Goal: Transaction & Acquisition: Obtain resource

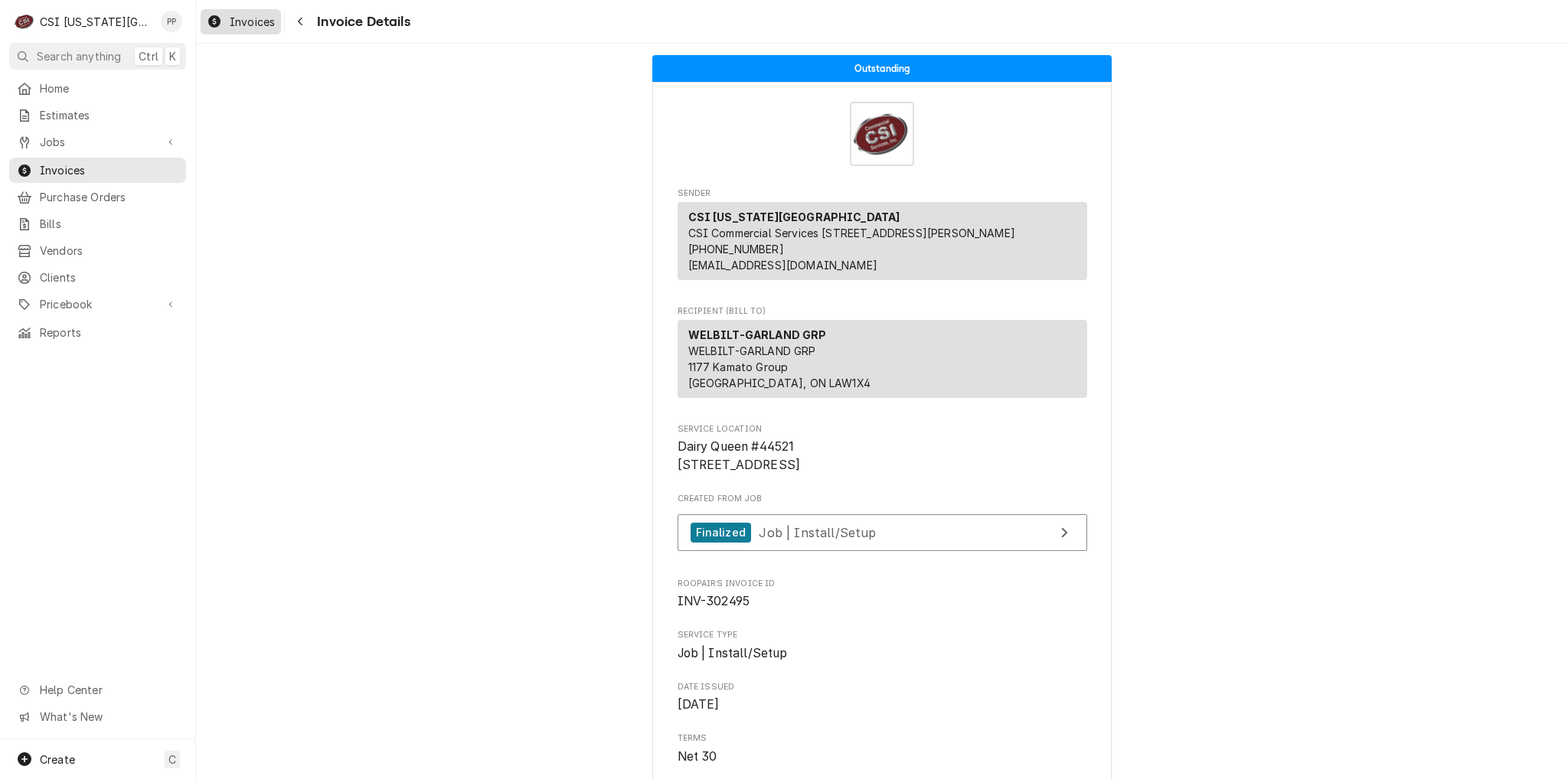
click at [257, 17] on span "Invoices" at bounding box center [252, 22] width 45 height 16
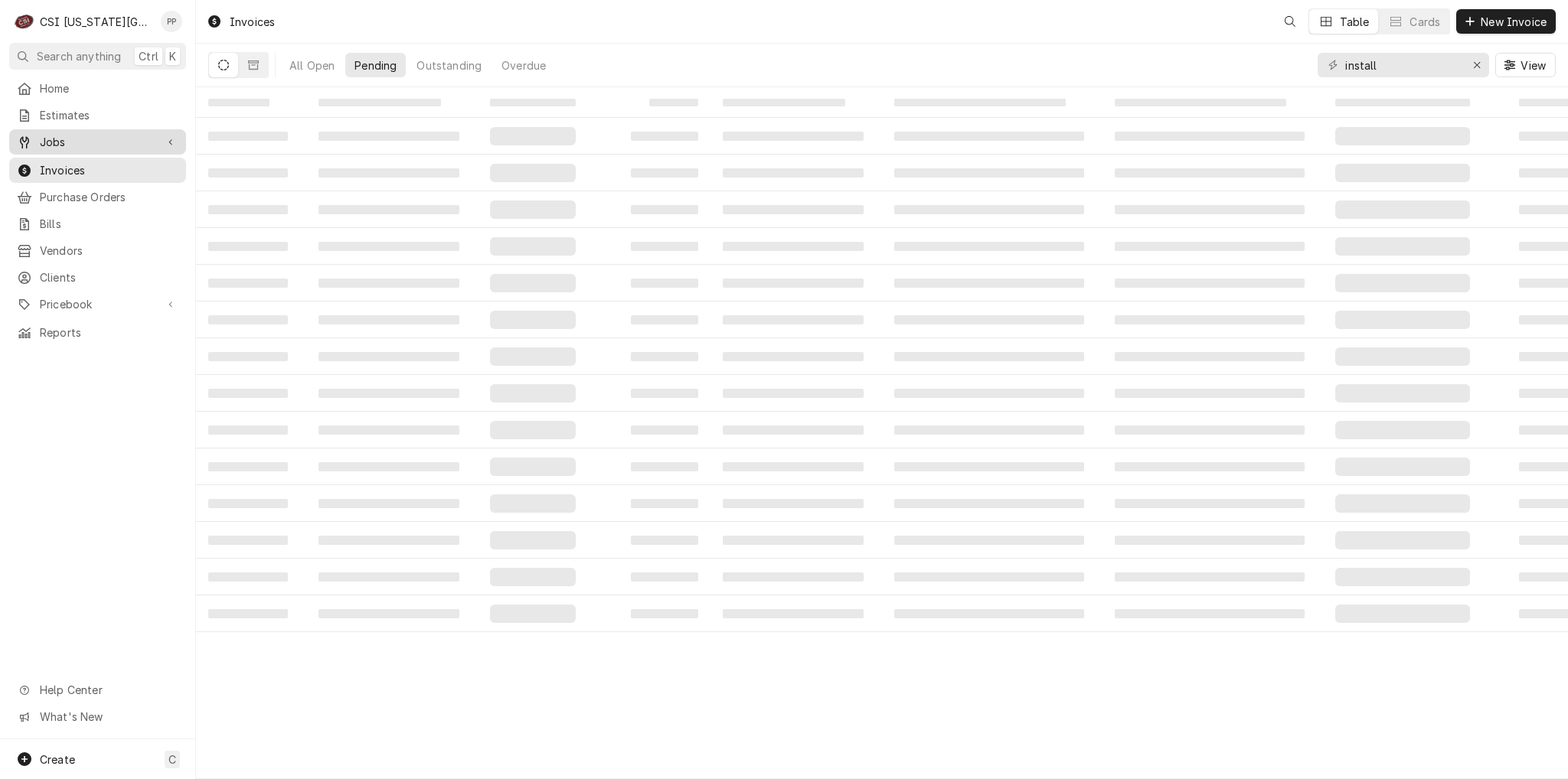
click at [67, 141] on span "Jobs" at bounding box center [97, 141] width 116 height 16
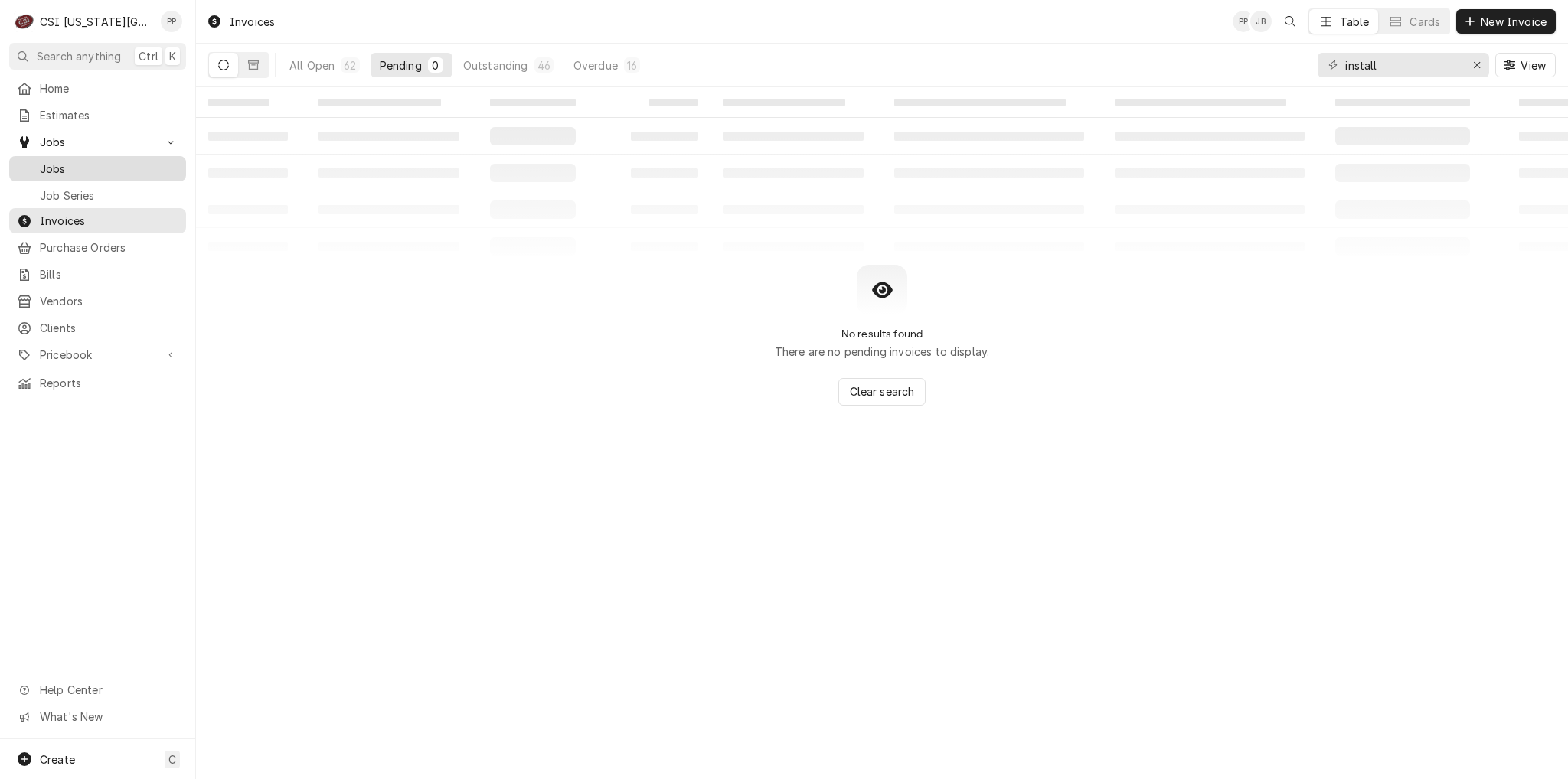
click at [71, 164] on span "Jobs" at bounding box center [108, 168] width 139 height 16
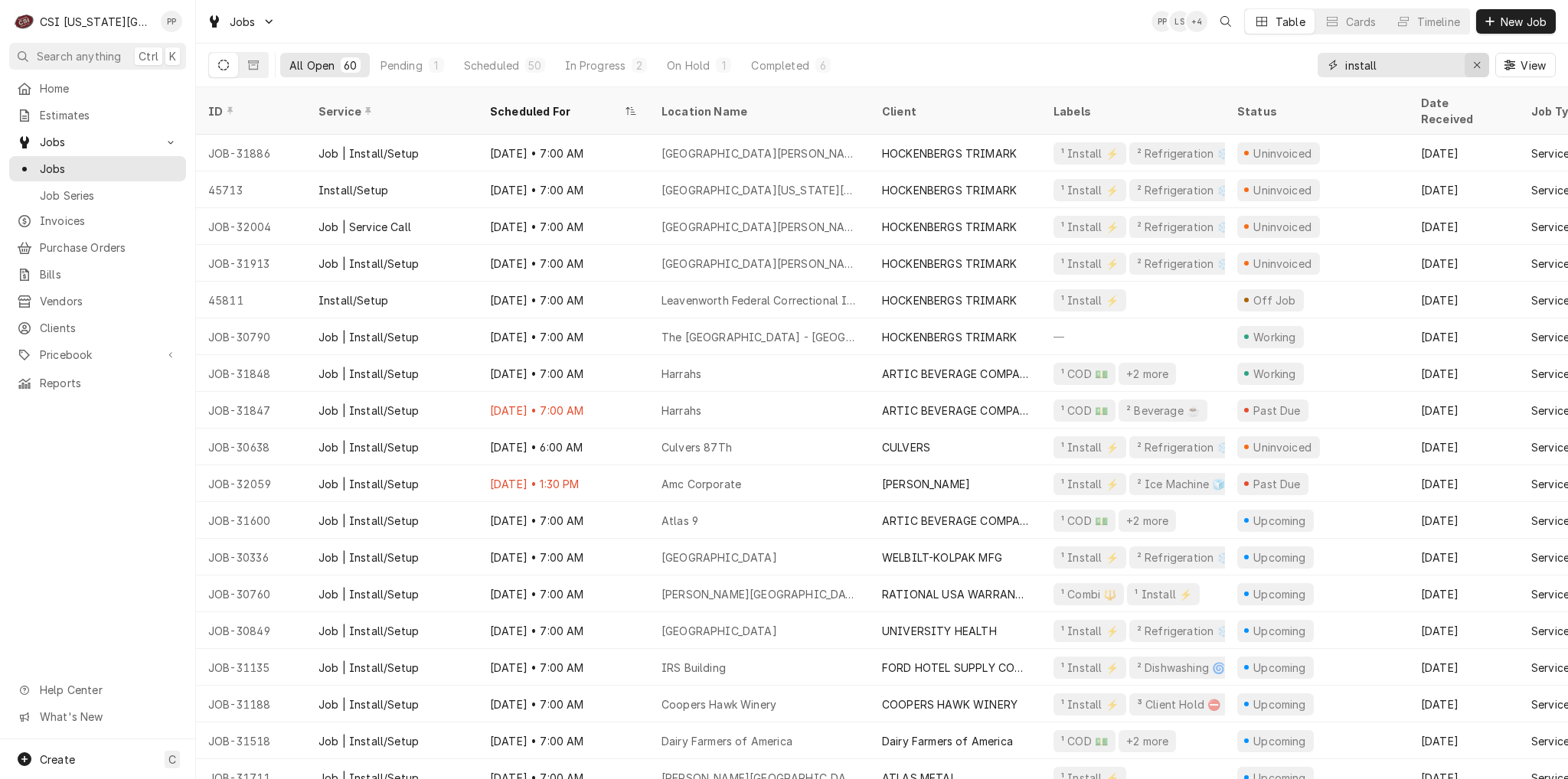
click at [1476, 58] on div "Erase input" at bounding box center [1476, 65] width 15 height 15
click at [1494, 33] on button "New Job" at bounding box center [1515, 22] width 79 height 25
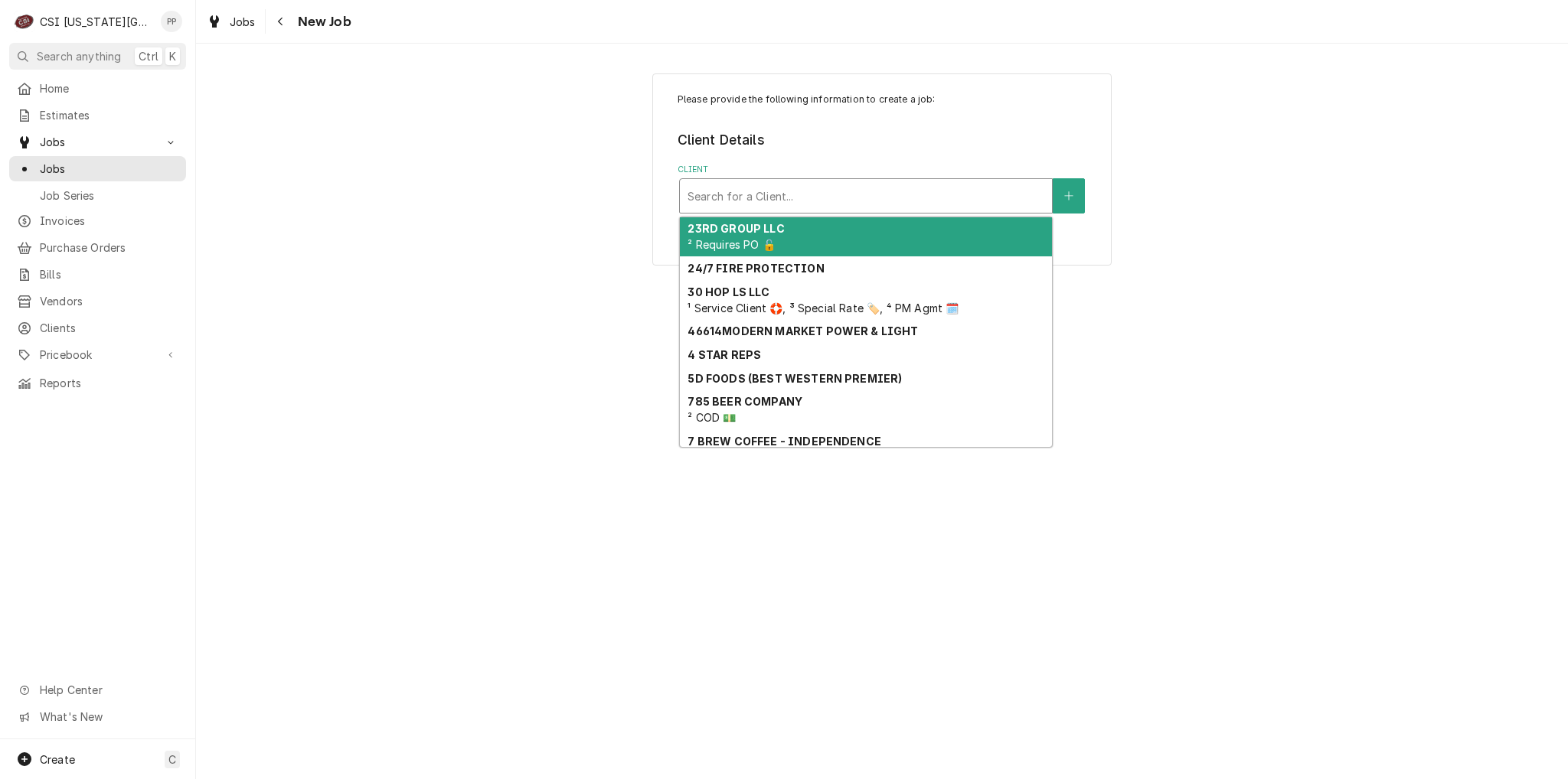
click at [822, 193] on div "Client" at bounding box center [866, 195] width 357 height 27
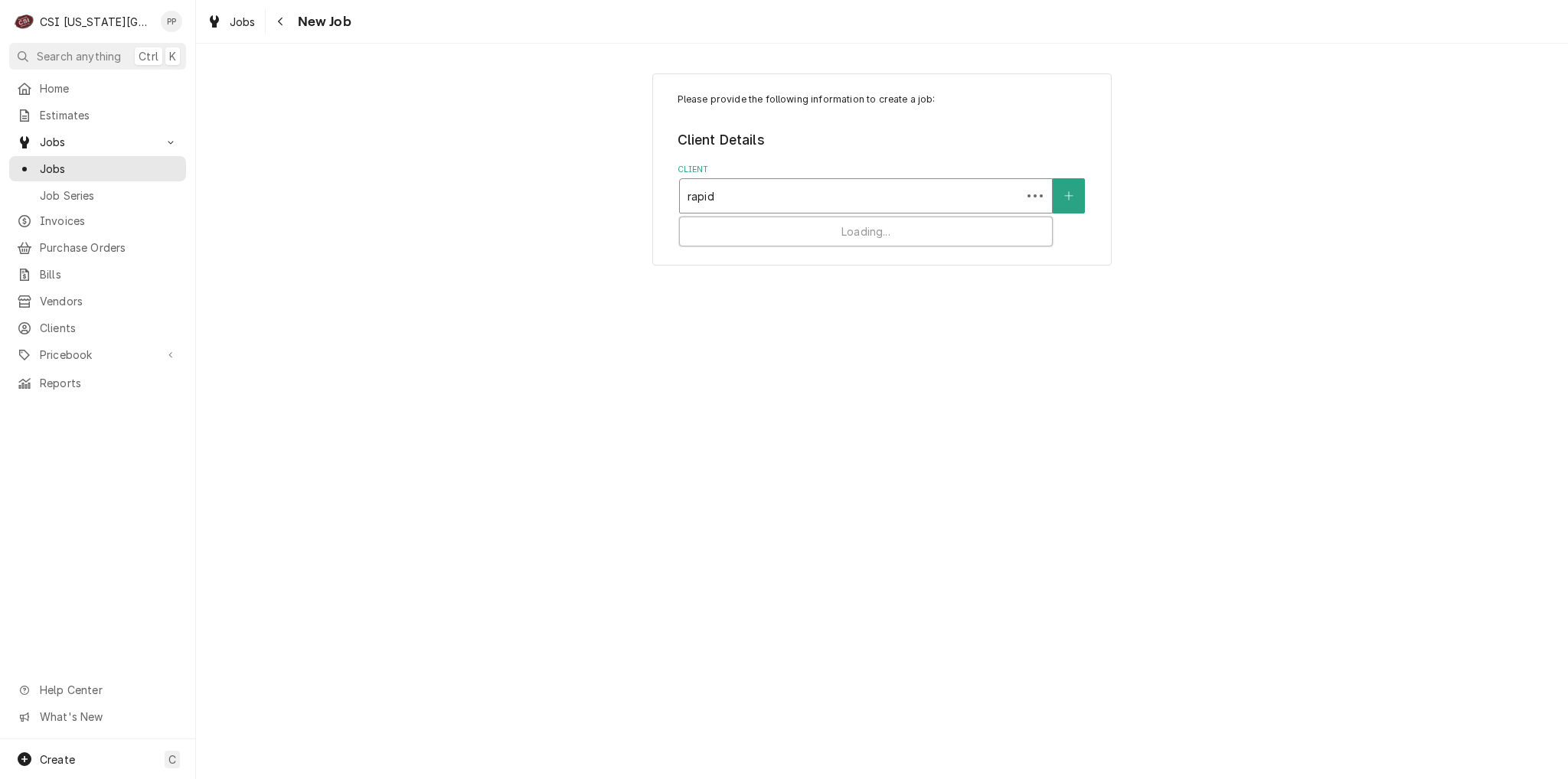
type input "rapids"
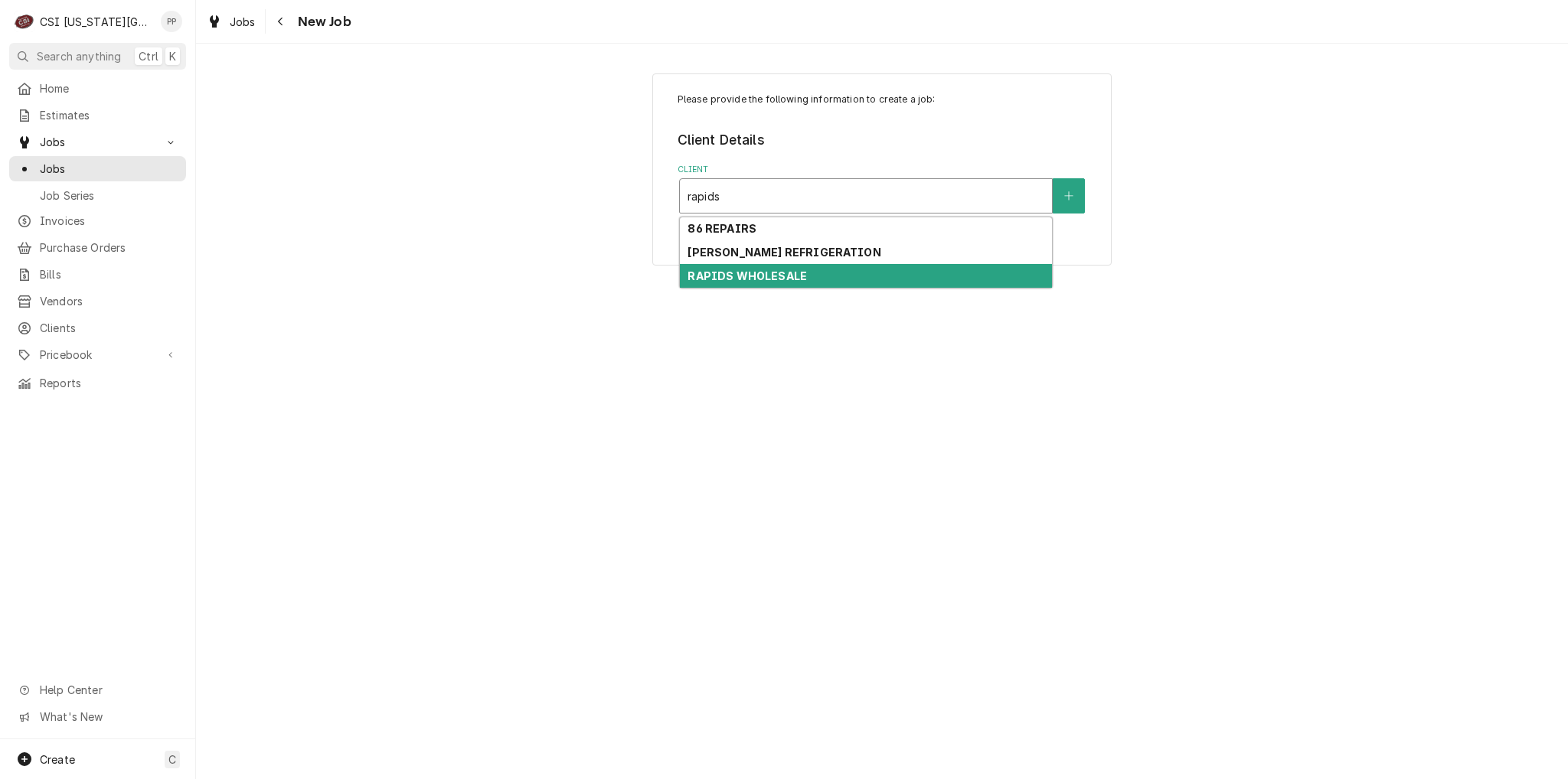
click at [799, 266] on div "RAPIDS WHOLESALE" at bounding box center [866, 275] width 372 height 24
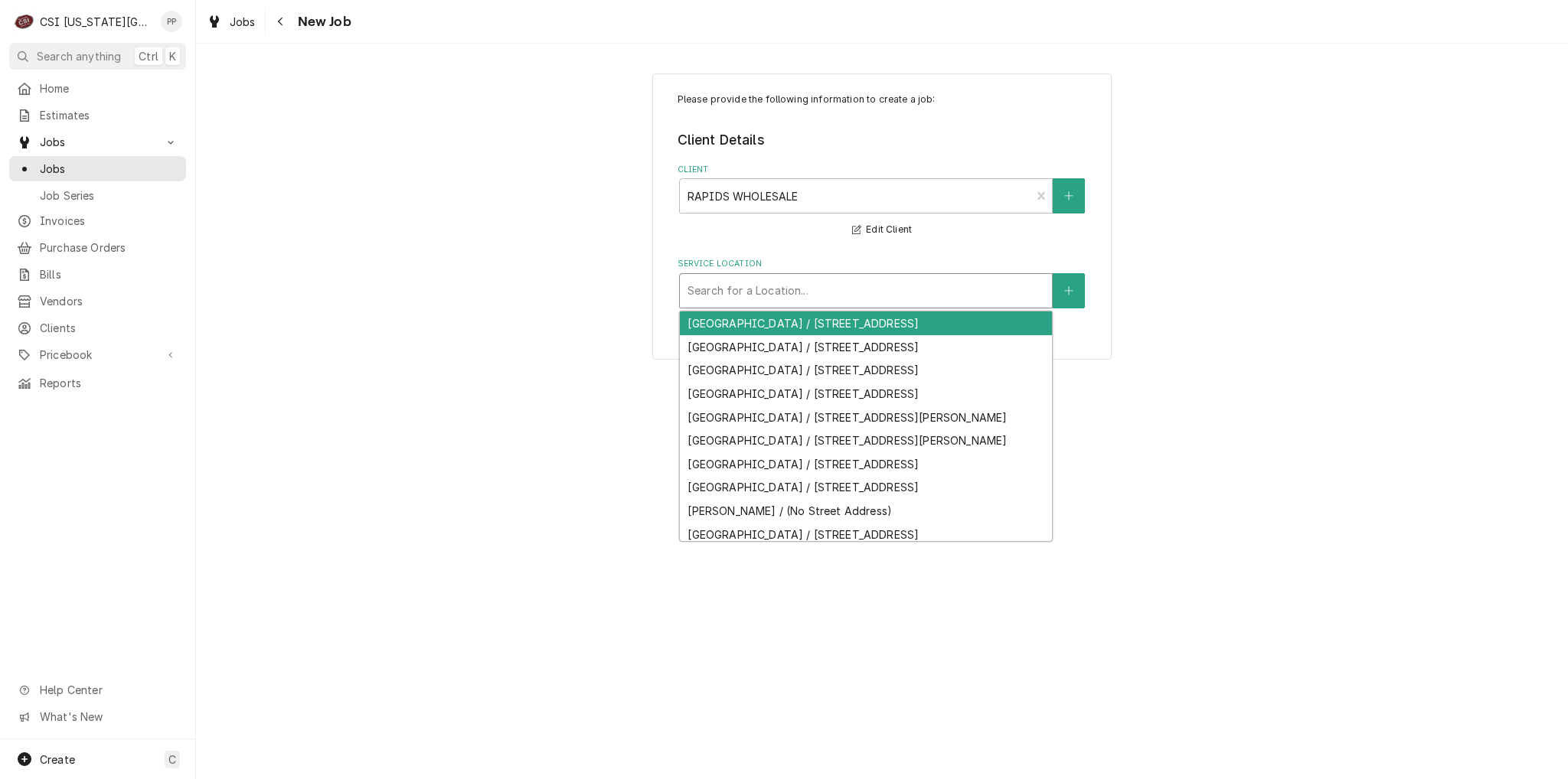
click at [812, 277] on div "Service Location" at bounding box center [866, 290] width 357 height 27
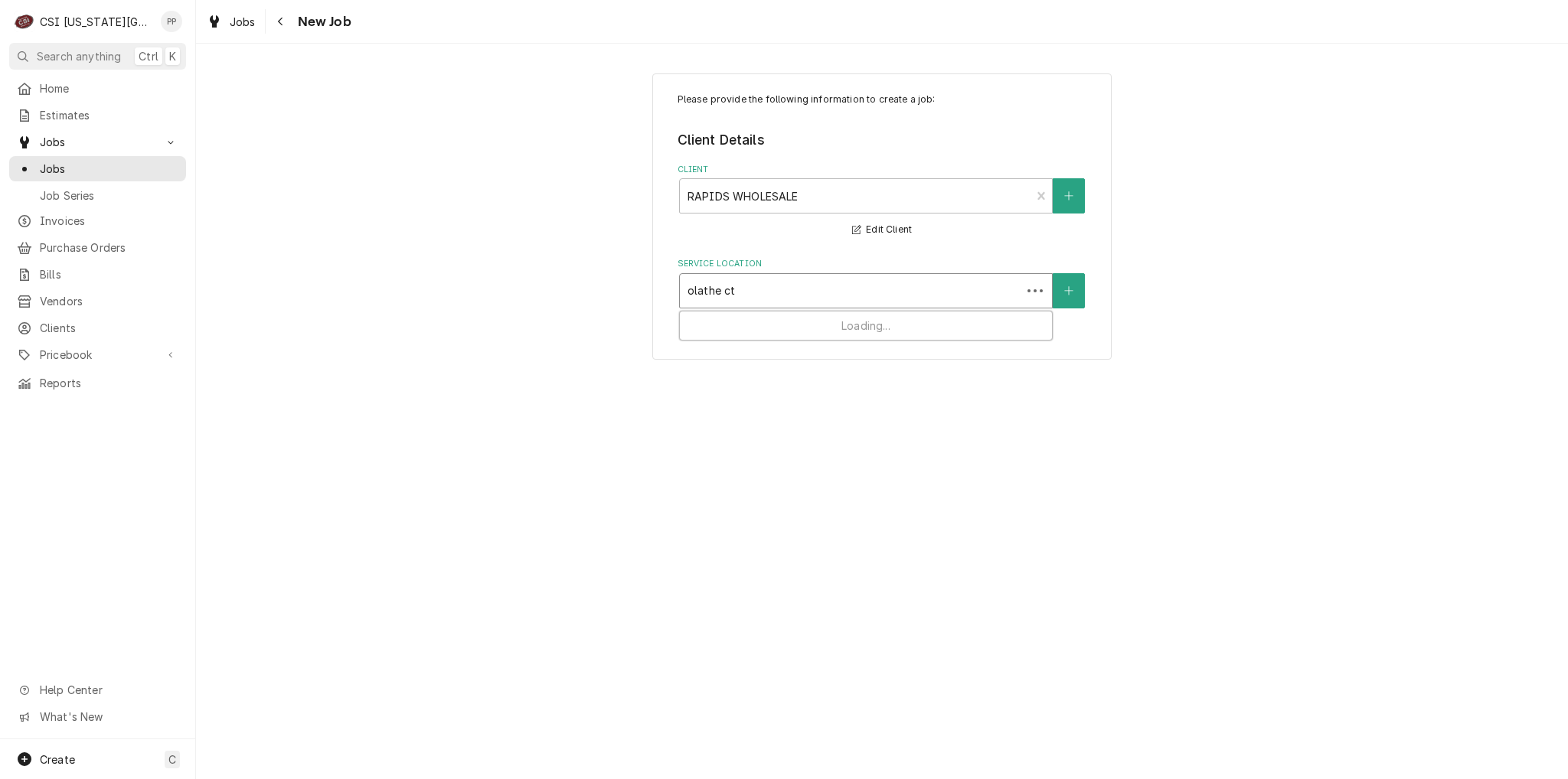
type input "olathe cte"
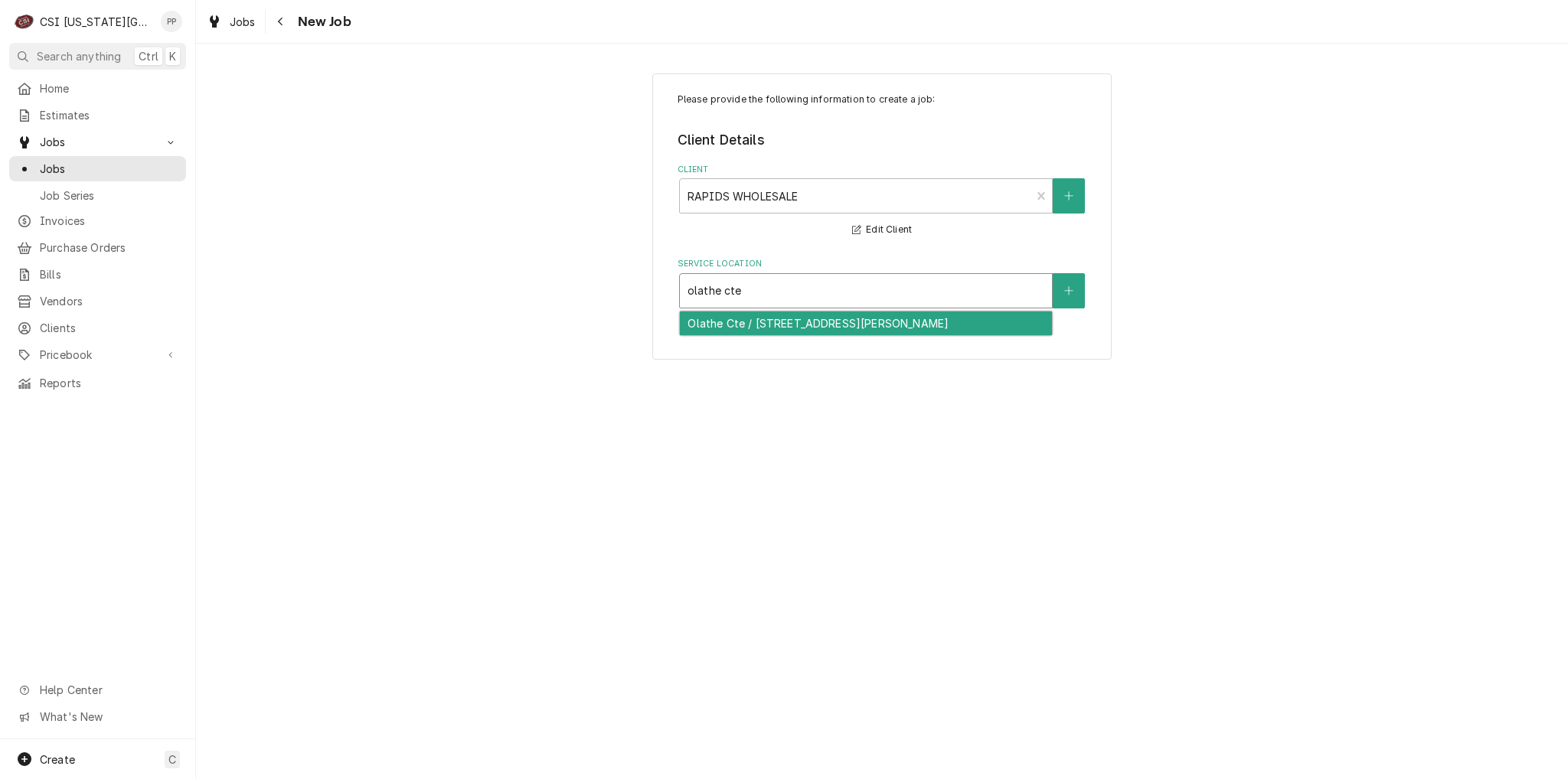
click at [806, 321] on div "Olathe Cte / 450 N Rogers Road, Olathe, KS 66062" at bounding box center [866, 323] width 372 height 24
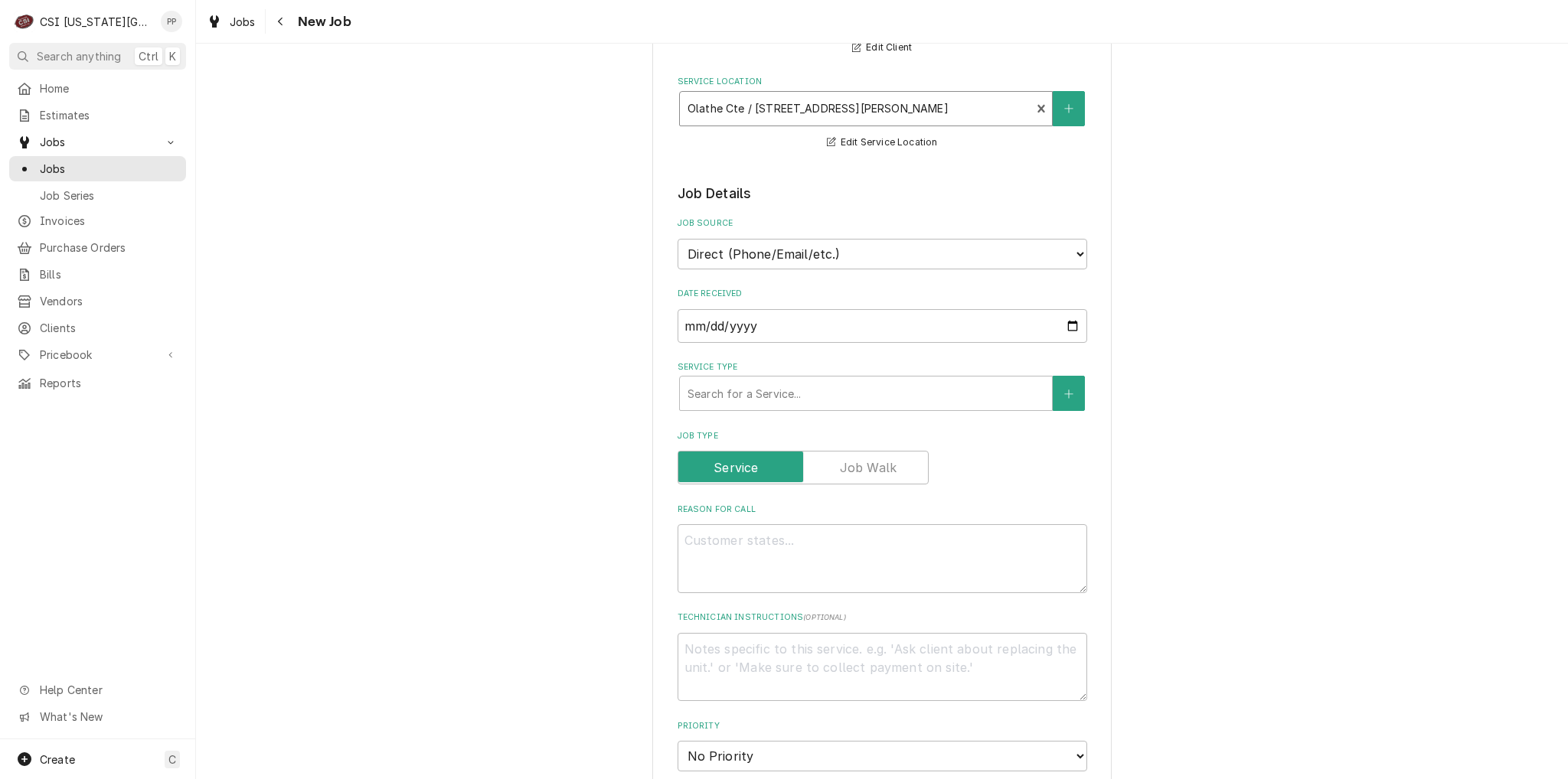
scroll to position [229, 0]
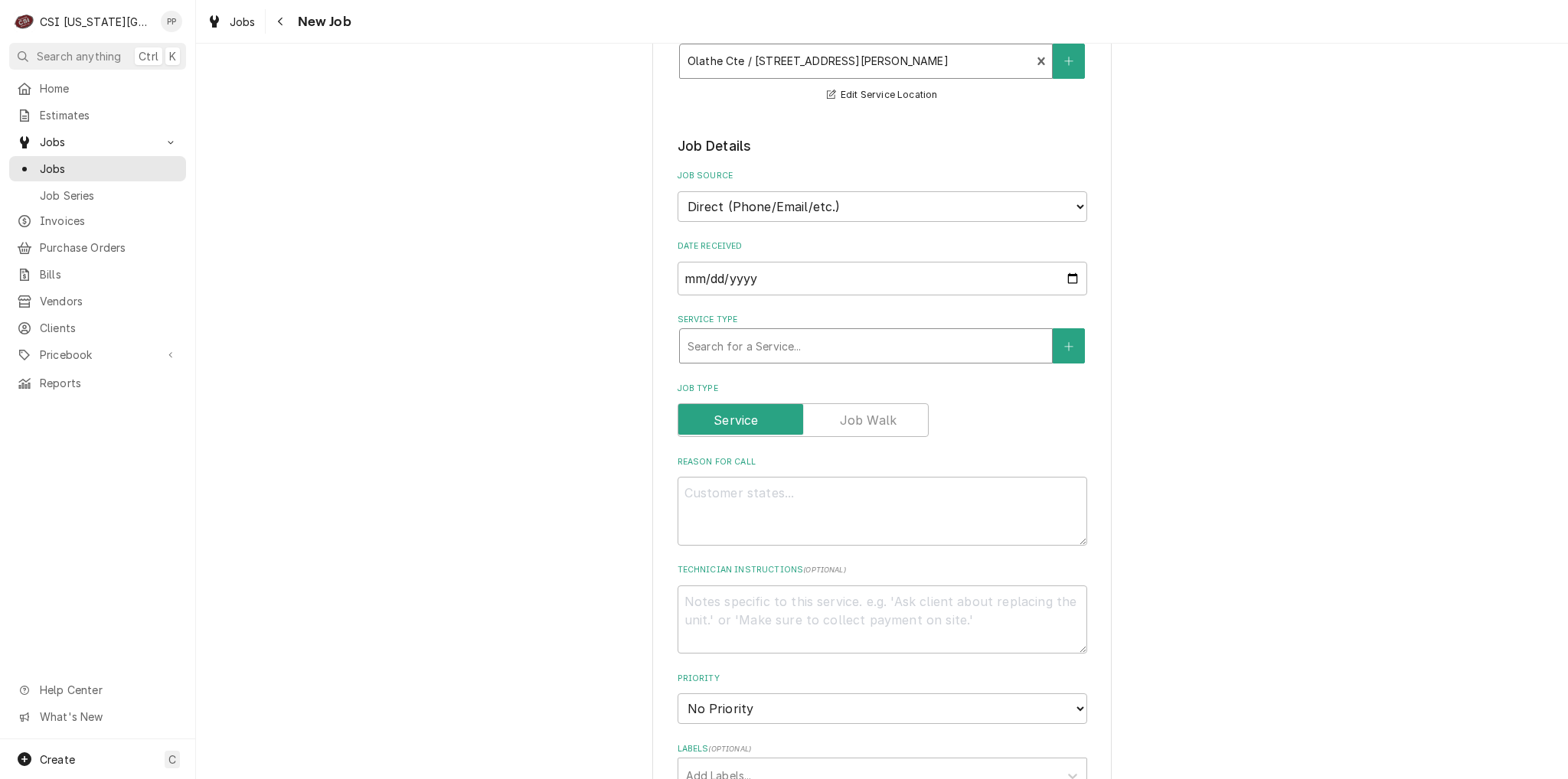
click at [768, 341] on div "Service Type" at bounding box center [866, 345] width 357 height 27
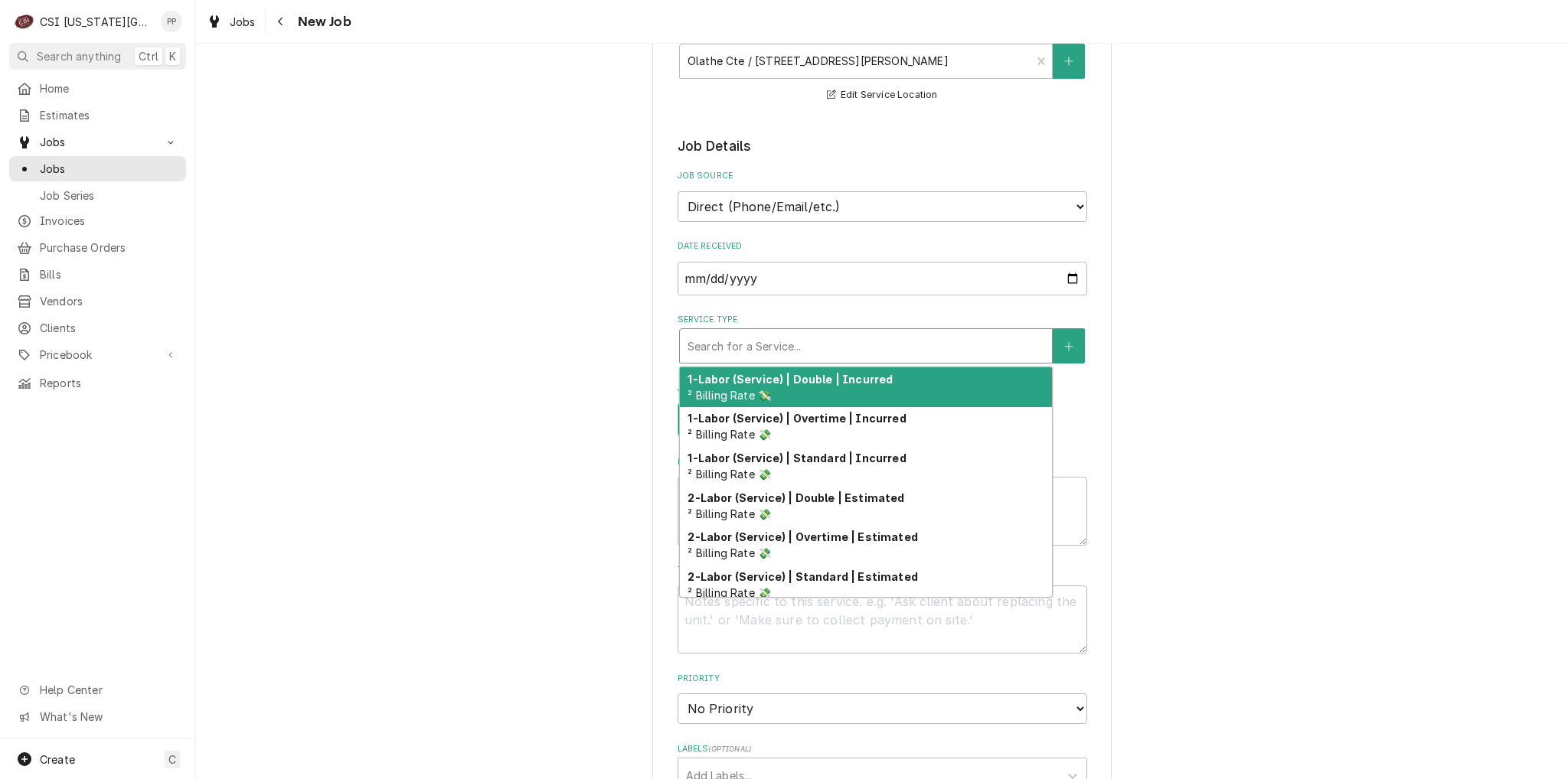
type textarea "x"
type input "j"
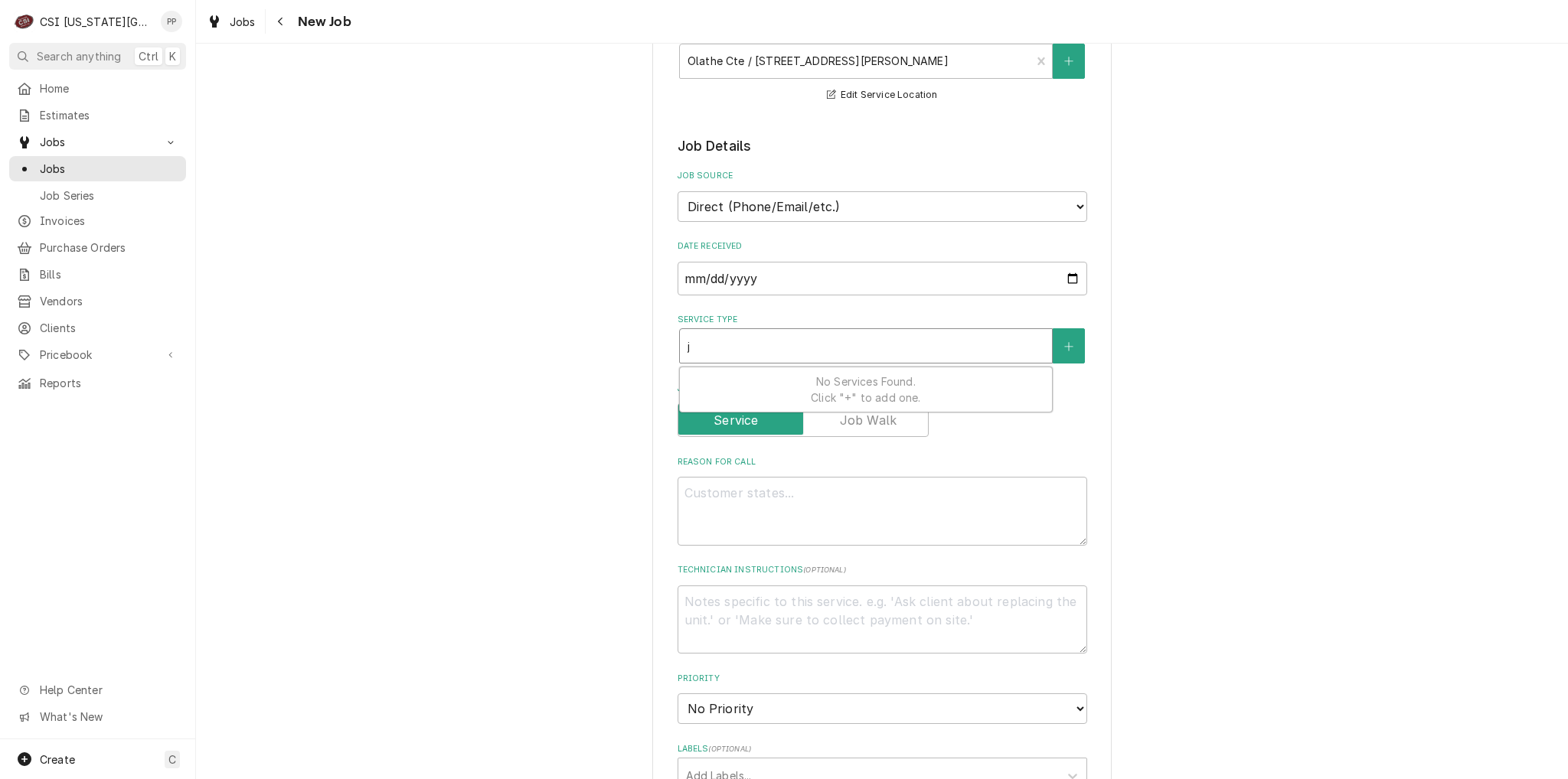
type textarea "x"
type input "jo"
type textarea "x"
type input "job"
type textarea "x"
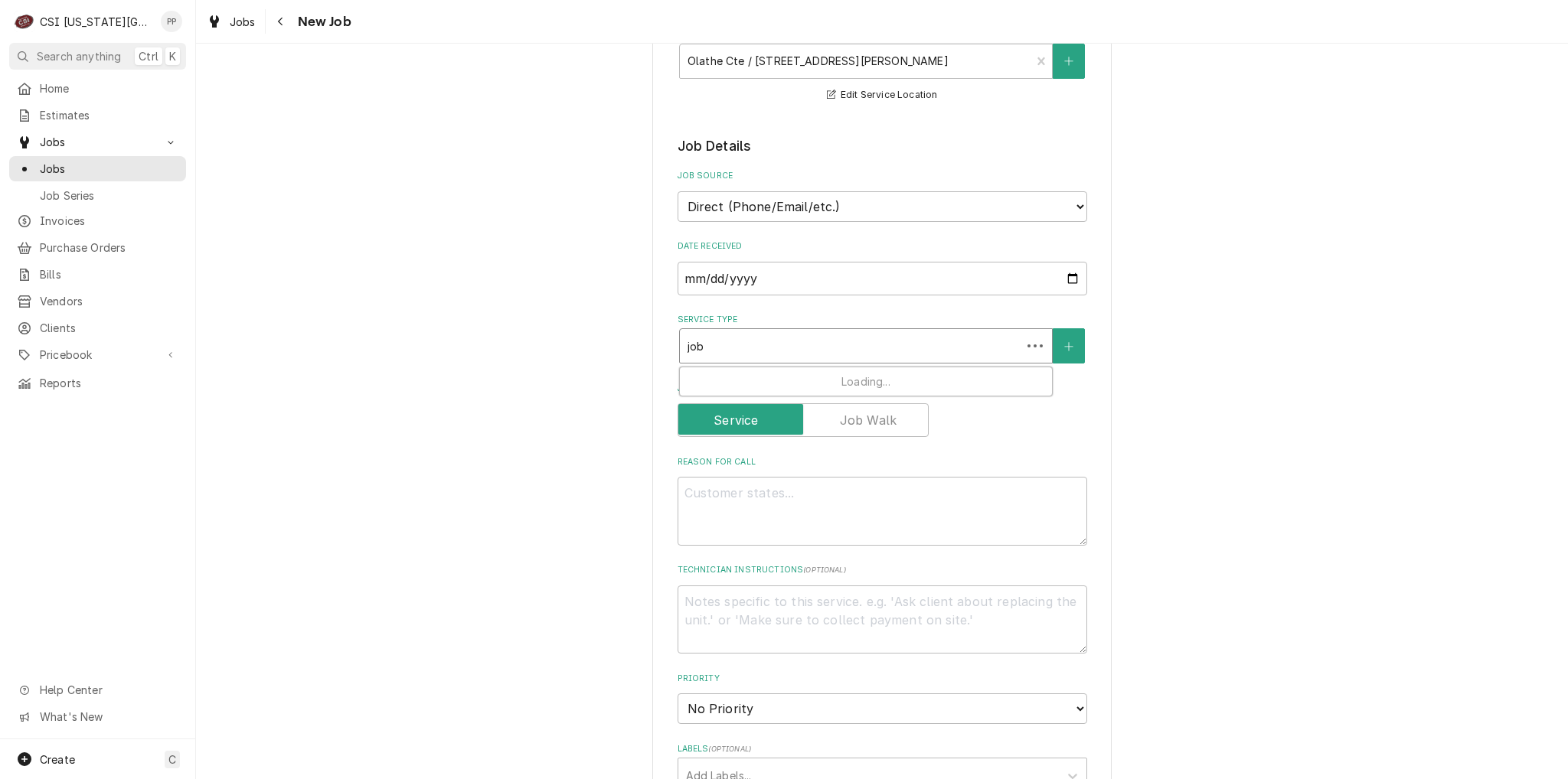
type input "job"
type textarea "x"
type input "job s"
type textarea "x"
type input "job se"
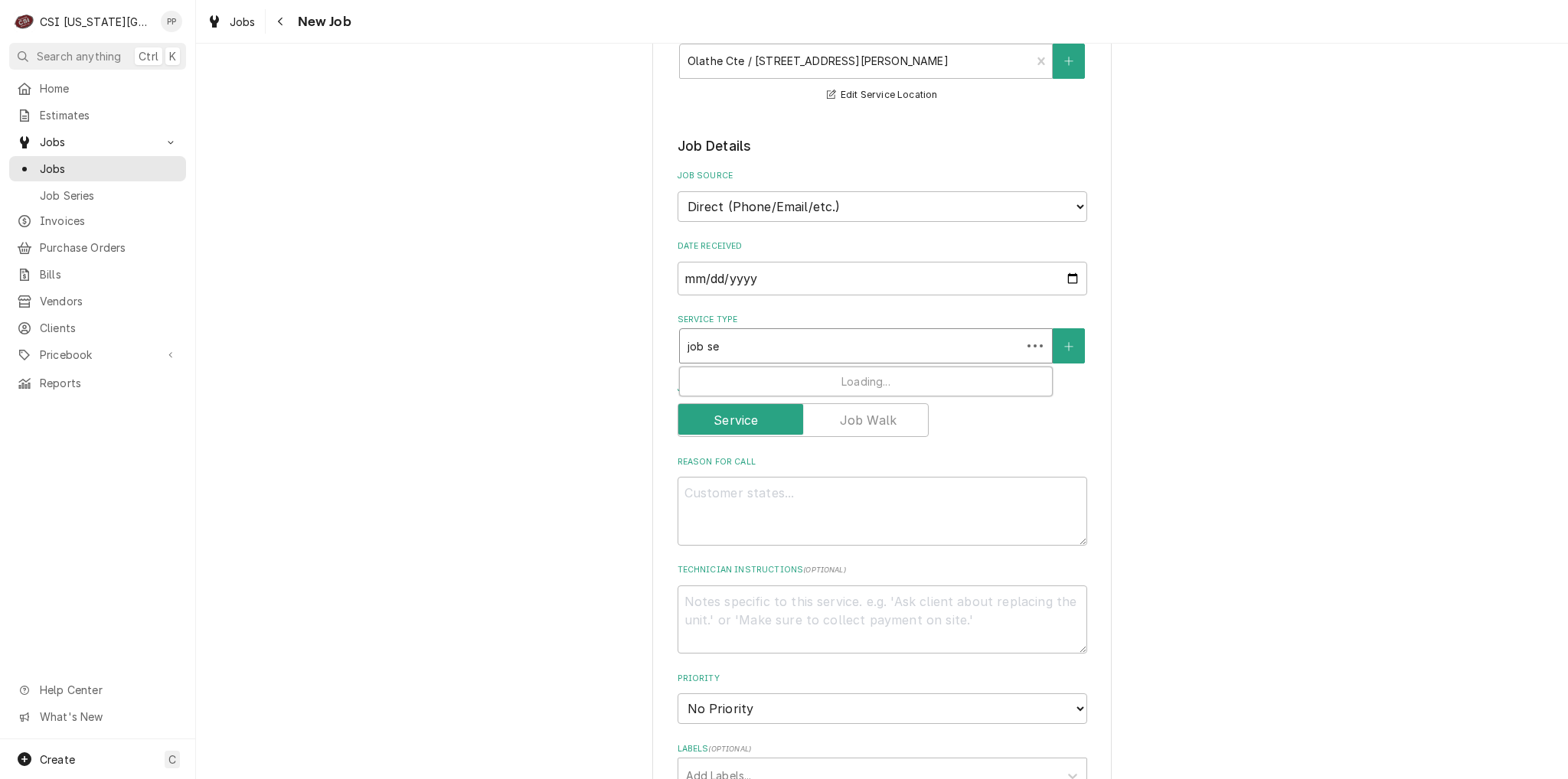
type textarea "x"
type input "job ser"
type textarea "x"
type input "job serv"
type textarea "x"
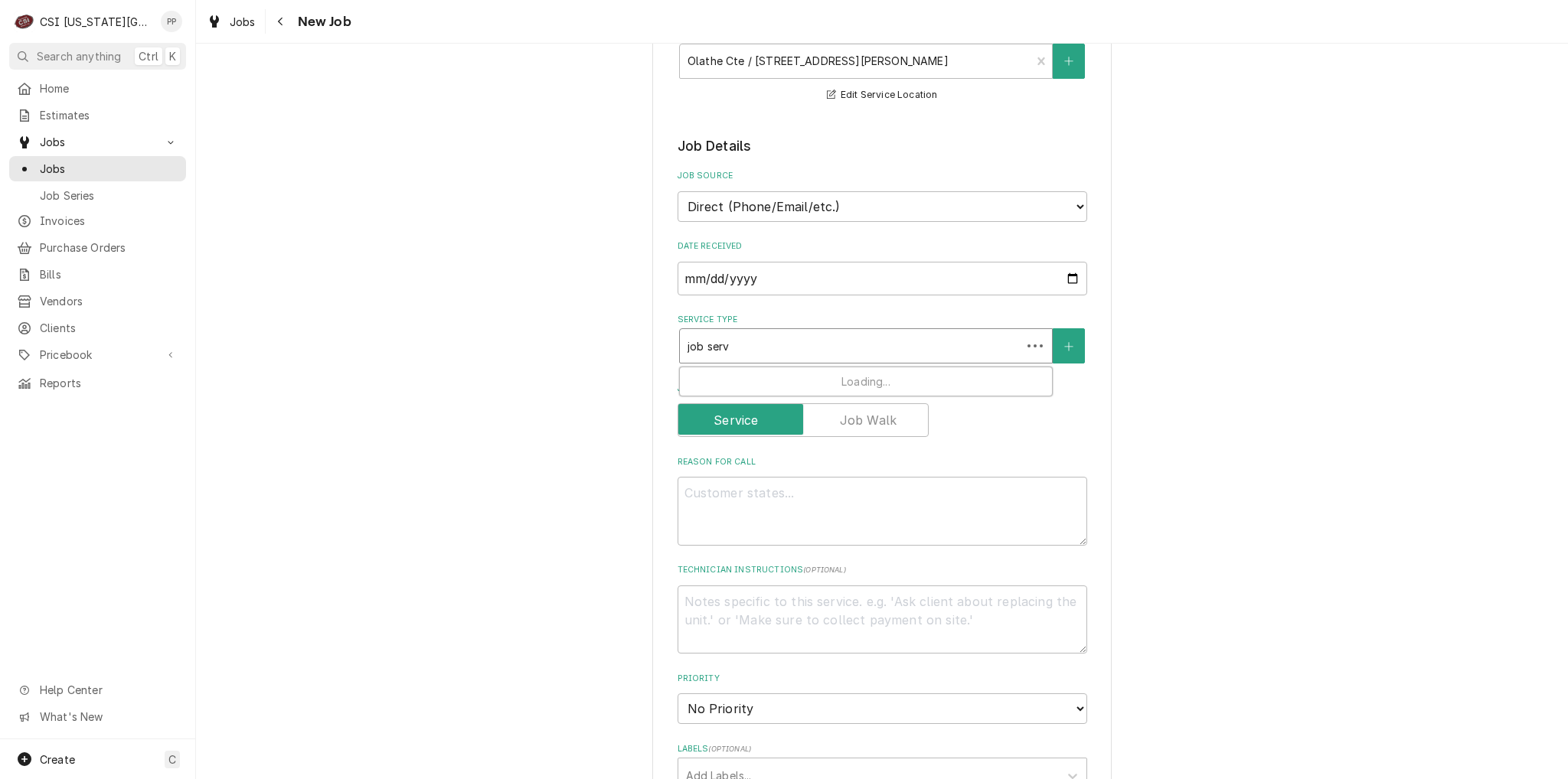
type input "job servi"
type textarea "x"
type input "job servic"
type textarea "x"
type input "job service"
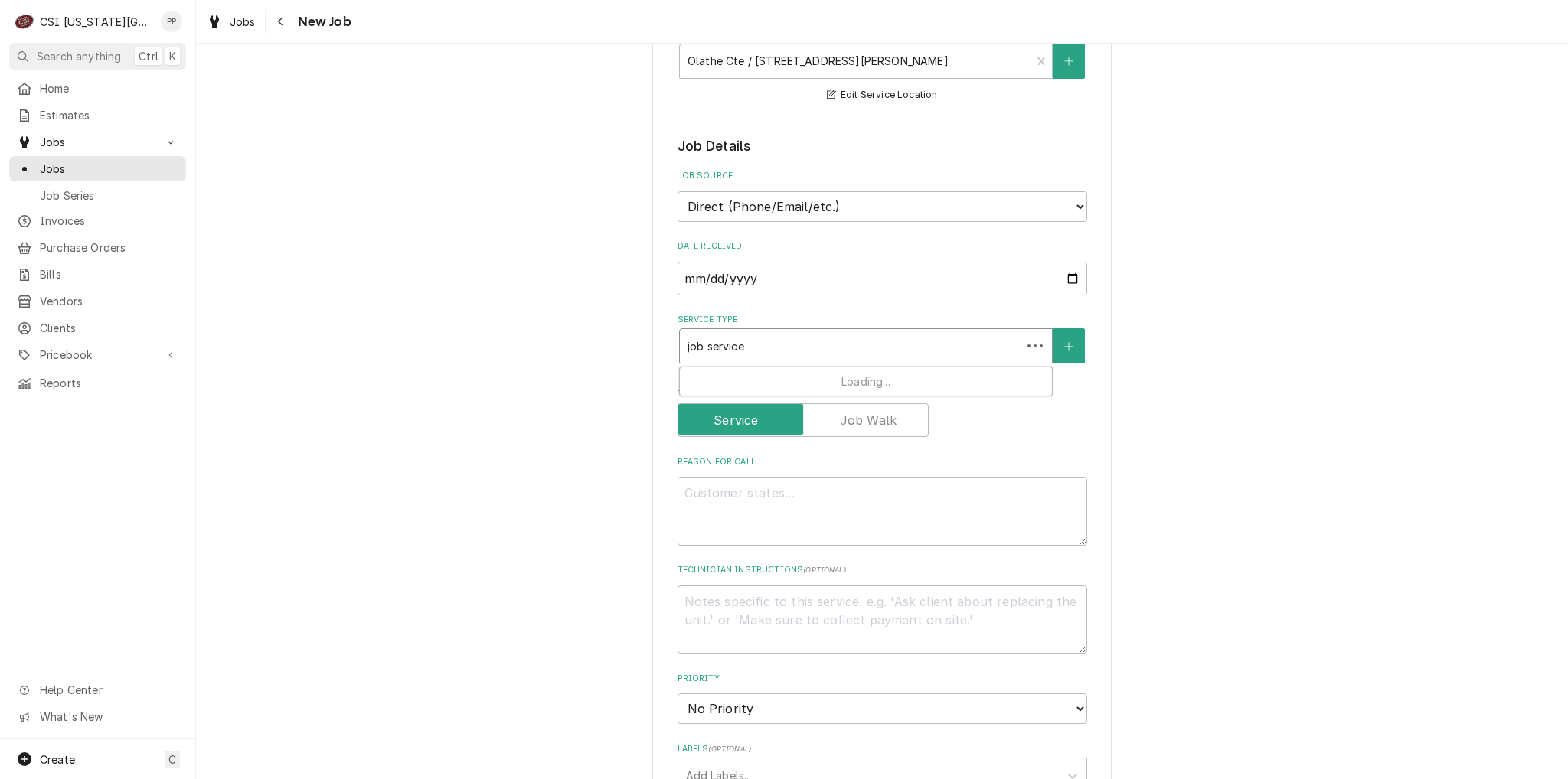
type textarea "x"
type input "job servic"
type textarea "x"
type input "job servi"
type textarea "x"
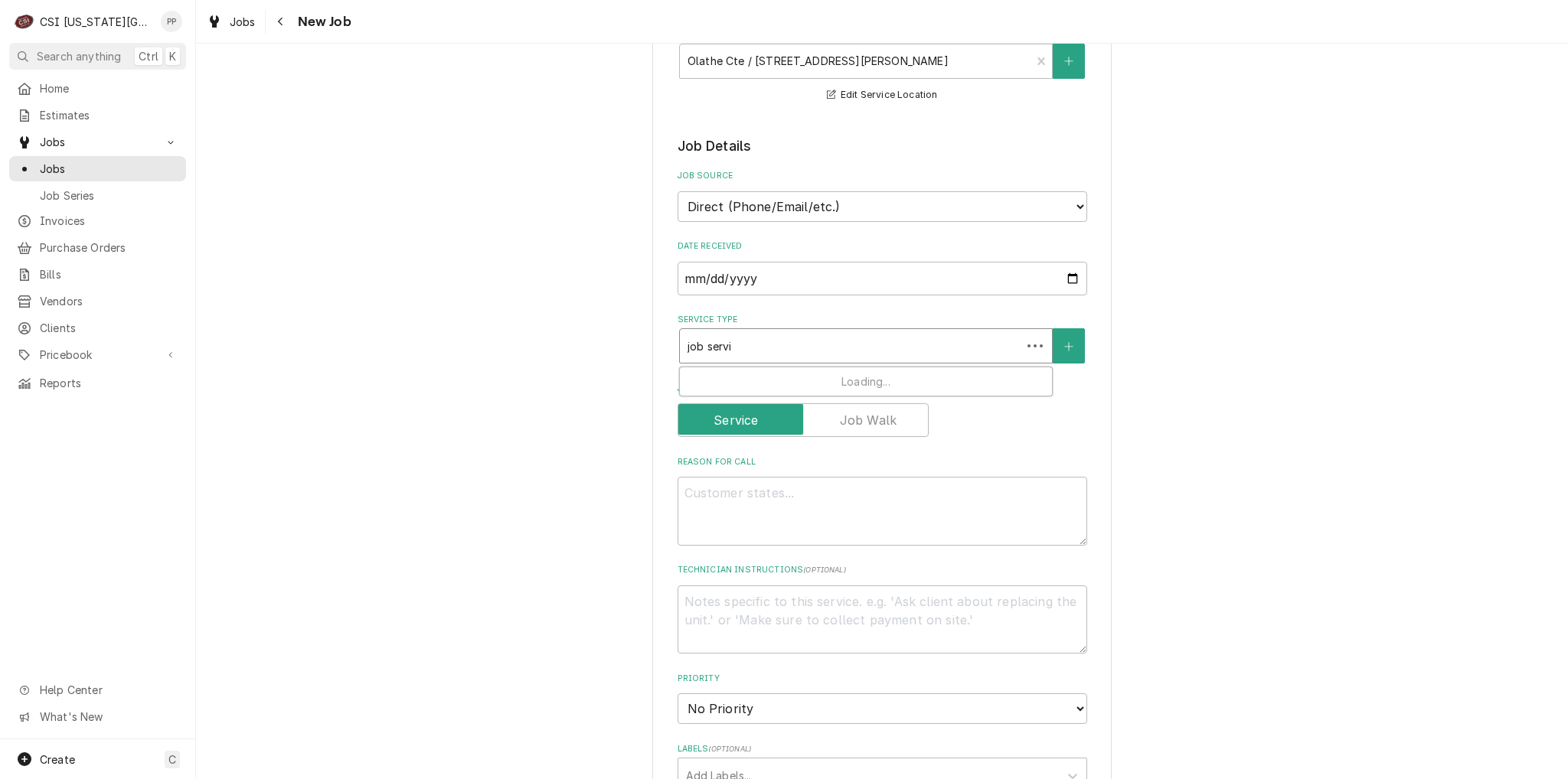
type input "job serv"
type textarea "x"
type input "job ser"
type textarea "x"
type input "job se"
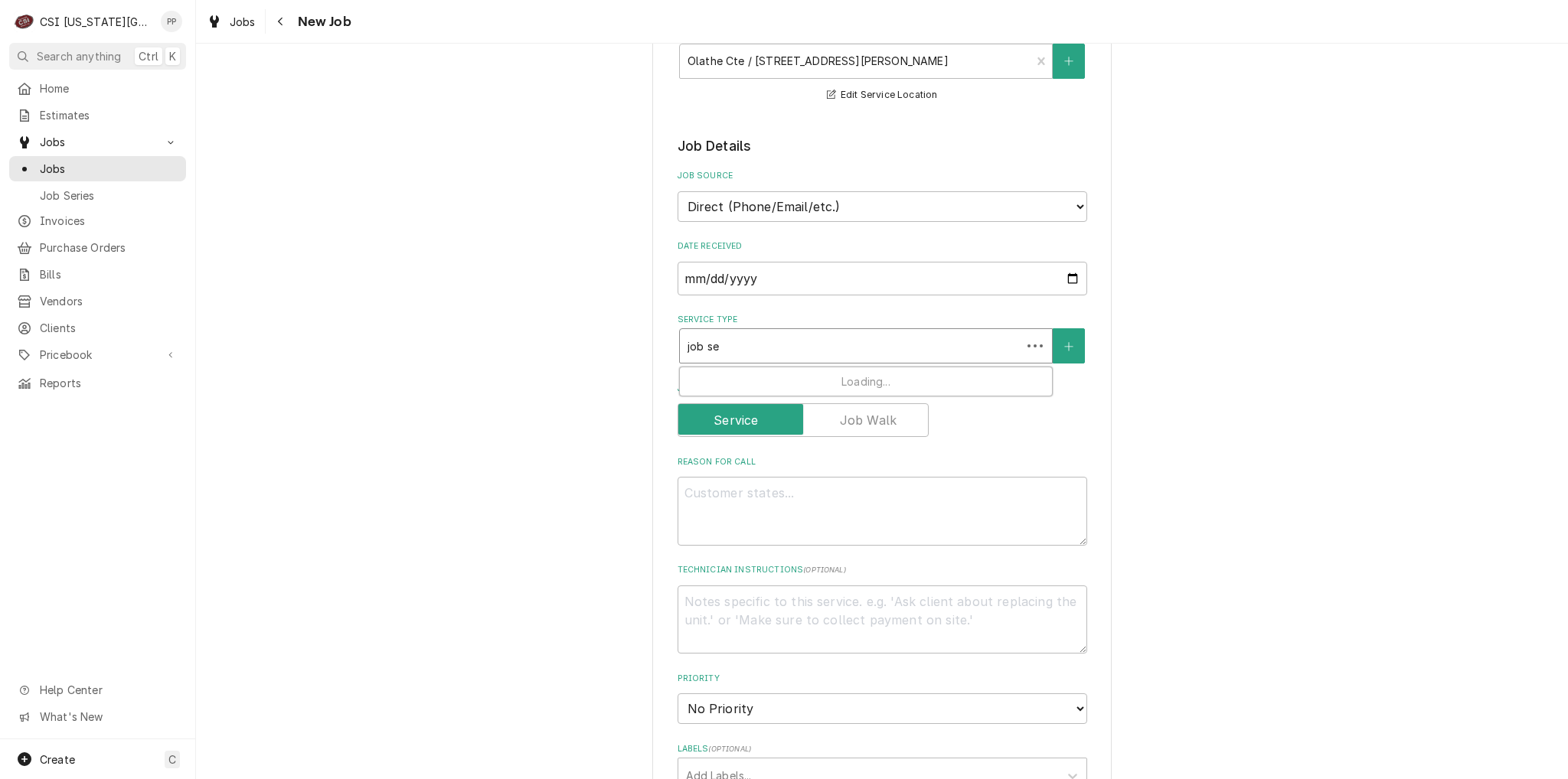
type textarea "x"
type input "job s"
type textarea "x"
type input "job"
type textarea "x"
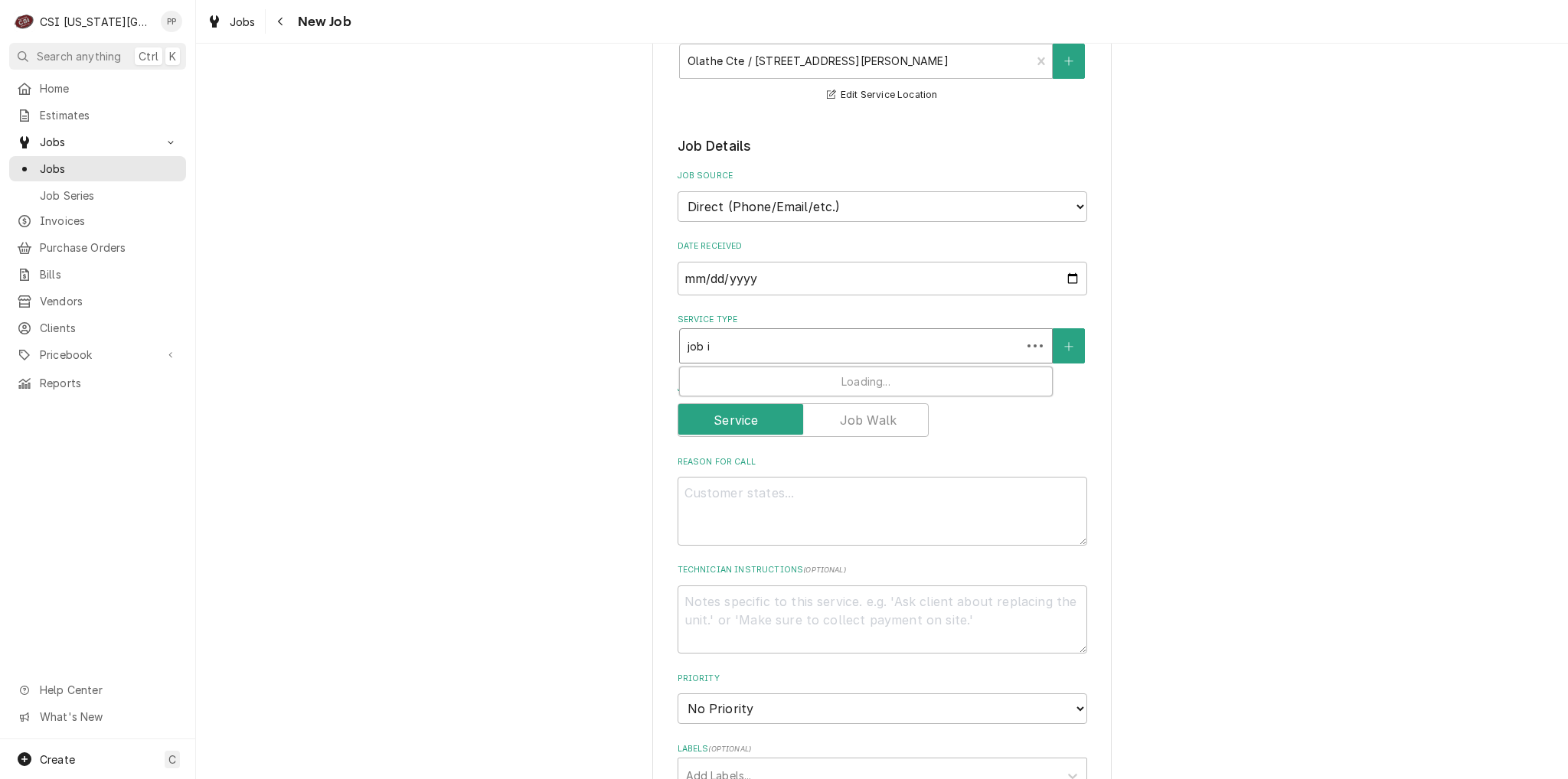
type input "job in"
type textarea "x"
type input "job ins"
type textarea "x"
type input "job inst"
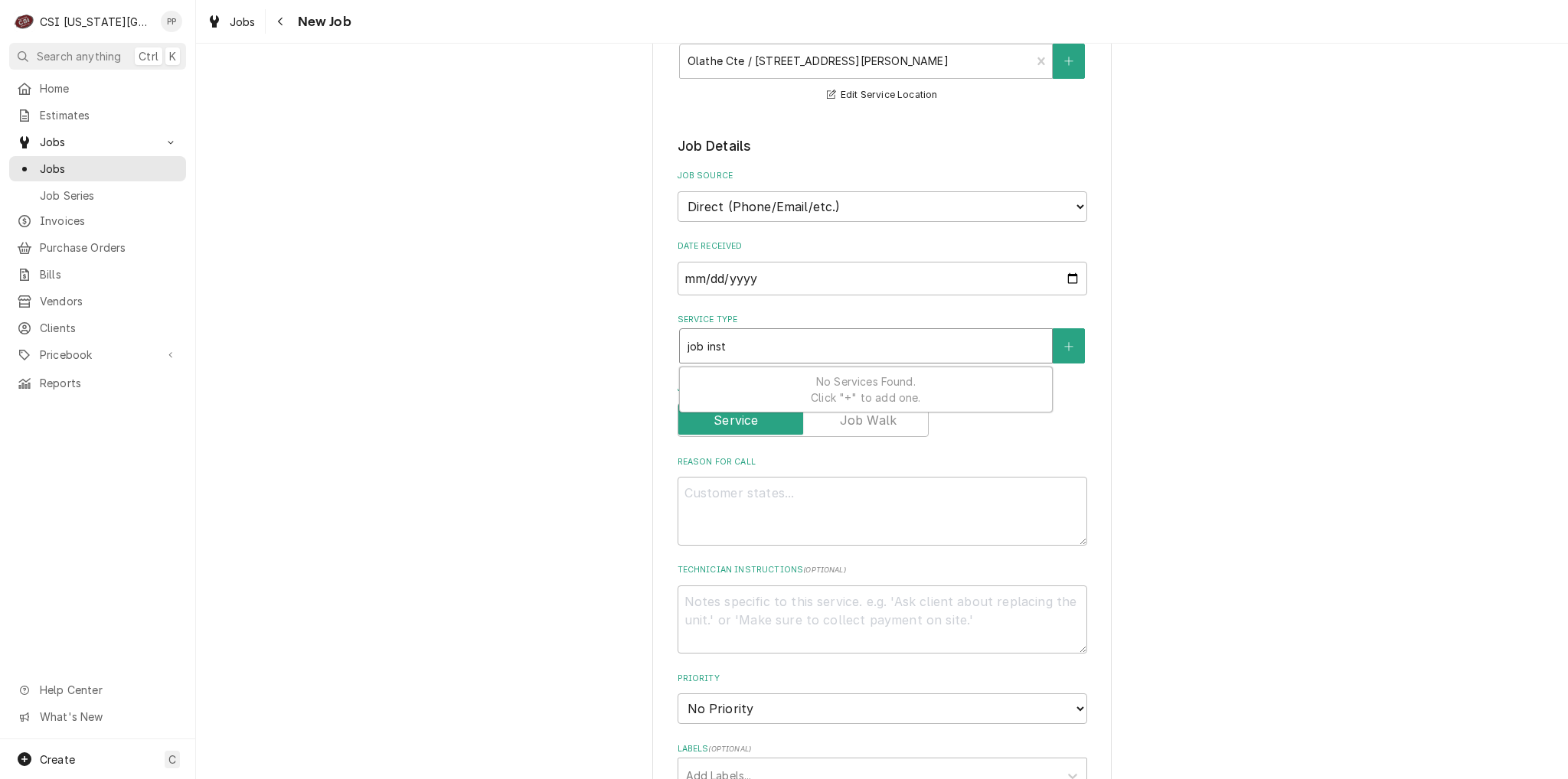
type textarea "x"
type input "job insta"
type textarea "x"
type input "job instal"
type textarea "x"
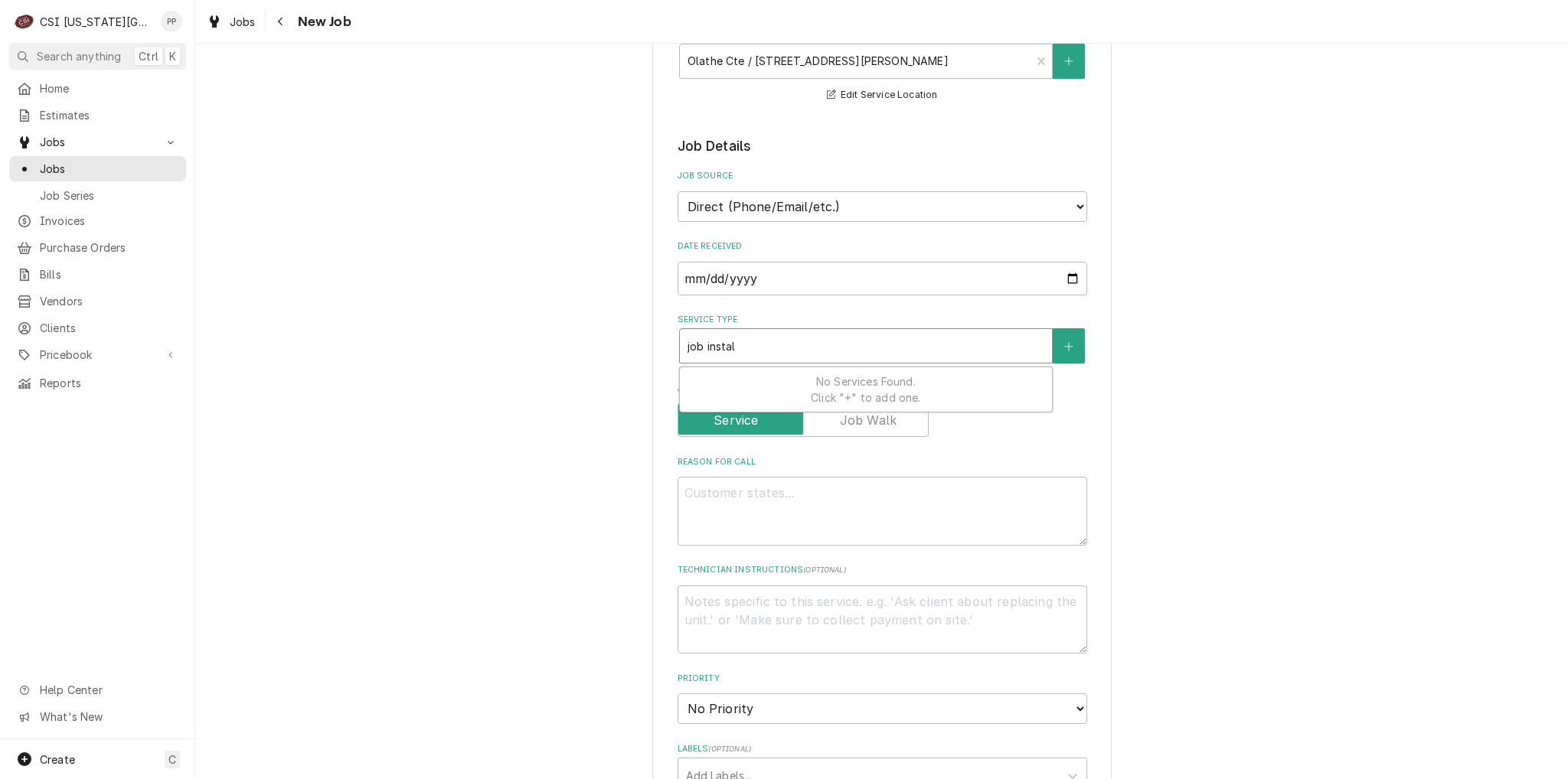
type input "job install"
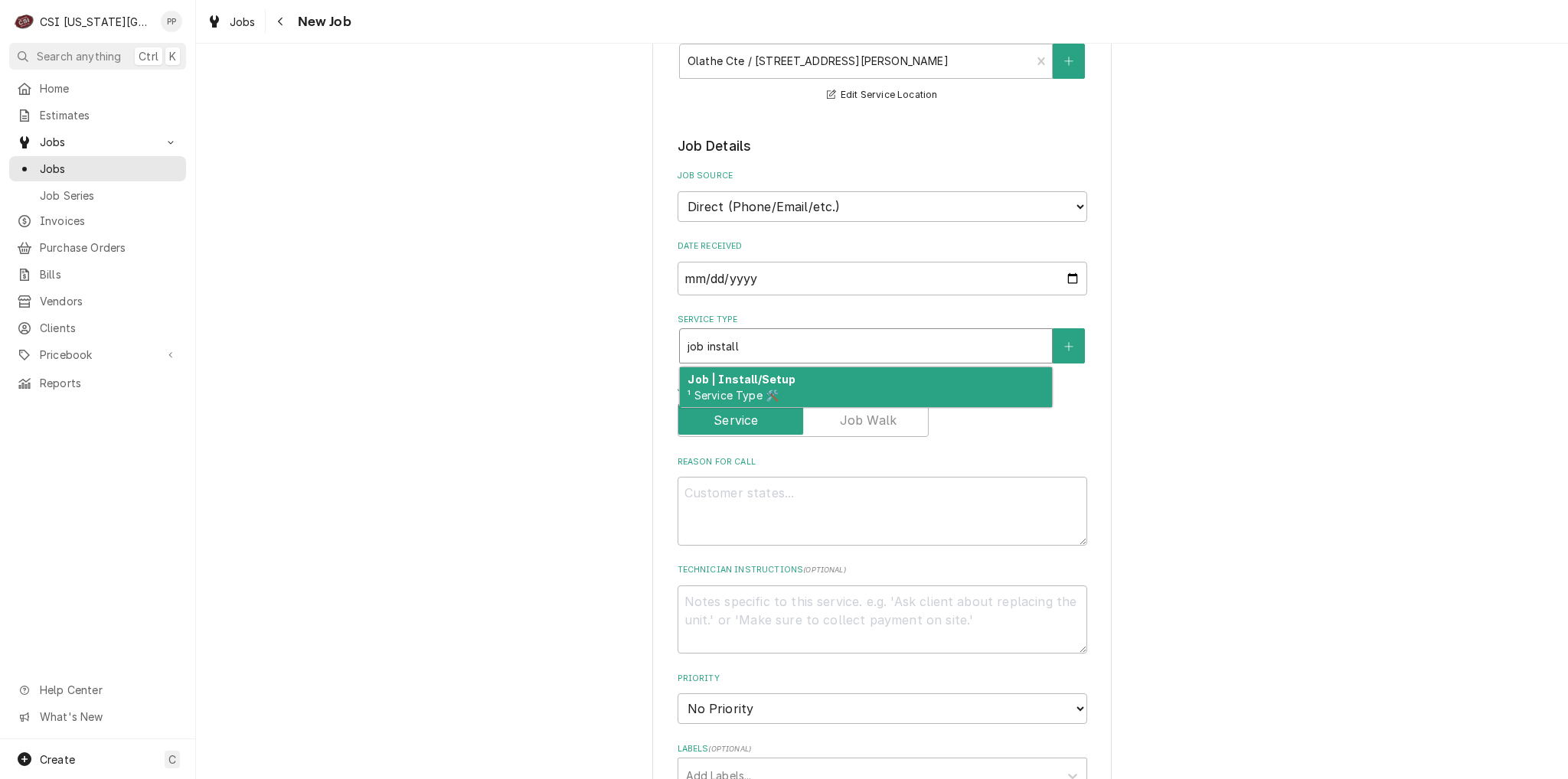
click at [768, 373] on strong "Job | Install/Setup" at bounding box center [742, 379] width 108 height 13
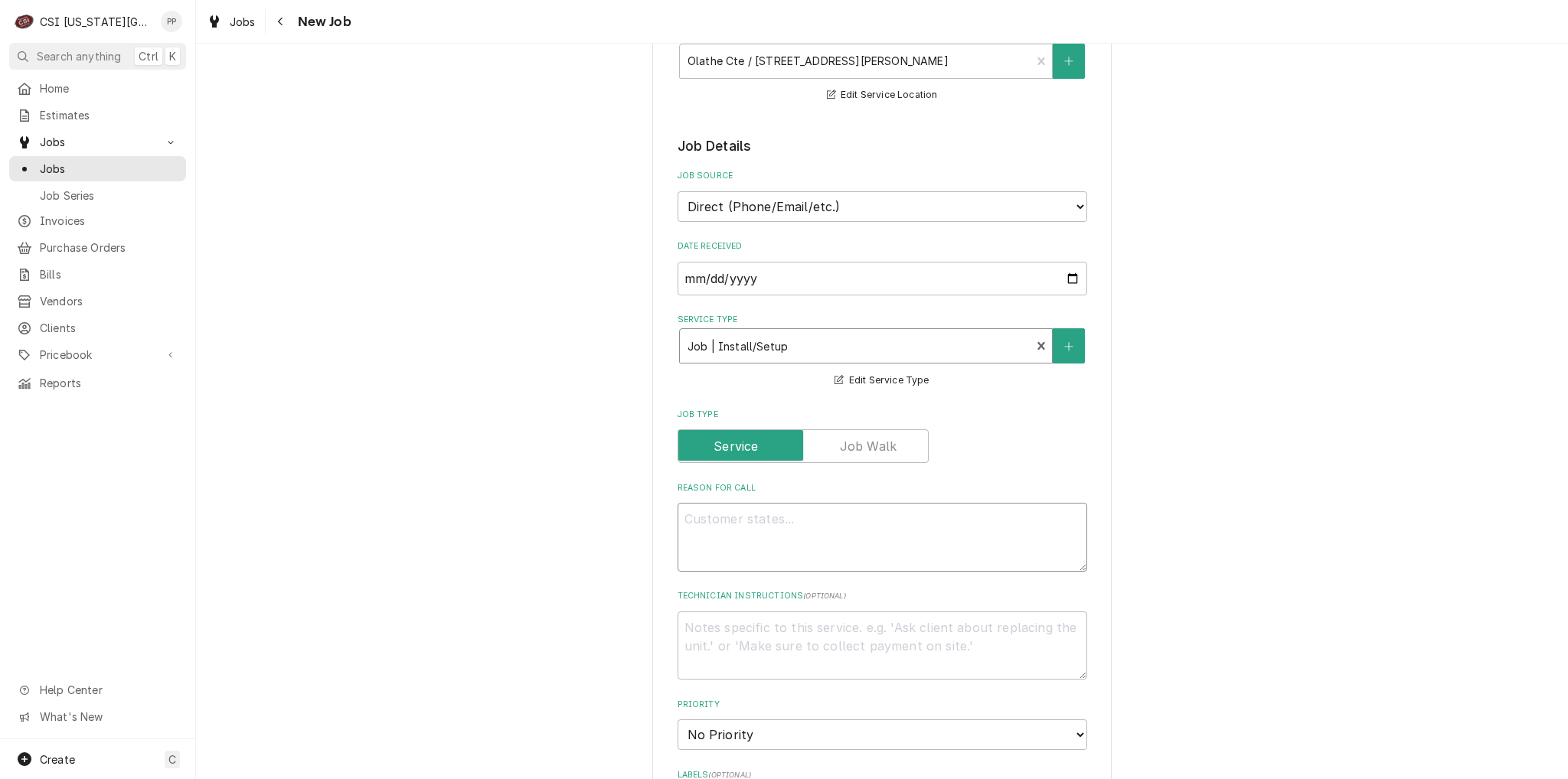
click at [745, 533] on textarea "Reason For Call" at bounding box center [882, 537] width 409 height 69
type textarea "x"
type textarea "F"
type textarea "x"
type textarea "Fa"
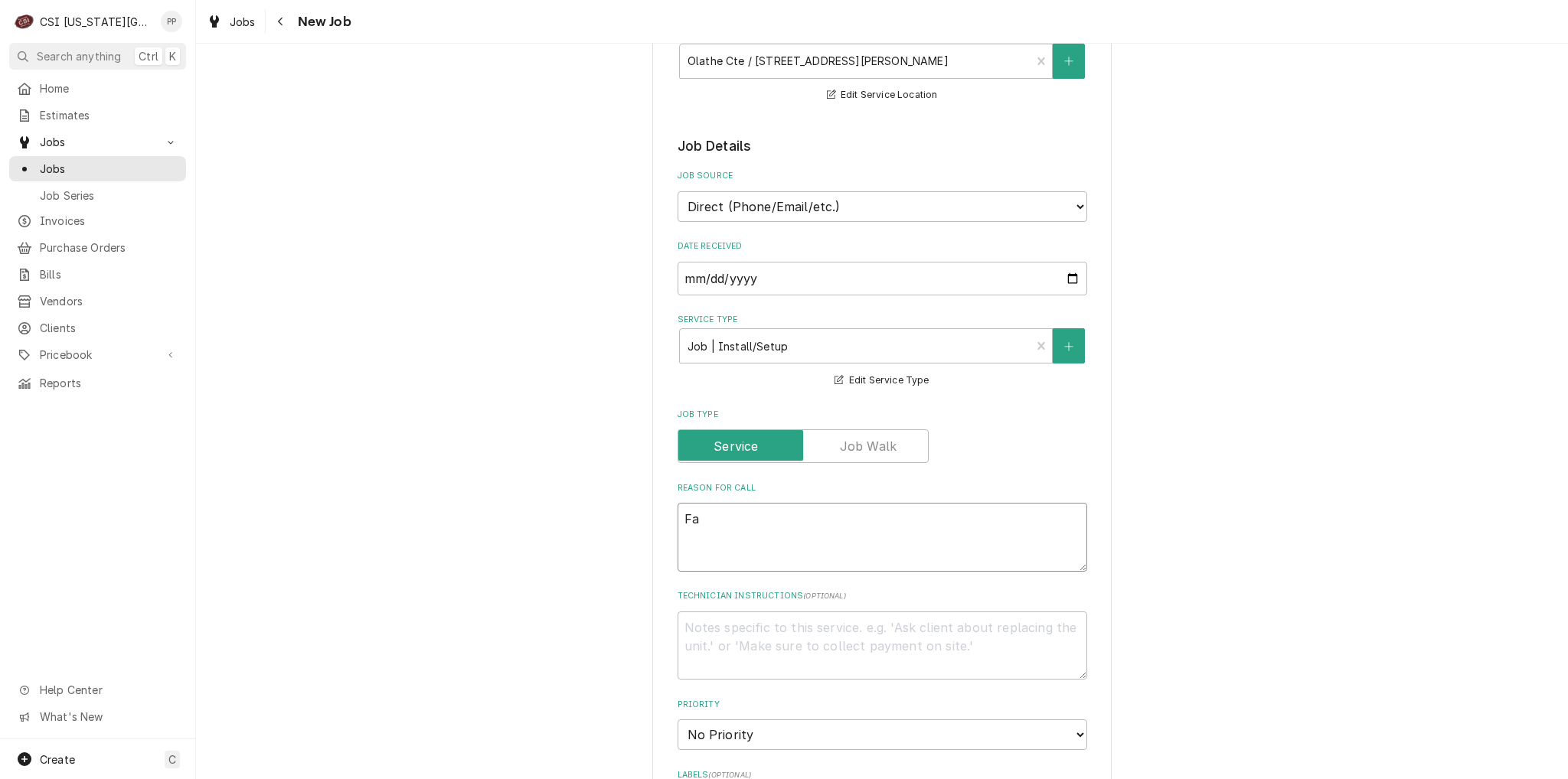
type textarea "x"
type textarea "Fac"
type textarea "x"
type textarea "Facu"
type textarea "x"
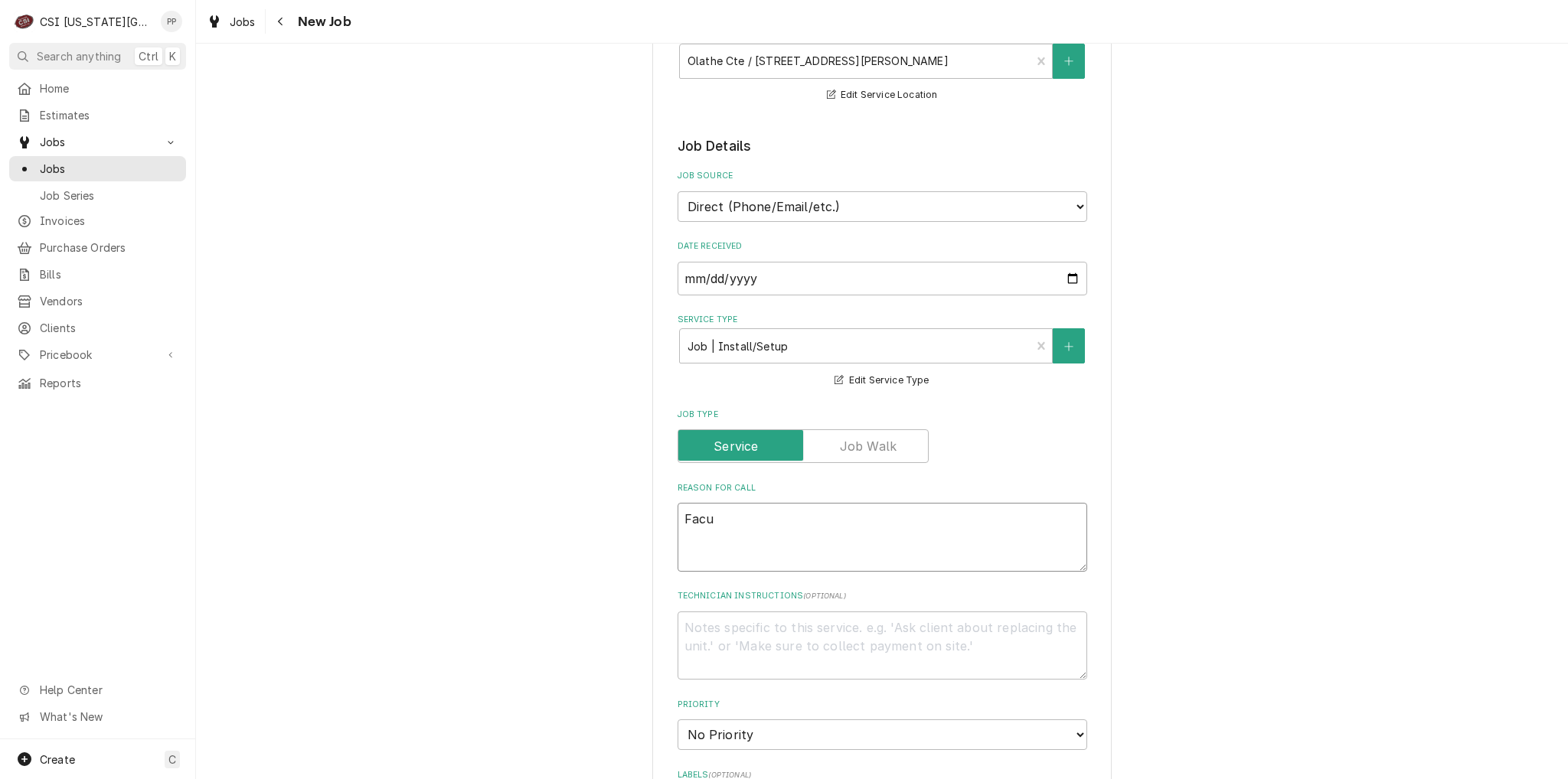
type textarea "Facue"
type textarea "x"
type textarea "Facuet"
type textarea "x"
type textarea "Facuet"
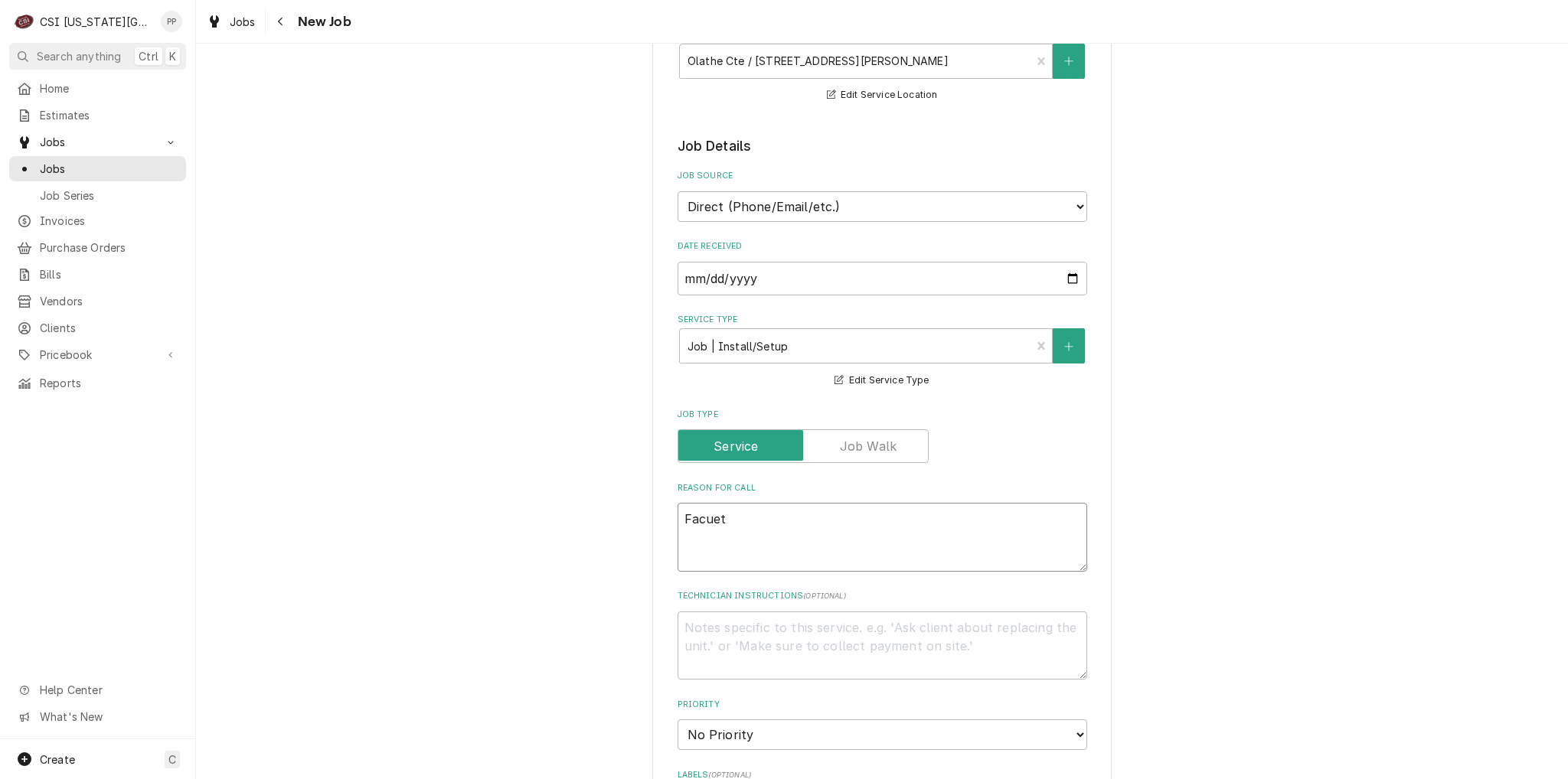
type textarea "x"
type textarea "Facuet o"
type textarea "x"
type textarea "Facuet on"
type textarea "x"
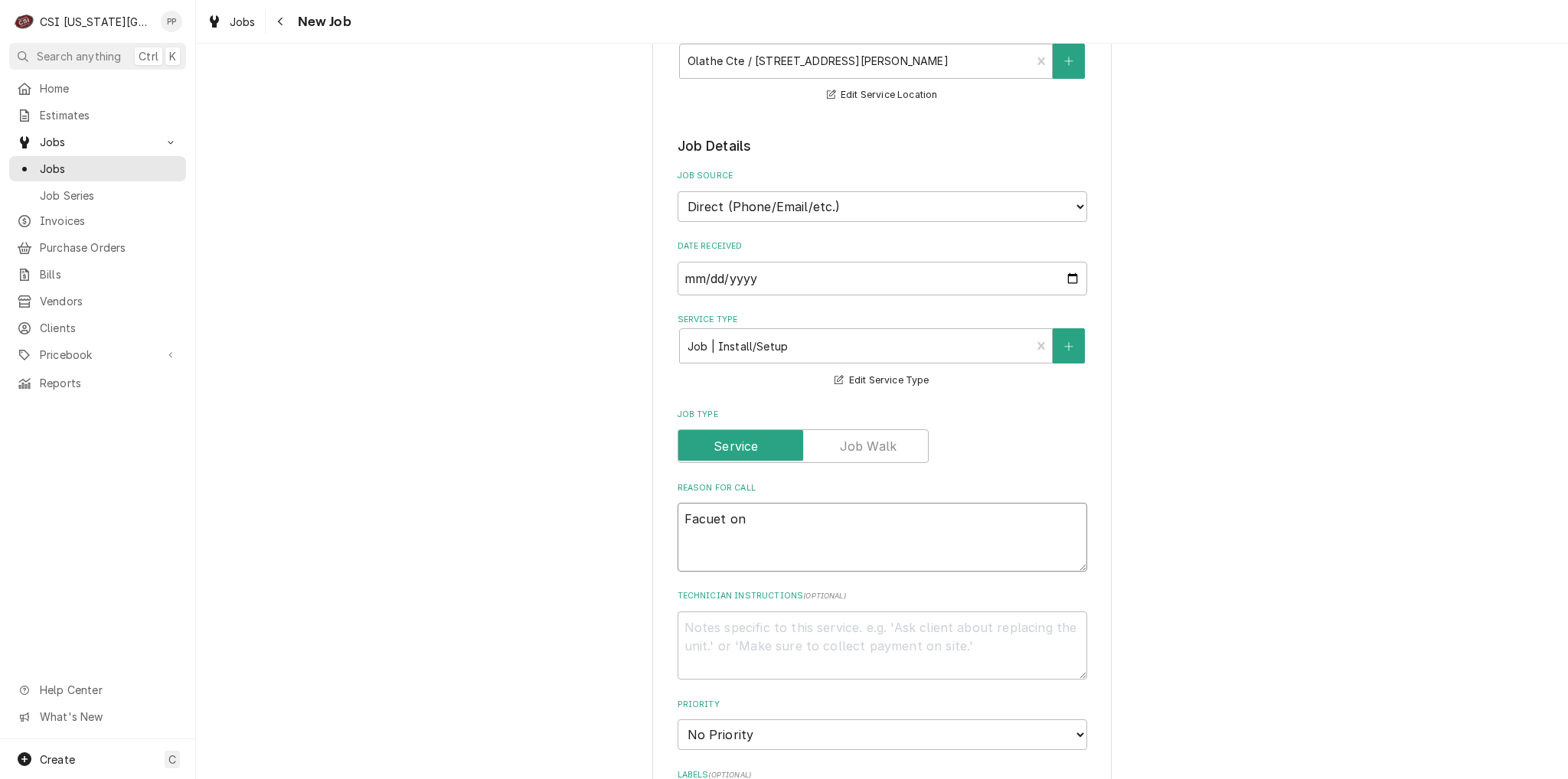
type textarea "Facuet on"
type textarea "x"
type textarea "Facuet on"
type textarea "x"
type textarea "Facuet o"
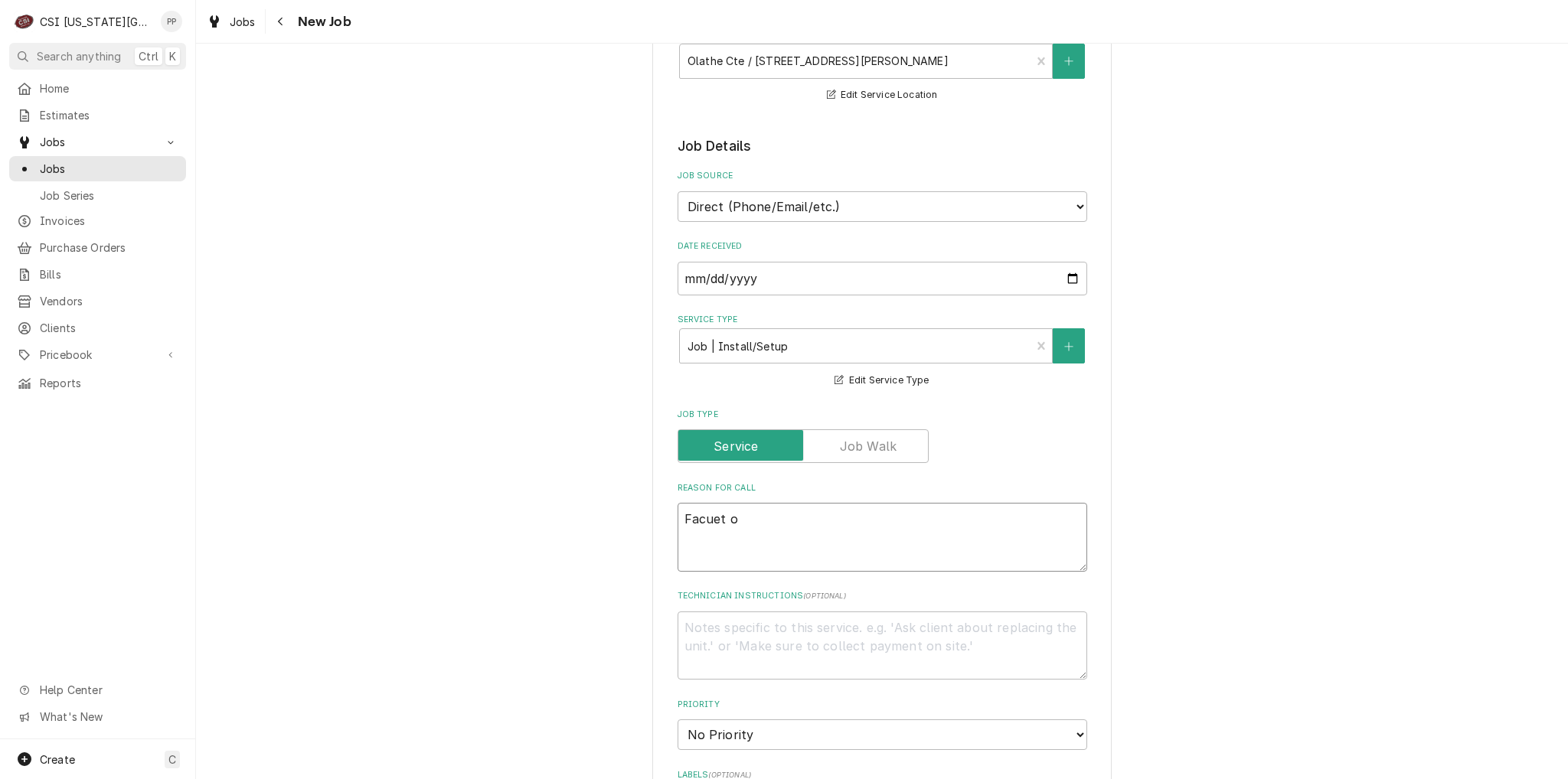
type textarea "x"
type textarea "Facuet"
type textarea "x"
type textarea "Facuet"
type textarea "x"
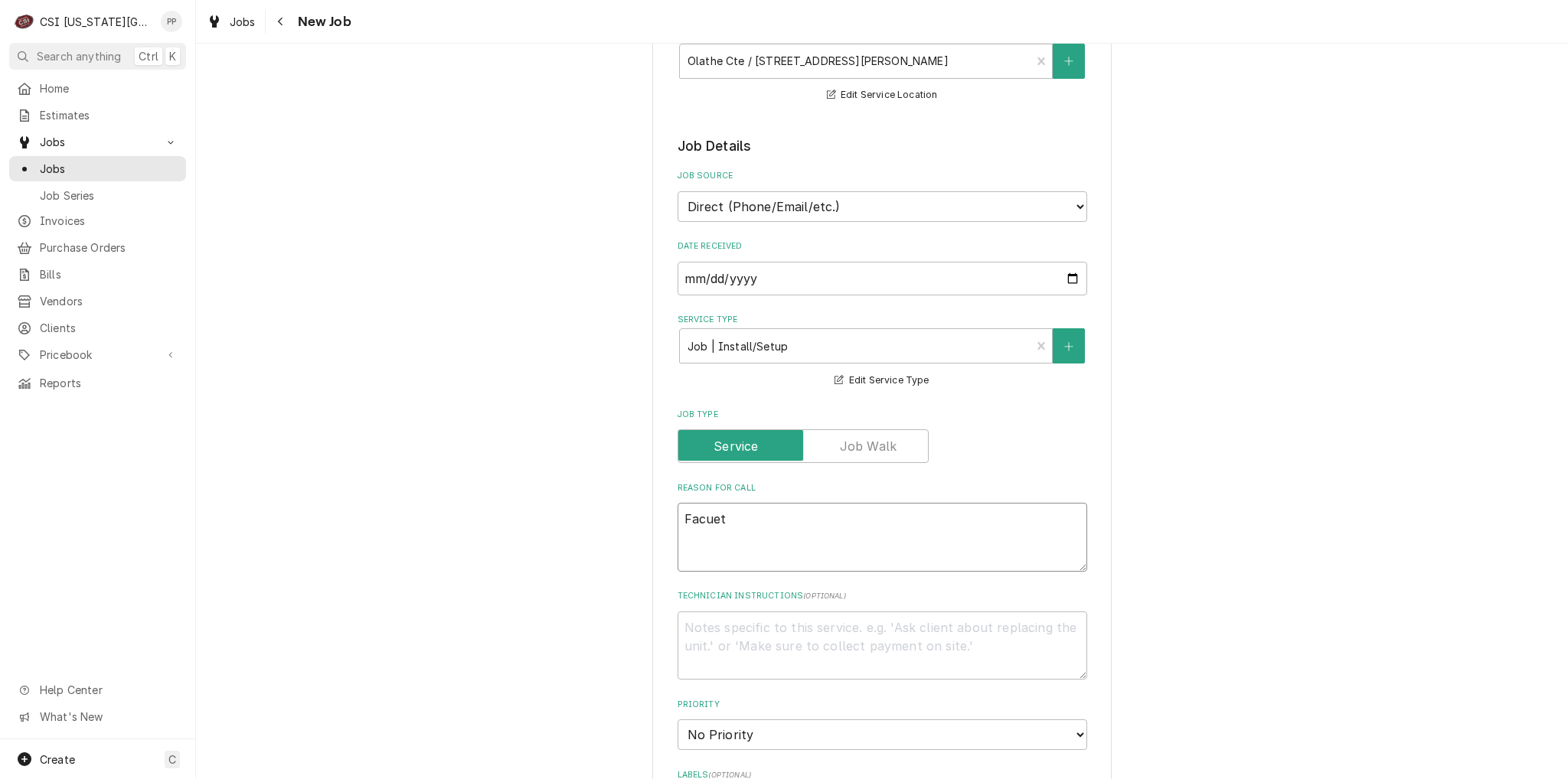
type textarea "Facue"
type textarea "x"
type textarea "Facu"
type textarea "x"
type textarea "Fac"
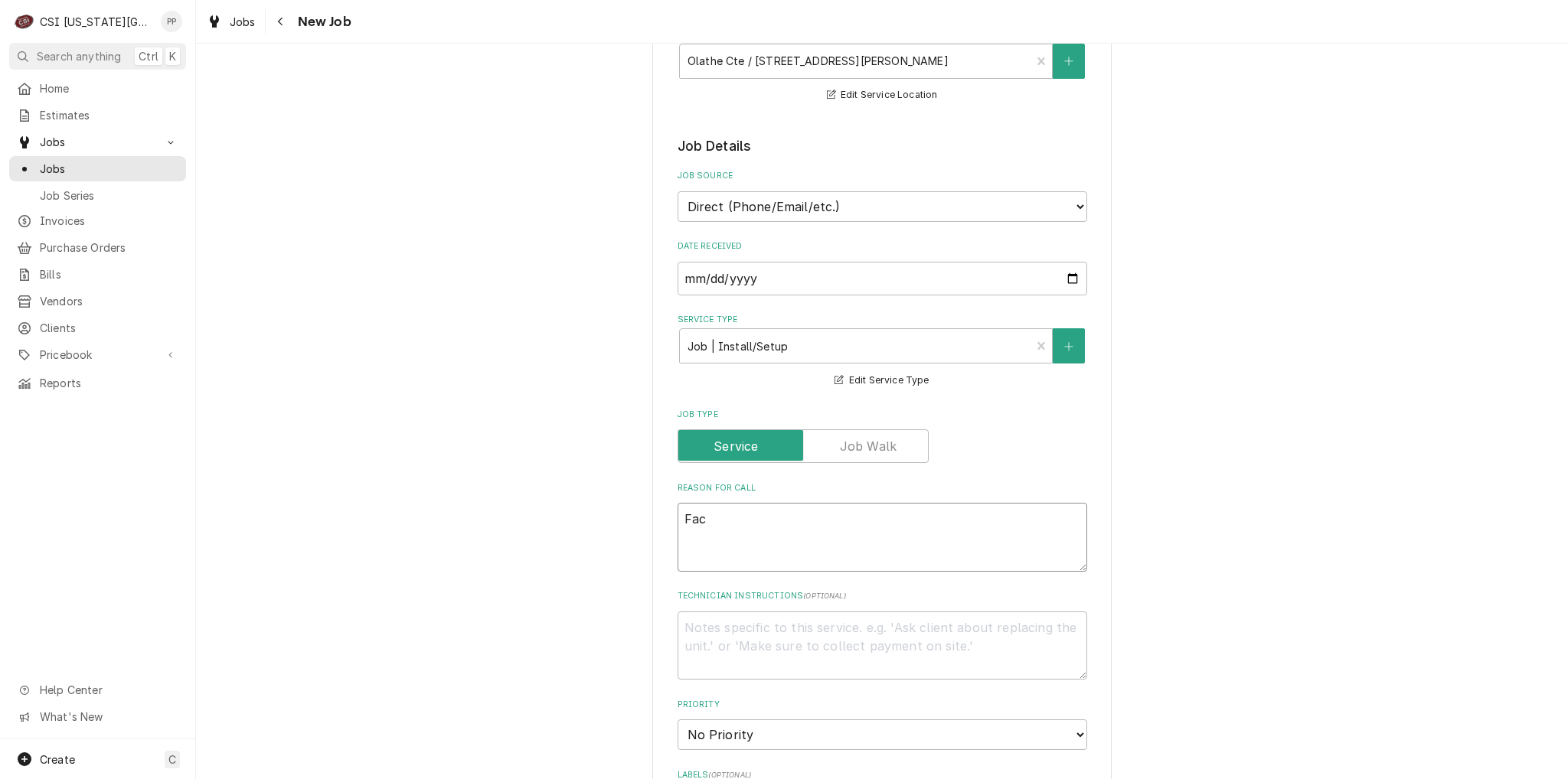
type textarea "x"
type textarea "Fa"
type textarea "x"
type textarea "F"
type textarea "x"
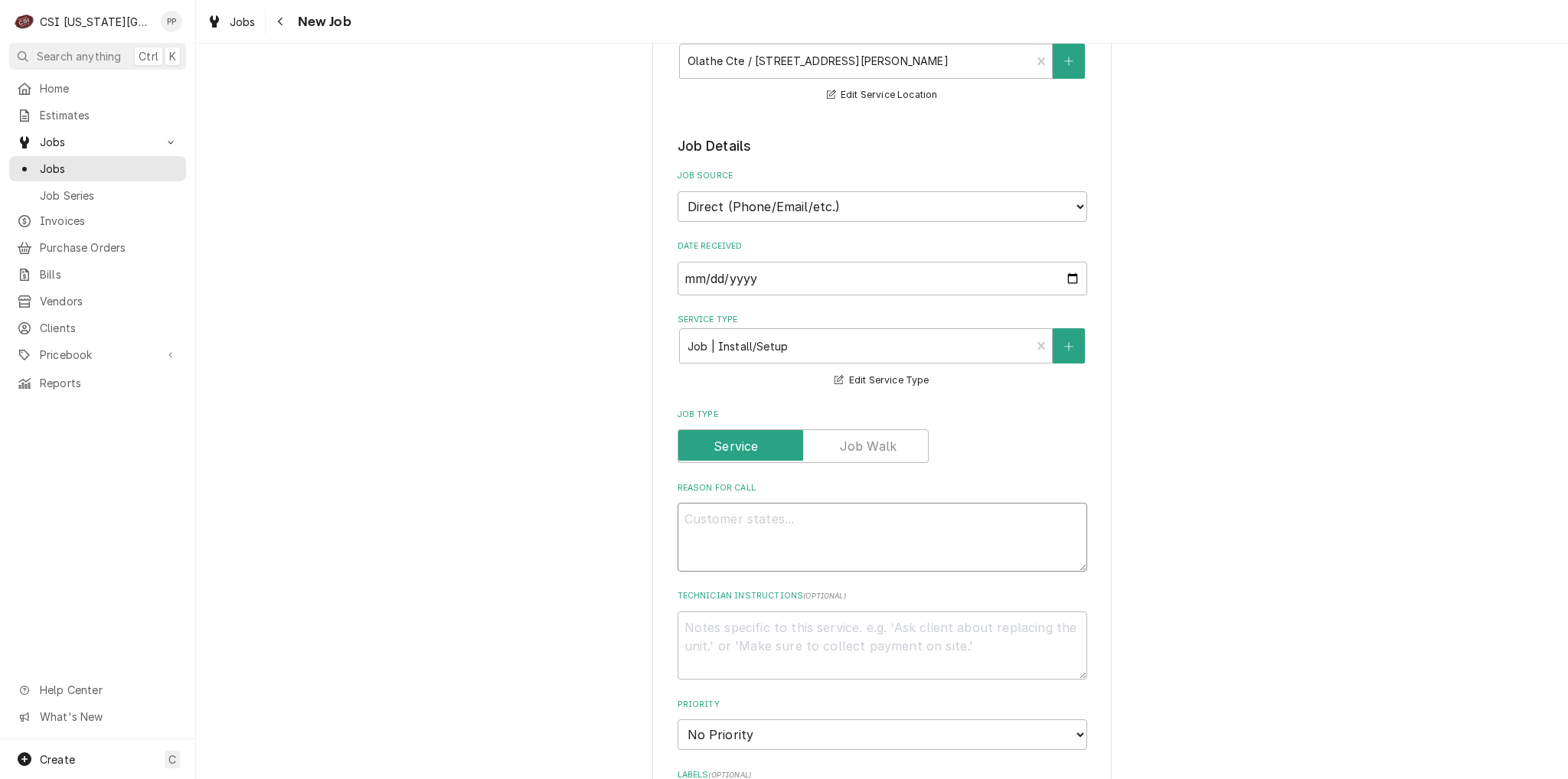
type textarea "x"
type textarea "F"
type textarea "x"
type textarea "Fa"
type textarea "x"
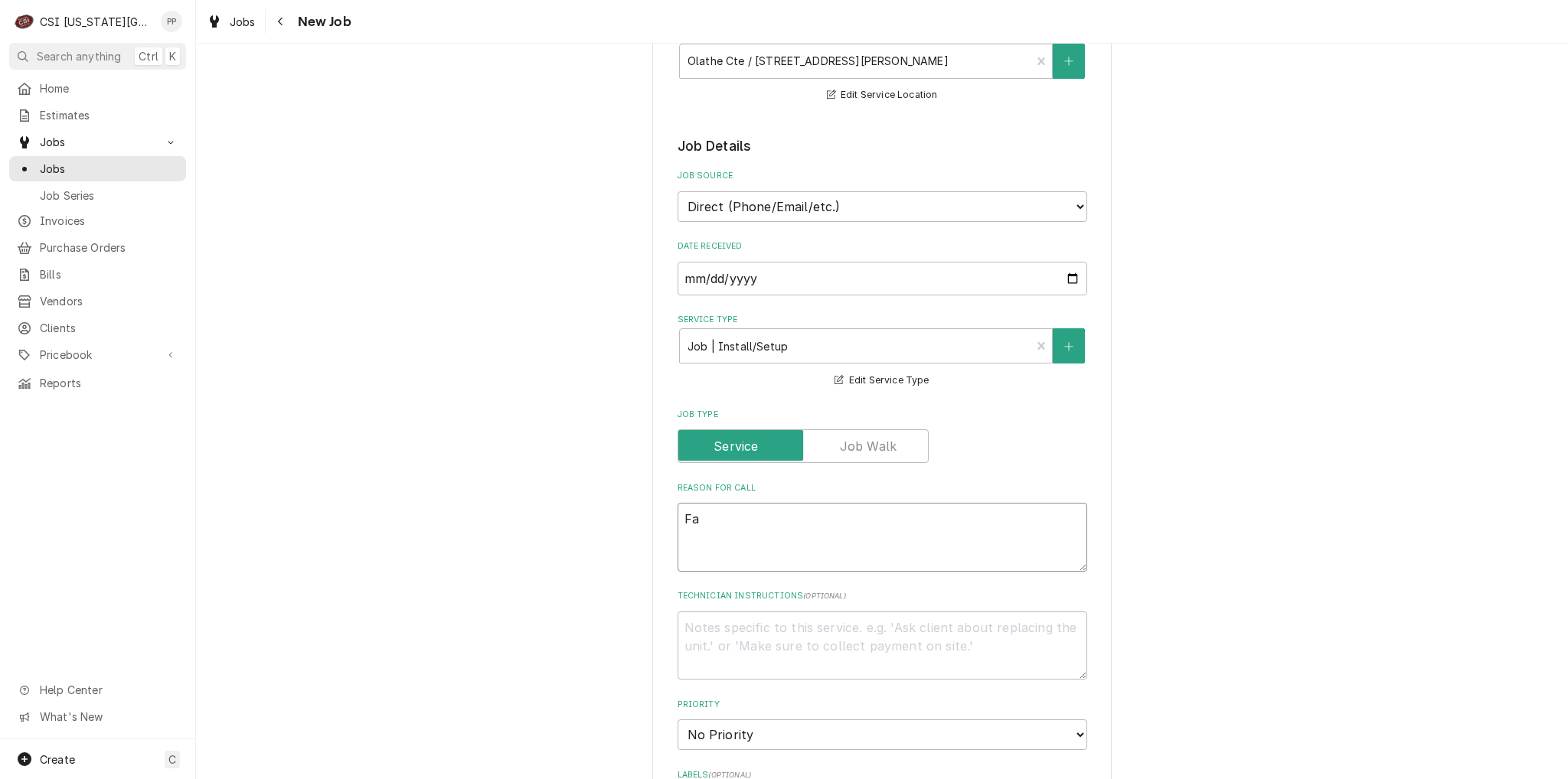
type textarea "Fac"
type textarea "x"
type textarea "Facu"
type textarea "x"
type textarea "Facue"
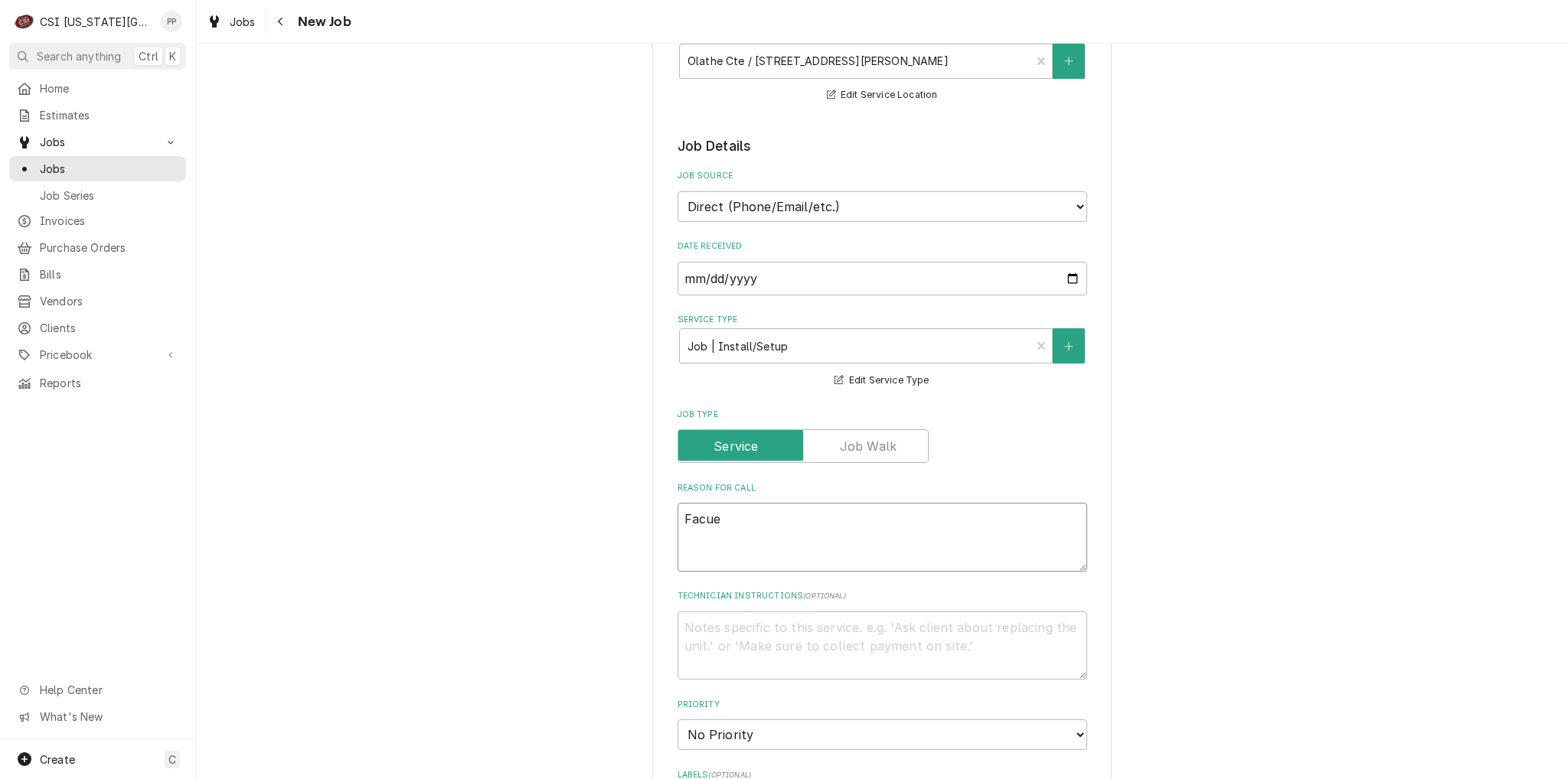
type textarea "x"
type textarea "Facuet"
type textarea "x"
type textarea "Facuet"
type textarea "x"
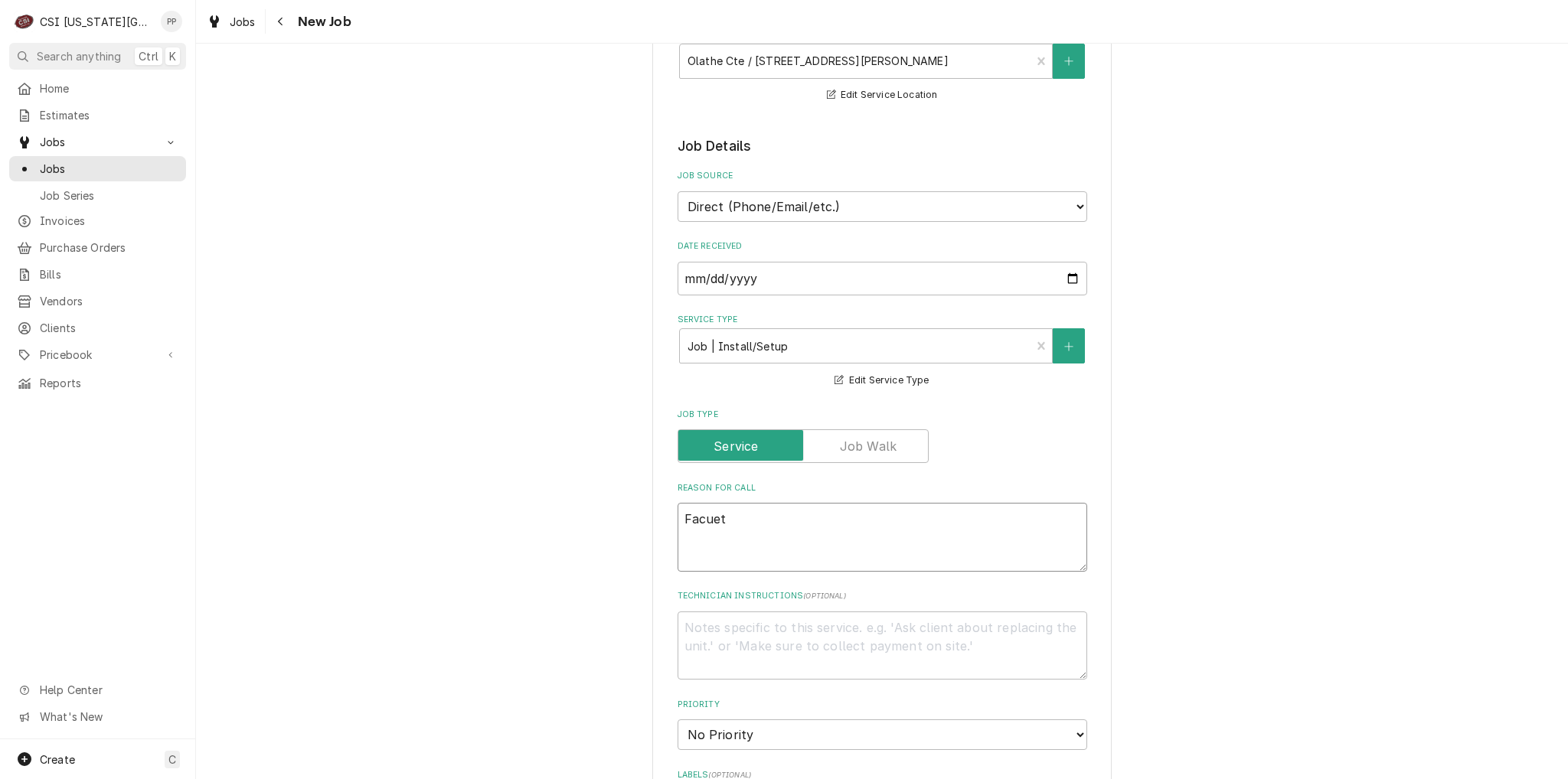
type textarea "Facuet e"
type textarea "x"
type textarea "Facuet"
type textarea "x"
type textarea "Facuet"
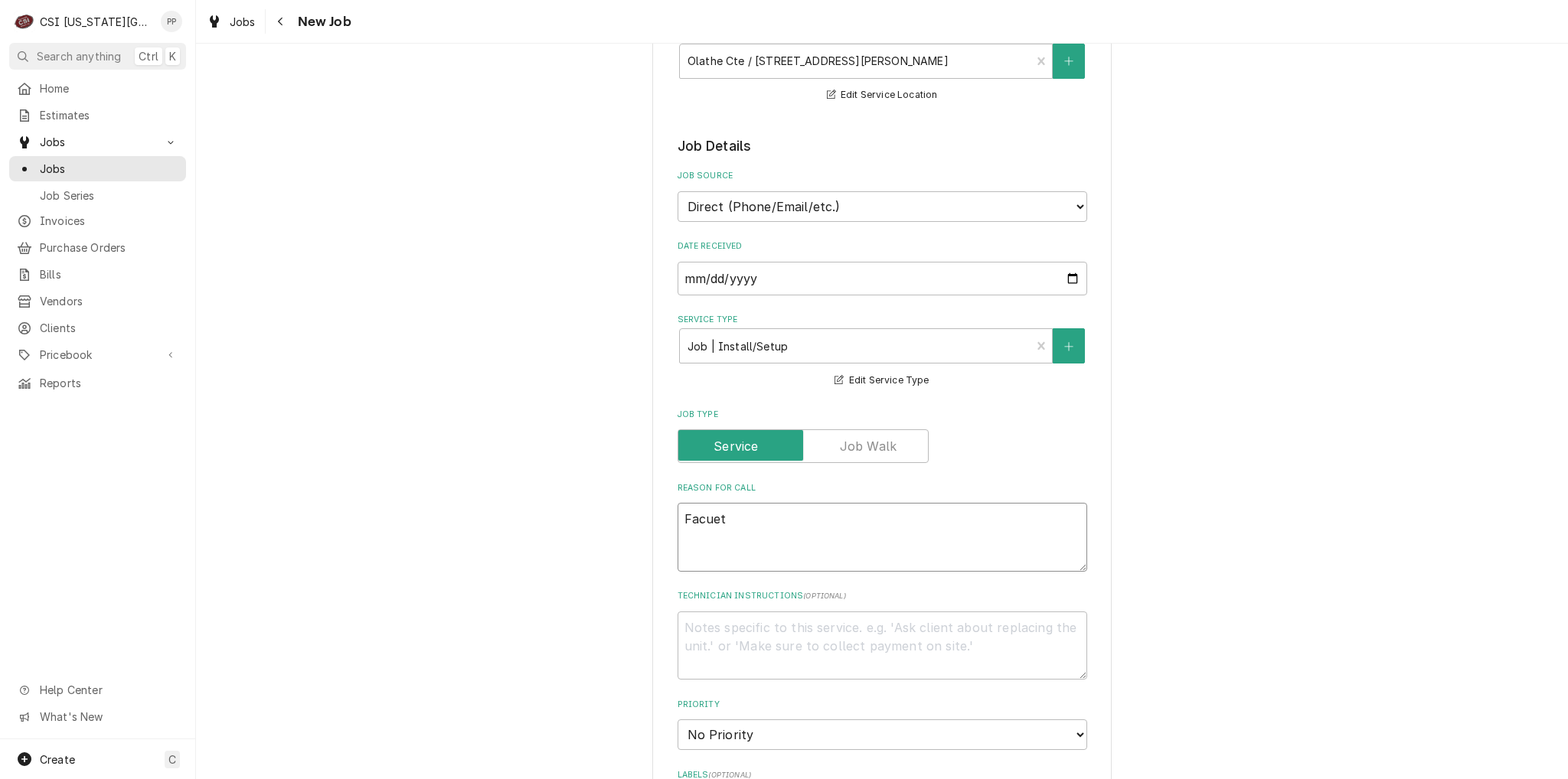
type textarea "x"
type textarea "Facue"
type textarea "x"
type textarea "Facu"
type textarea "x"
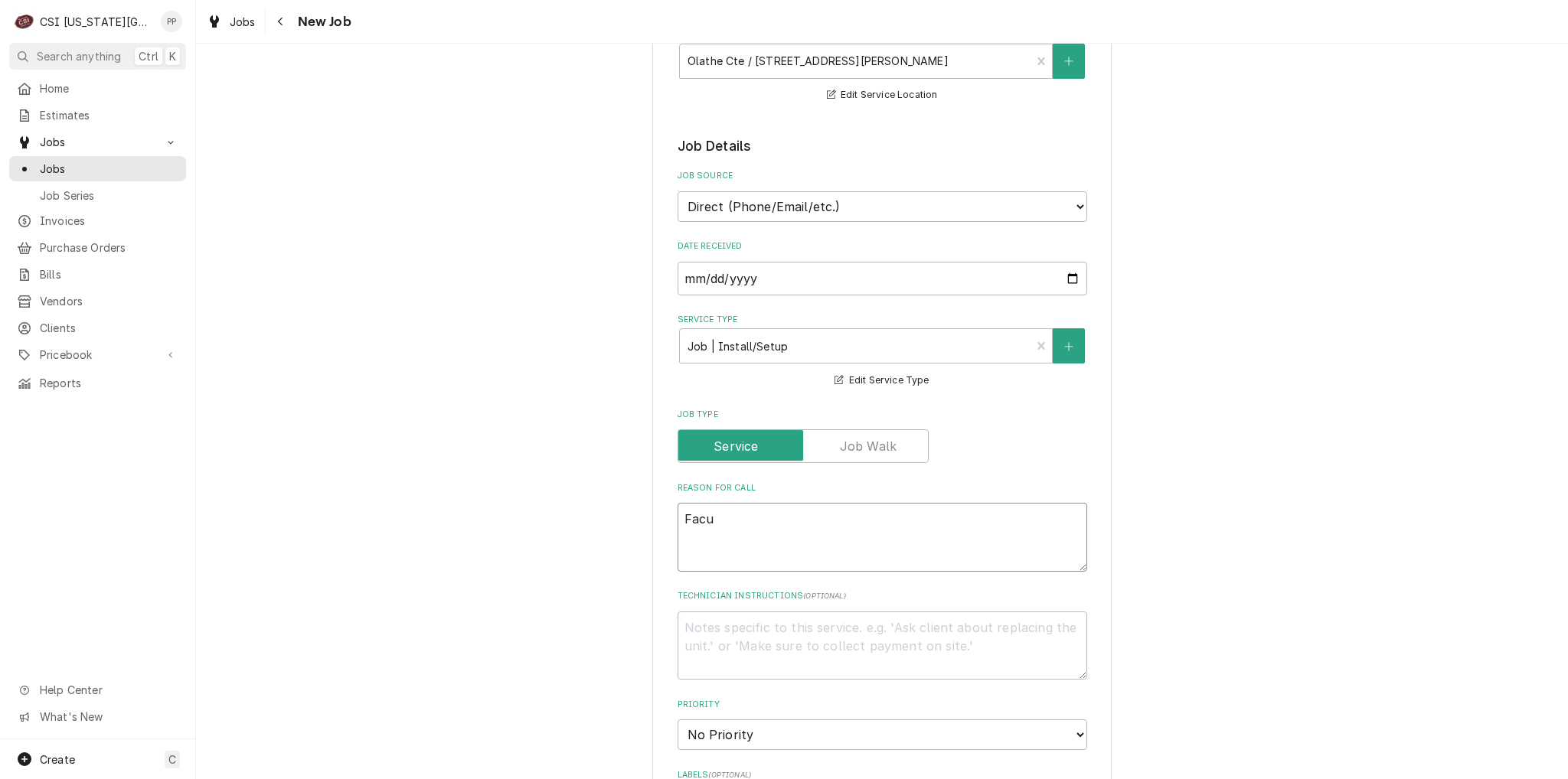
type textarea "Fac"
type textarea "x"
type textarea "Fa"
type textarea "x"
type textarea "Fau"
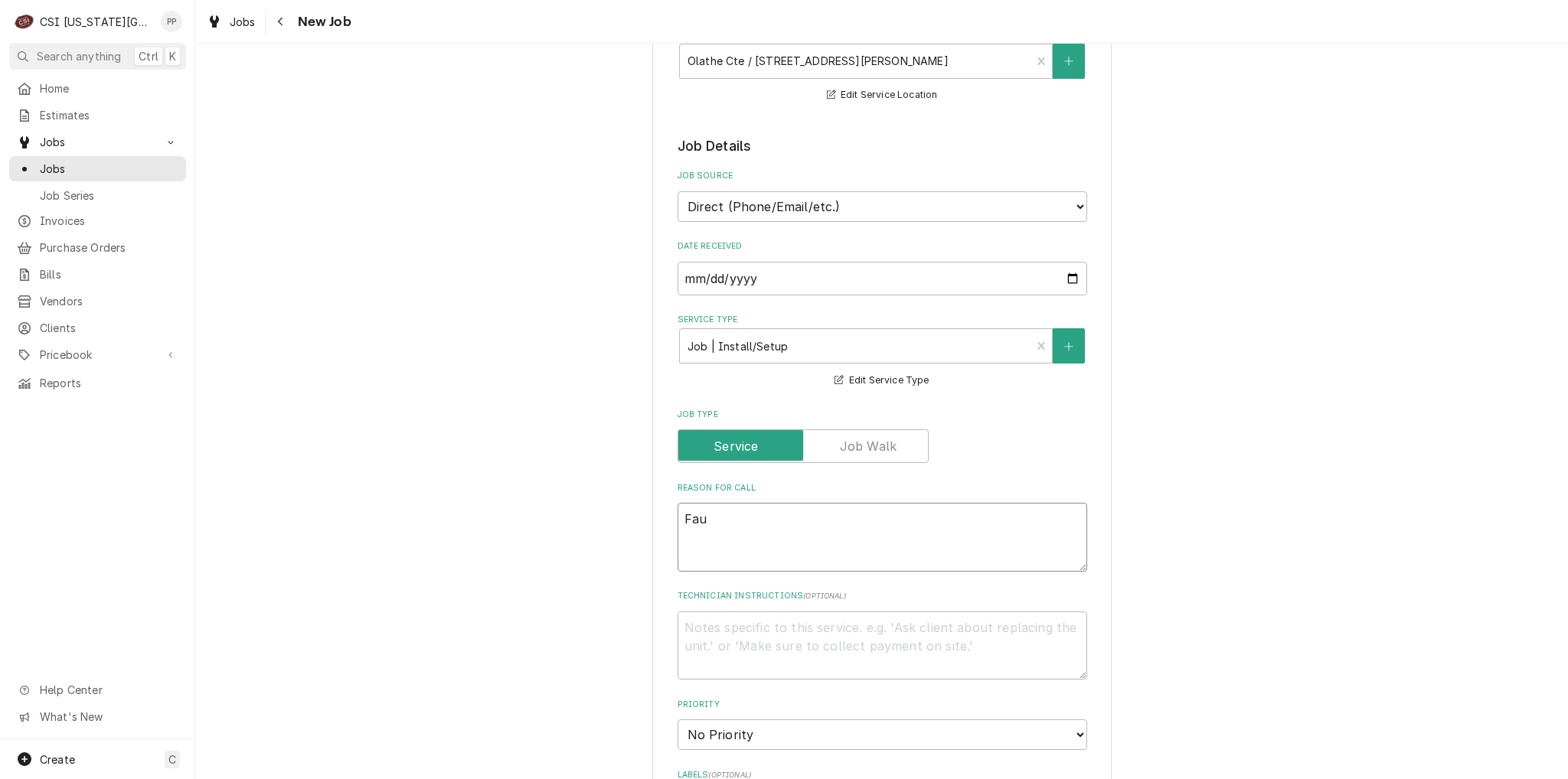
type textarea "x"
type textarea "Fauc"
type textarea "x"
type textarea "Fauce"
type textarea "x"
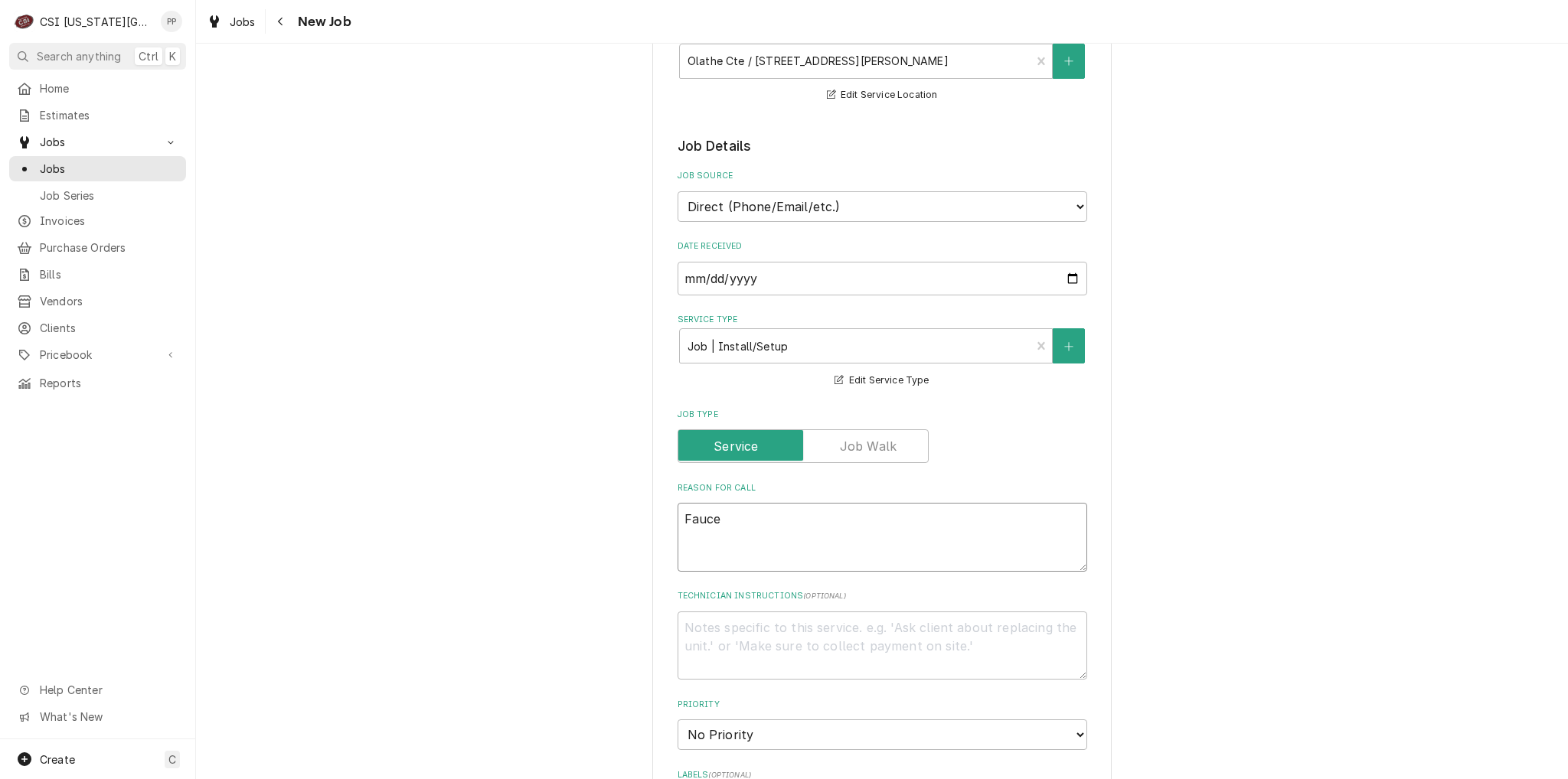
type textarea "Faucet"
type textarea "x"
type textarea "Faucet"
type textarea "x"
type textarea "Faucet l"
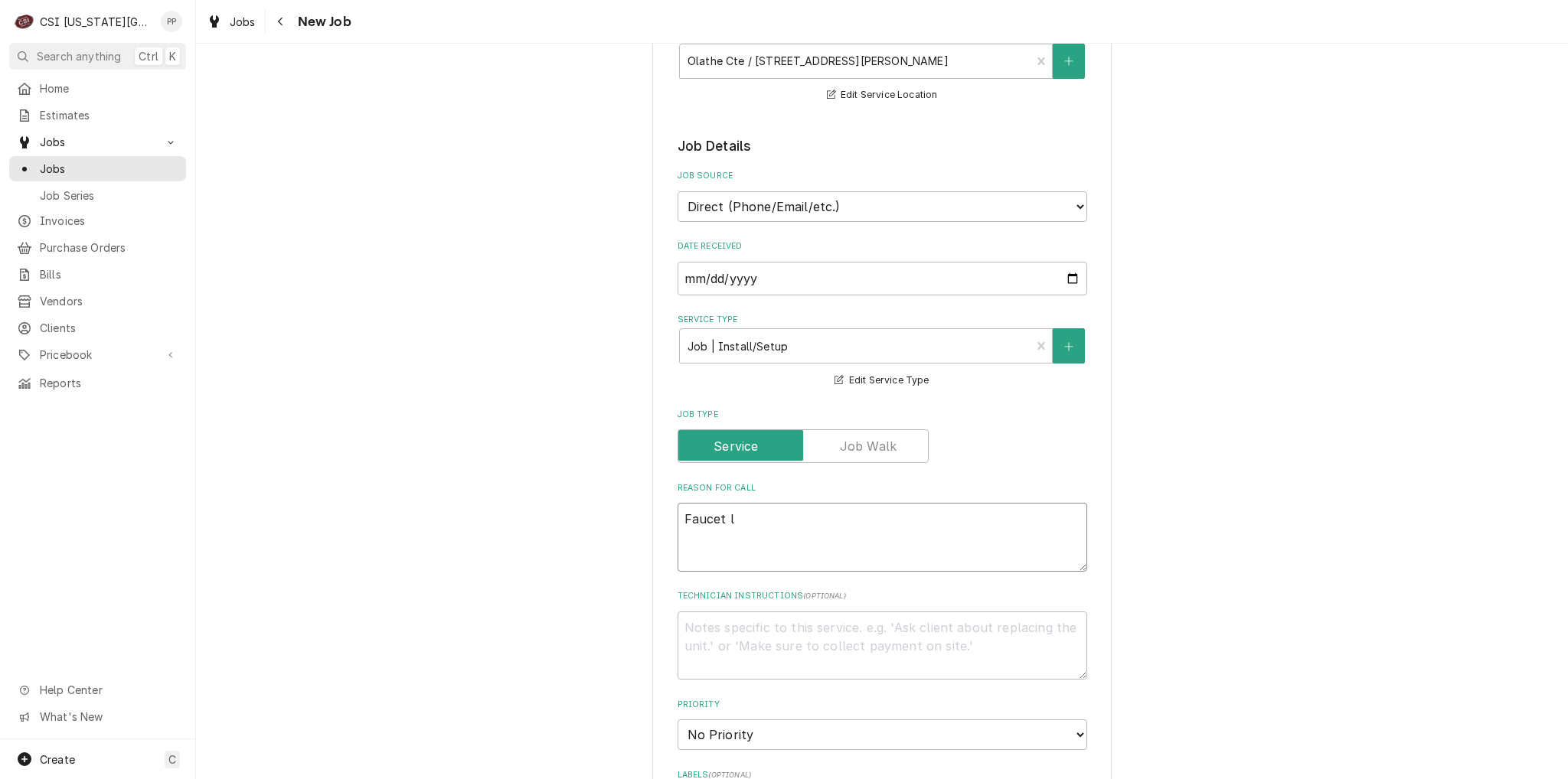
type textarea "x"
type textarea "Faucet le"
type textarea "x"
type textarea "Faucet lea"
type textarea "x"
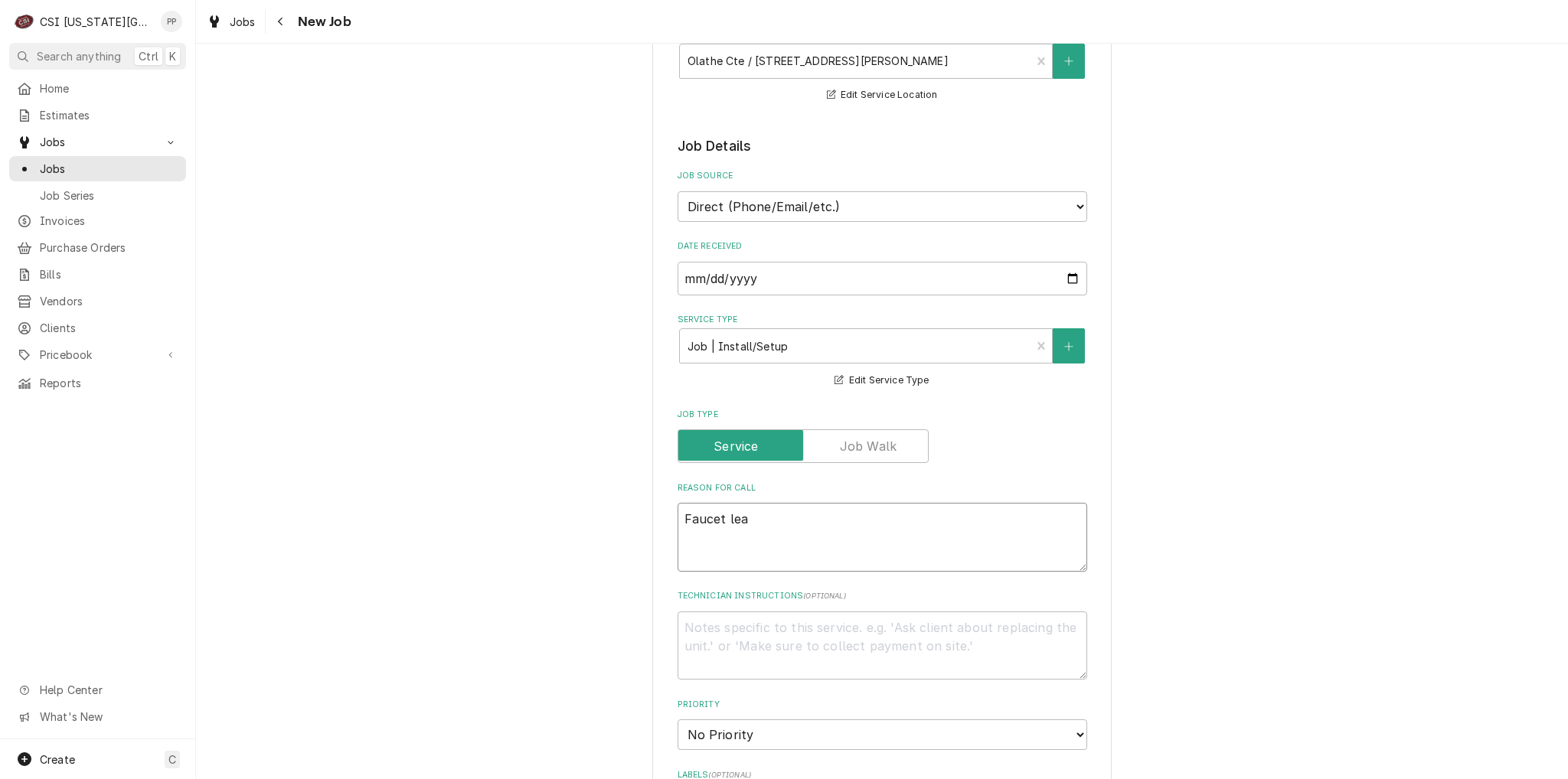
type textarea "Faucet leak"
type textarea "x"
type textarea "Faucet leaki"
type textarea "x"
type textarea "Faucet leakin"
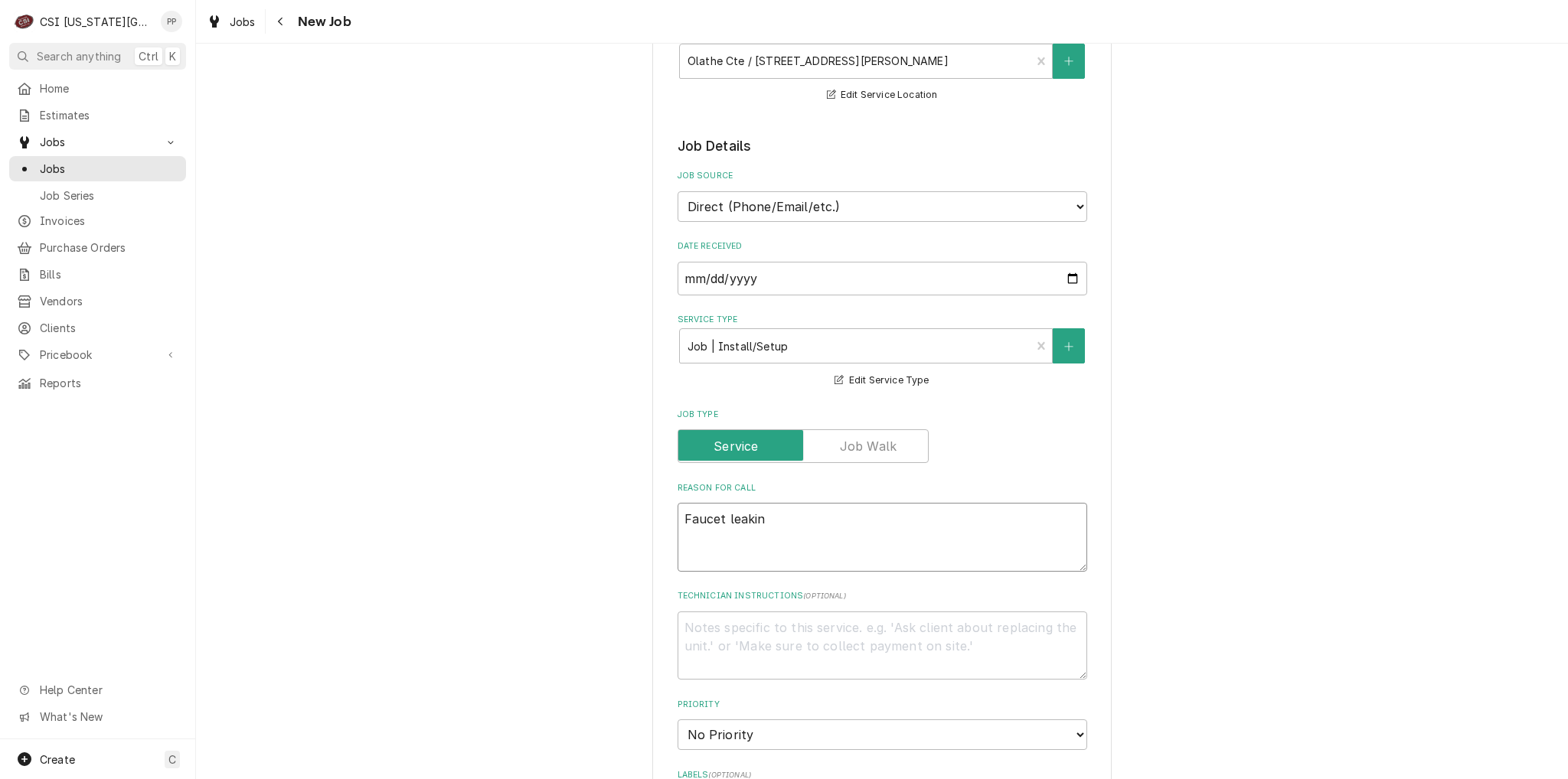
type textarea "x"
type textarea "Faucet leaking"
type textarea "x"
type textarea "Faucet leaking"
type textarea "x"
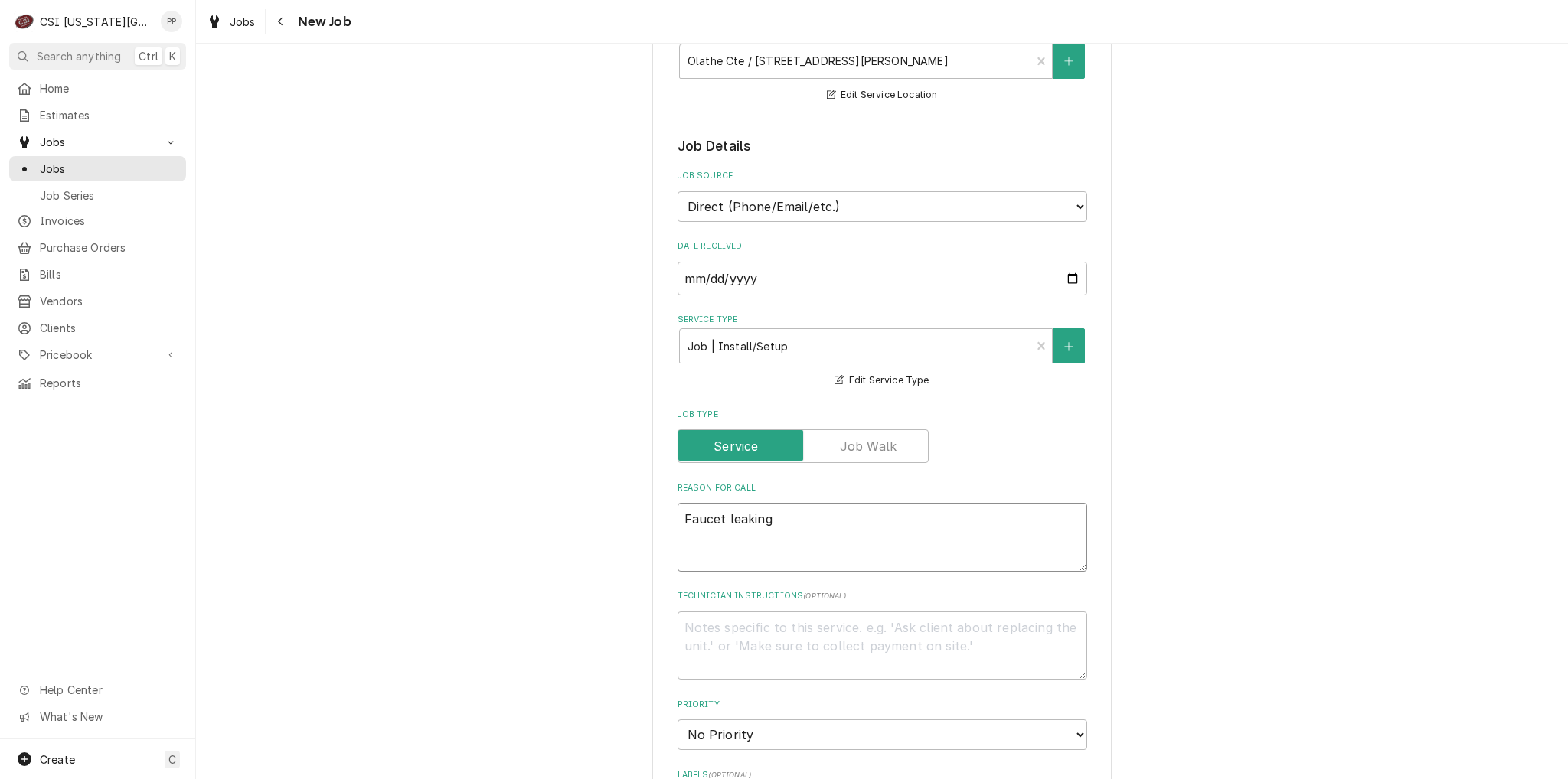
type textarea "Faucet leaking w"
type textarea "x"
type textarea "Faucet leaking wa"
type textarea "x"
type textarea "Faucet leaking wat"
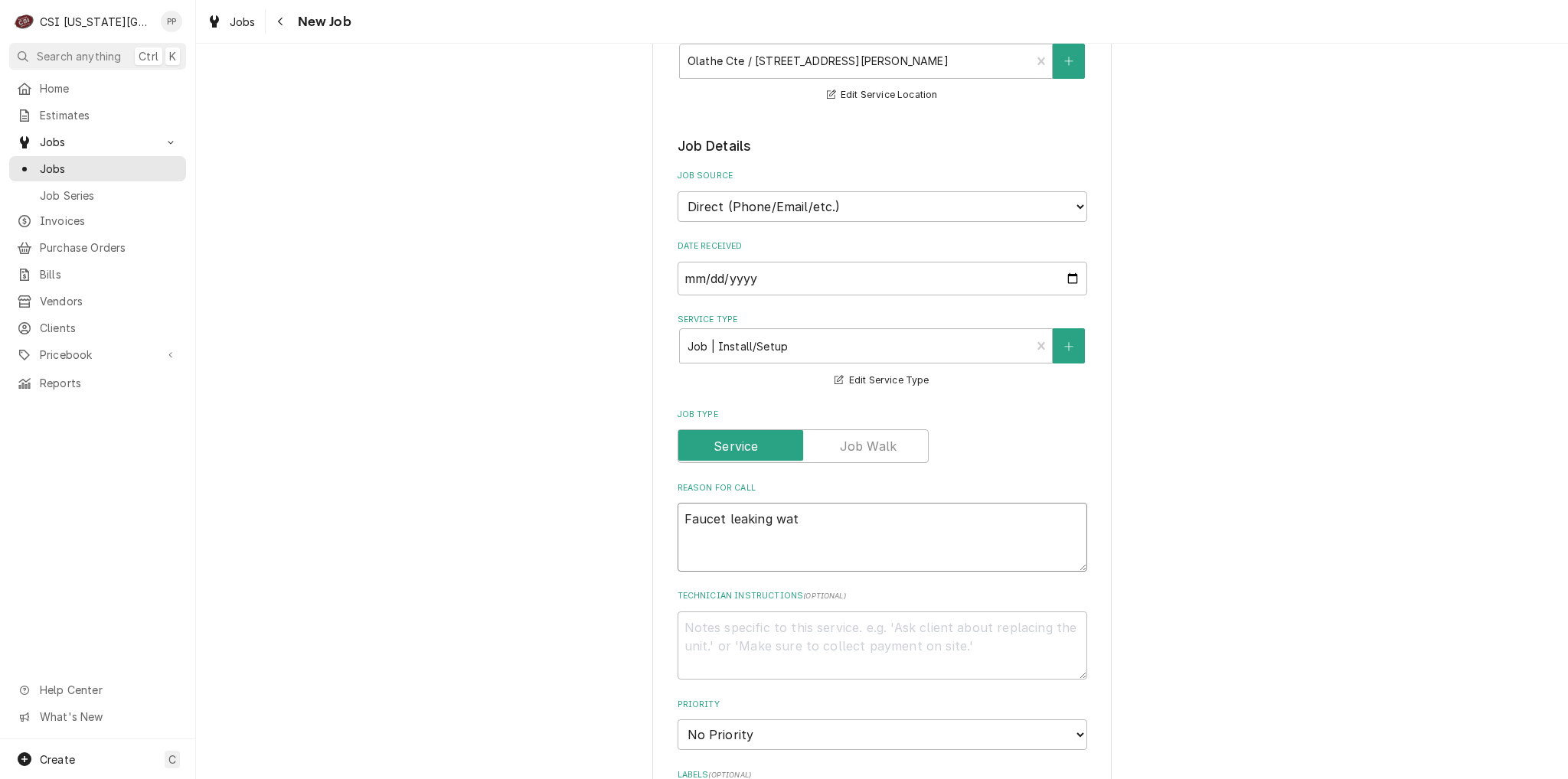
type textarea "x"
type textarea "Faucet leaking wate"
type textarea "x"
type textarea "Faucet leaking water"
type textarea "x"
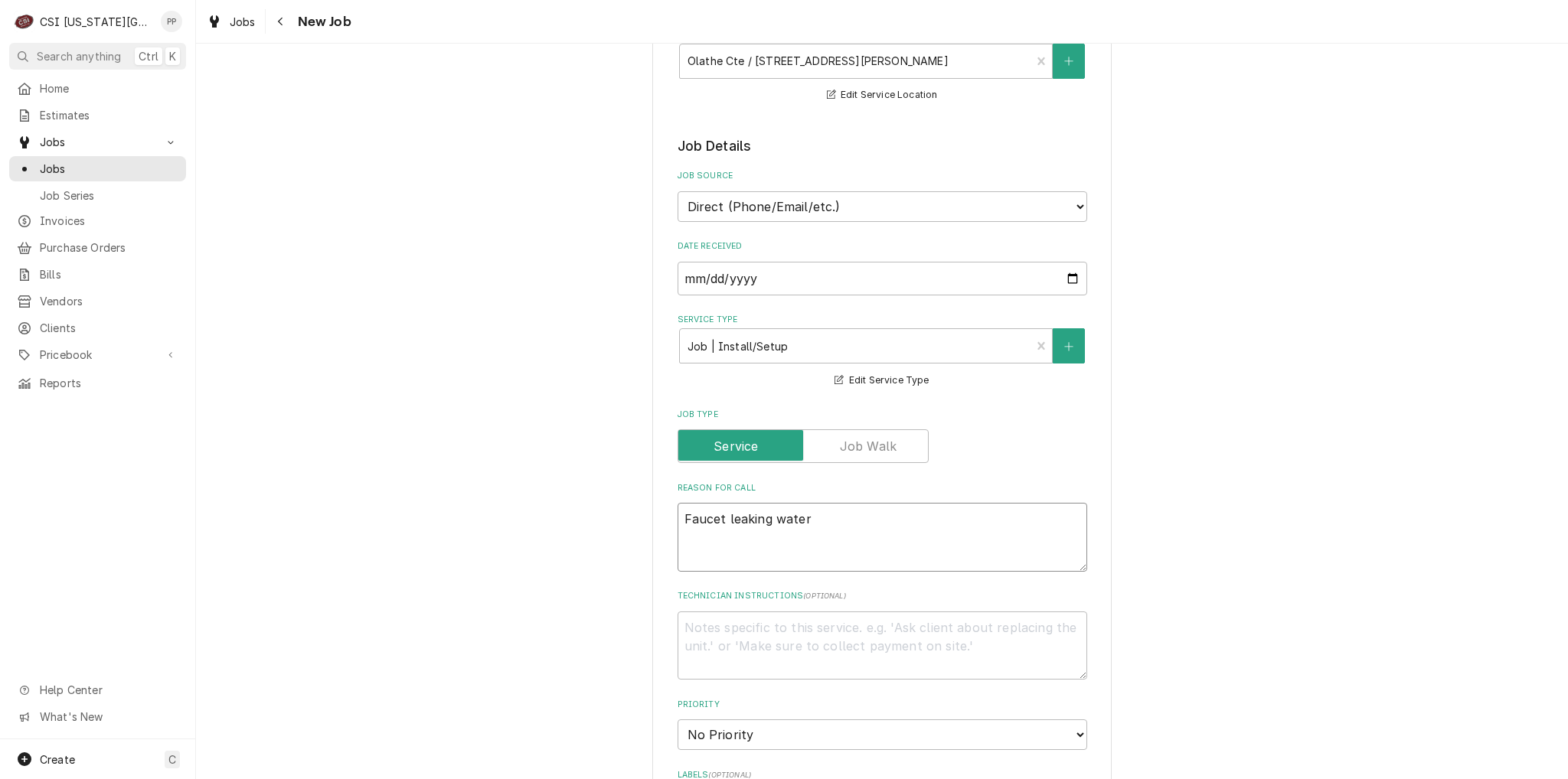
type textarea "Faucet leaking water"
type textarea "x"
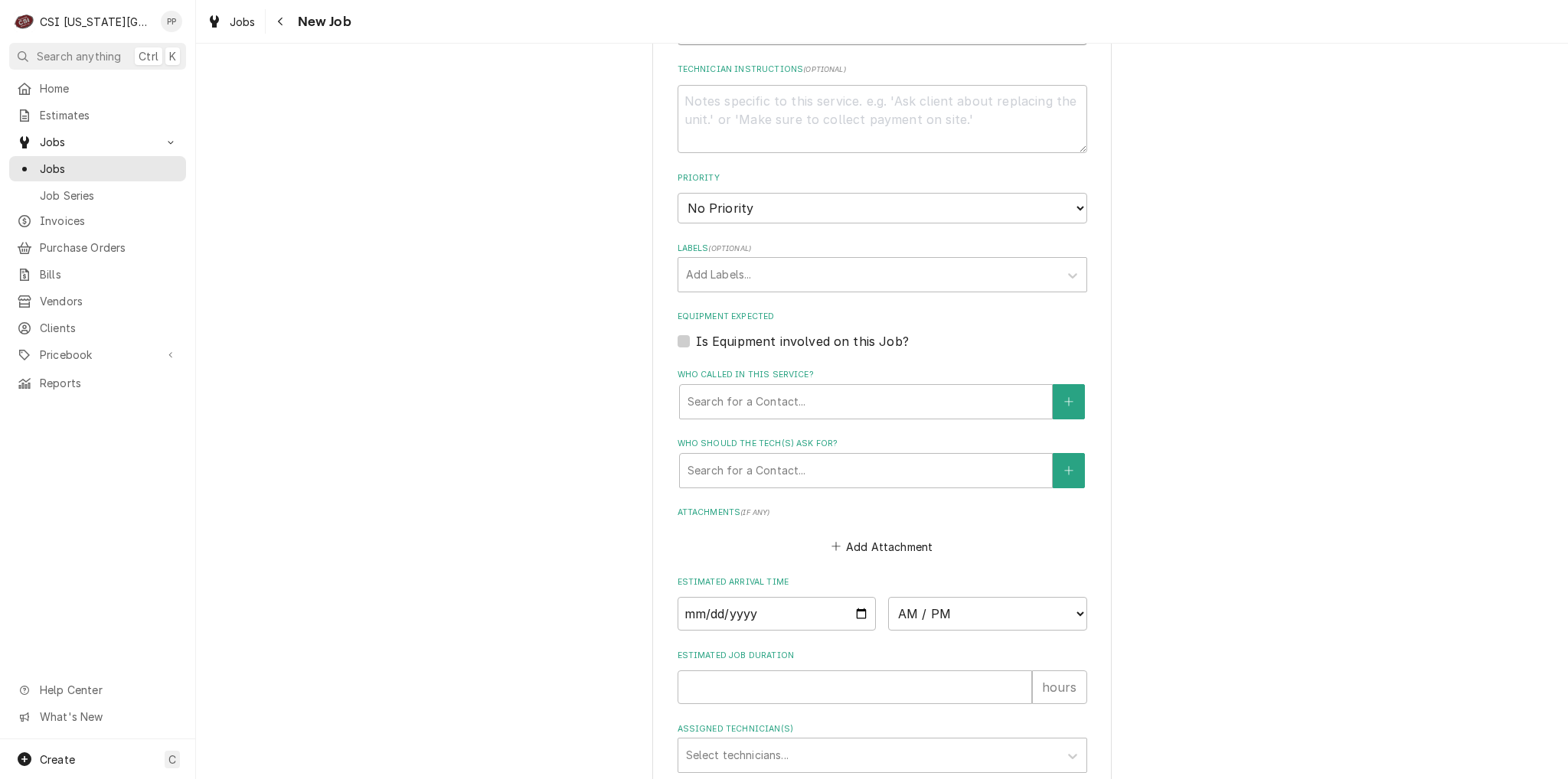
scroll to position [765, 0]
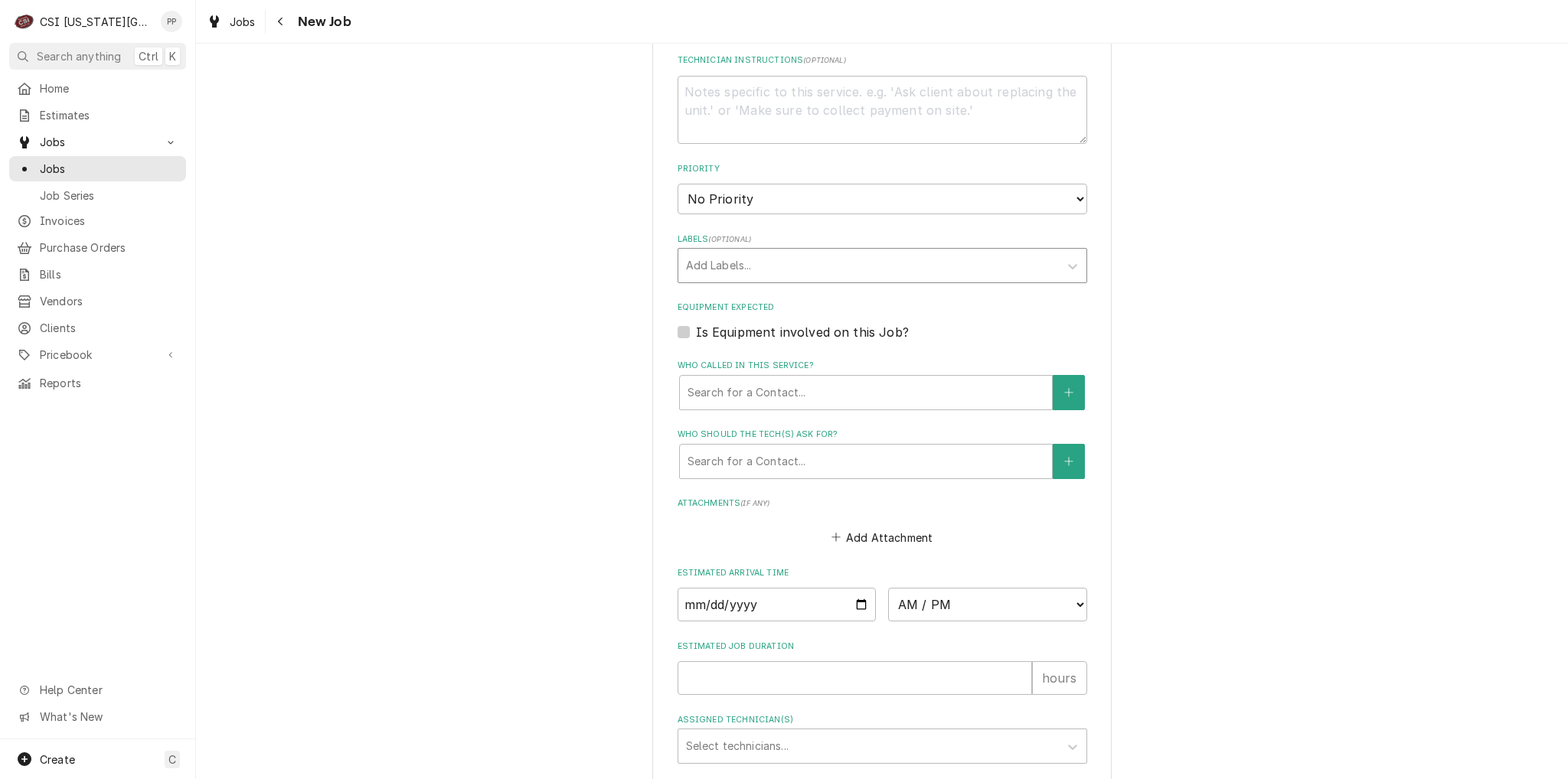
type textarea "Faucet leaking water"
click at [757, 269] on div "Labels" at bounding box center [868, 265] width 365 height 27
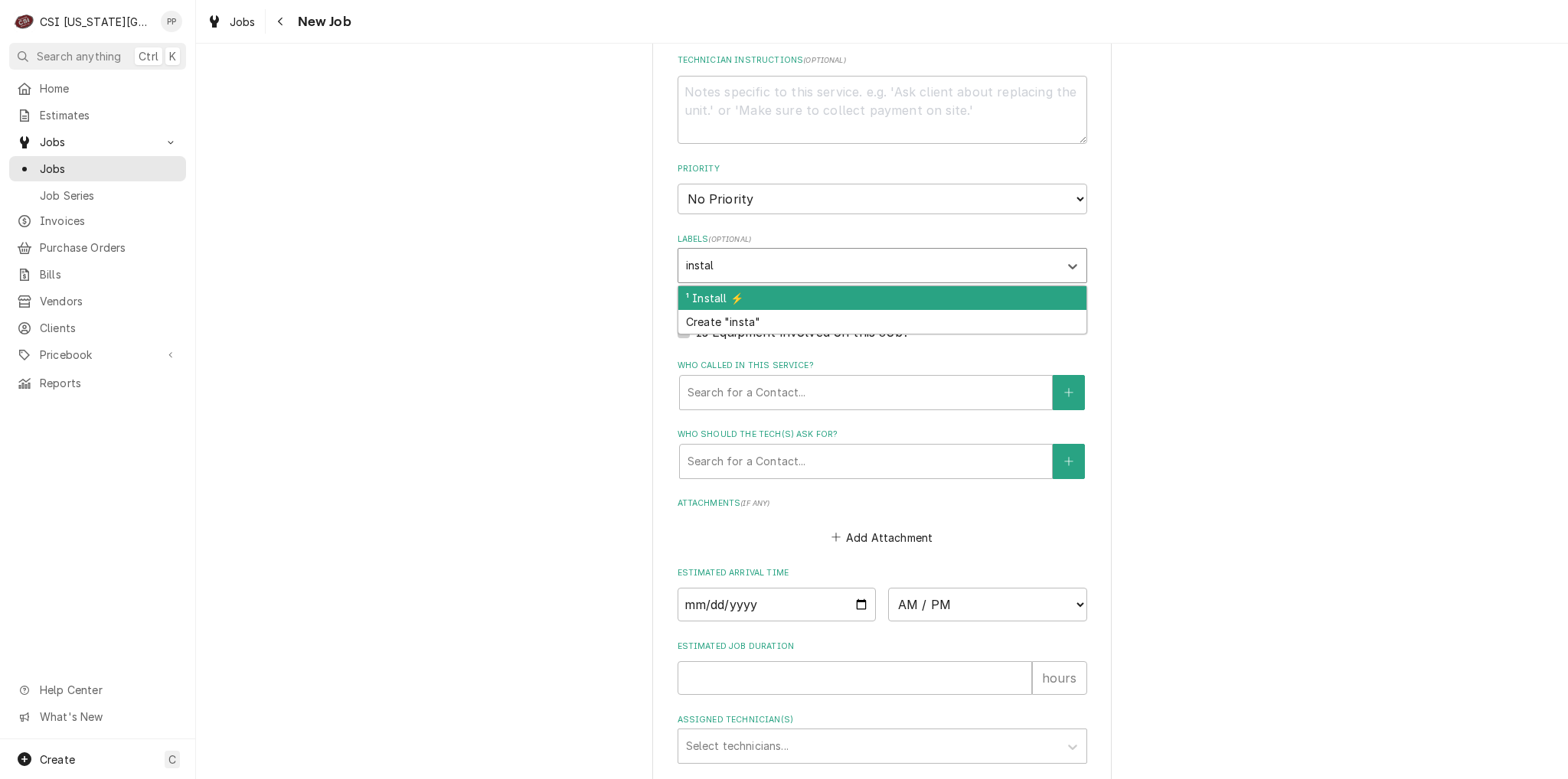
type input "install"
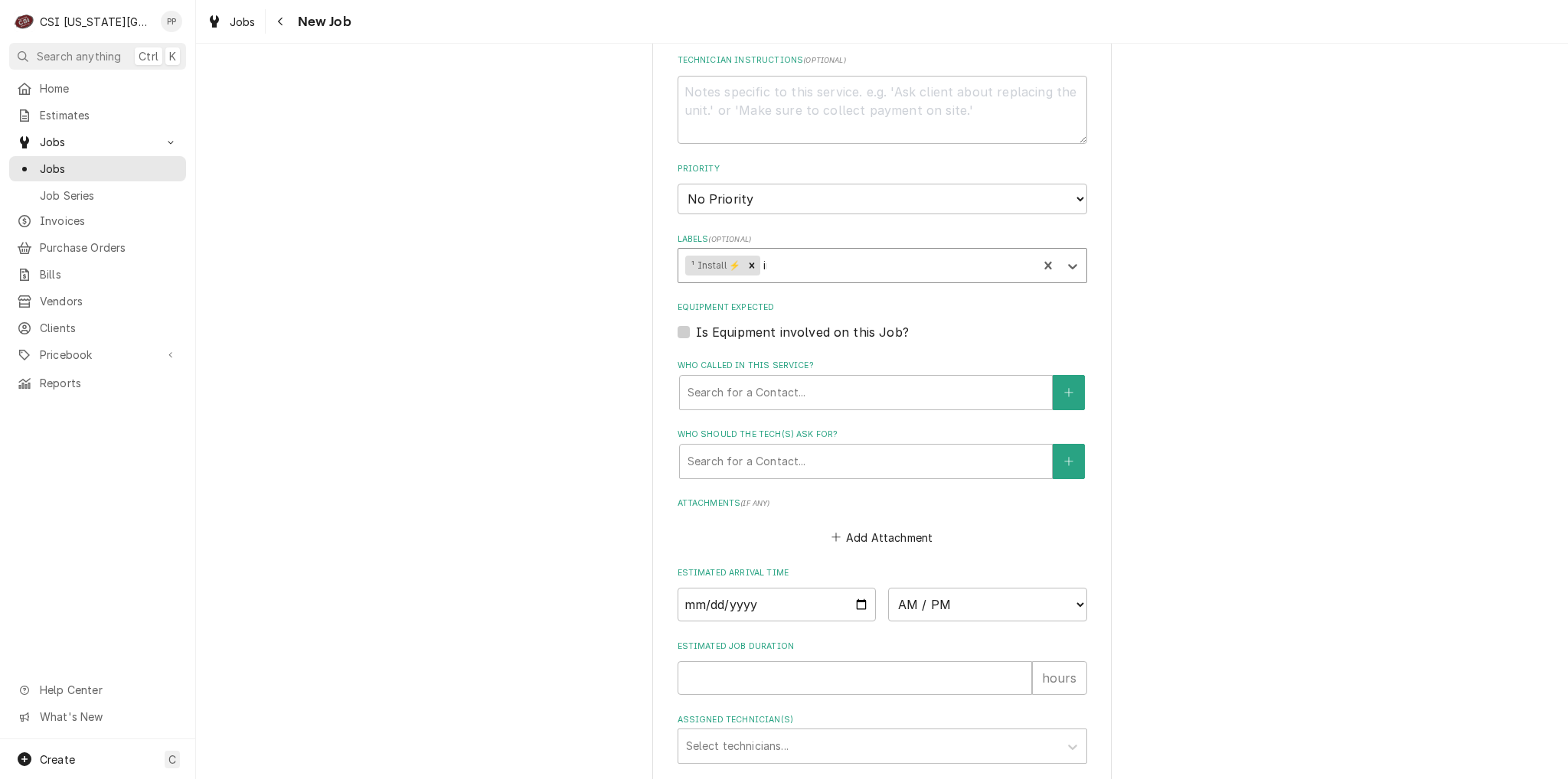
type textarea "x"
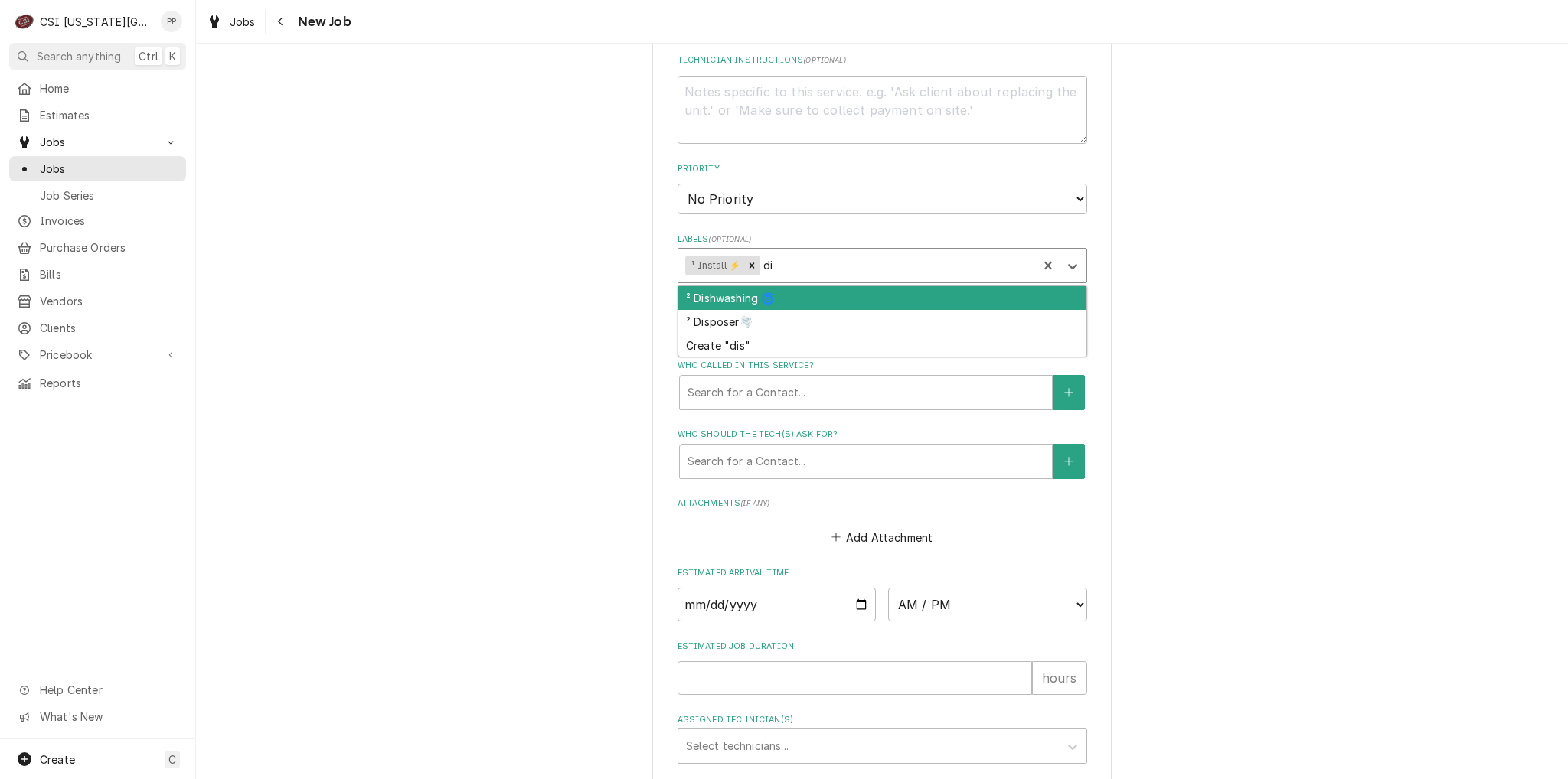
type input "d"
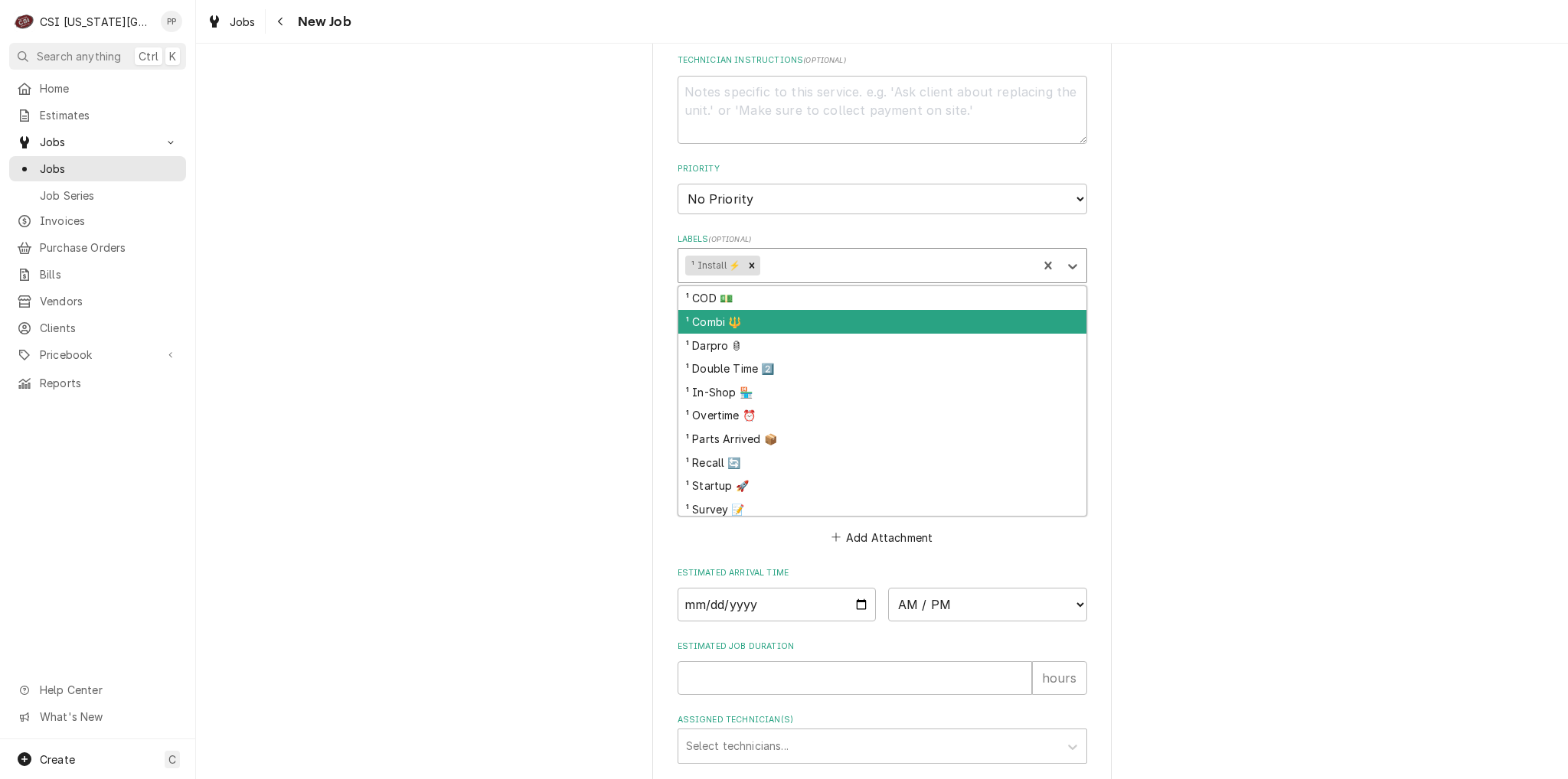
click at [1387, 314] on div "Please provide the following information to create a job: Client Details Client…" at bounding box center [882, 95] width 1372 height 1601
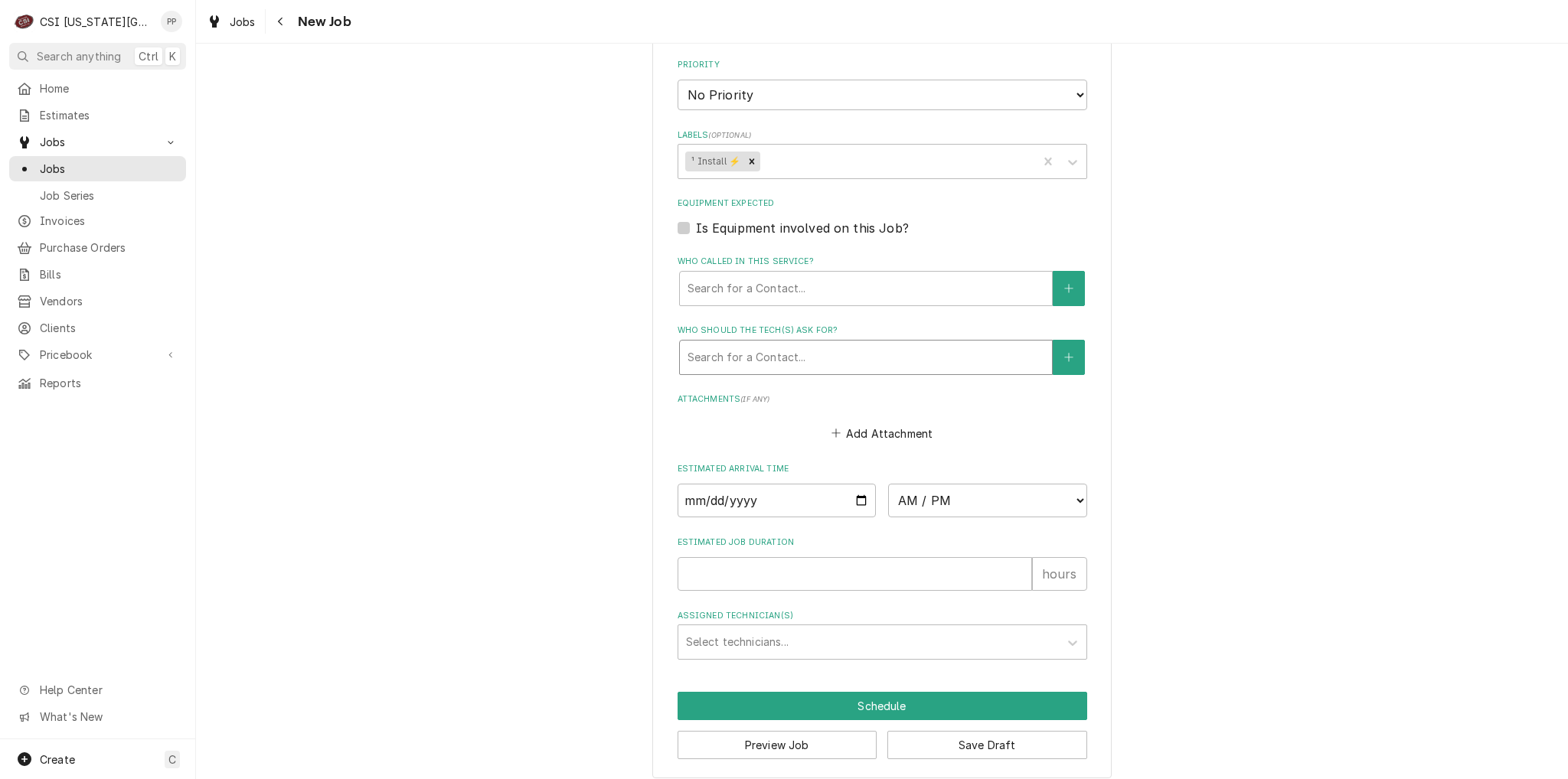
scroll to position [876, 0]
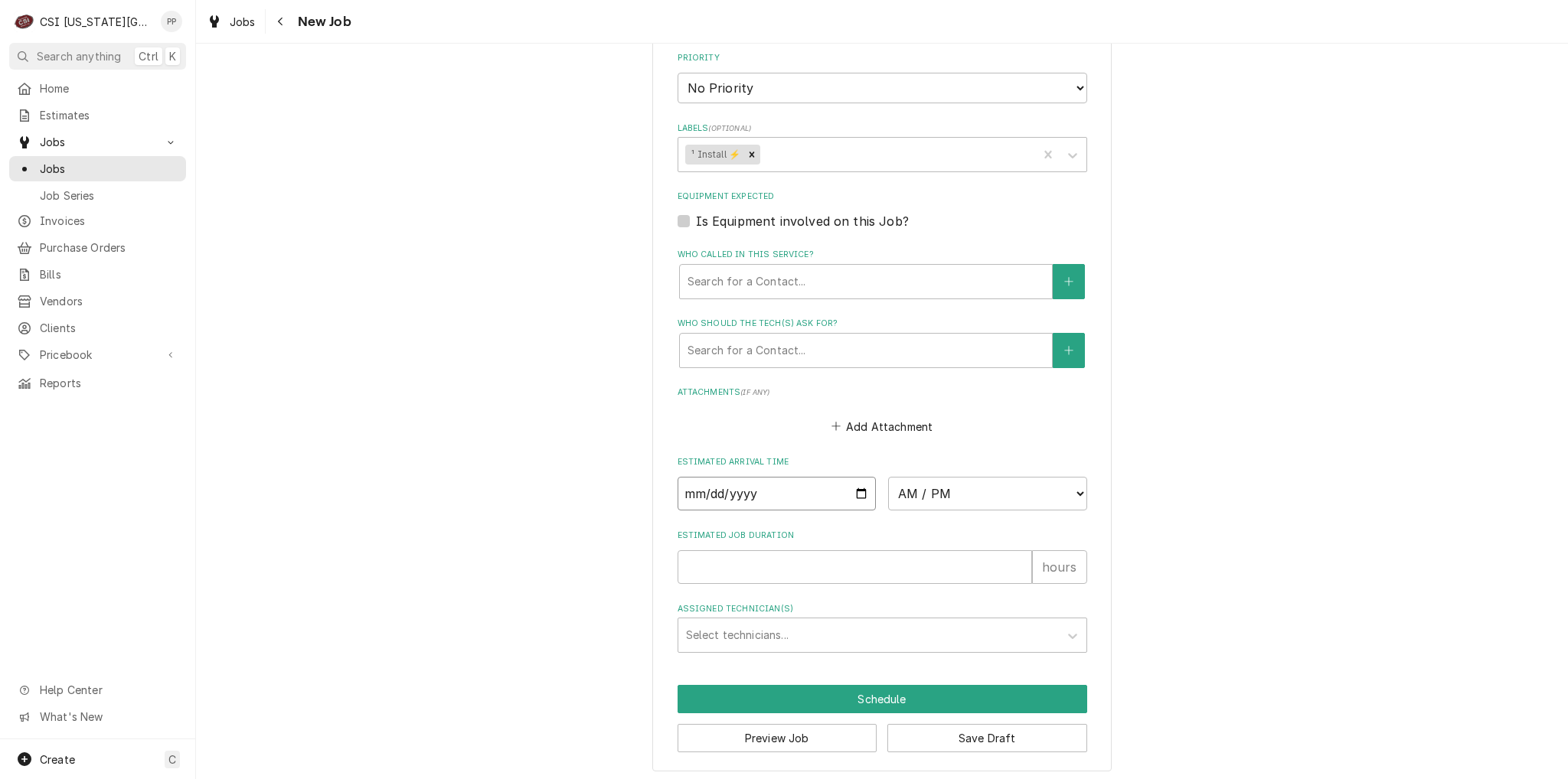
click at [849, 489] on input "Date" at bounding box center [776, 494] width 199 height 34
drag, startPoint x: 854, startPoint y: 492, endPoint x: 852, endPoint y: 477, distance: 15.1
click at [854, 492] on input "Date" at bounding box center [776, 494] width 199 height 34
type textarea "x"
type input "2025-08-25"
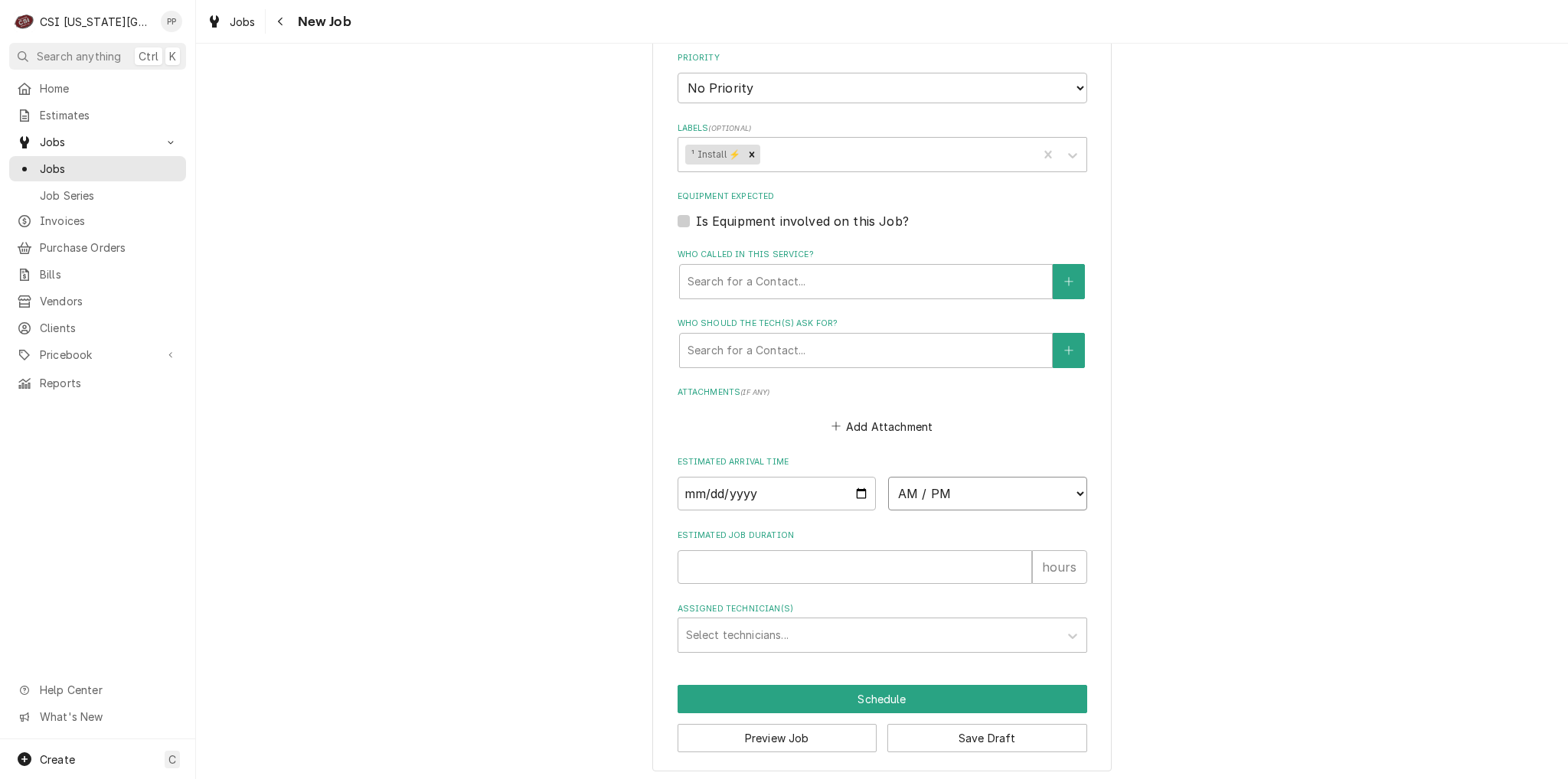
click at [903, 505] on select "AM / PM 6:00 AM 6:15 AM 6:30 AM 6:45 AM 7:00 AM 7:15 AM 7:30 AM 7:45 AM 8:00 AM…" at bounding box center [987, 494] width 199 height 34
type textarea "x"
select select "07:00:00"
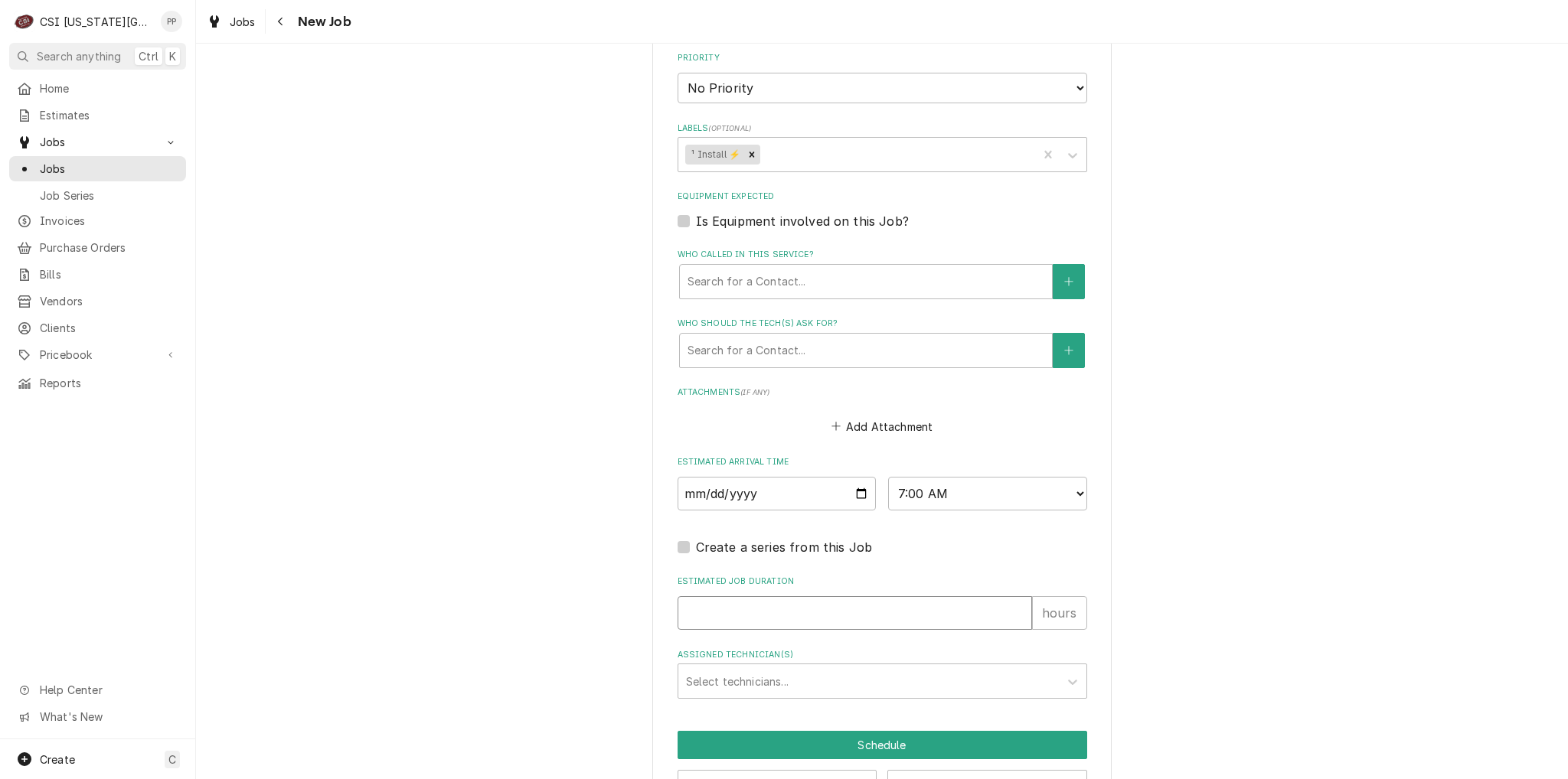
click at [775, 616] on input "Estimated Job Duration" at bounding box center [855, 613] width 355 height 34
type textarea "x"
type input "8"
click at [754, 671] on div "Assigned Technician(s)" at bounding box center [868, 681] width 365 height 27
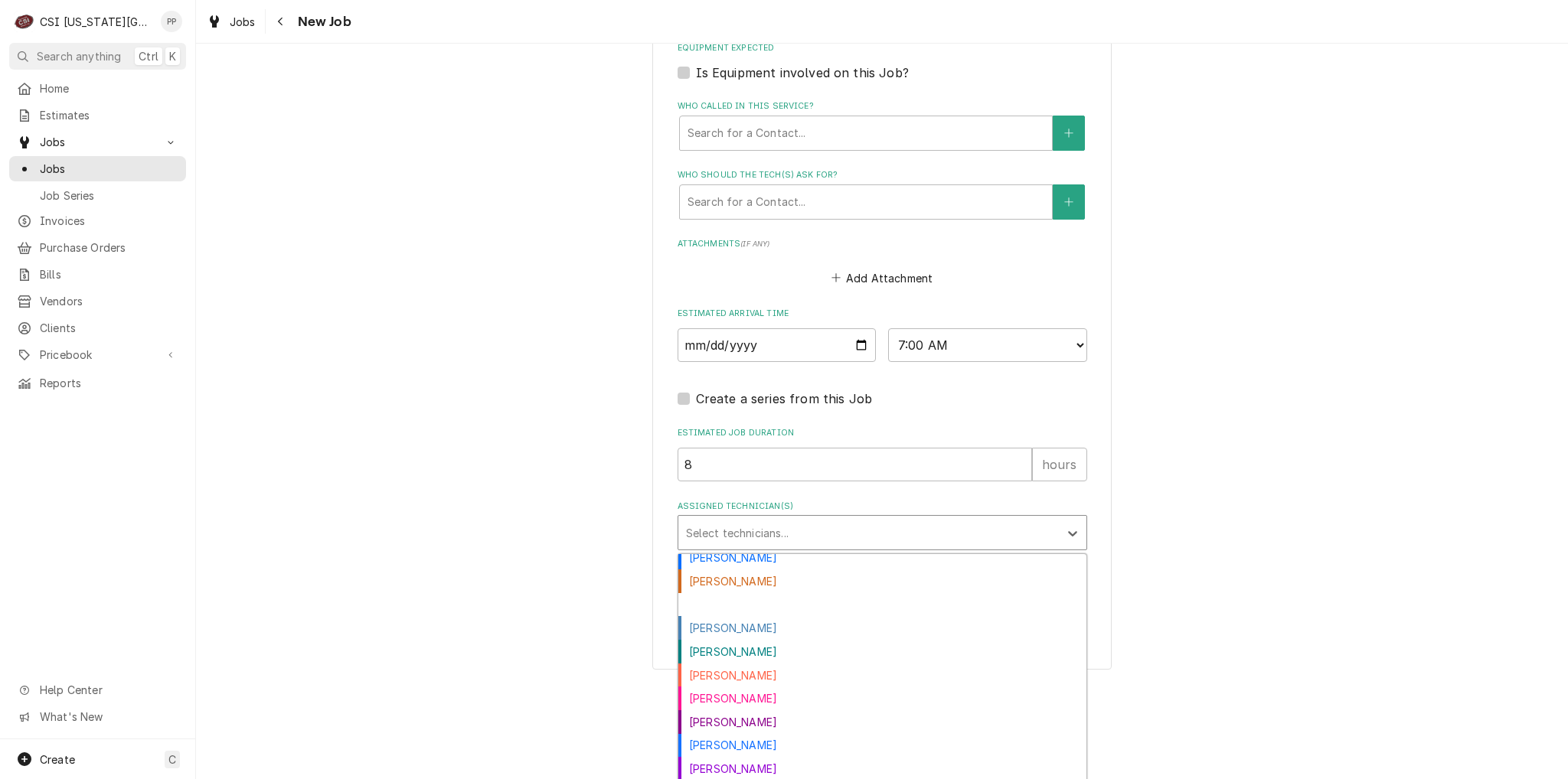
scroll to position [426, 0]
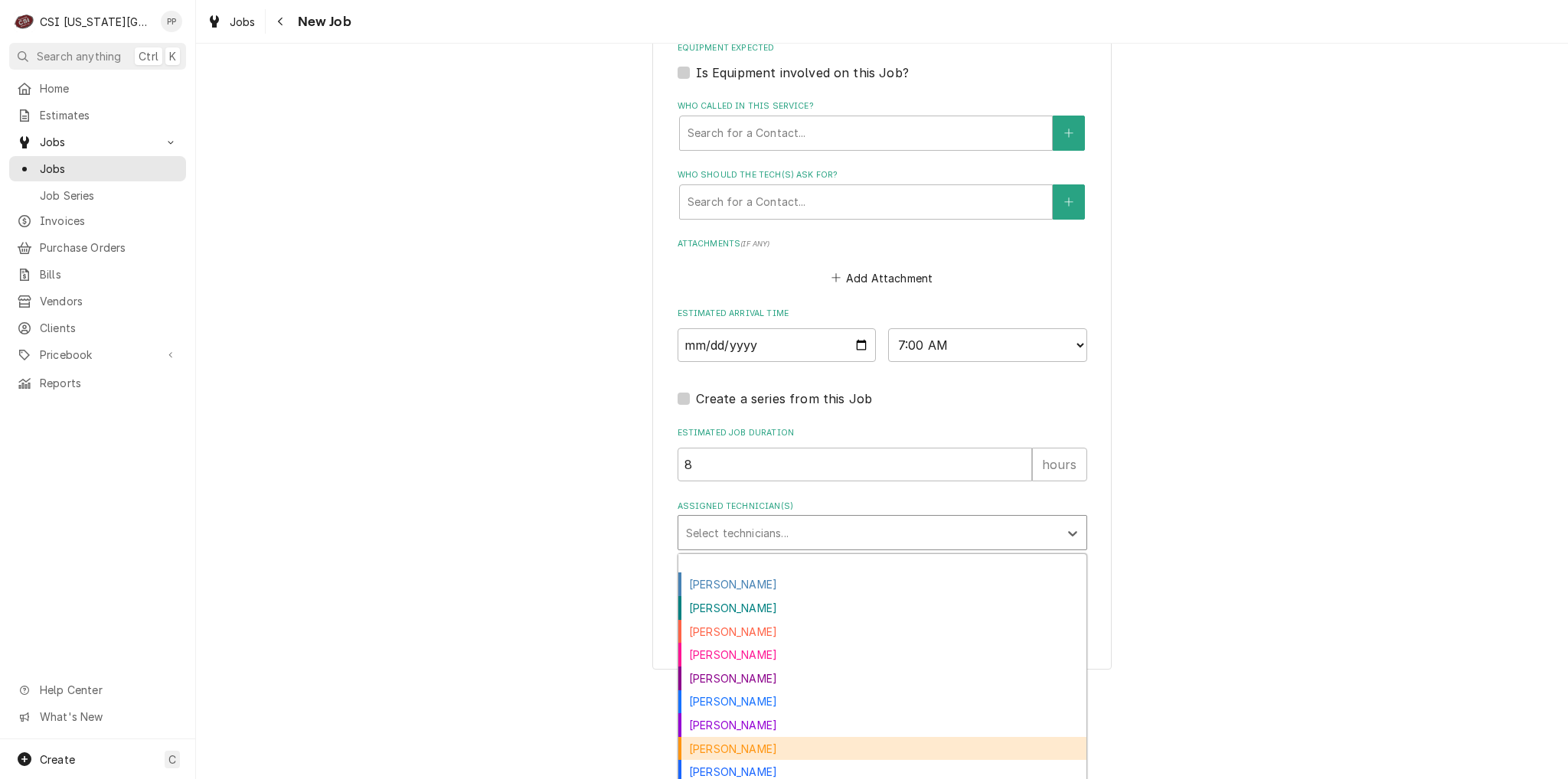
click at [797, 745] on div "Zach Masters" at bounding box center [882, 748] width 408 height 24
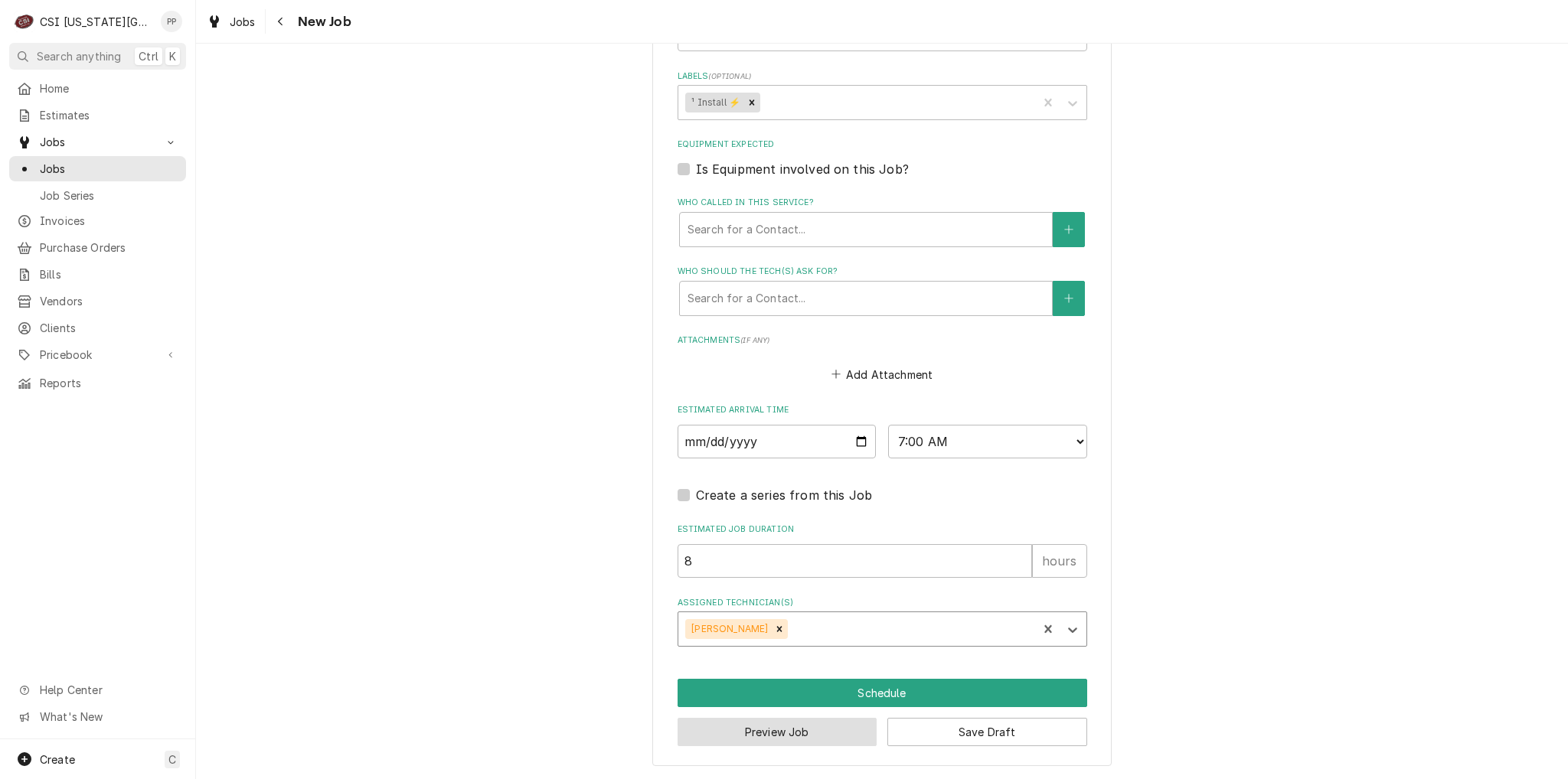
scroll to position [923, 0]
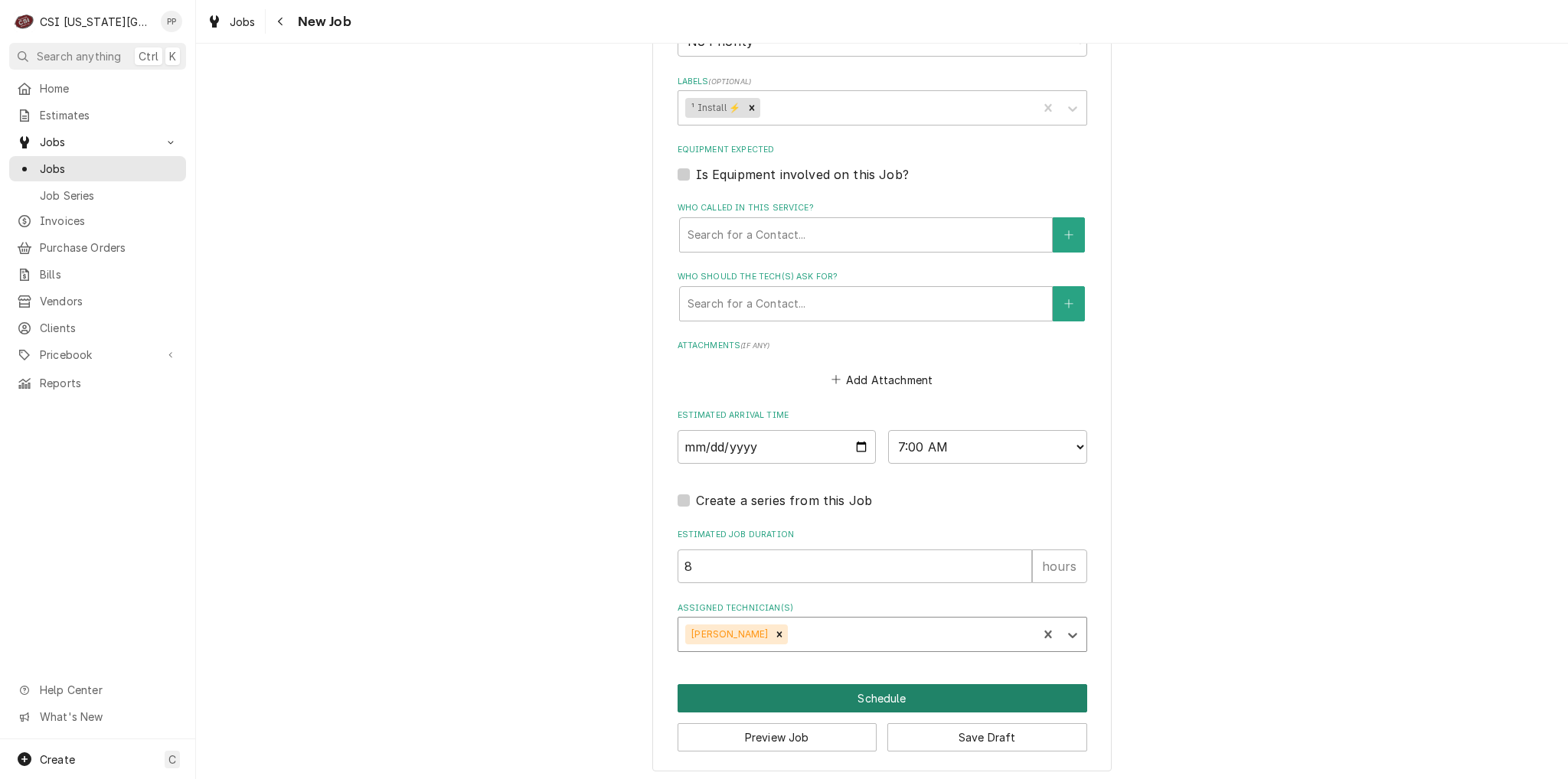
click at [812, 698] on button "Schedule" at bounding box center [882, 698] width 409 height 28
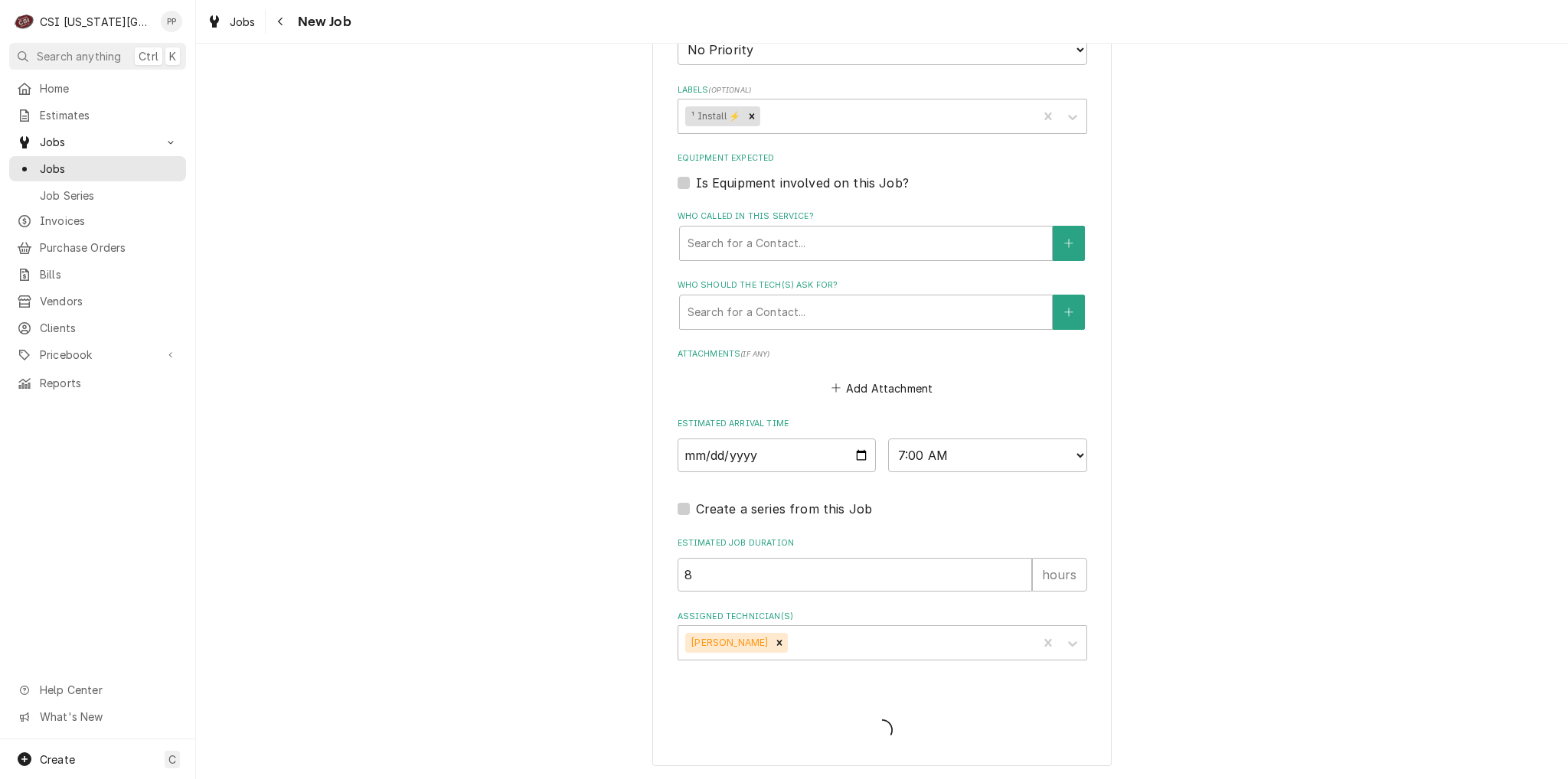
scroll to position [909, 0]
type textarea "x"
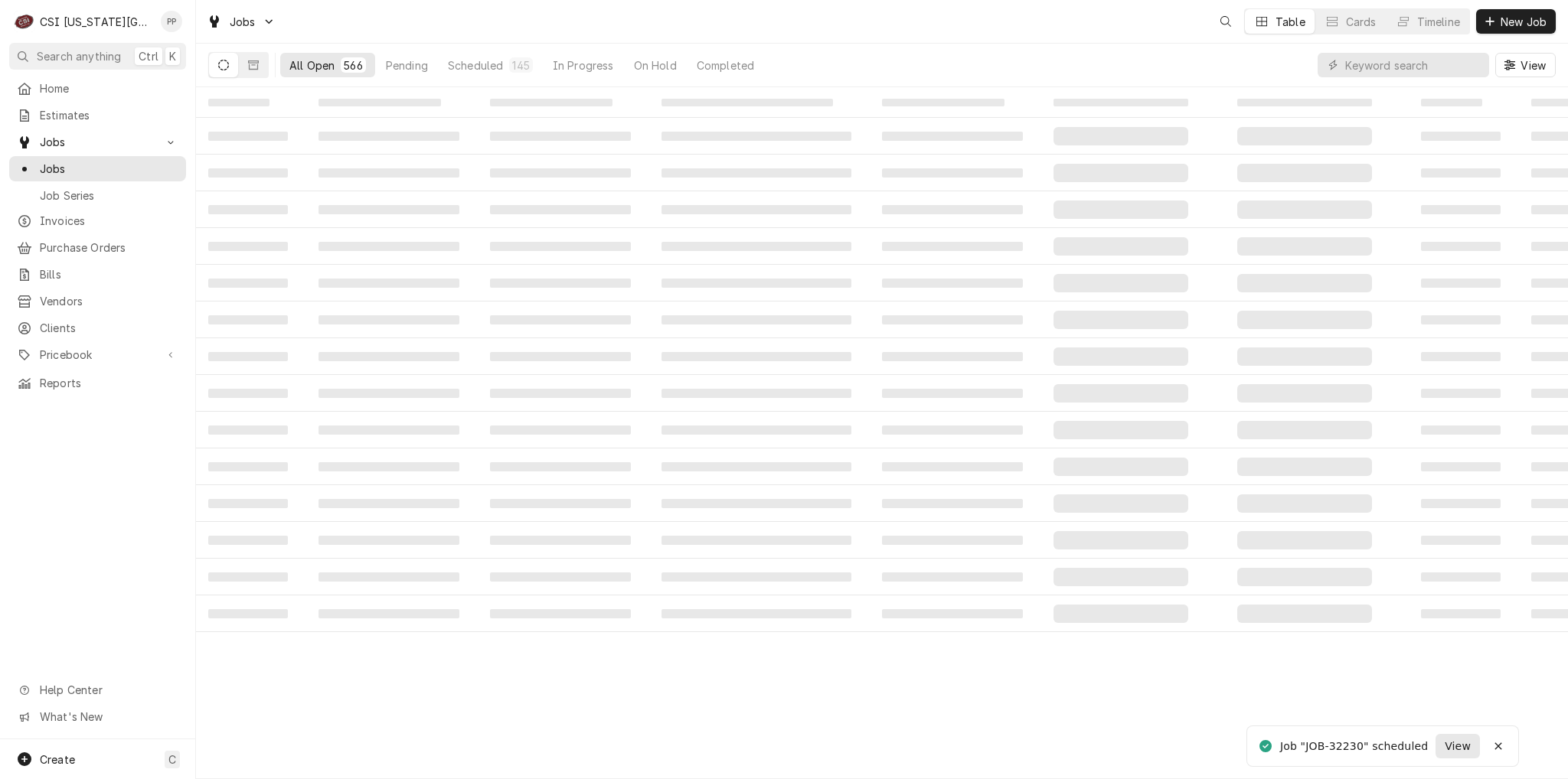
click at [1445, 745] on span "View" at bounding box center [1458, 746] width 32 height 16
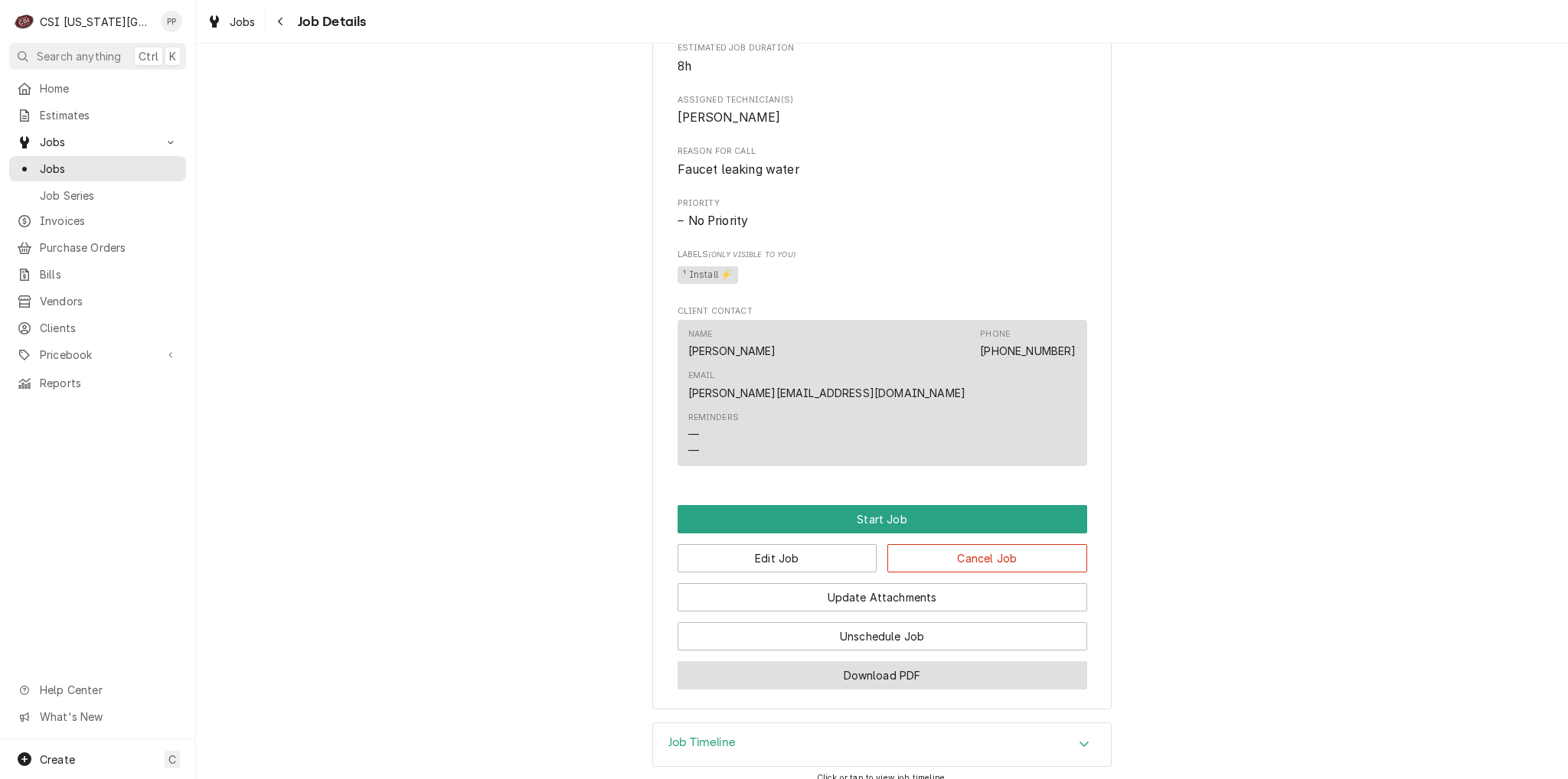
scroll to position [657, 0]
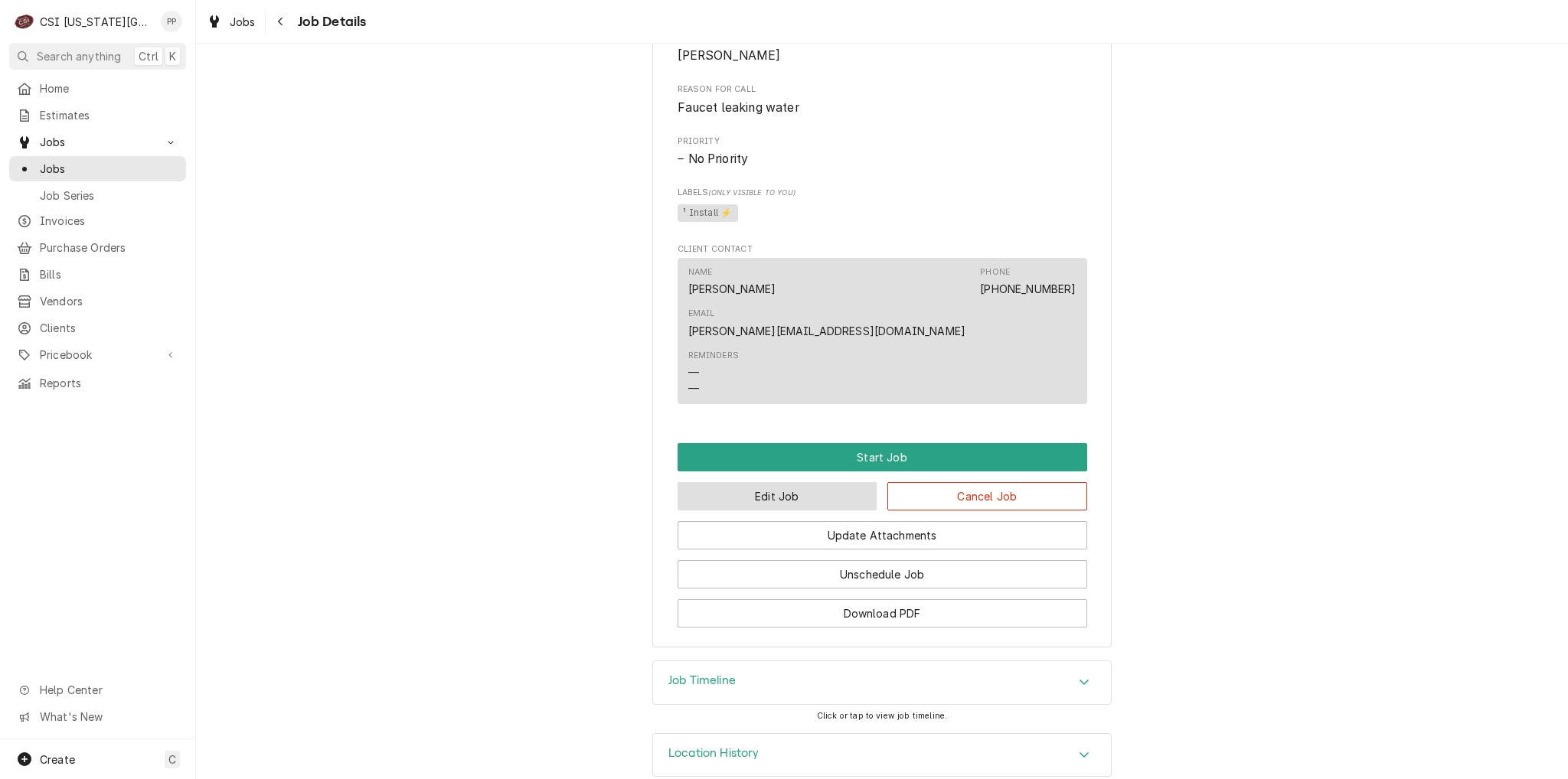
click at [775, 482] on button "Edit Job" at bounding box center [777, 496] width 200 height 28
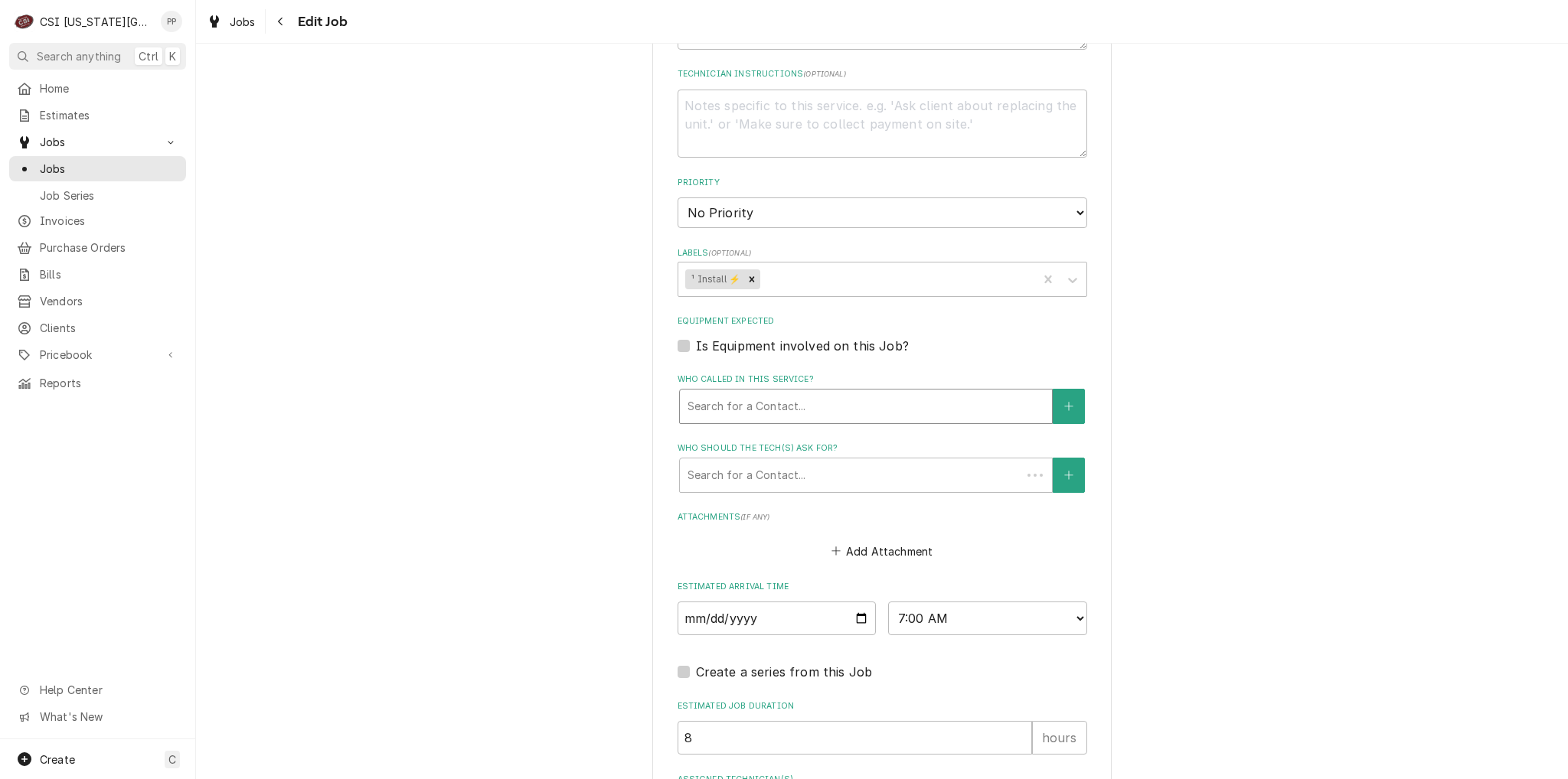
scroll to position [884, 0]
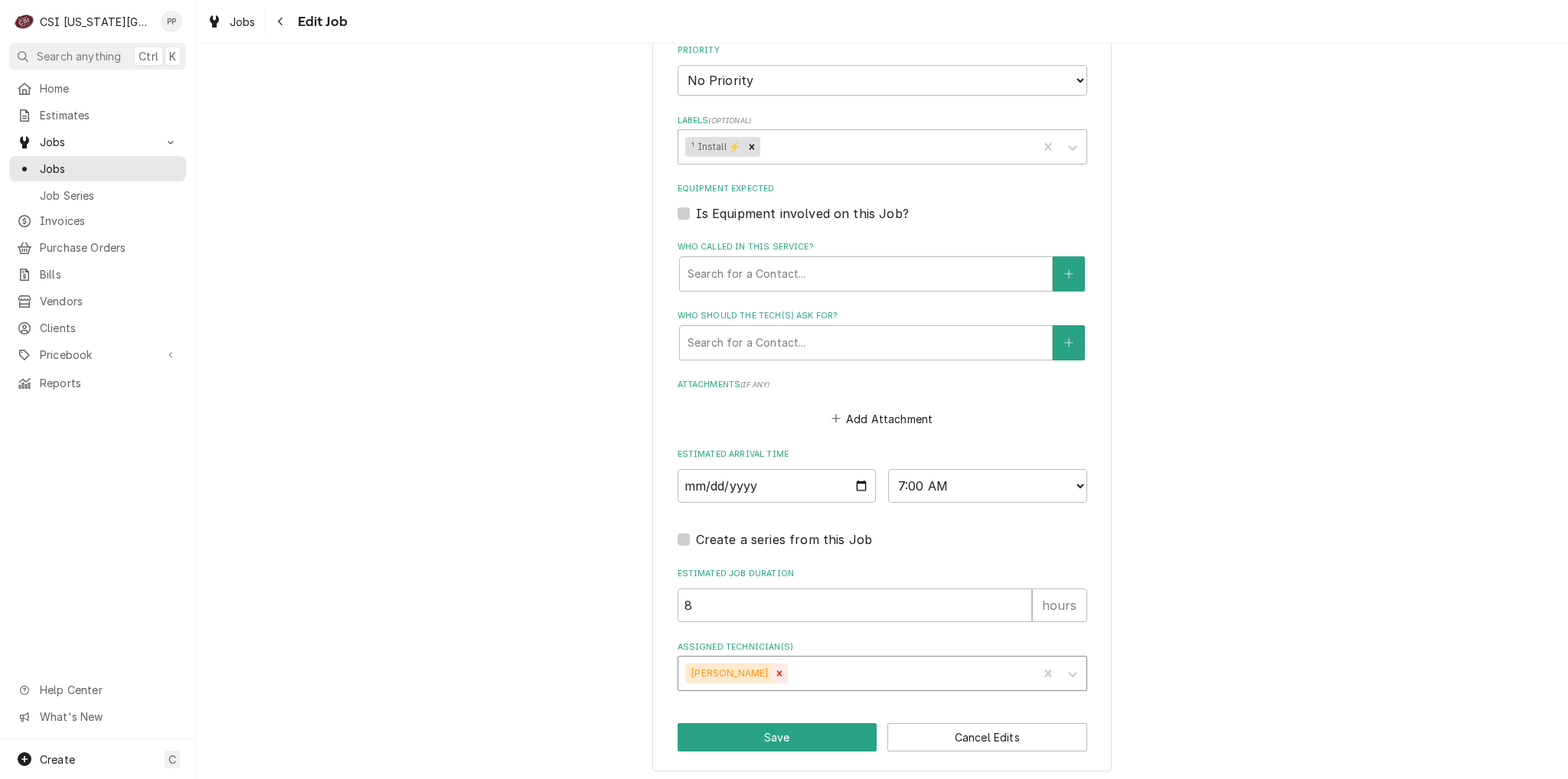
click at [771, 674] on div "Remove Zach Masters" at bounding box center [779, 673] width 17 height 20
click at [753, 726] on button "Save" at bounding box center [777, 738] width 200 height 28
type textarea "x"
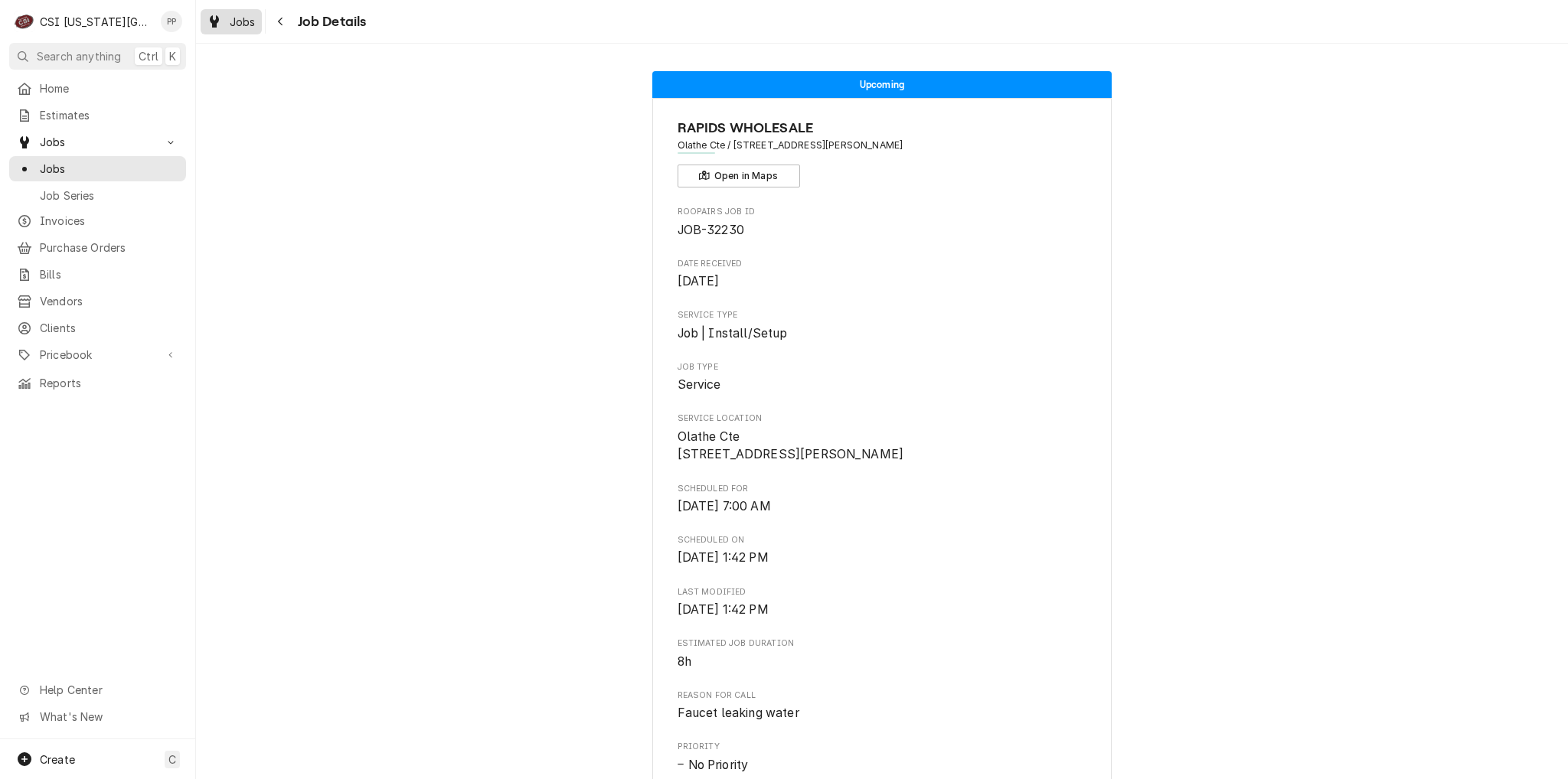
click at [246, 20] on span "Jobs" at bounding box center [242, 22] width 26 height 16
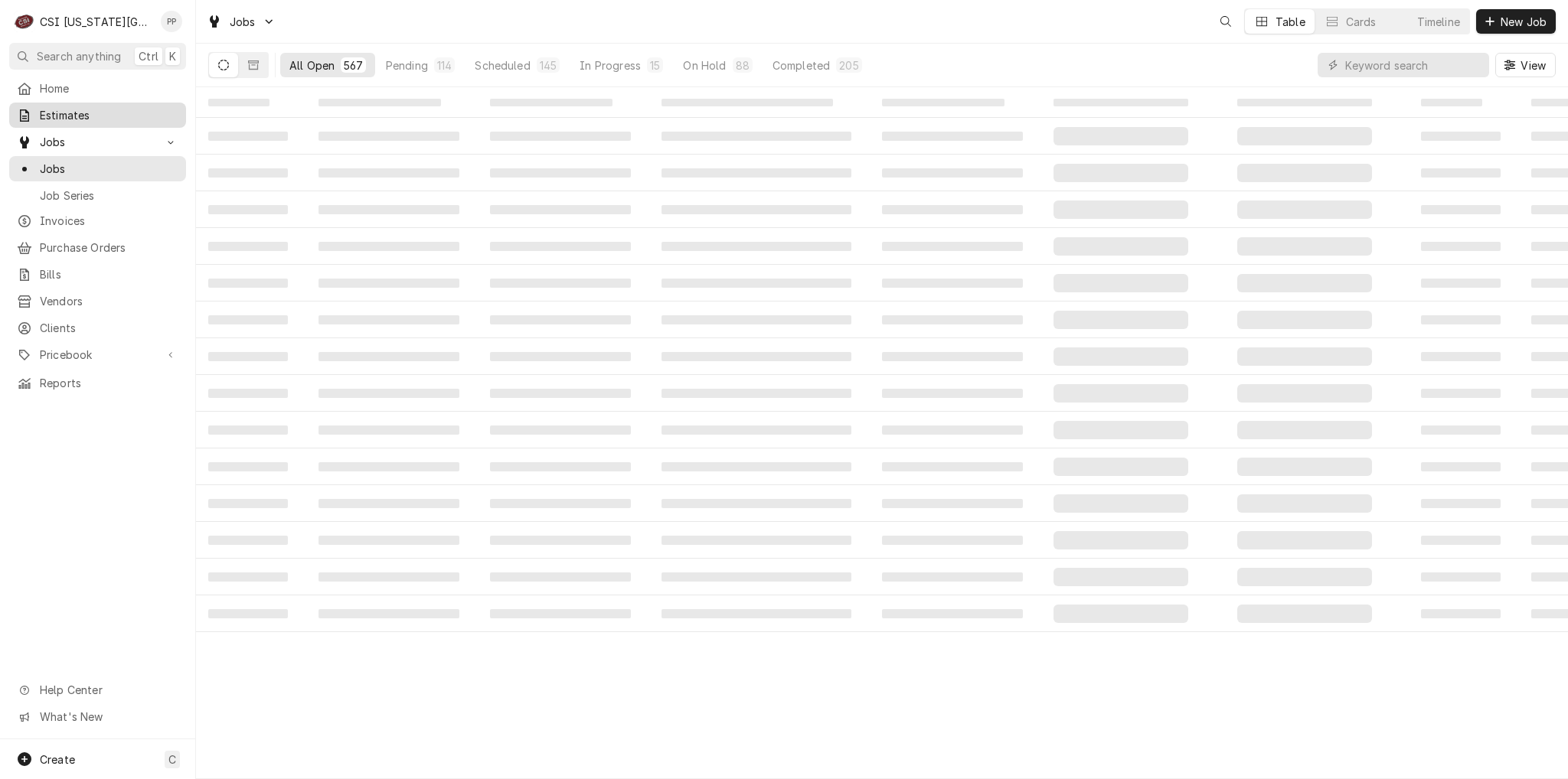
click at [107, 116] on span "Estimates" at bounding box center [108, 115] width 139 height 16
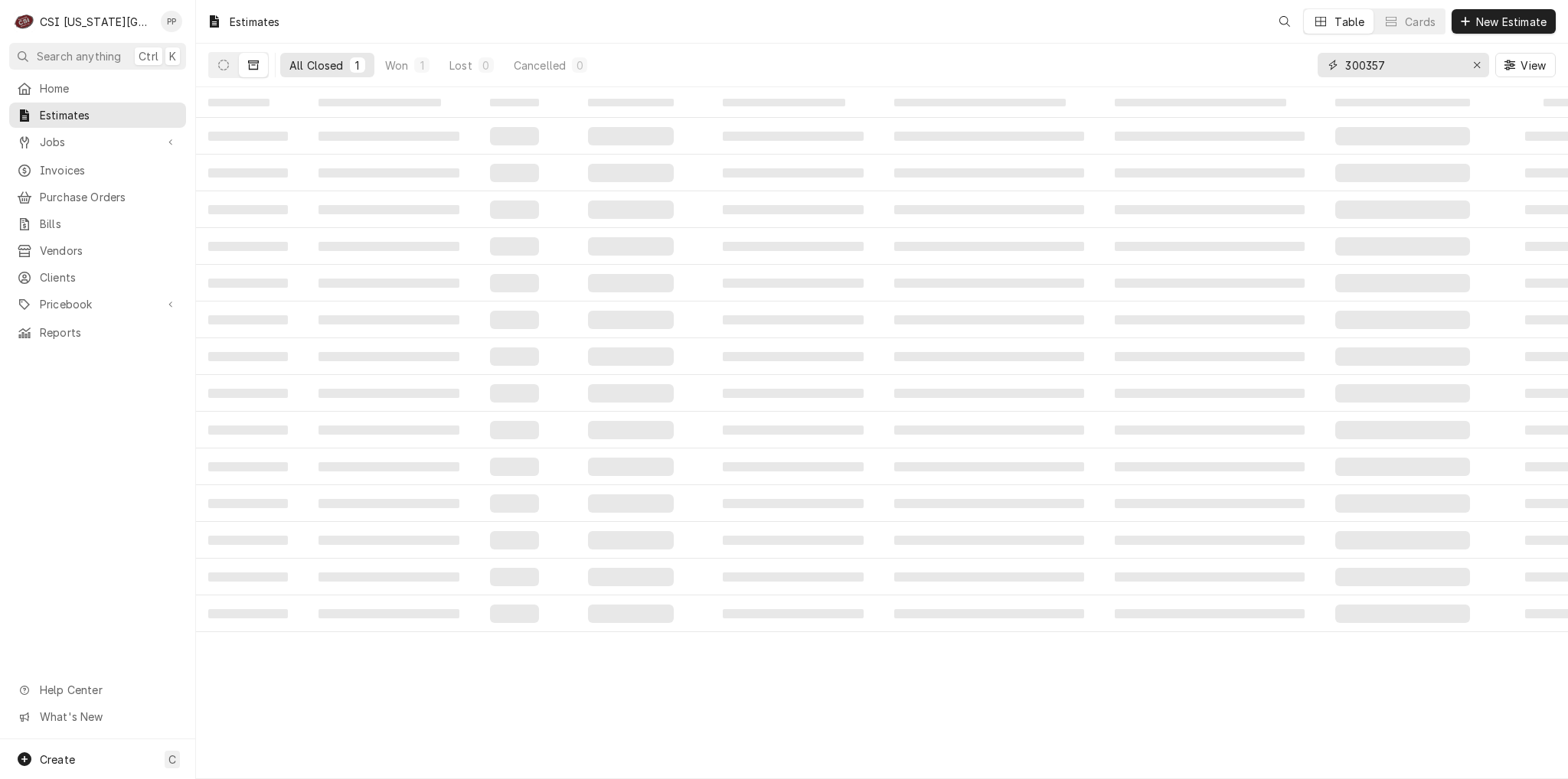
click at [1455, 62] on input "300357" at bounding box center [1403, 65] width 115 height 25
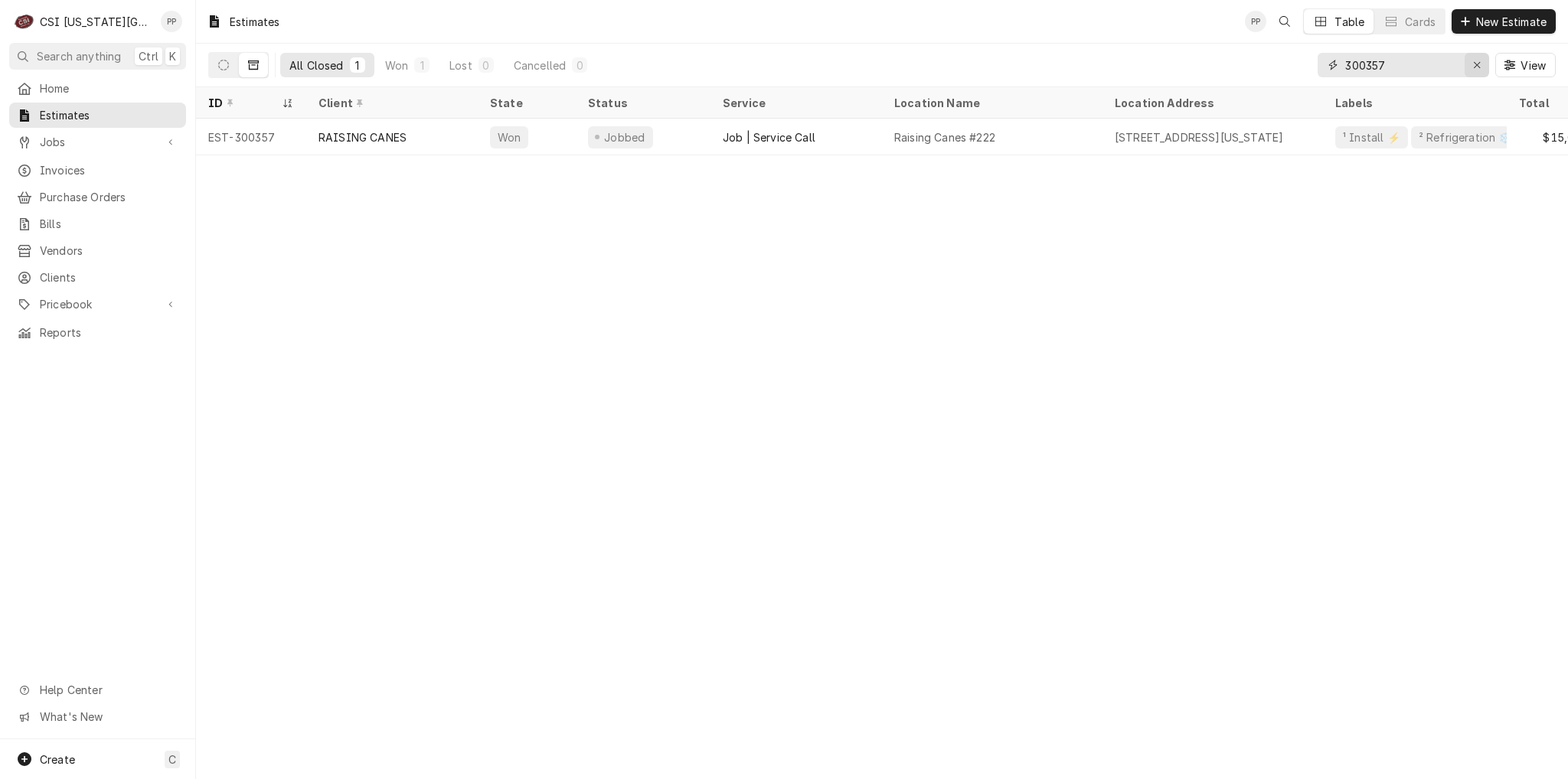
click at [1476, 65] on icon "Erase input" at bounding box center [1476, 65] width 6 height 6
click at [1437, 62] on input "Dynamic Content Wrapper" at bounding box center [1417, 65] width 144 height 25
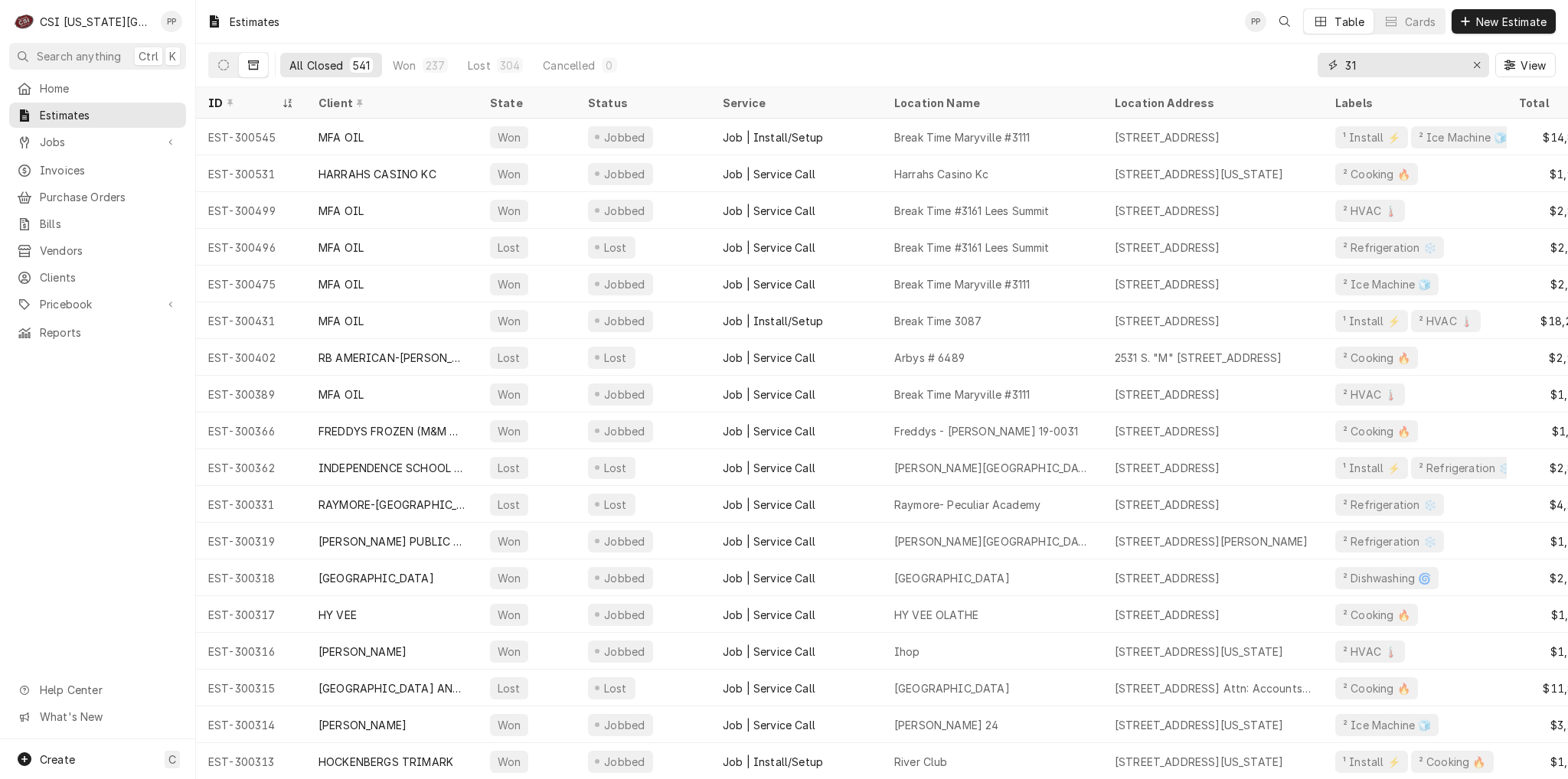
type input "3"
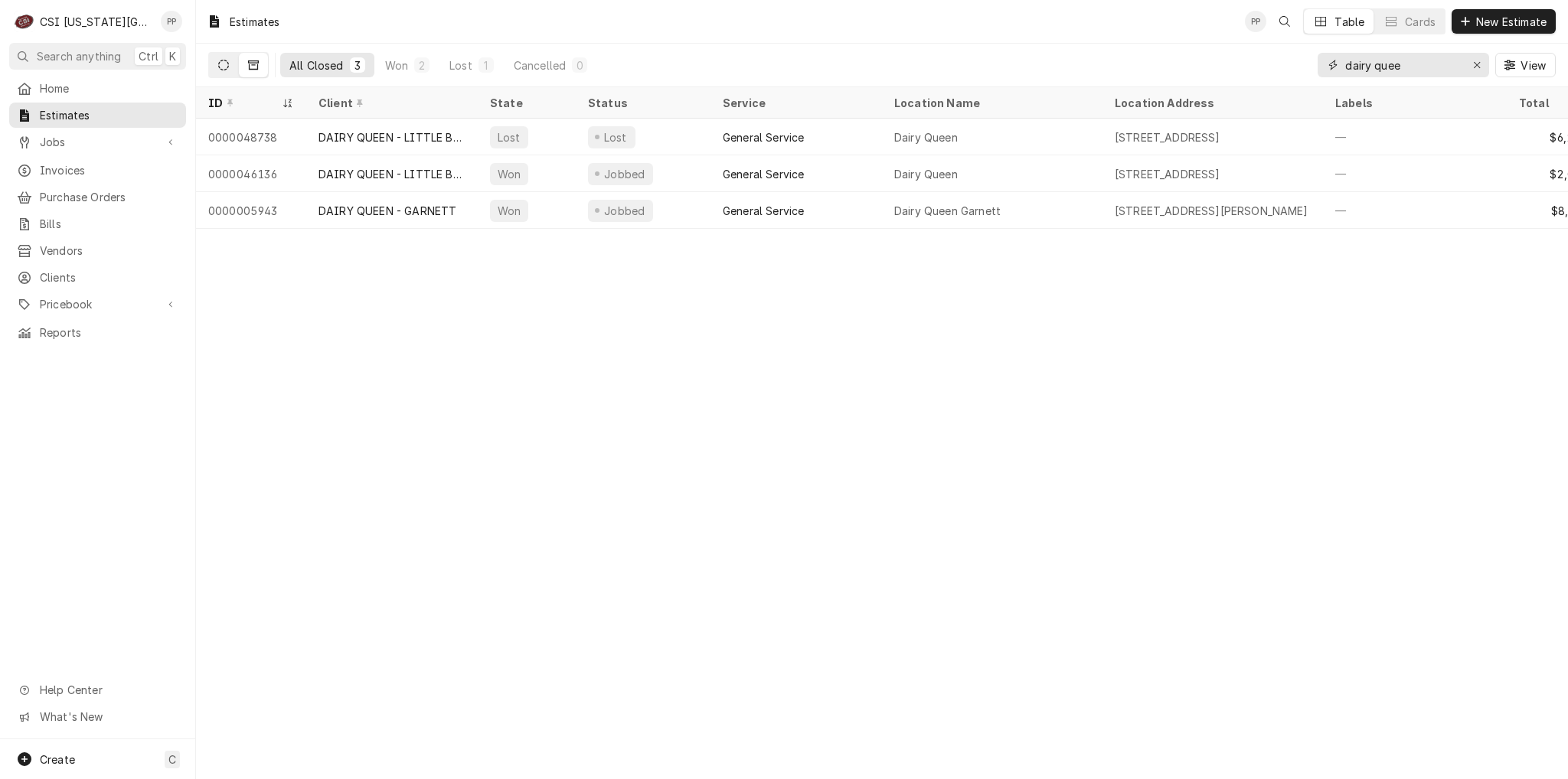
type input "dairy quee"
click at [235, 62] on button "Dynamic Content Wrapper" at bounding box center [224, 65] width 29 height 25
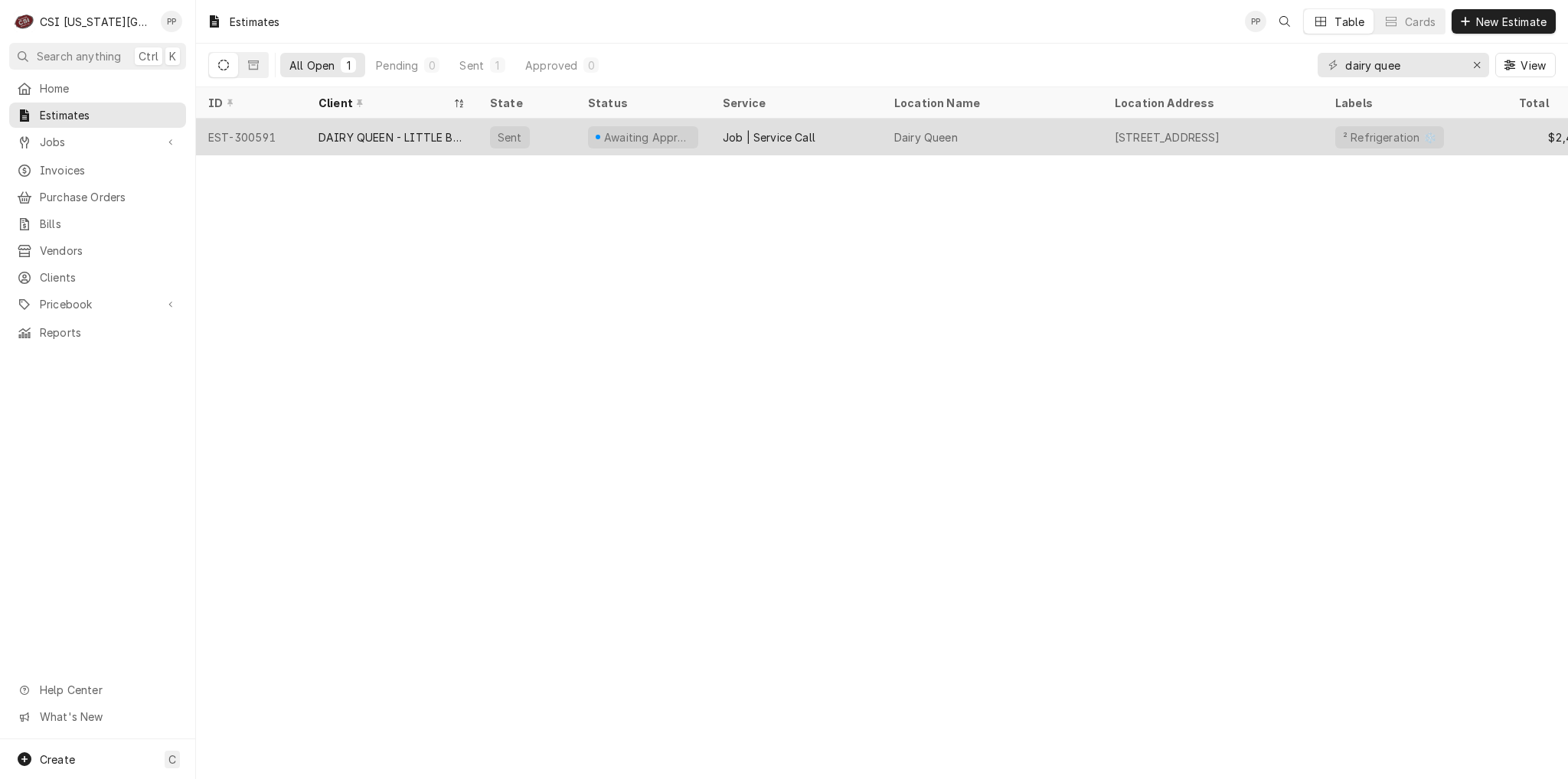
click at [396, 140] on div "DAIRY QUEEN - LITTLE BLUE PKWY" at bounding box center [392, 137] width 147 height 16
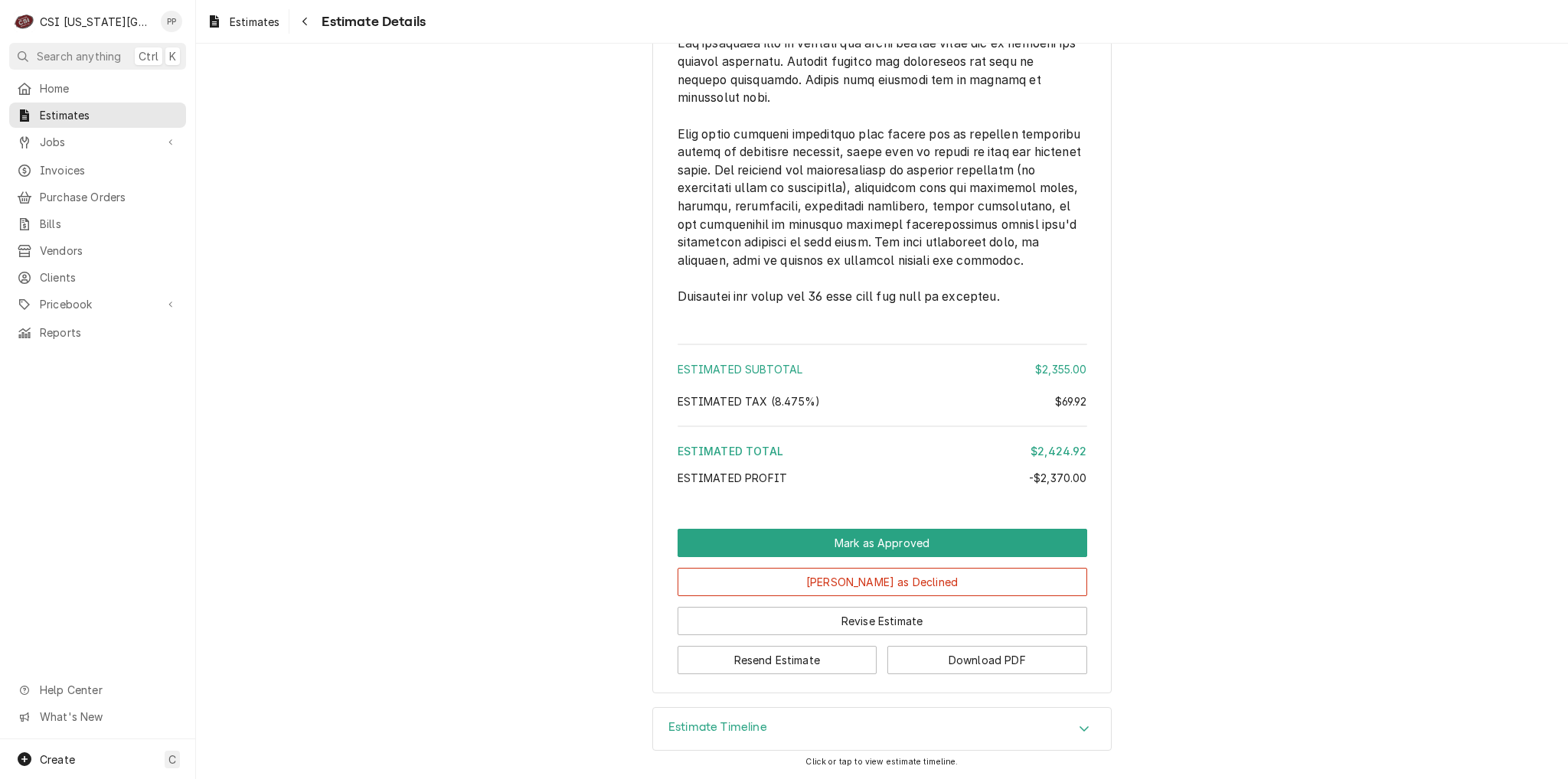
scroll to position [2727, 0]
click at [828, 621] on button "Revise Estimate" at bounding box center [882, 621] width 409 height 28
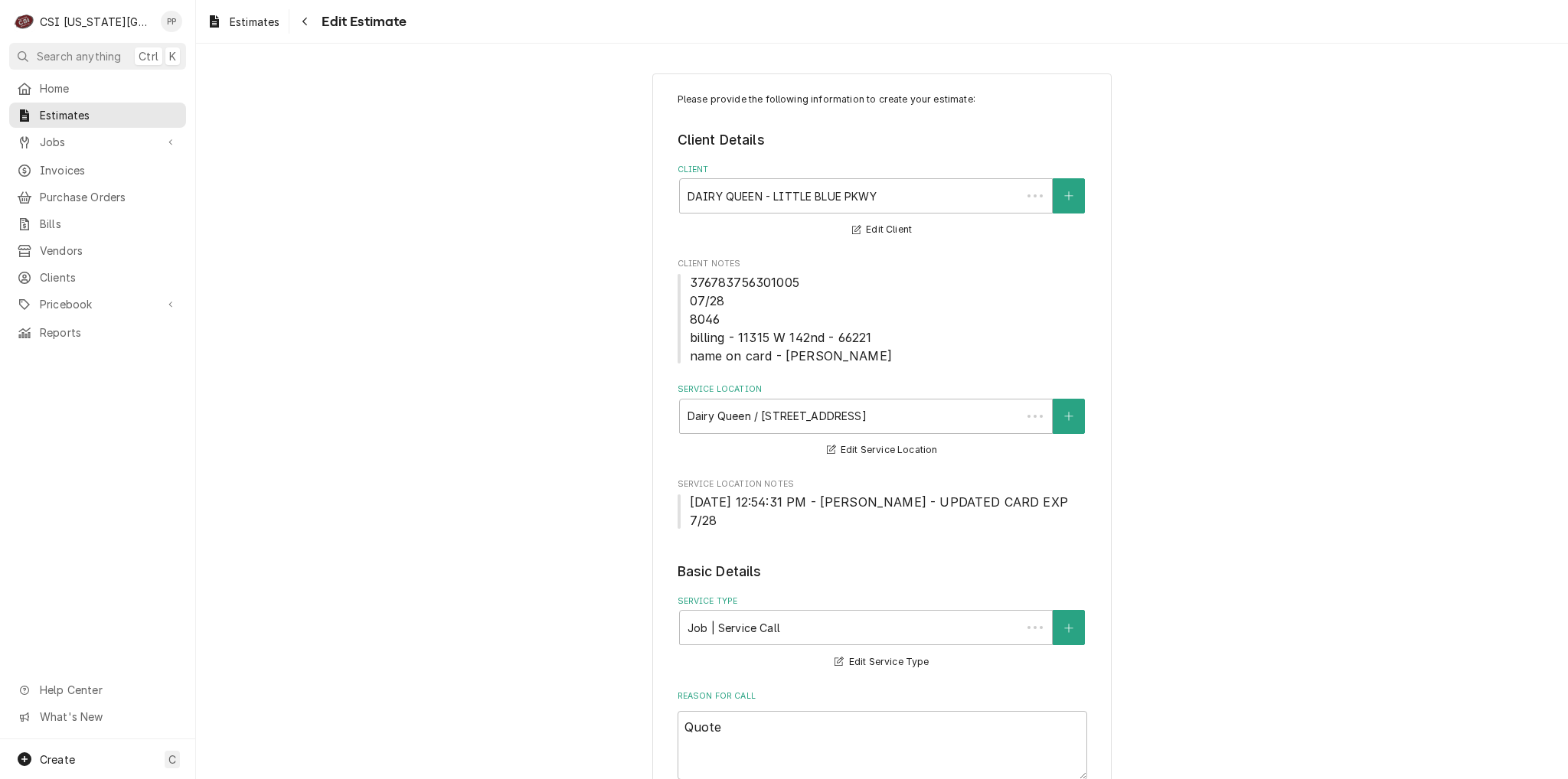
type textarea "x"
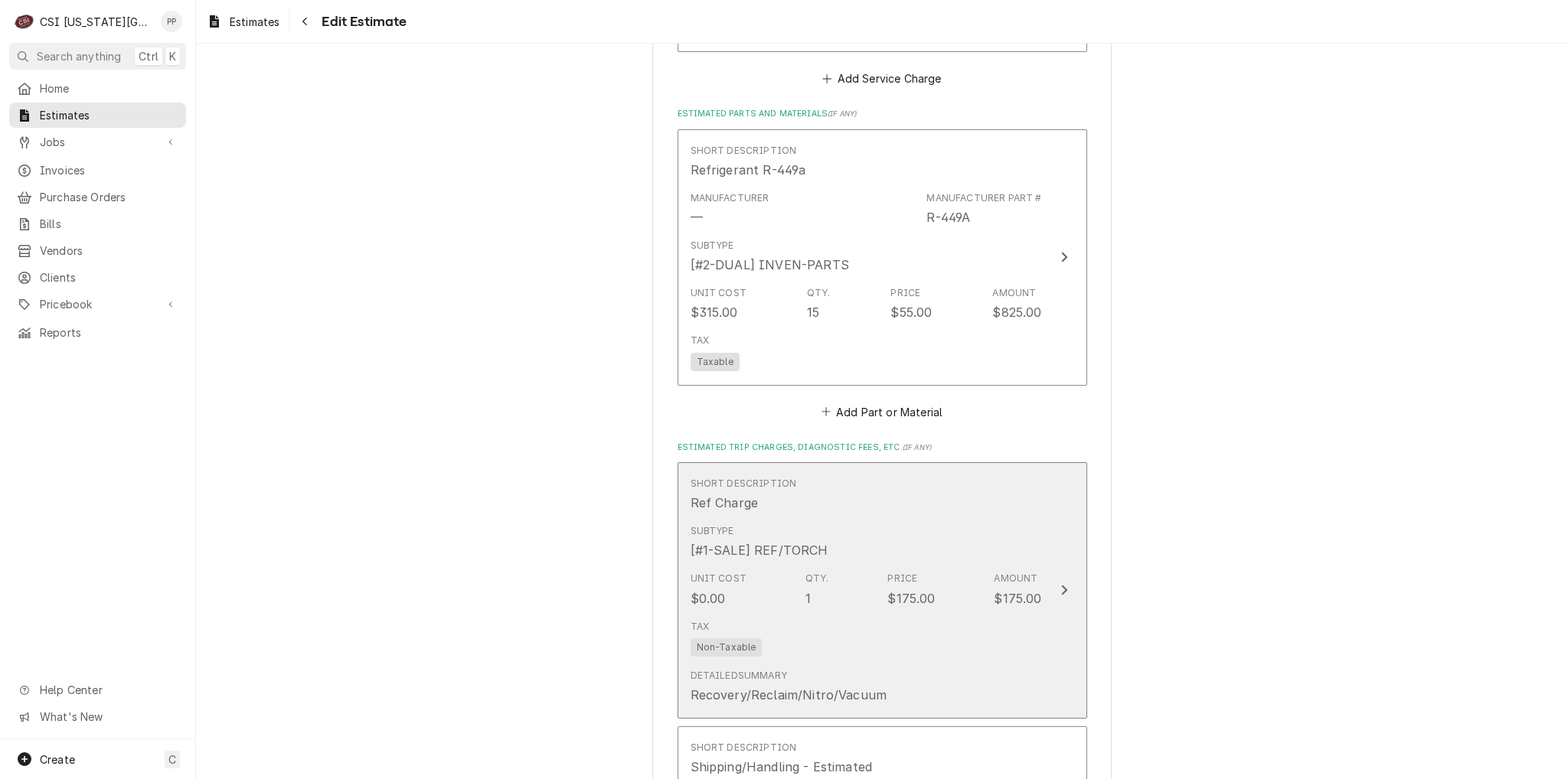
scroll to position [2296, 0]
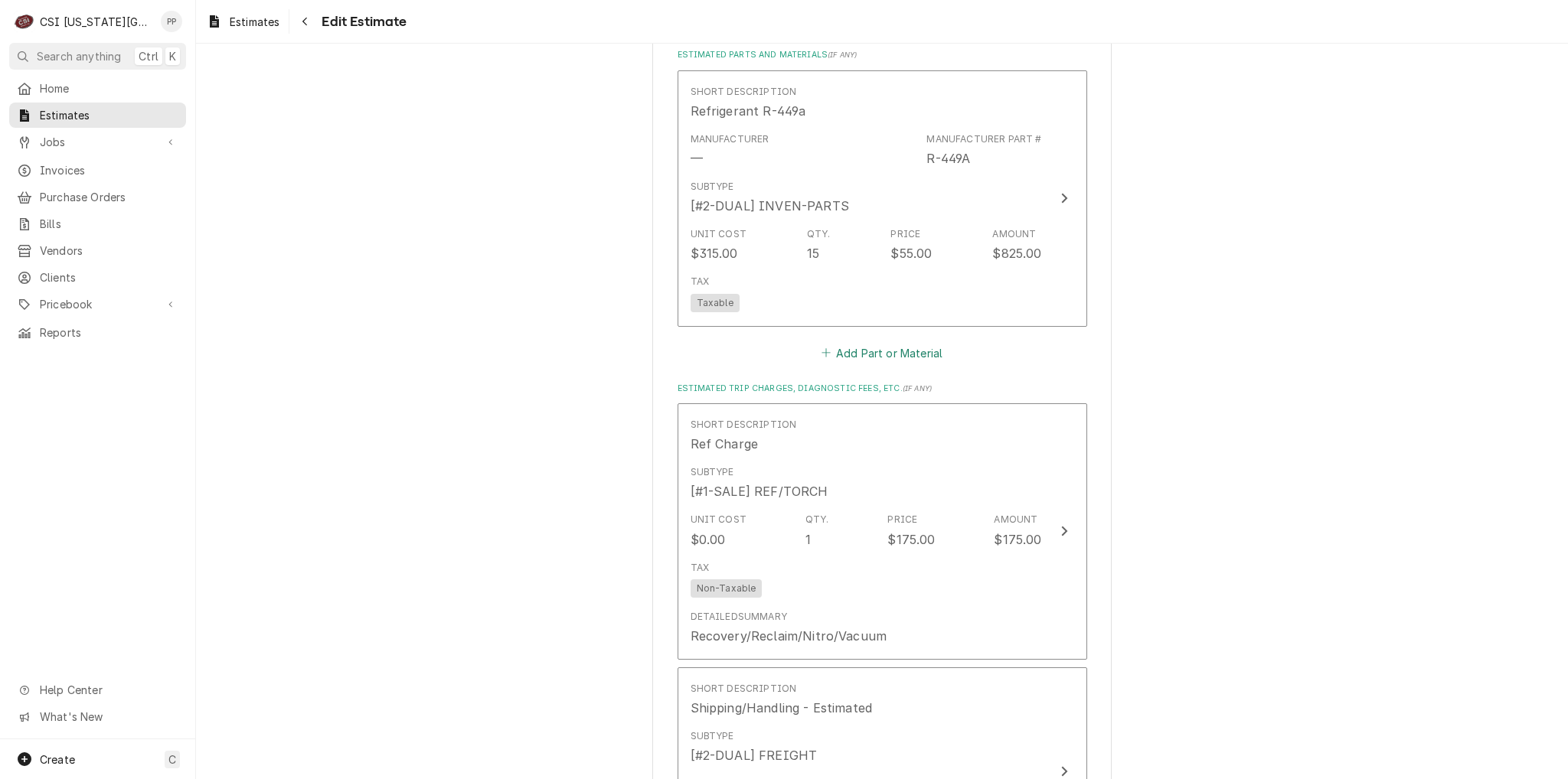
click at [882, 342] on button "Add Part or Material" at bounding box center [881, 353] width 126 height 22
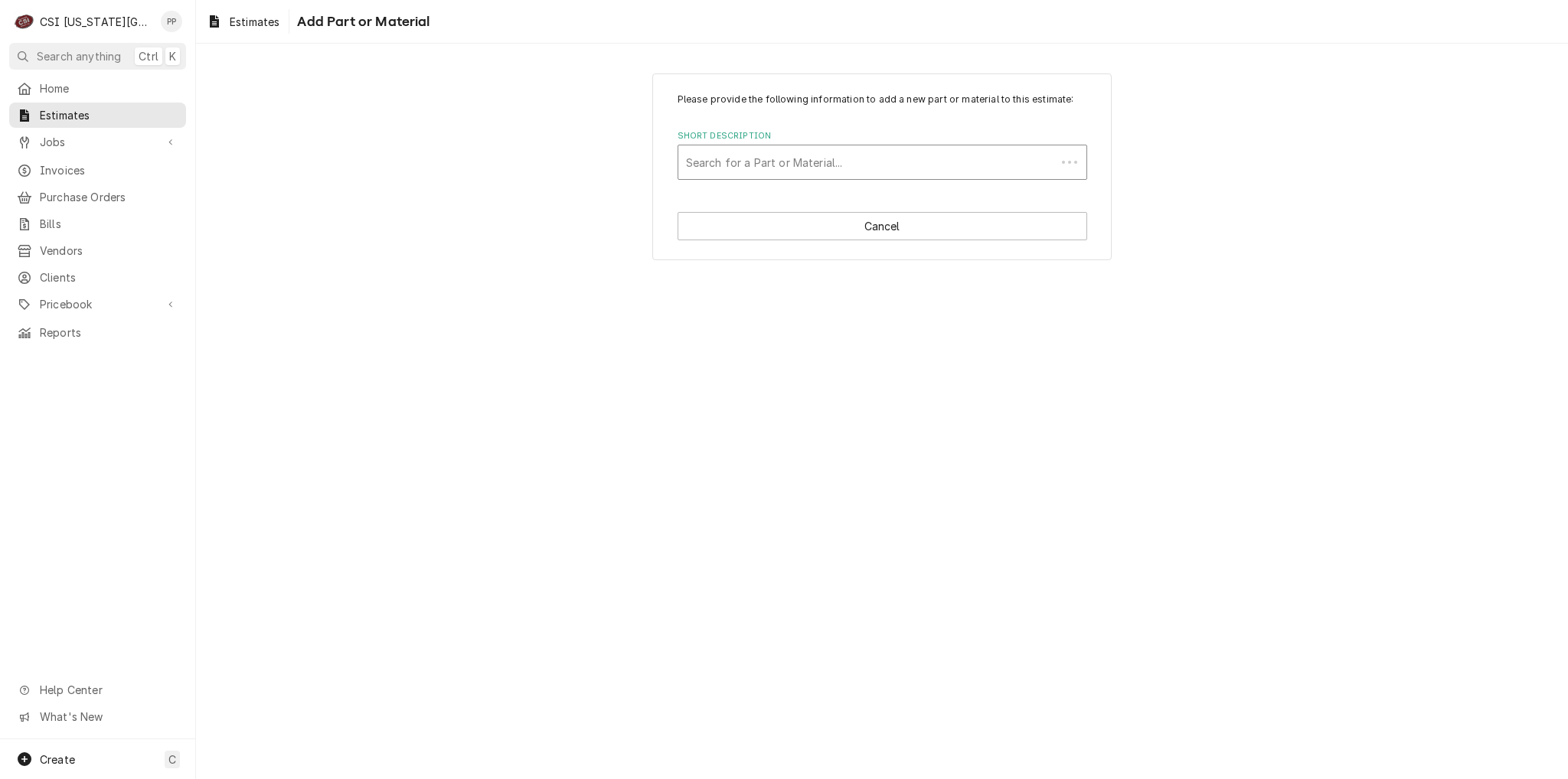
click at [775, 160] on div "Short Description" at bounding box center [867, 161] width 362 height 27
type input "kt43vz"
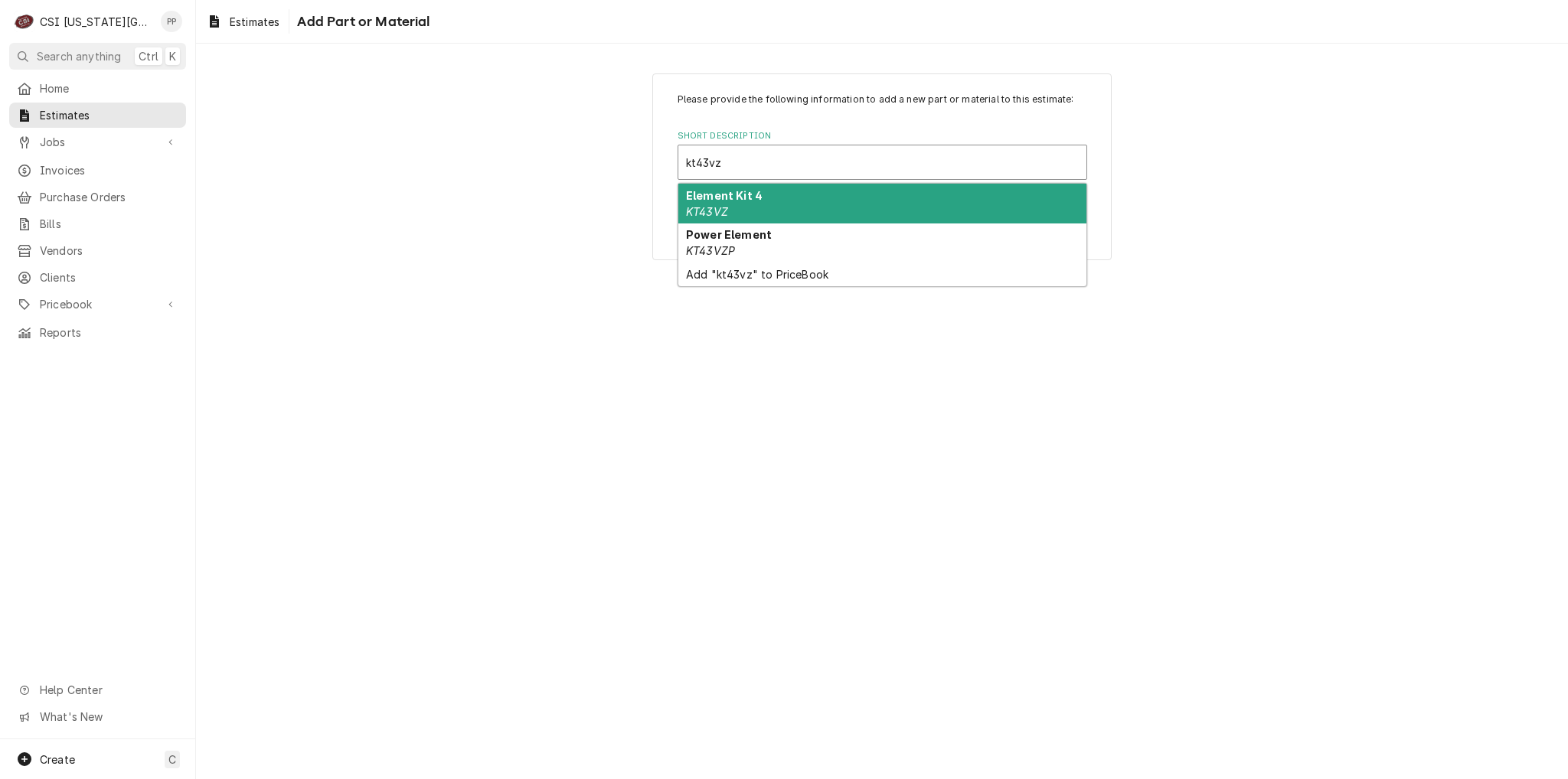
click at [784, 196] on div "Element Kit 4 KT43VZ" at bounding box center [882, 204] width 408 height 40
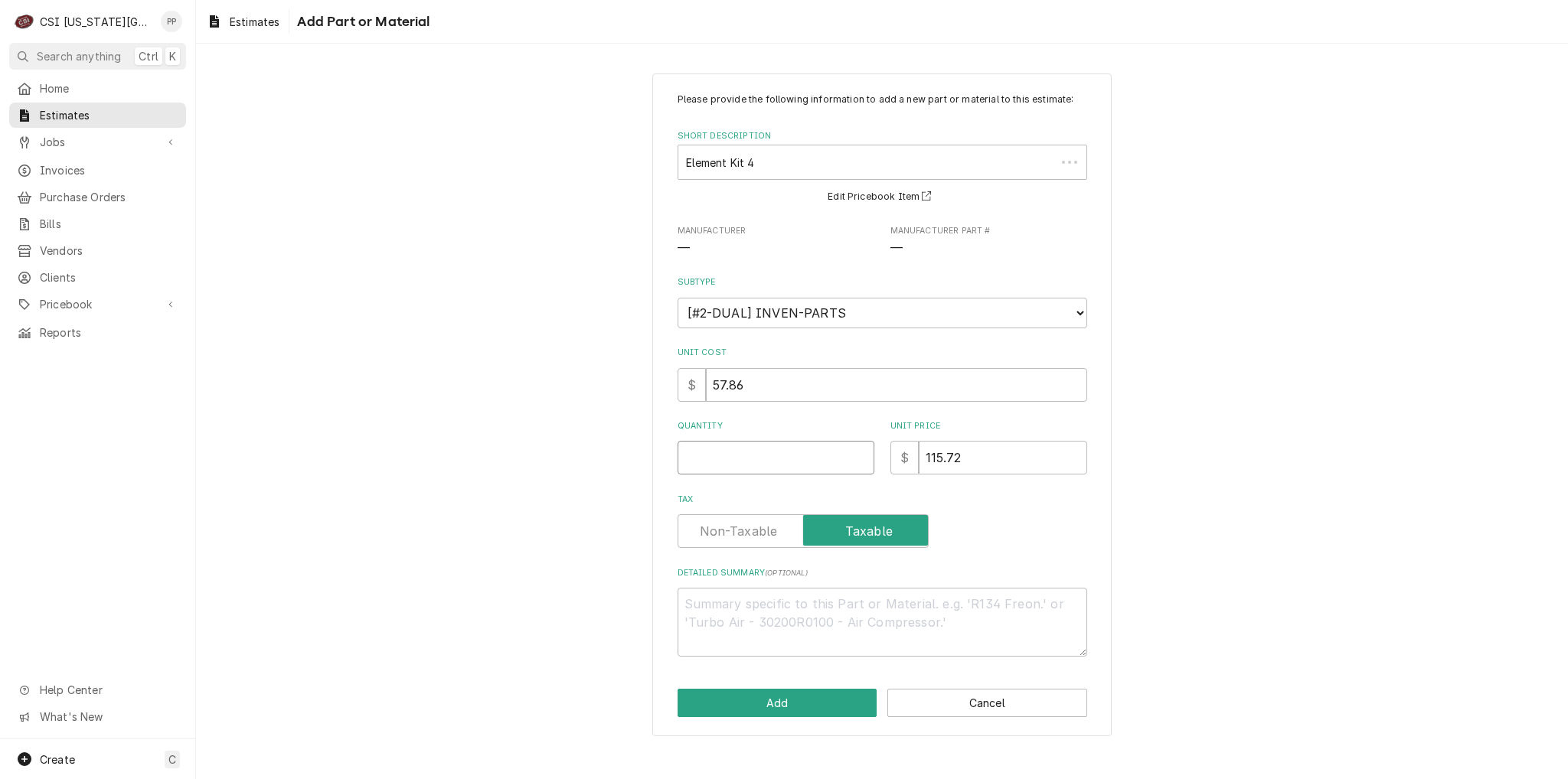
click at [745, 463] on input "Quantity" at bounding box center [776, 457] width 197 height 34
type textarea "x"
type input "1"
type textarea "x"
type input "1"
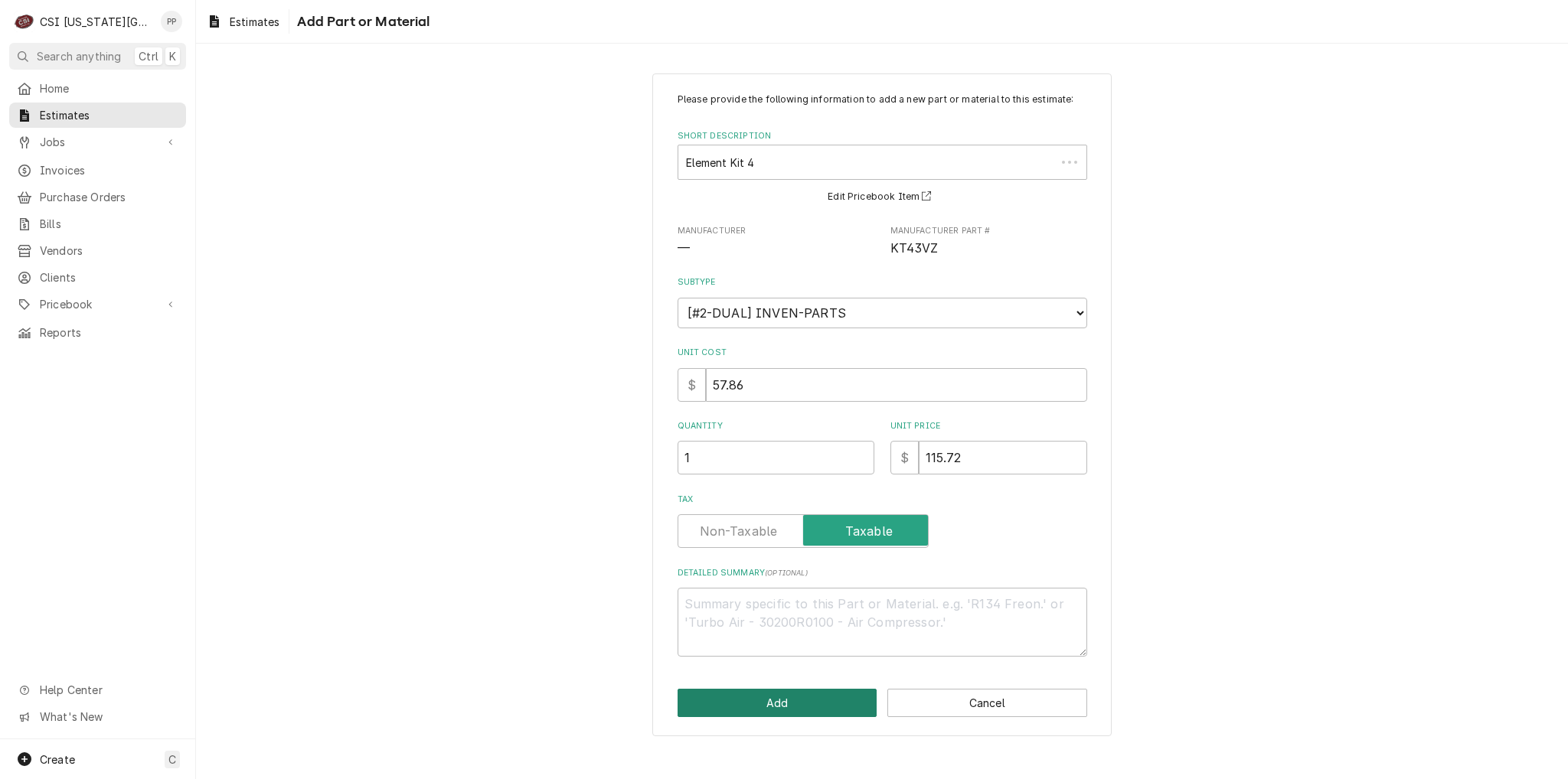
click at [773, 696] on button "Add" at bounding box center [777, 703] width 200 height 28
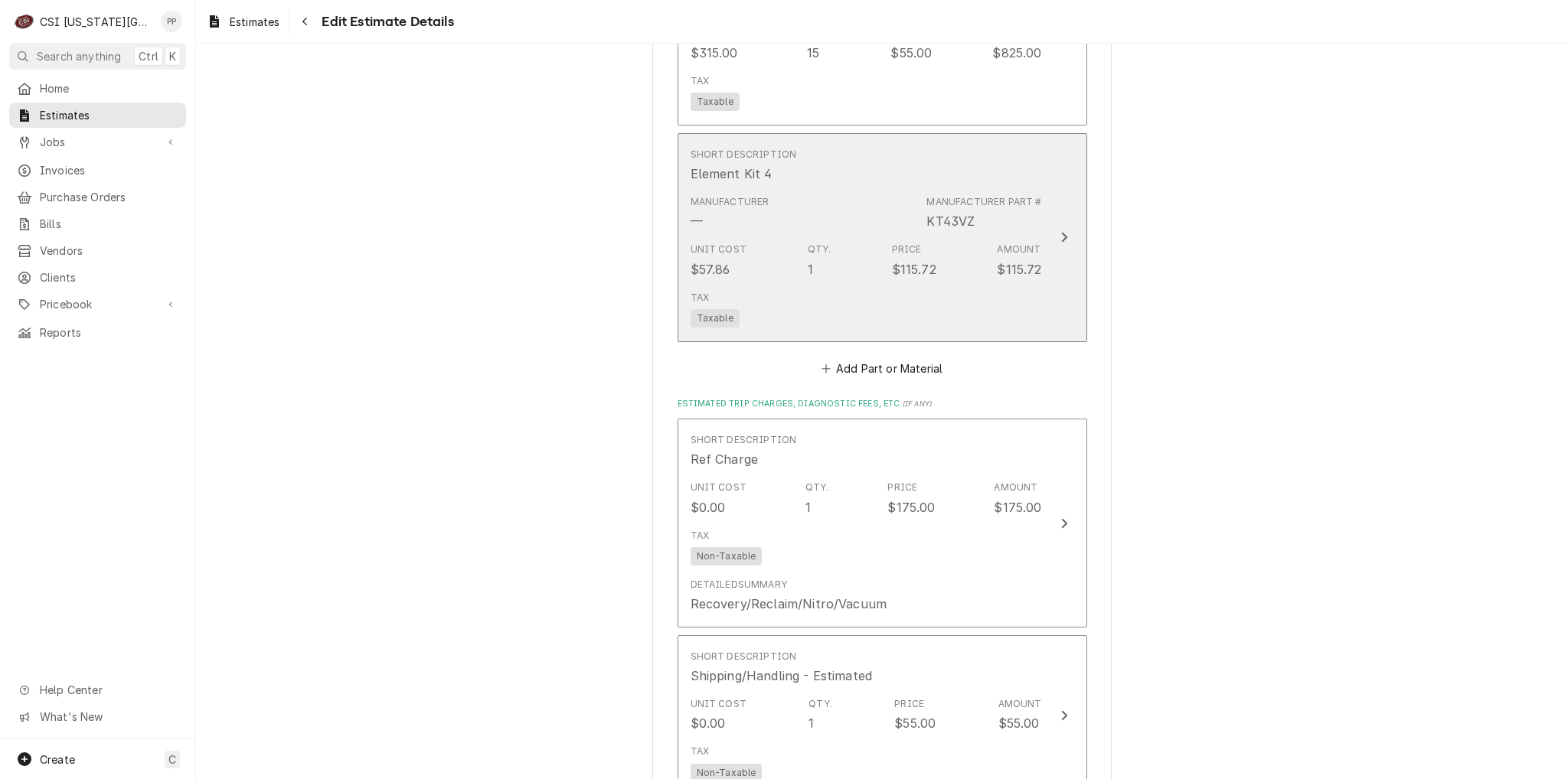
type textarea "x"
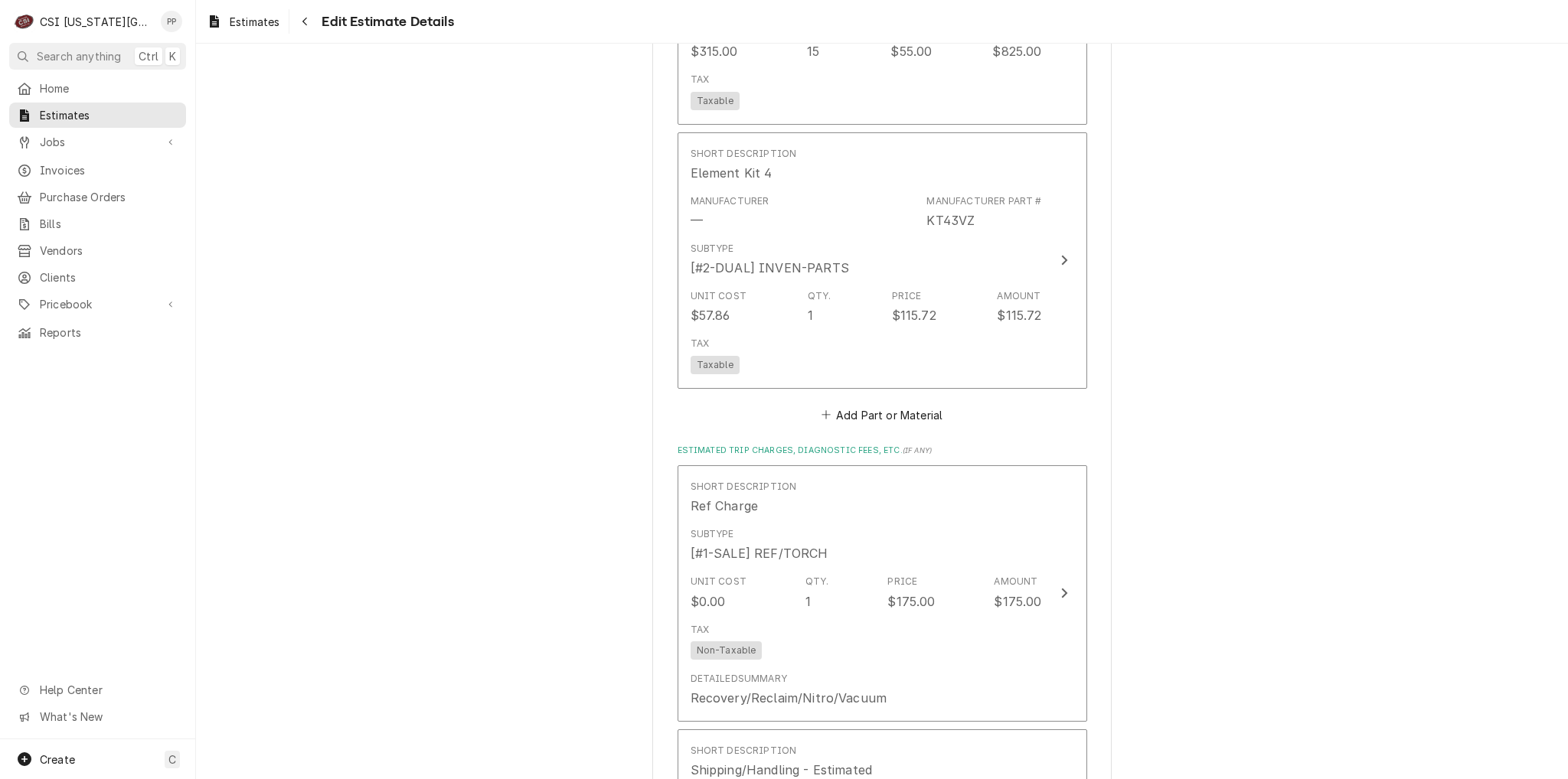
scroll to position [2526, 0]
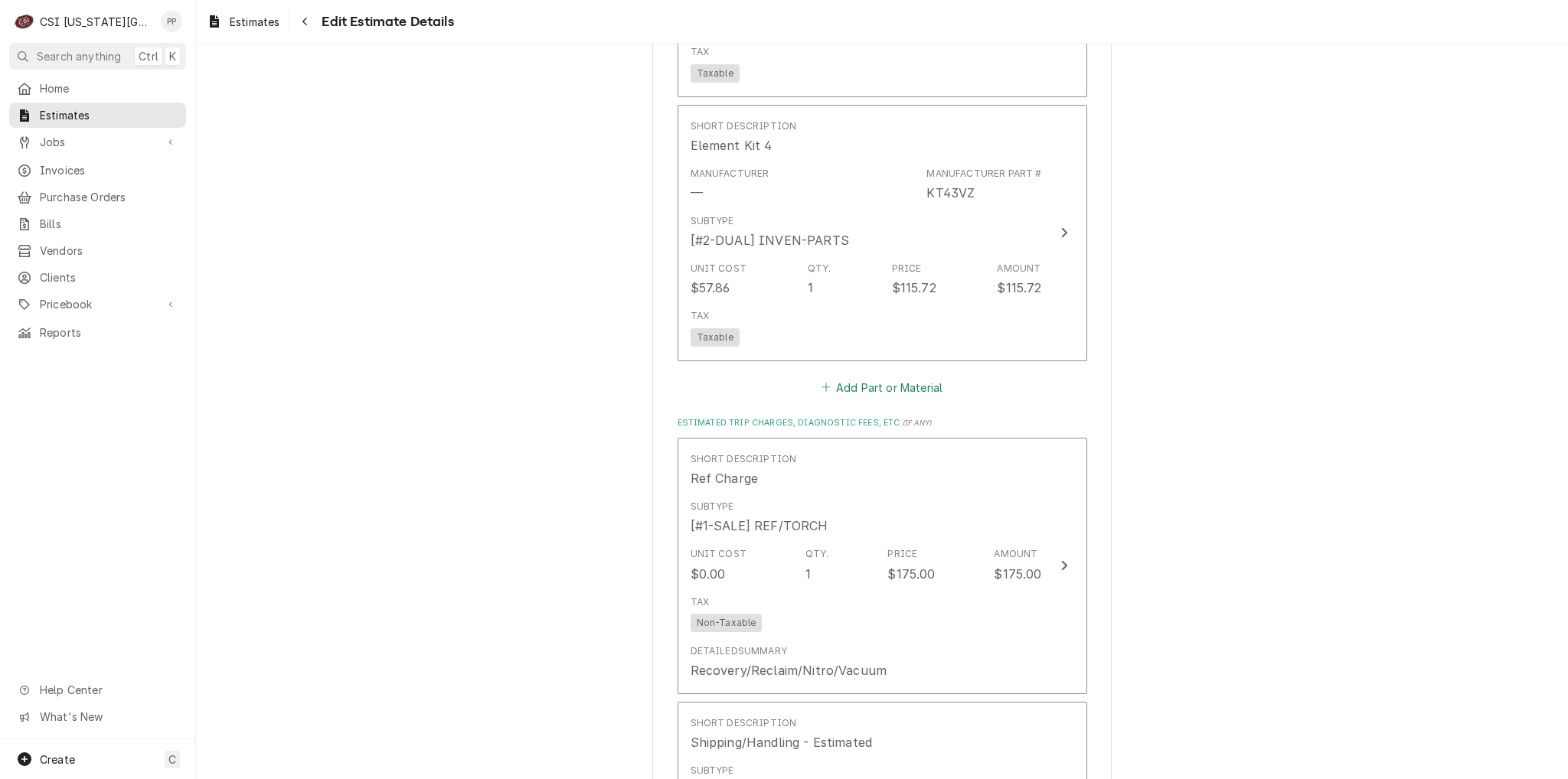
click at [892, 376] on button "Add Part or Material" at bounding box center [881, 387] width 126 height 22
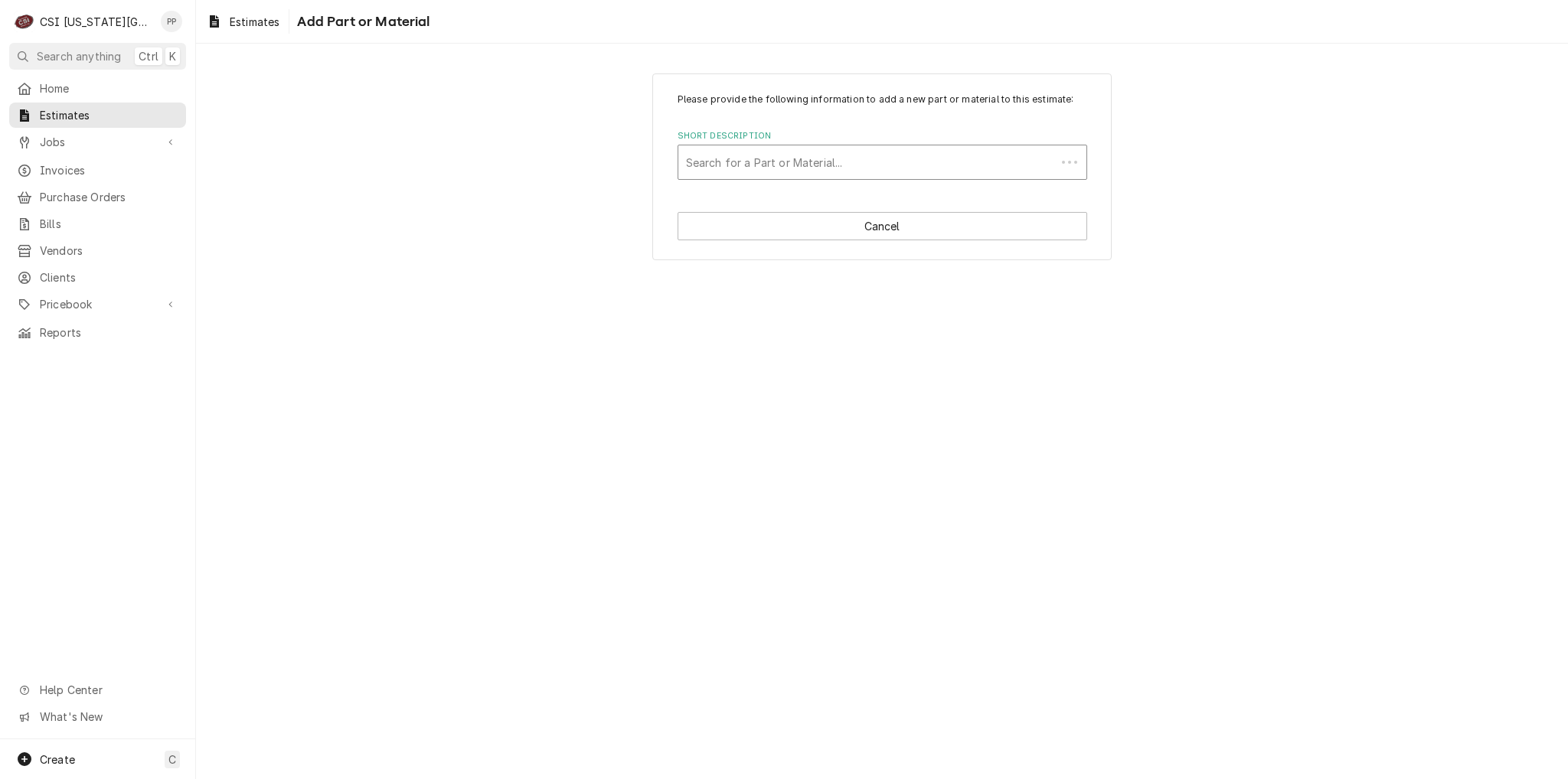
click at [777, 150] on div "Short Description" at bounding box center [867, 161] width 362 height 27
type input "ebqeb"
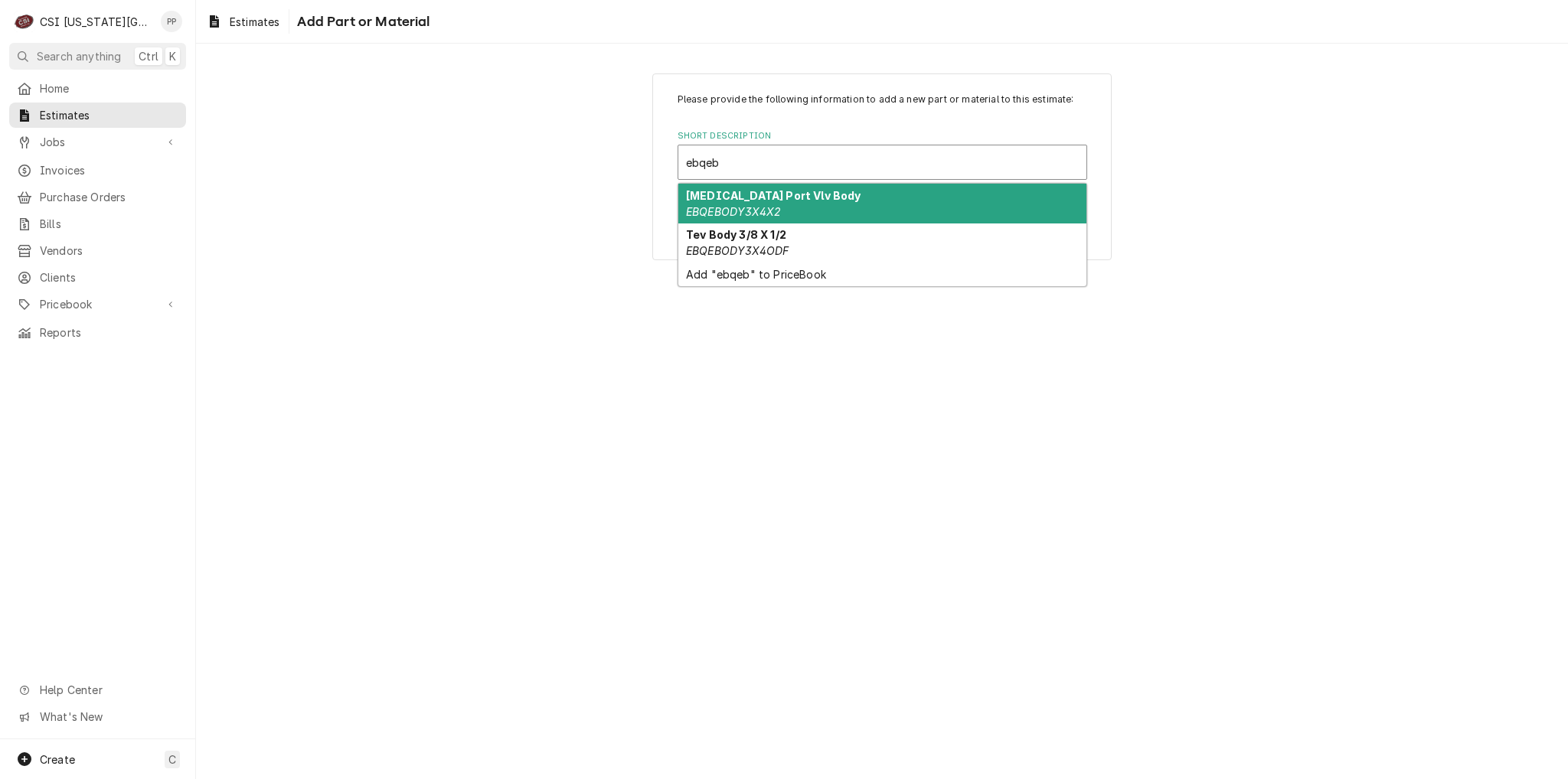
click at [788, 203] on div "[MEDICAL_DATA] Port Vlv Body EBQEBODY3X4X2" at bounding box center [882, 204] width 408 height 40
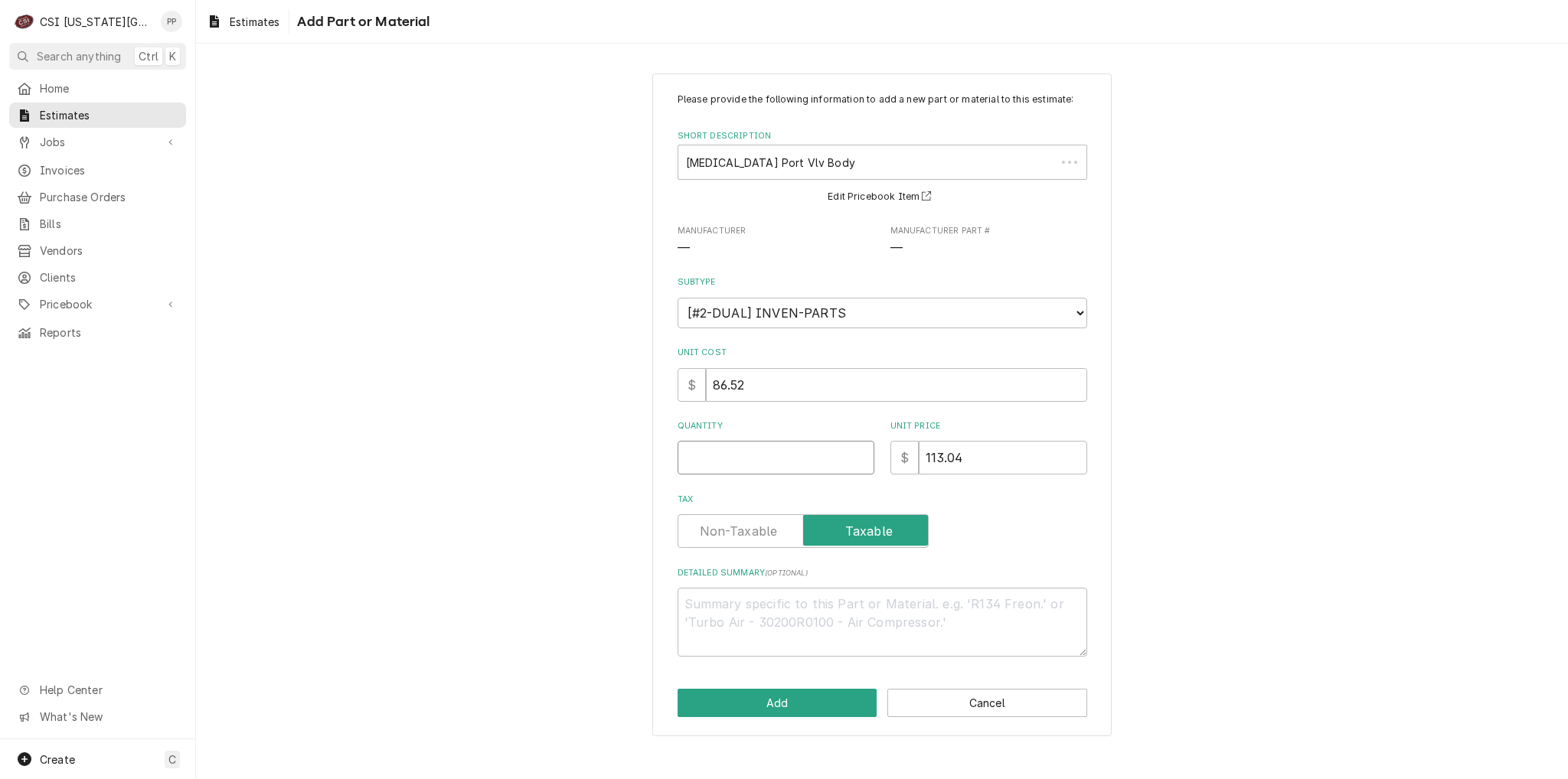
click at [792, 458] on input "Quantity" at bounding box center [776, 457] width 197 height 34
type textarea "x"
type input "1"
type textarea "x"
type input "1"
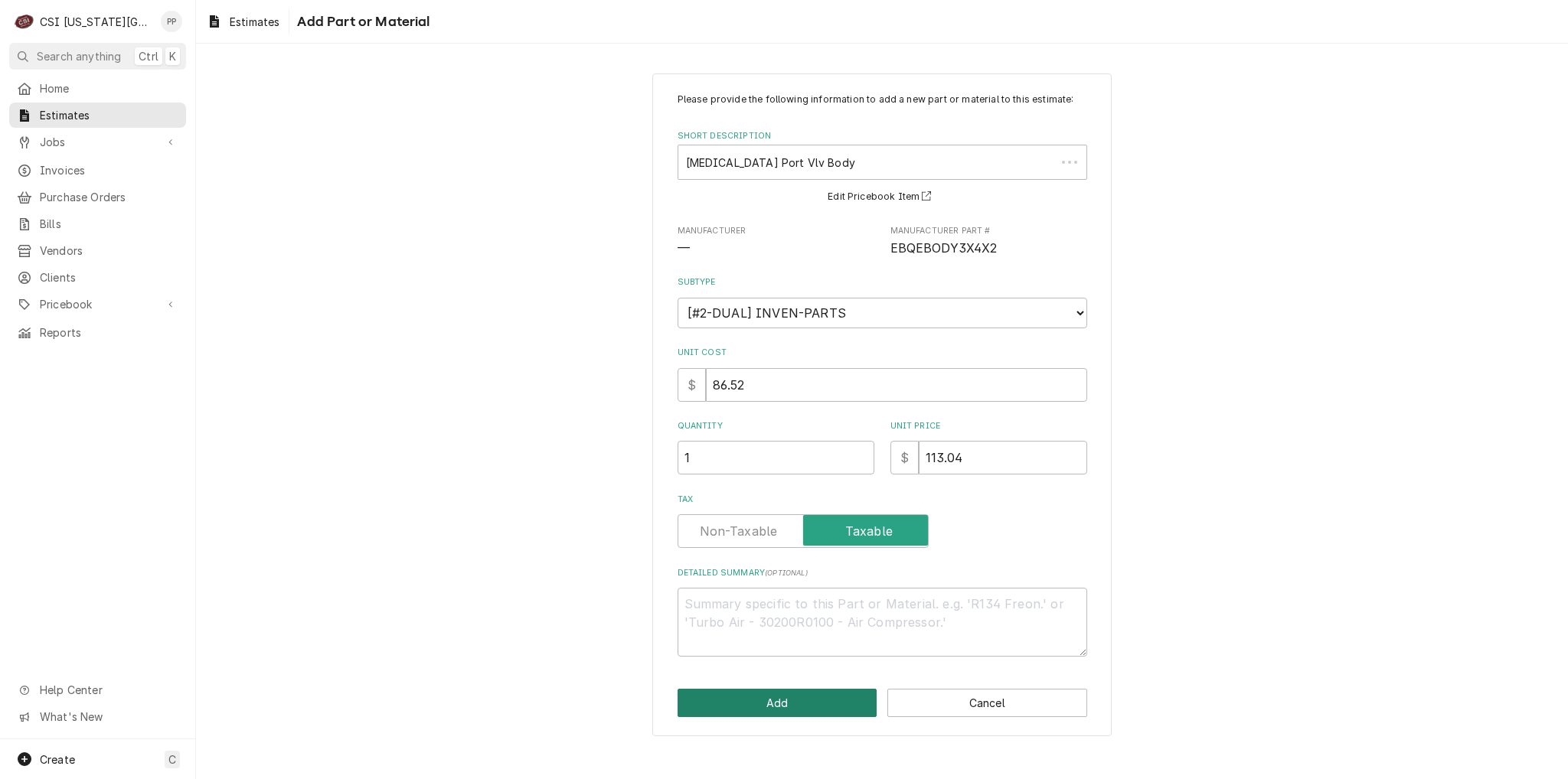
click at [762, 702] on button "Add" at bounding box center [777, 703] width 200 height 28
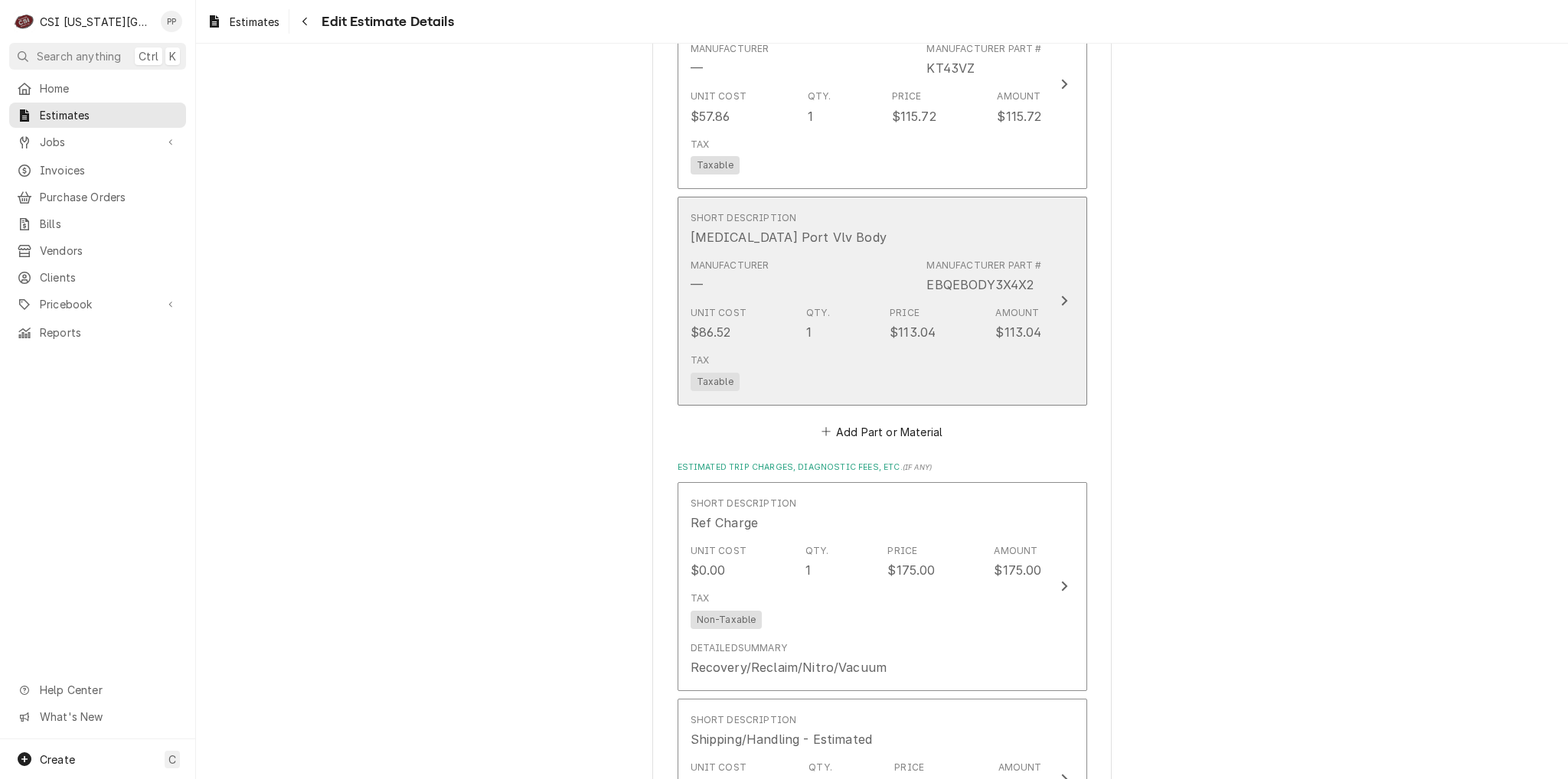
scroll to position [2649, 0]
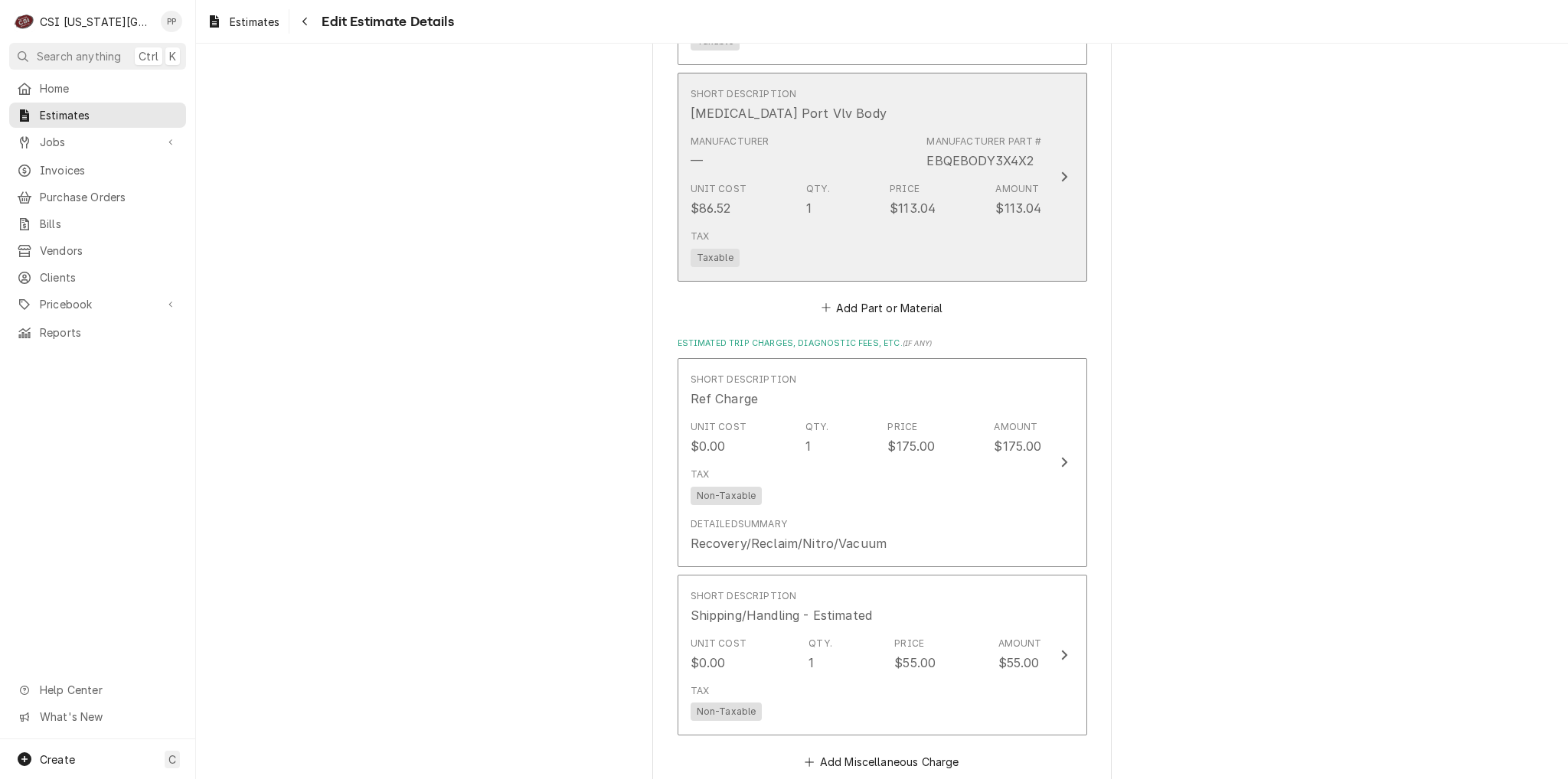
type textarea "x"
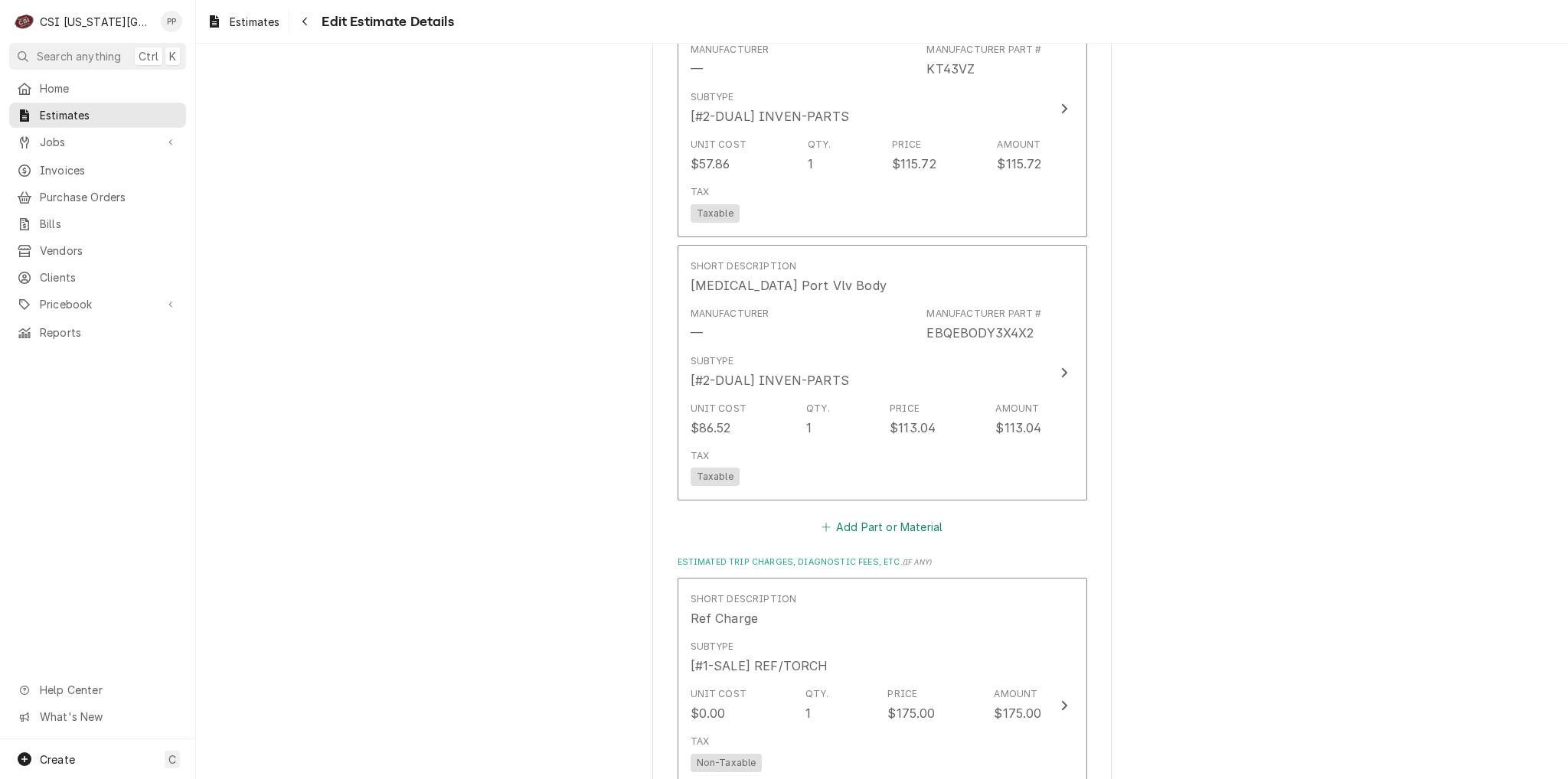
click at [861, 517] on button "Add Part or Material" at bounding box center [881, 527] width 126 height 22
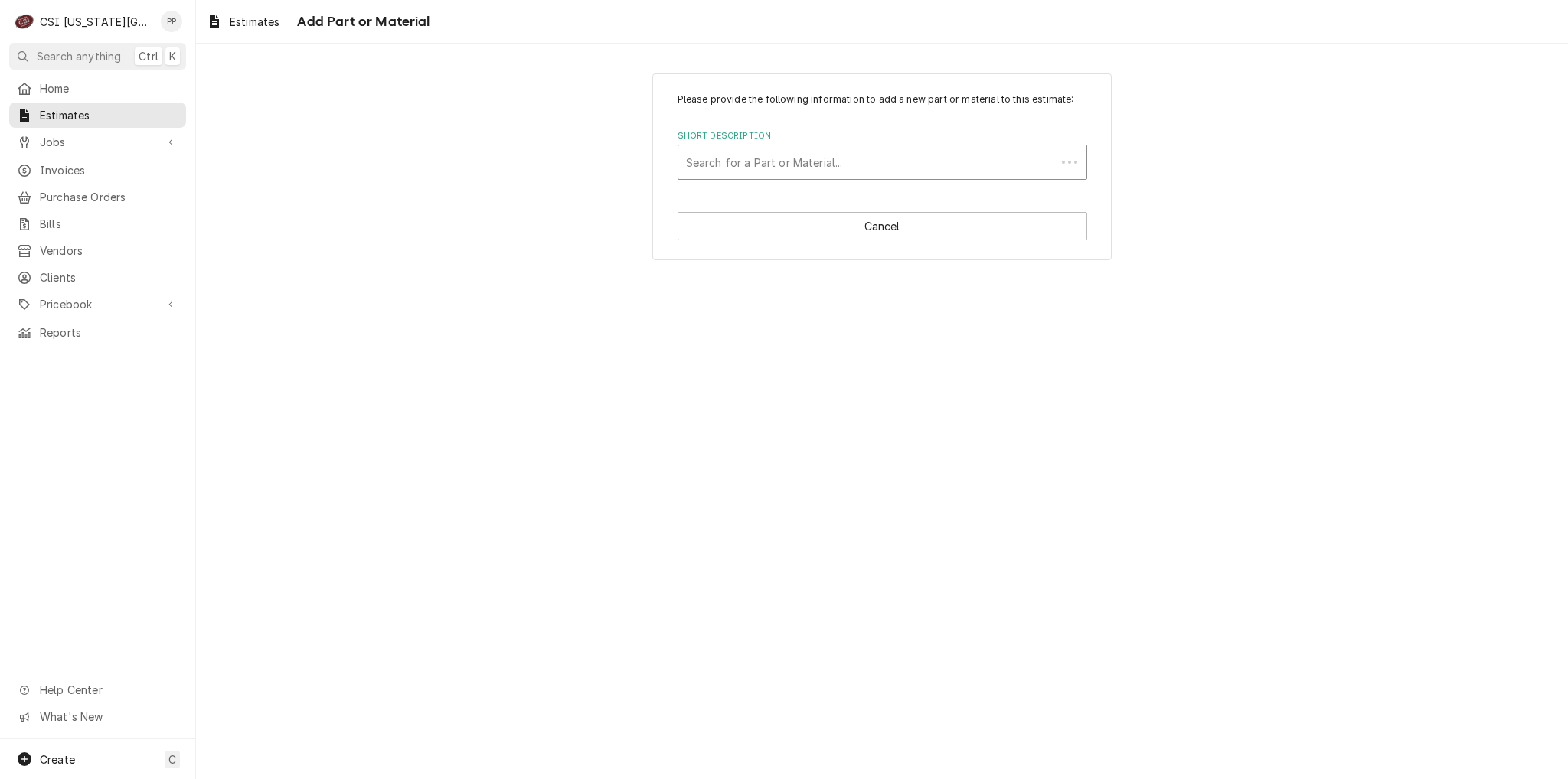
click at [818, 169] on div "Short Description" at bounding box center [867, 161] width 362 height 27
type input "bqcaa"
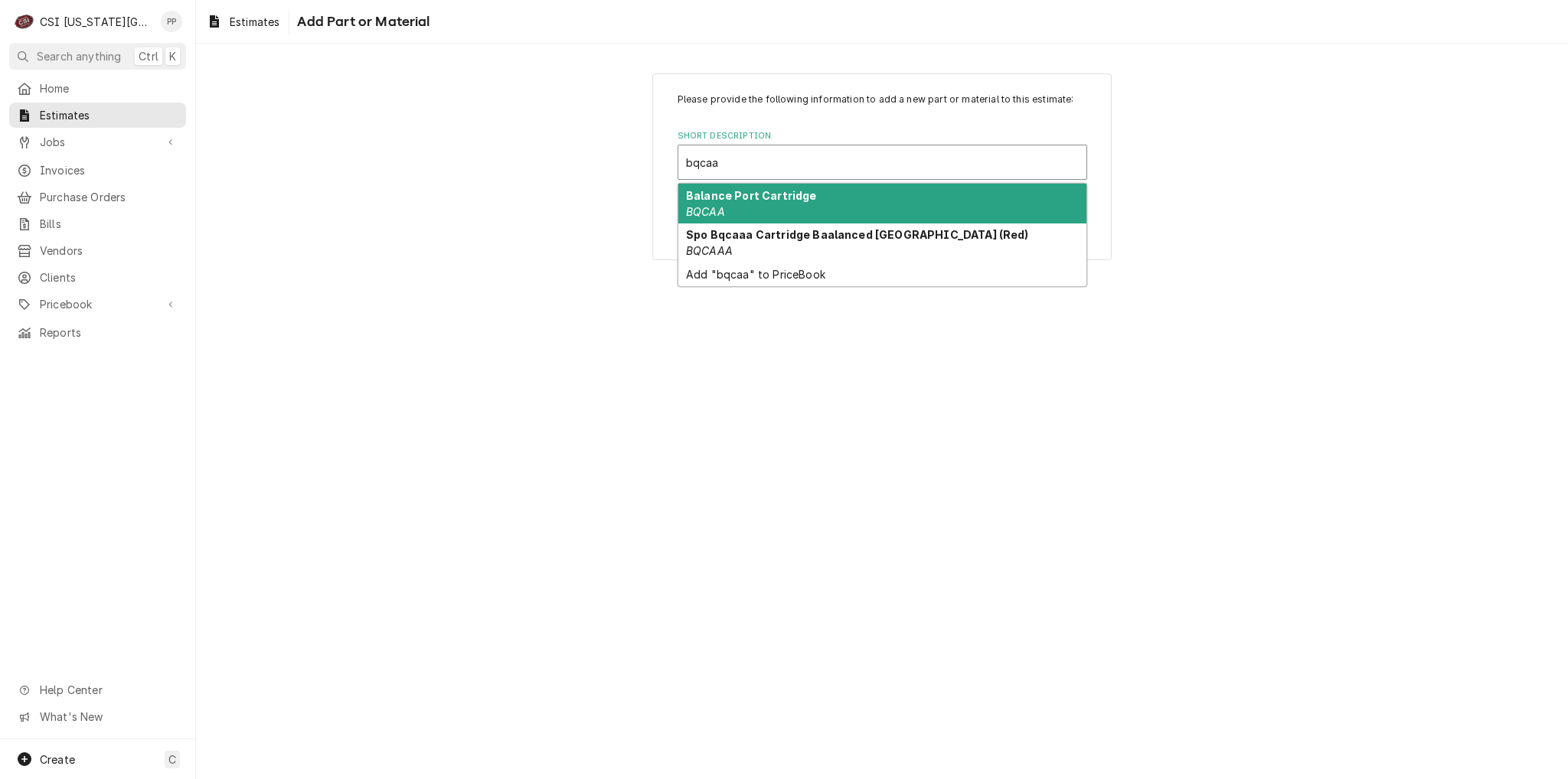
click at [823, 191] on div "Balance Port Cartridge BQCAA" at bounding box center [882, 204] width 408 height 40
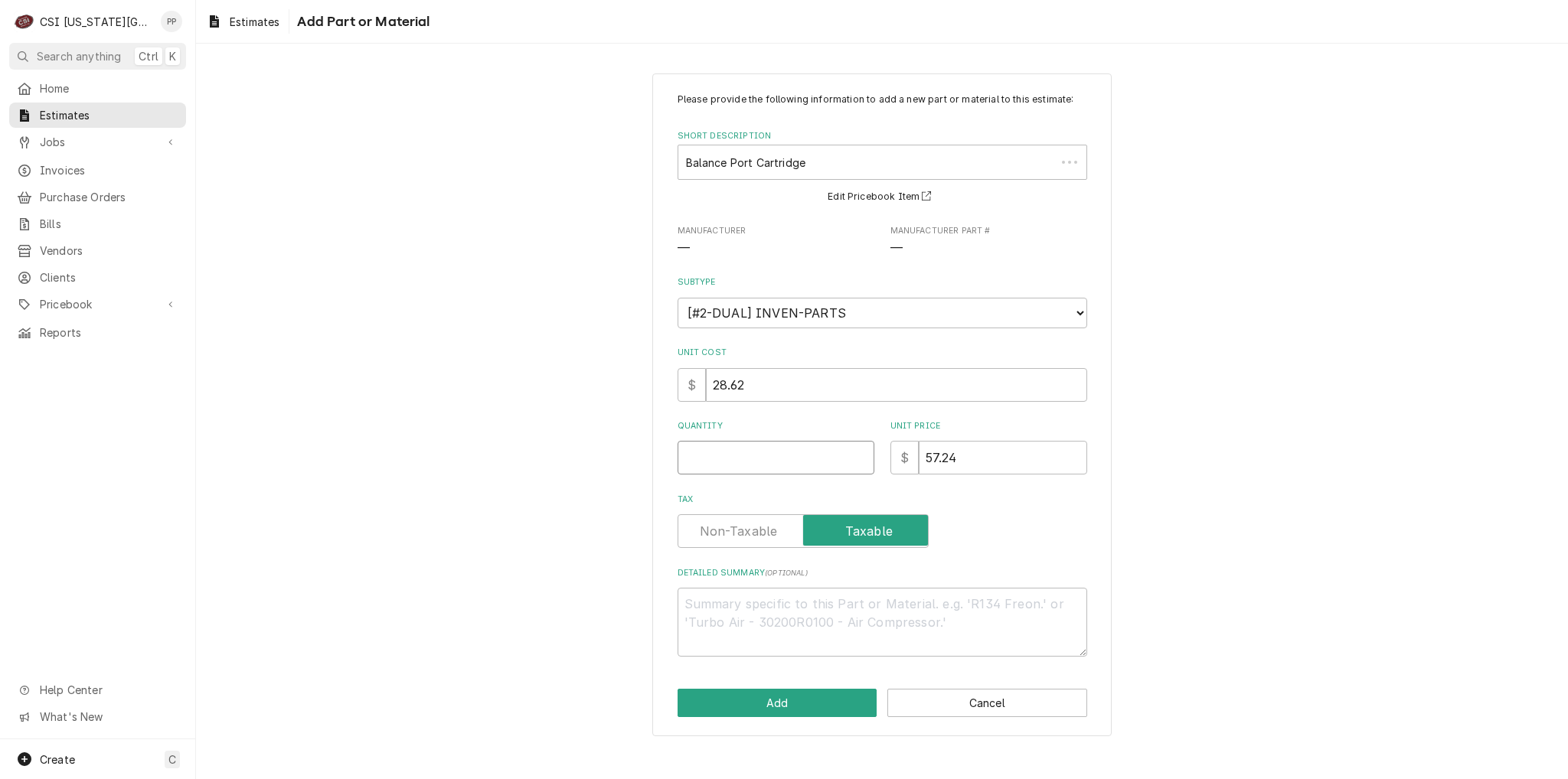
click at [795, 453] on input "Quantity" at bounding box center [776, 457] width 197 height 34
type textarea "x"
type input "1"
type textarea "x"
type input "1"
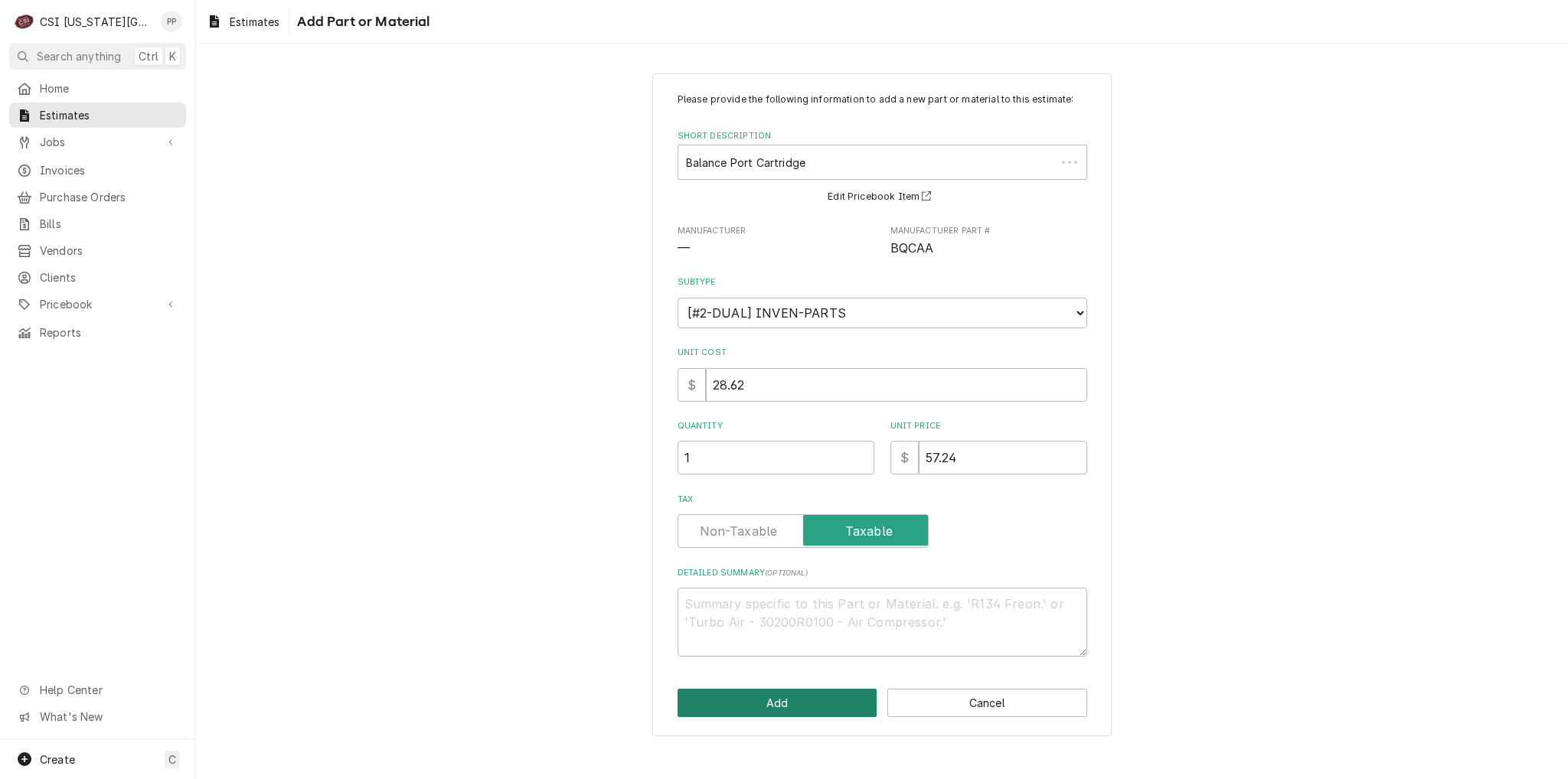
click at [776, 708] on button "Add" at bounding box center [777, 703] width 200 height 28
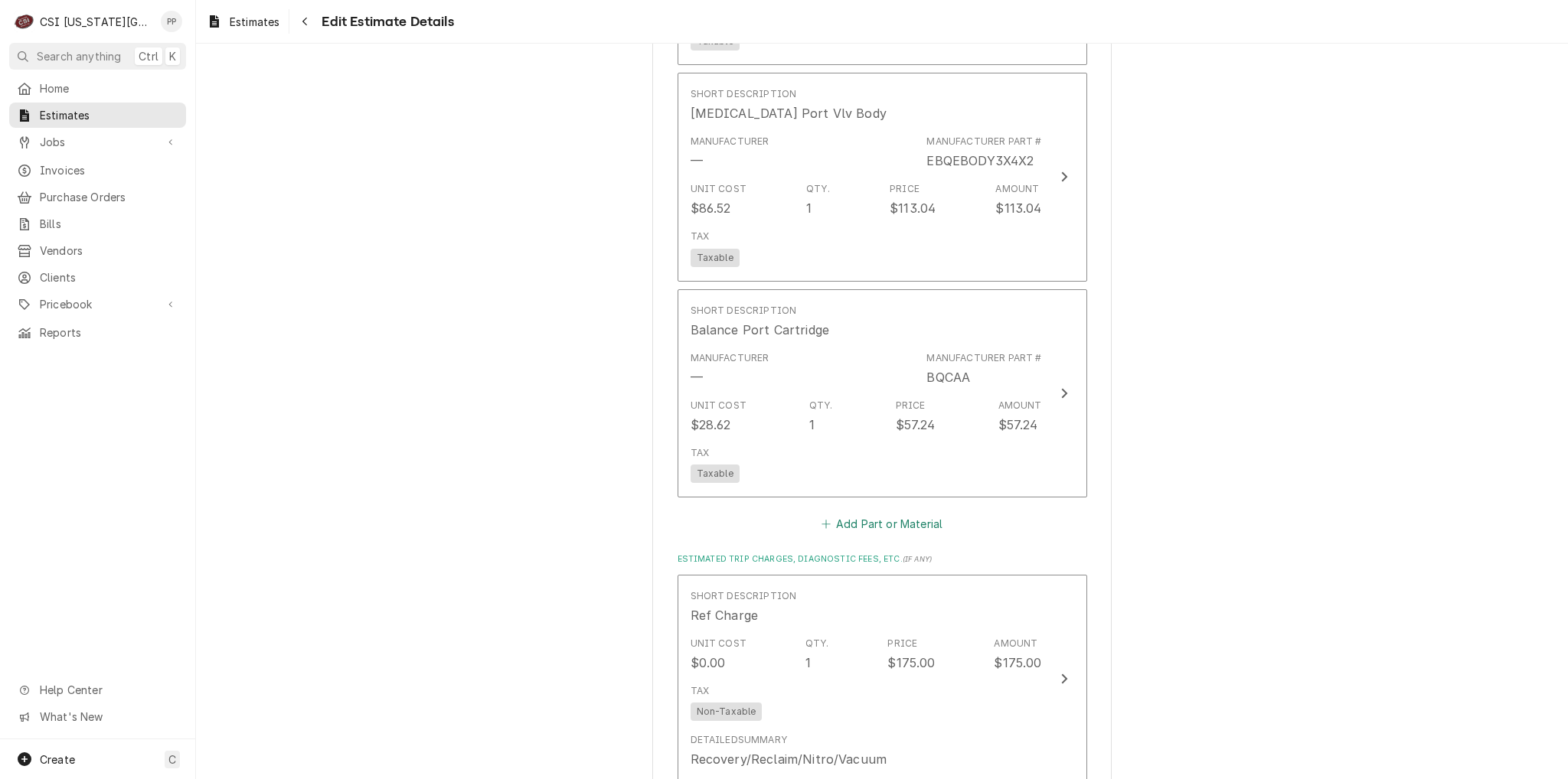
type textarea "x"
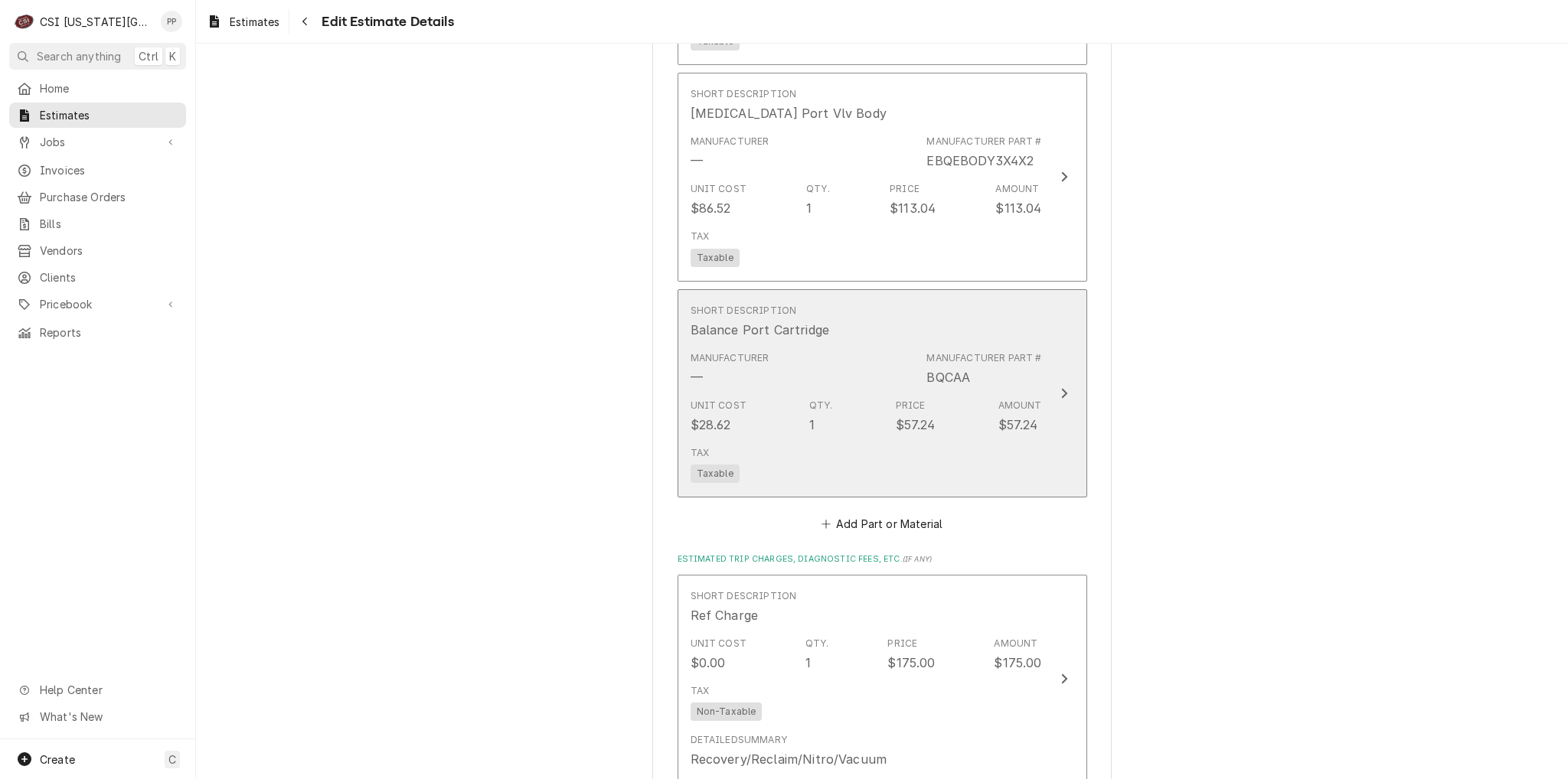
scroll to position [2821, 0]
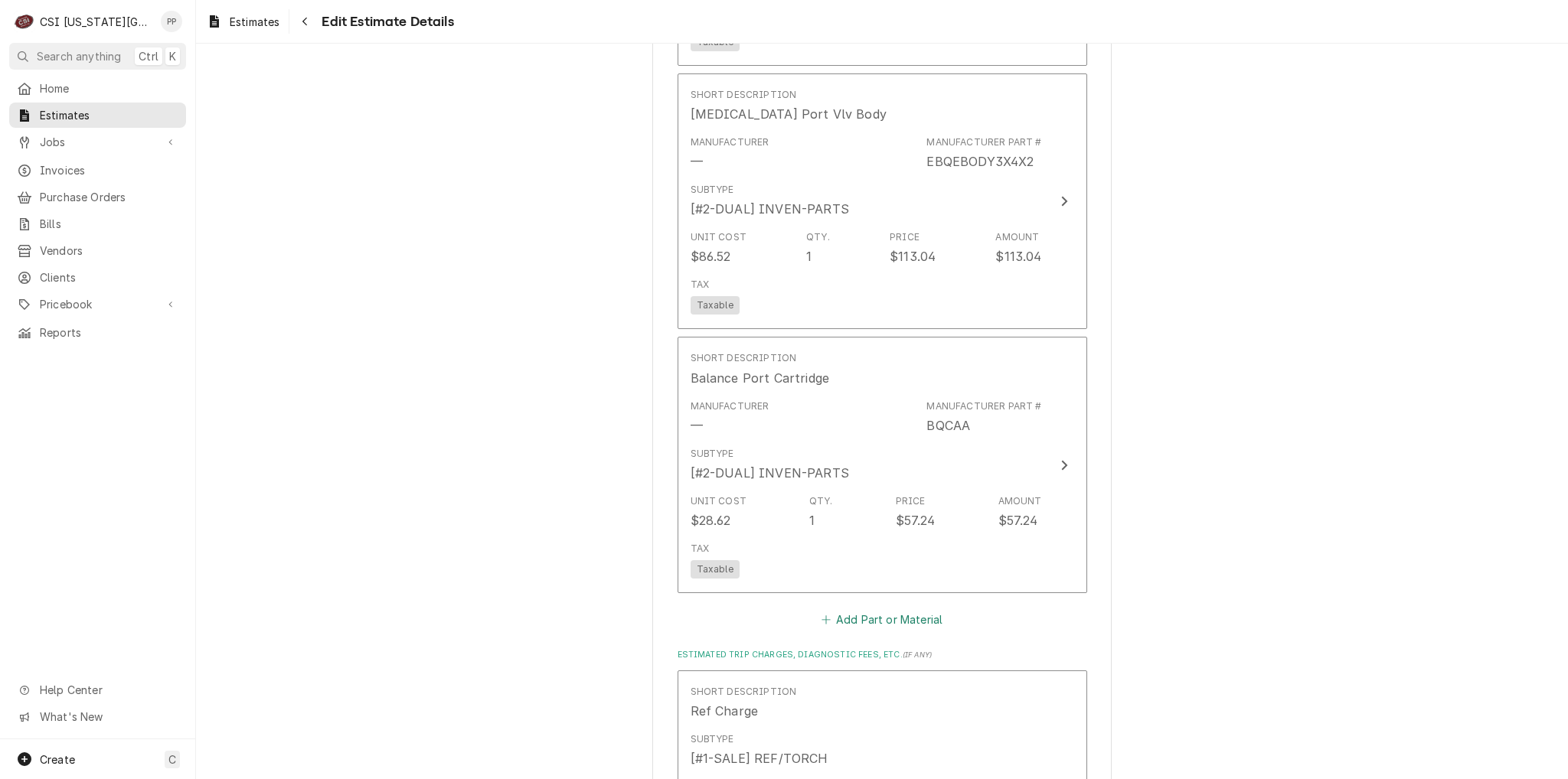
click at [906, 609] on button "Add Part or Material" at bounding box center [881, 620] width 126 height 22
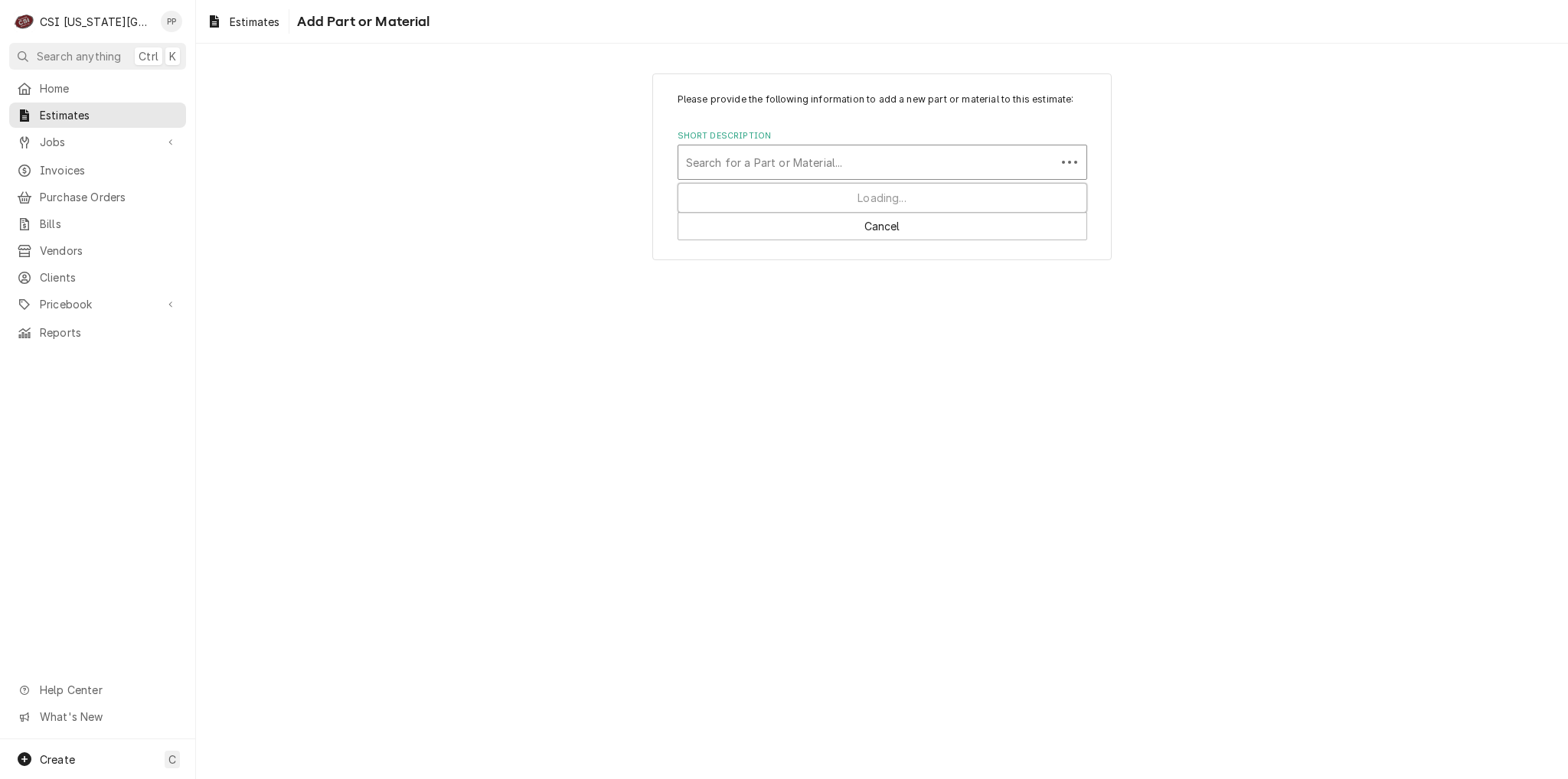
click at [781, 162] on div "Short Description" at bounding box center [867, 161] width 362 height 27
type input "e3s13038"
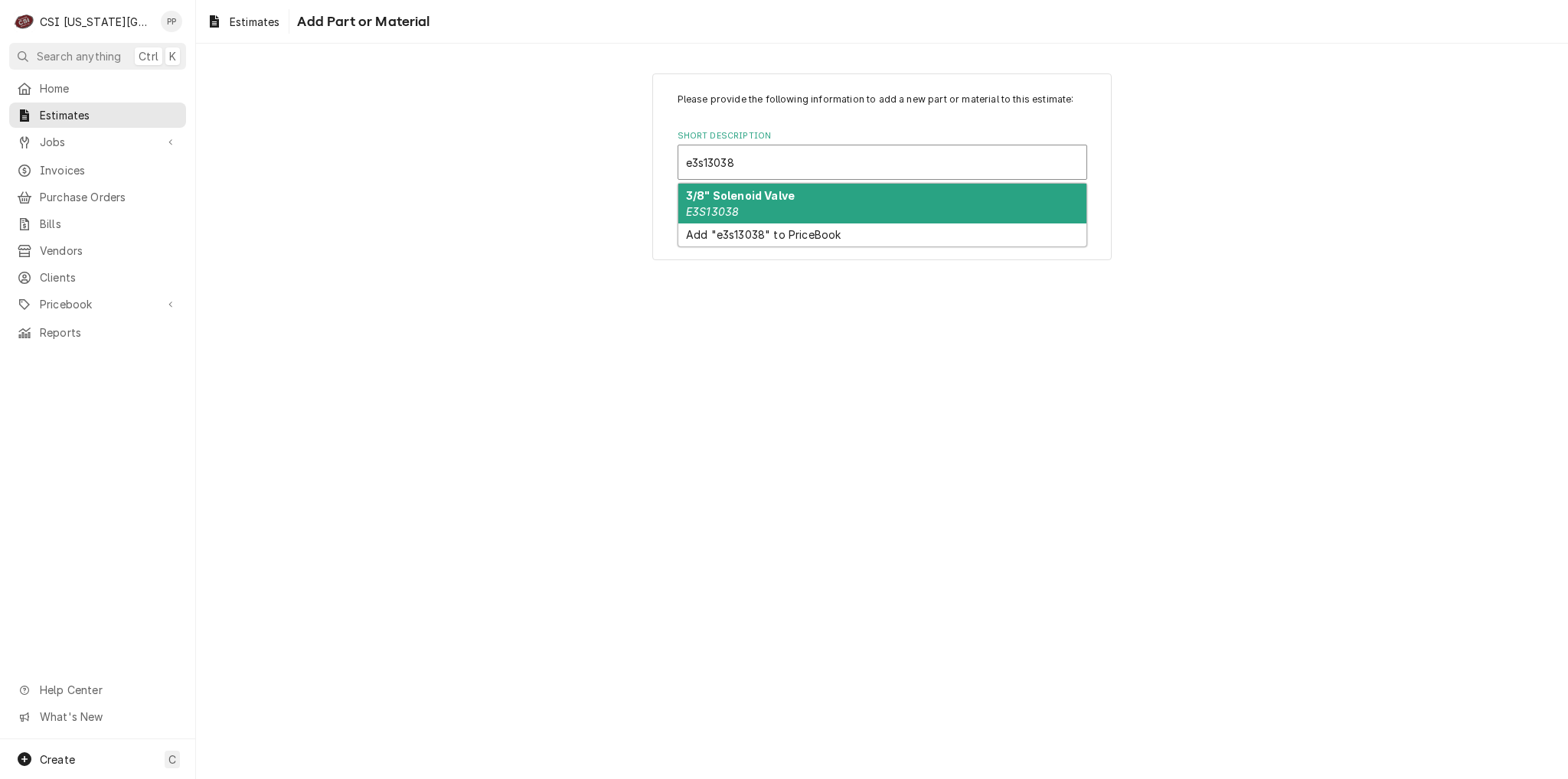
click at [814, 193] on div "3/8" Solenoid Valve E3S13038" at bounding box center [882, 204] width 408 height 40
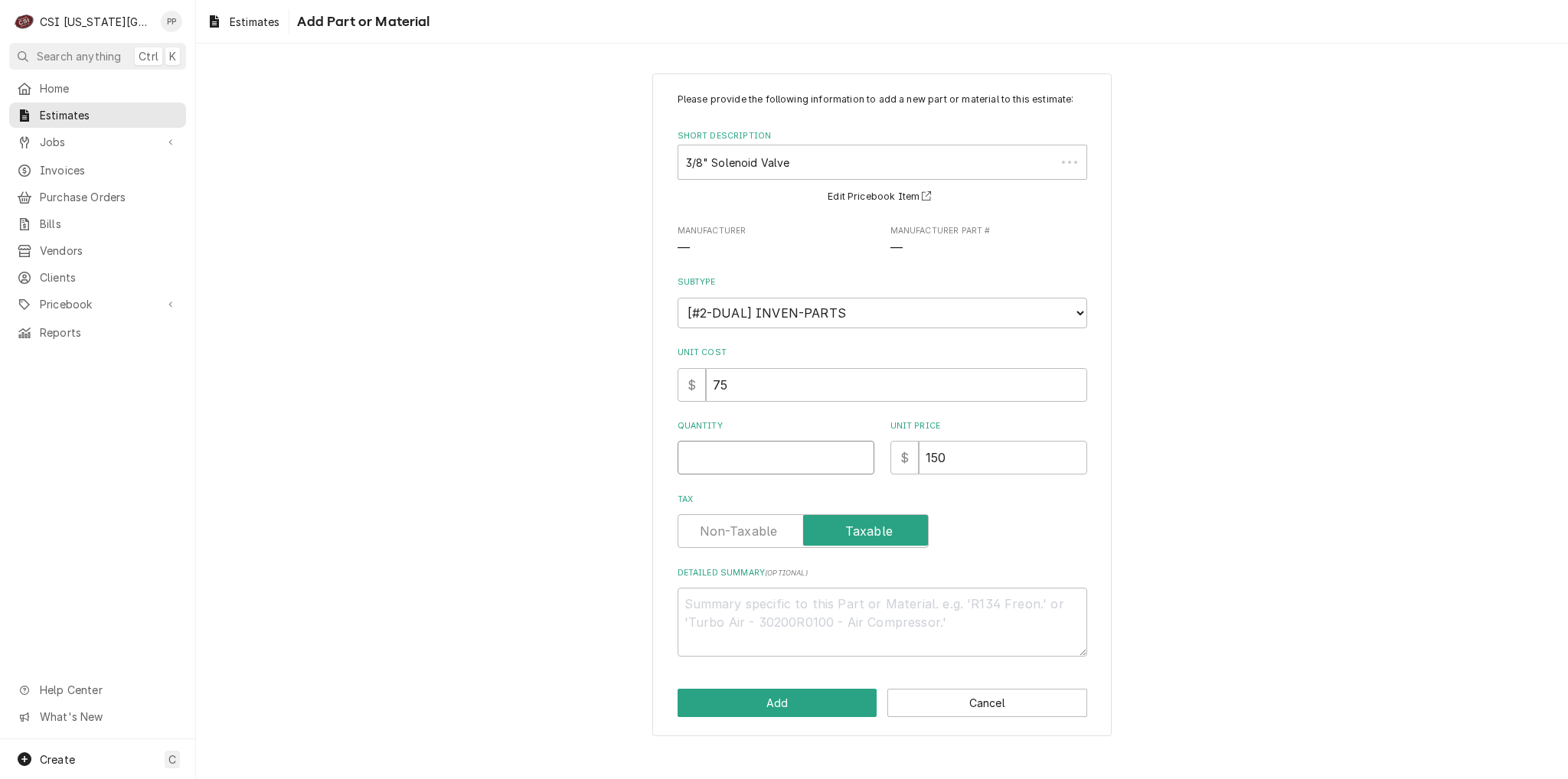
click at [758, 461] on input "Quantity" at bounding box center [776, 457] width 197 height 34
type textarea "x"
type input "1"
type textarea "x"
type input "1"
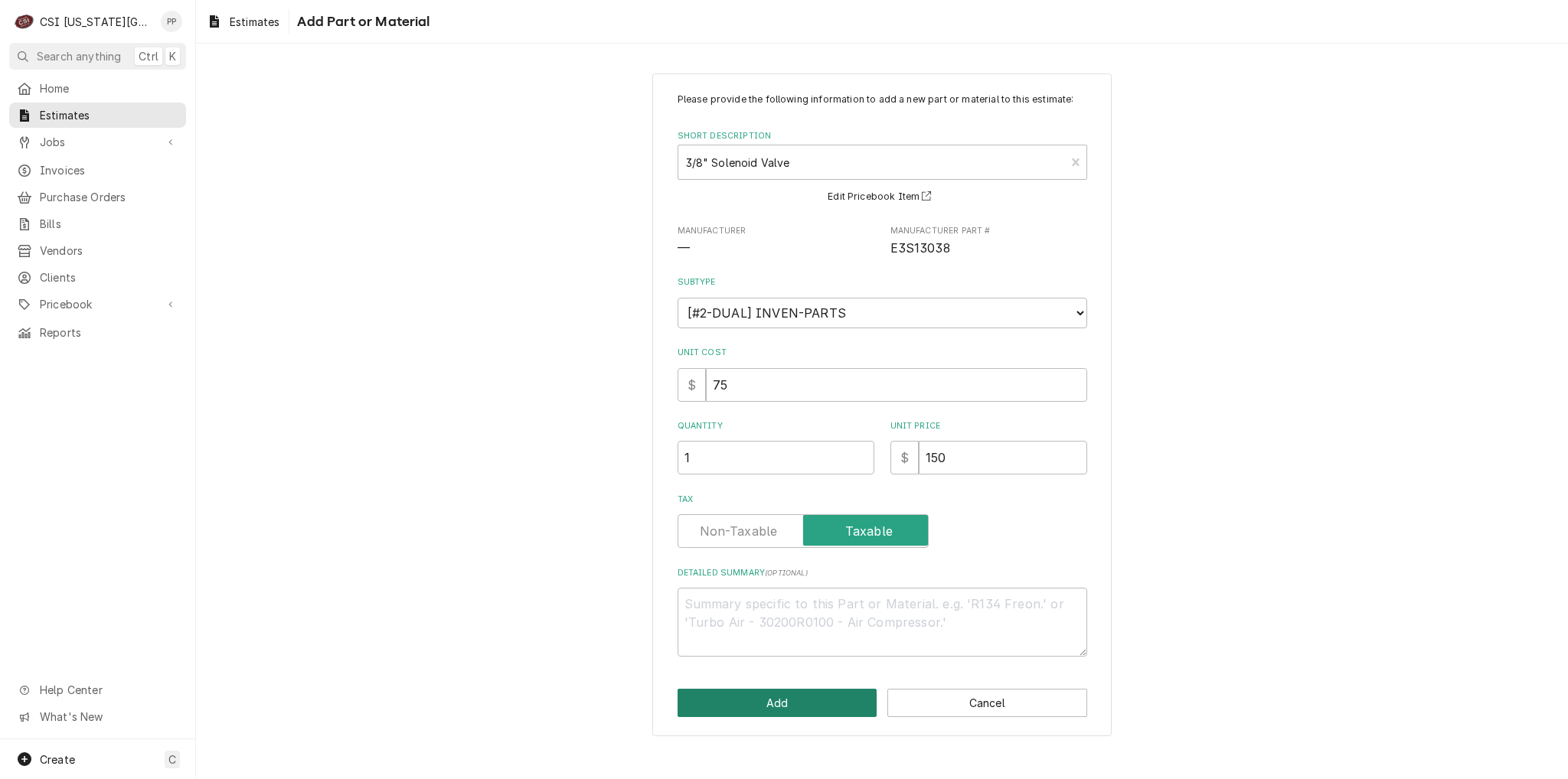
click at [737, 695] on button "Add" at bounding box center [777, 703] width 200 height 28
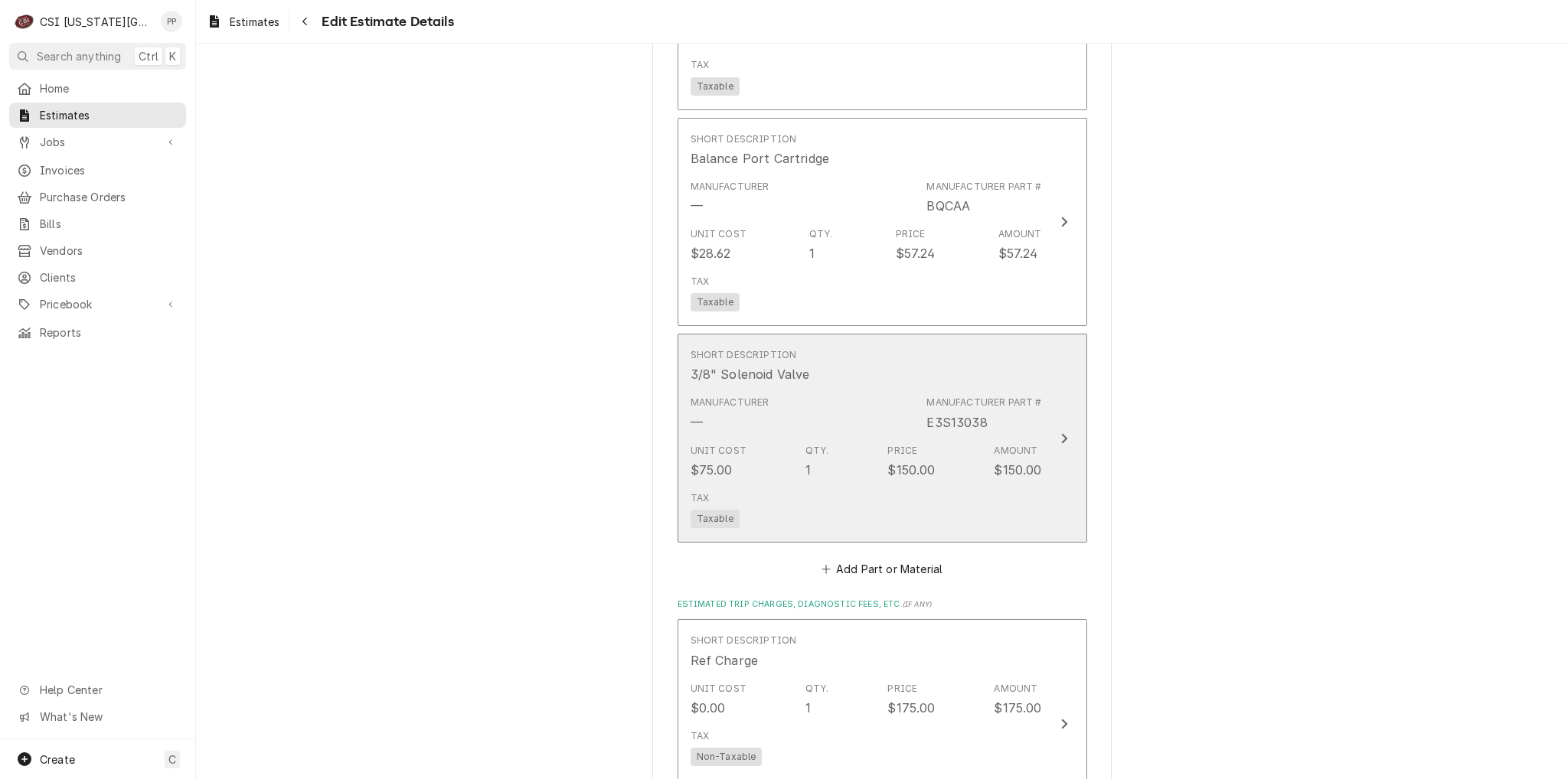
scroll to position [3040, 0]
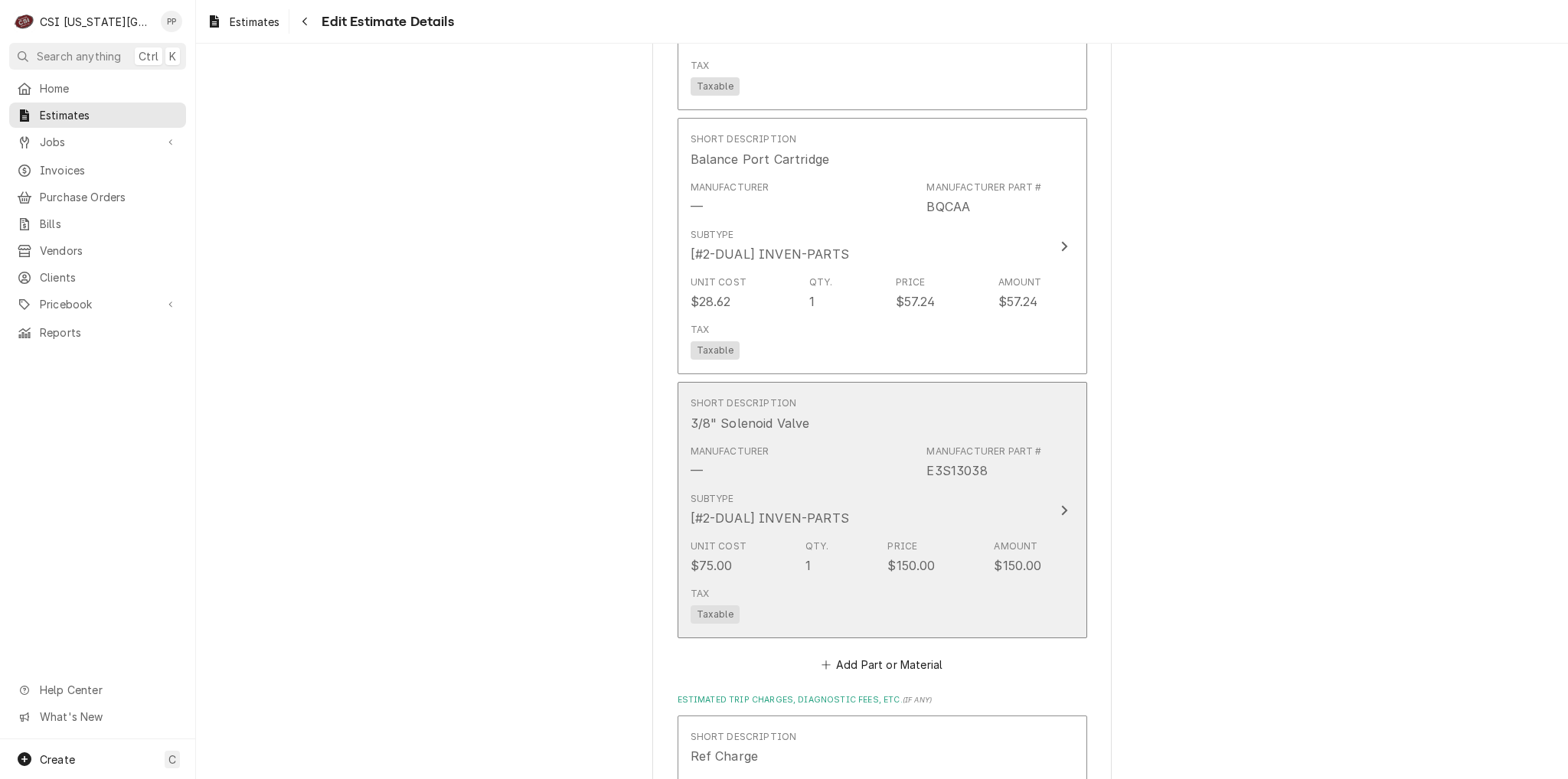
type textarea "x"
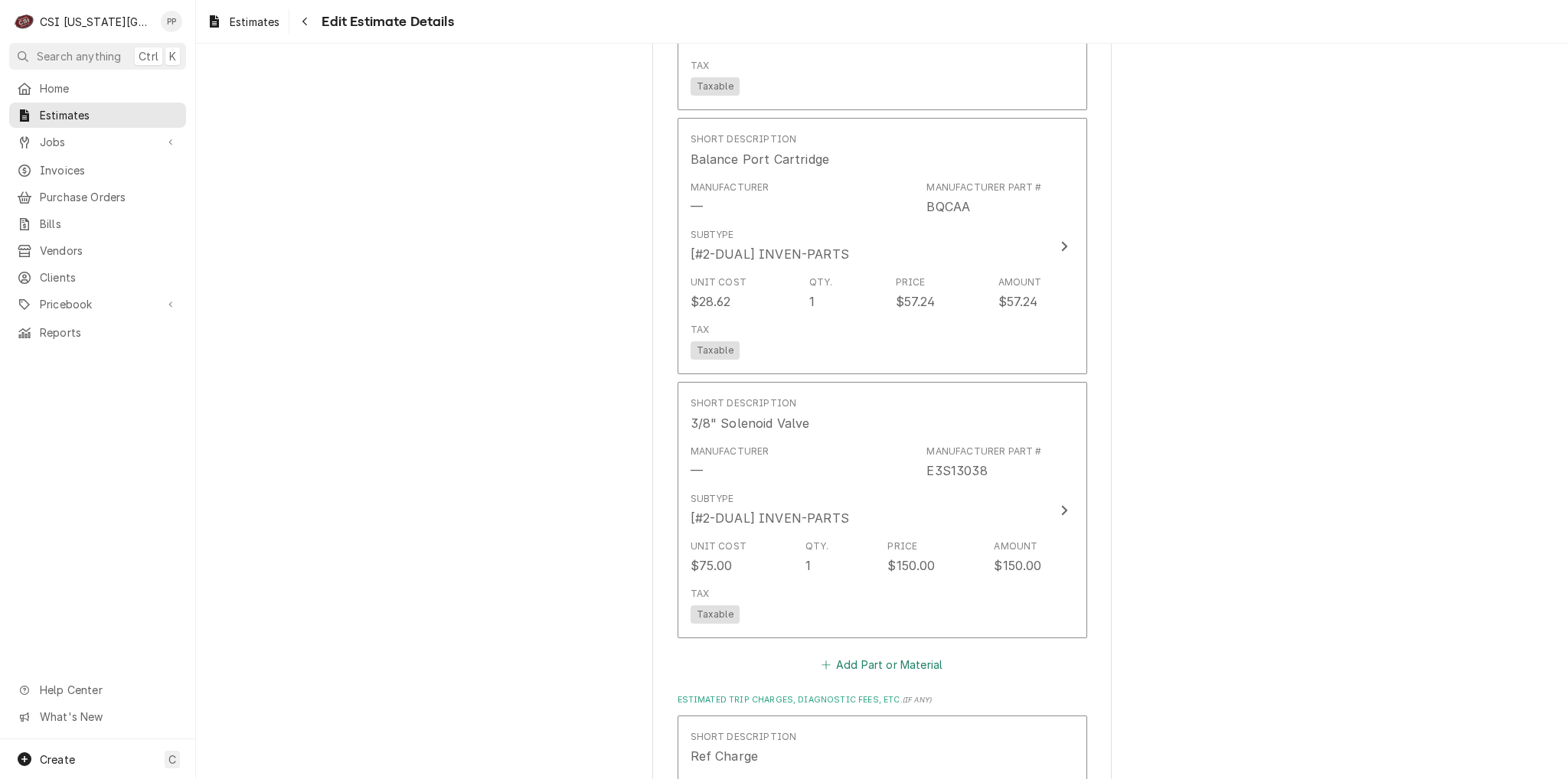
click at [885, 655] on button "Add Part or Material" at bounding box center [881, 665] width 126 height 22
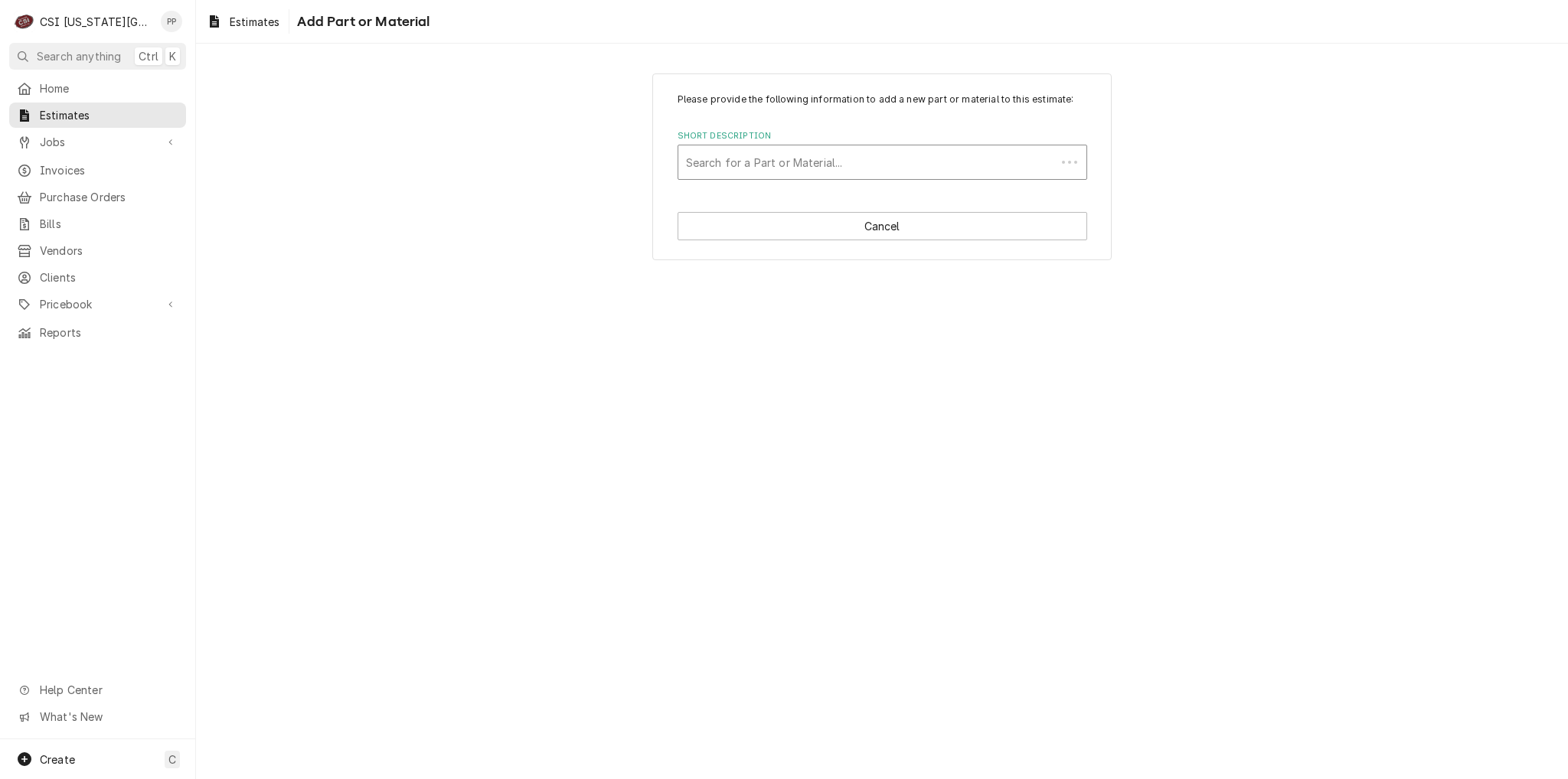
click at [833, 164] on div "Short Description" at bounding box center [867, 161] width 362 height 27
type input "mkc1208"
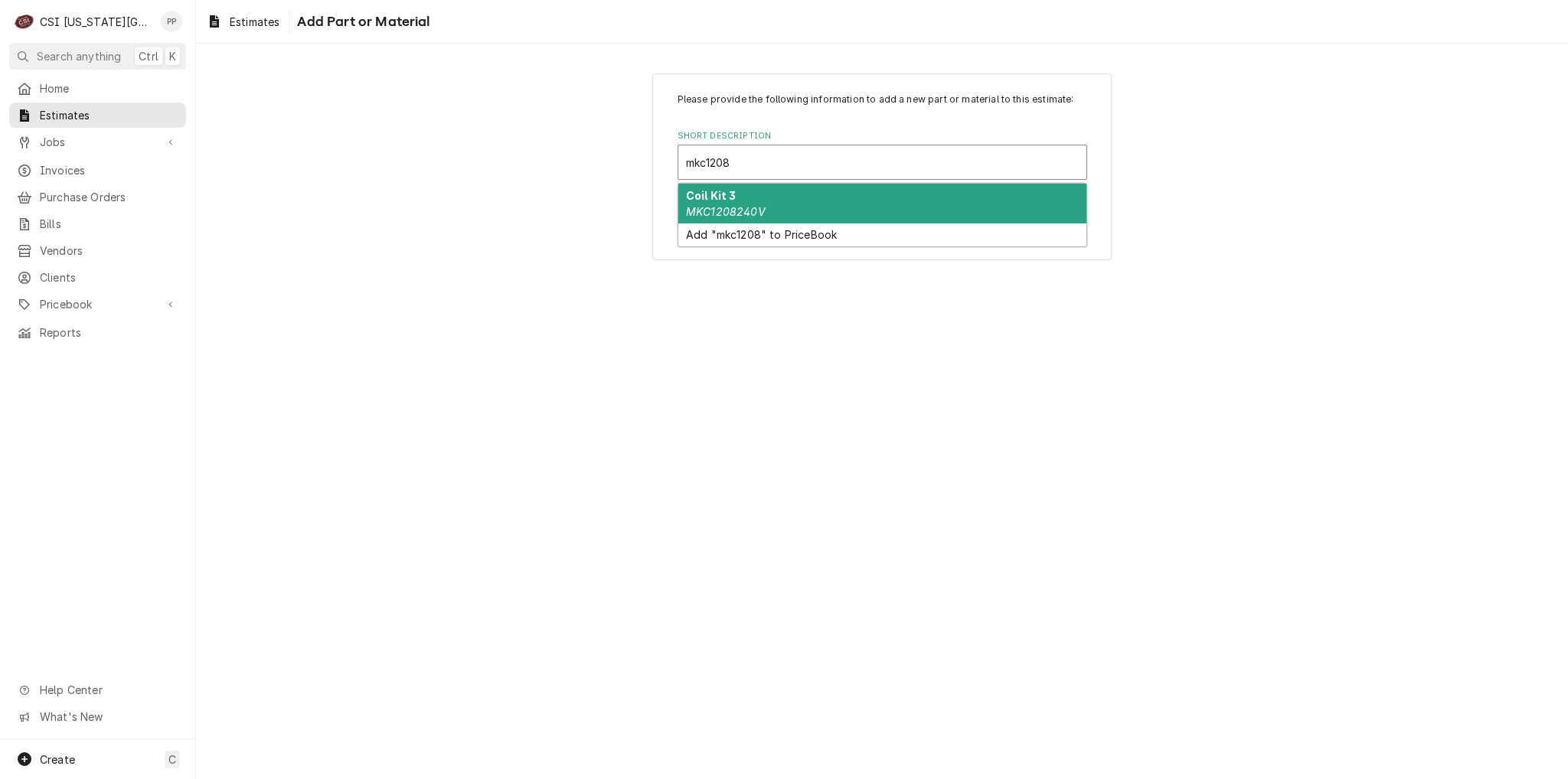
click at [833, 207] on div "Coil Kit 3 MKC1208240V" at bounding box center [882, 204] width 408 height 40
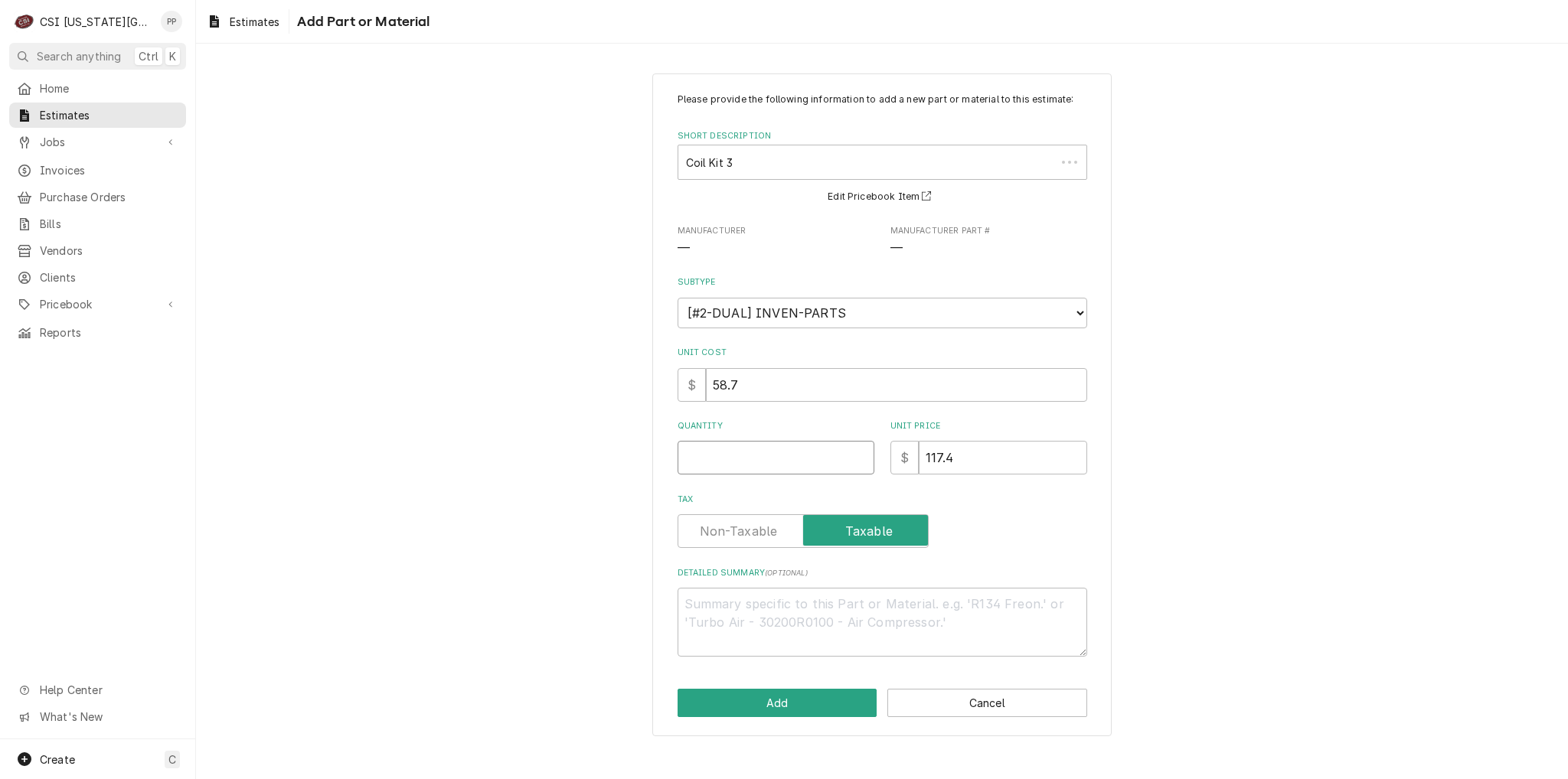
click at [773, 461] on input "Quantity" at bounding box center [776, 457] width 197 height 34
type textarea "x"
type input "1"
type textarea "x"
type input "1"
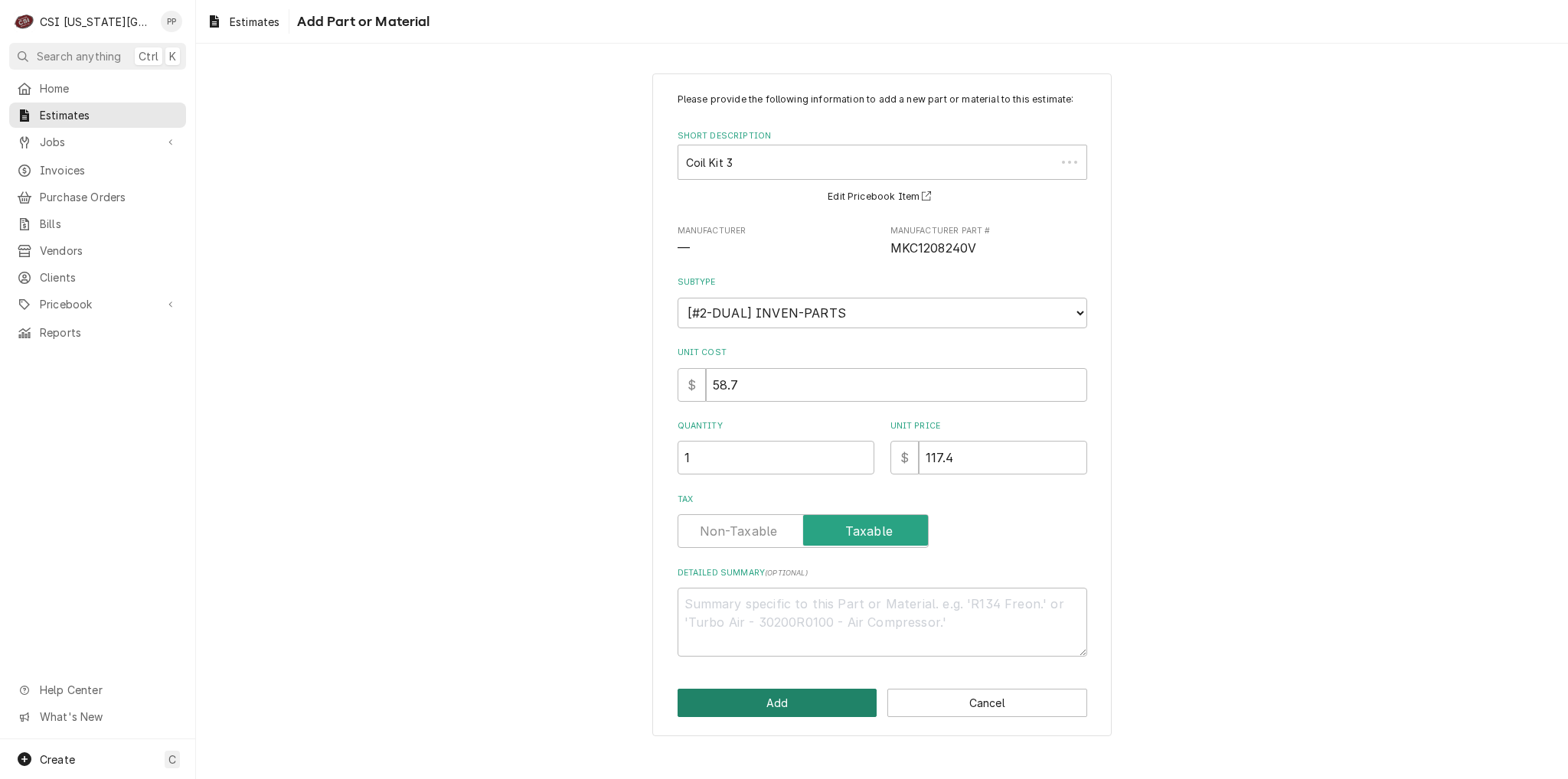
click at [793, 696] on button "Add" at bounding box center [777, 703] width 200 height 28
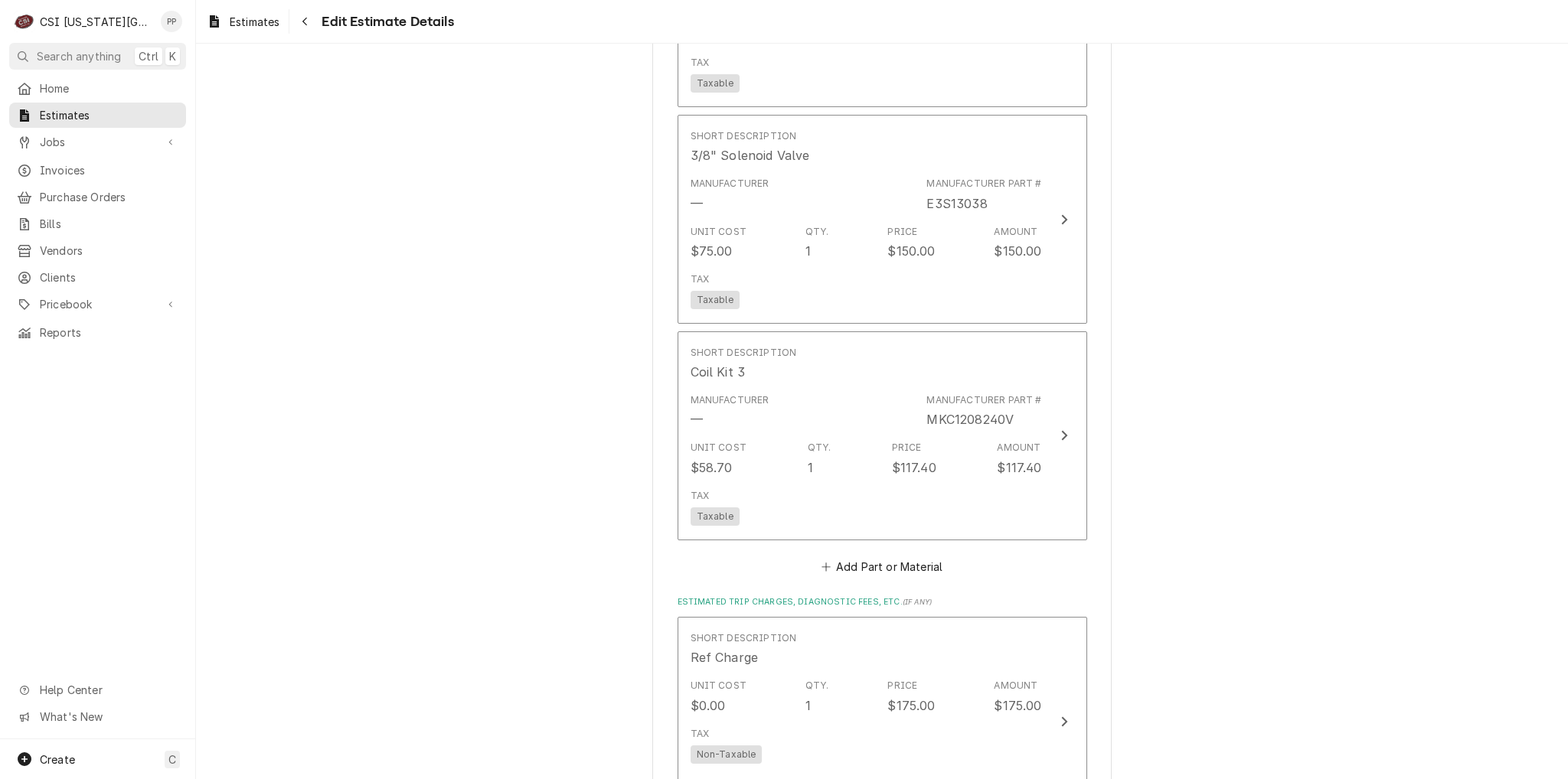
type textarea "x"
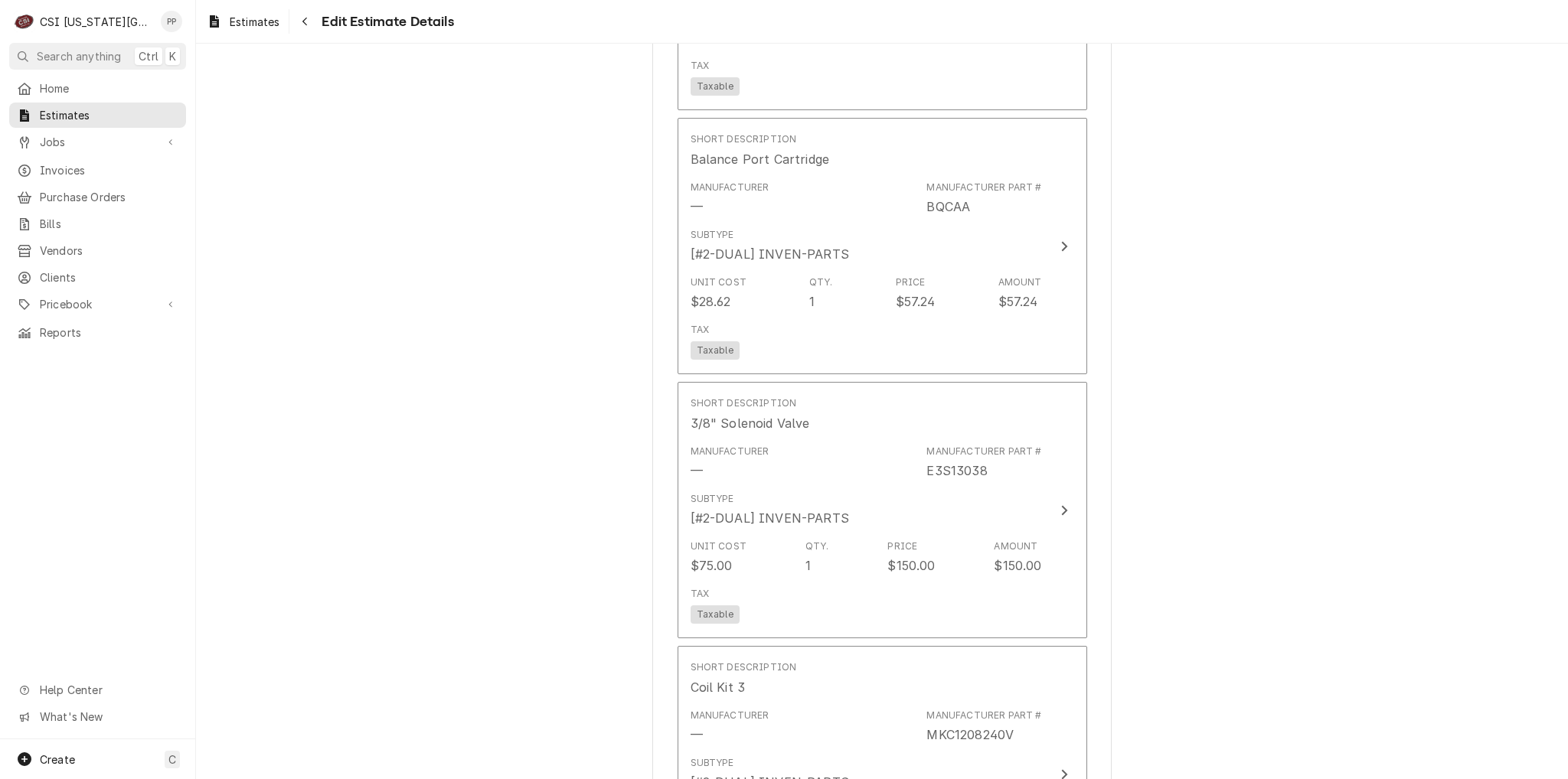
scroll to position [3307, 0]
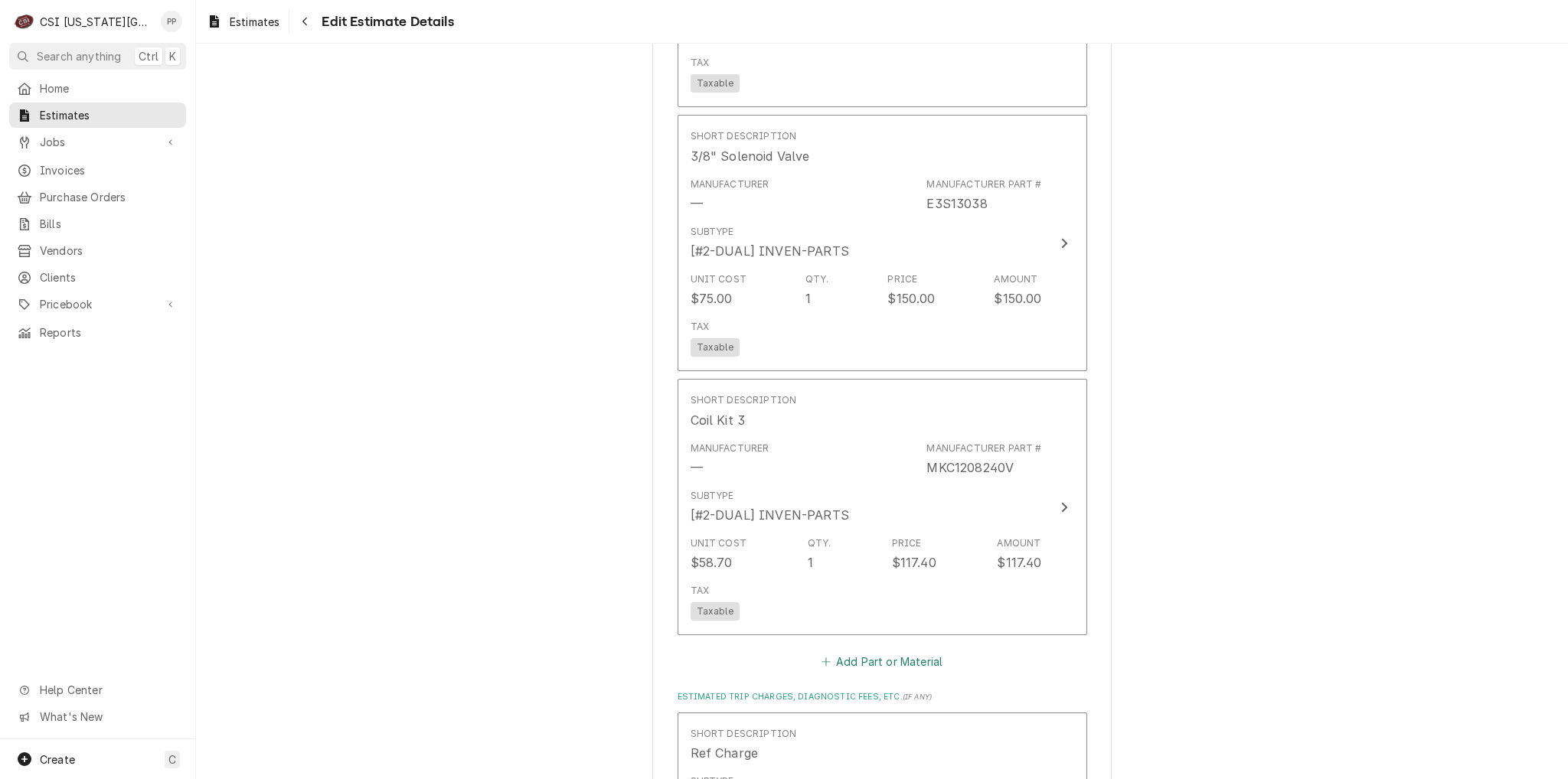
click at [848, 652] on button "Add Part or Material" at bounding box center [881, 662] width 126 height 22
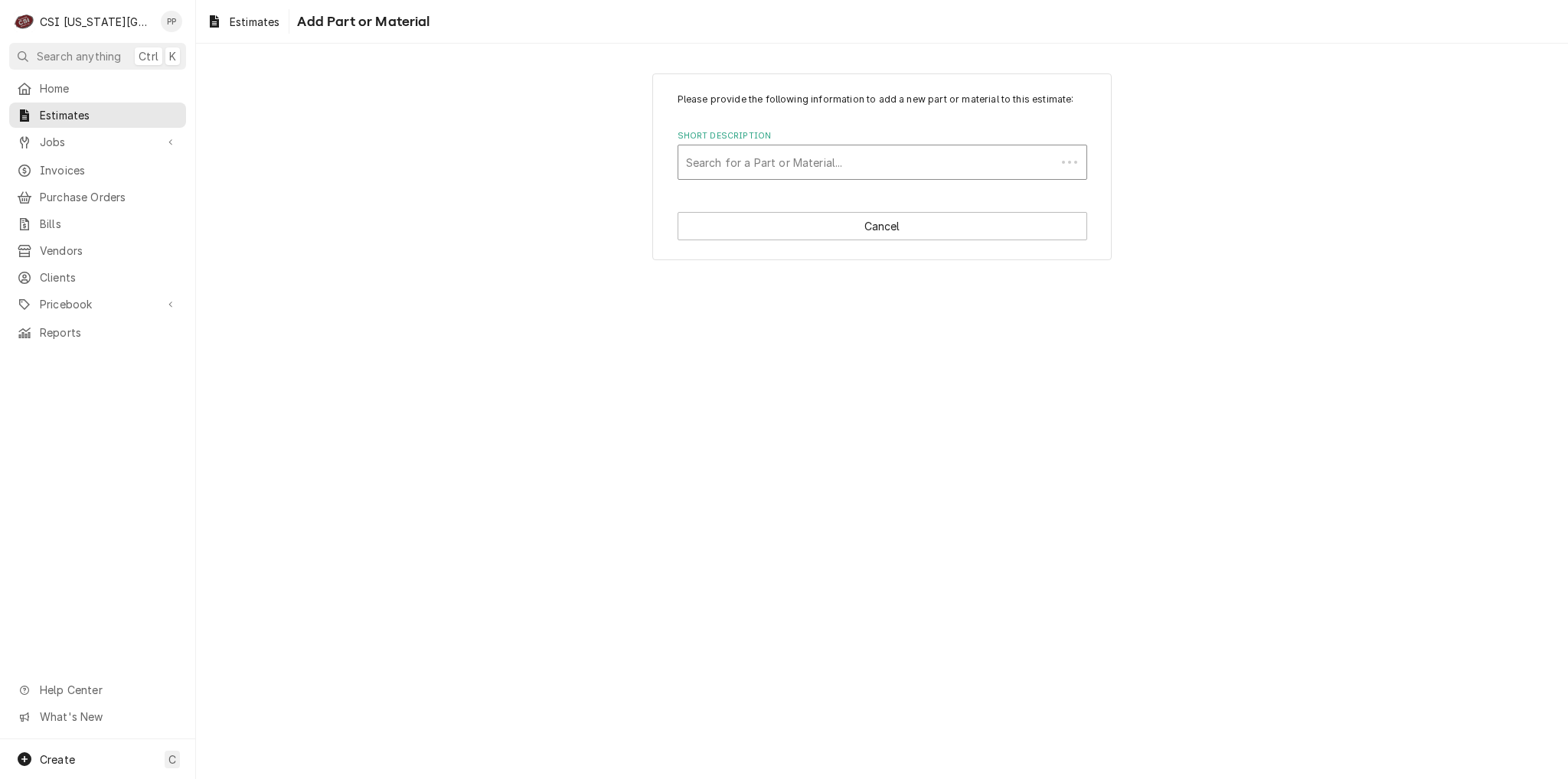
click at [822, 166] on div "Short Description" at bounding box center [867, 161] width 362 height 27
paste input "230986-6"
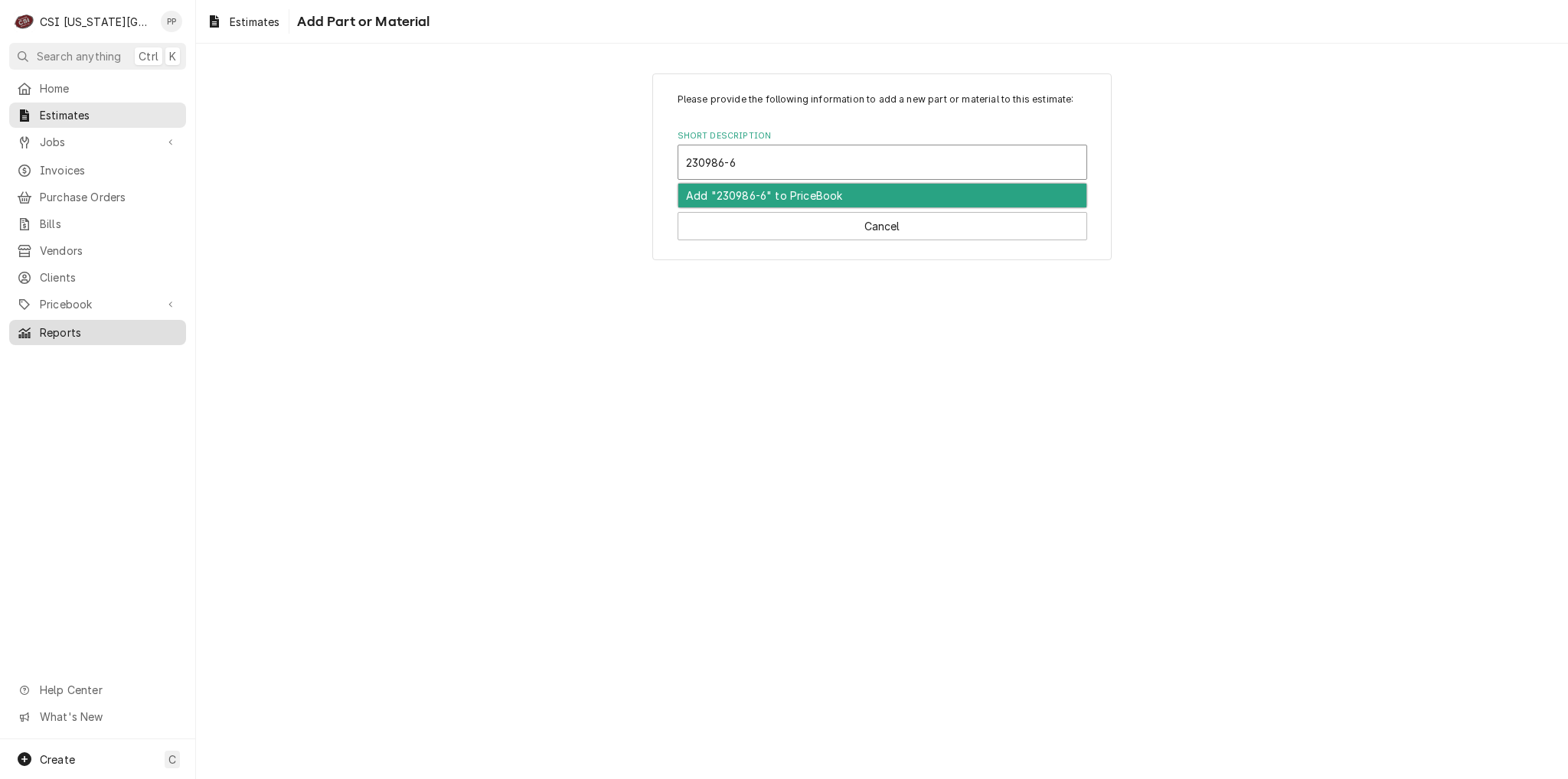
type input "230986-6"
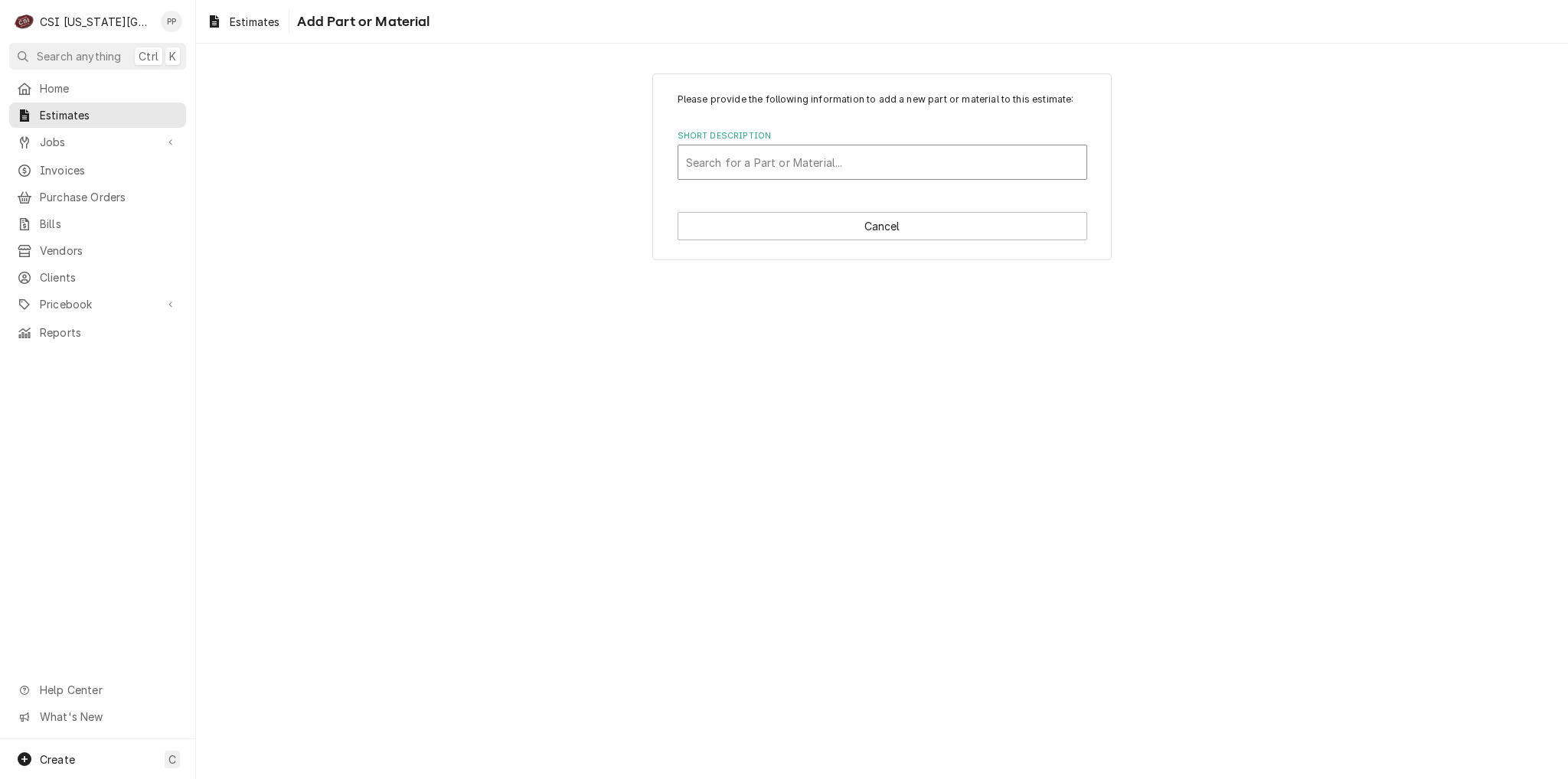
click at [826, 148] on div "Short Description" at bounding box center [882, 161] width 392 height 27
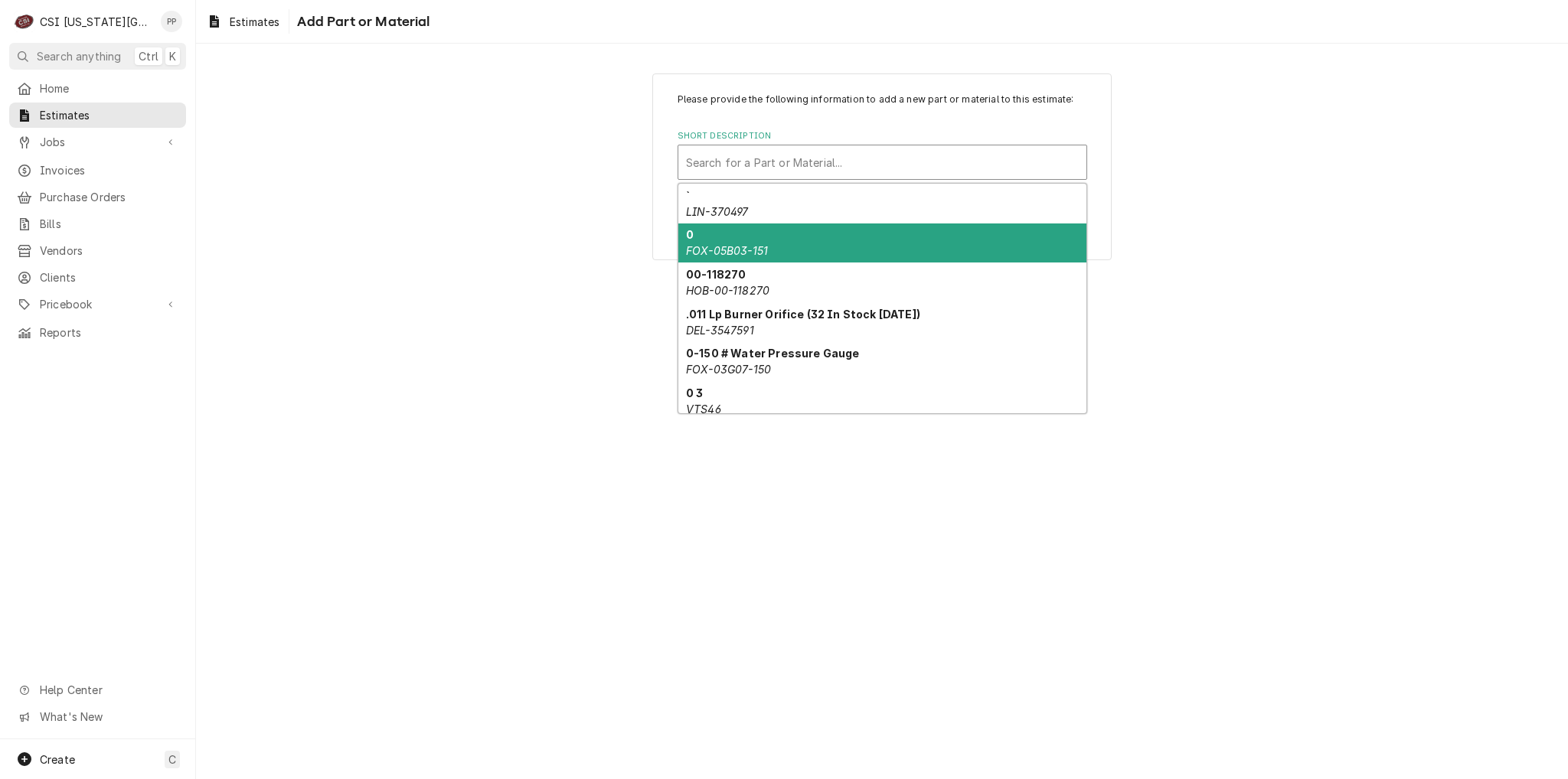
paste input "09-09846"
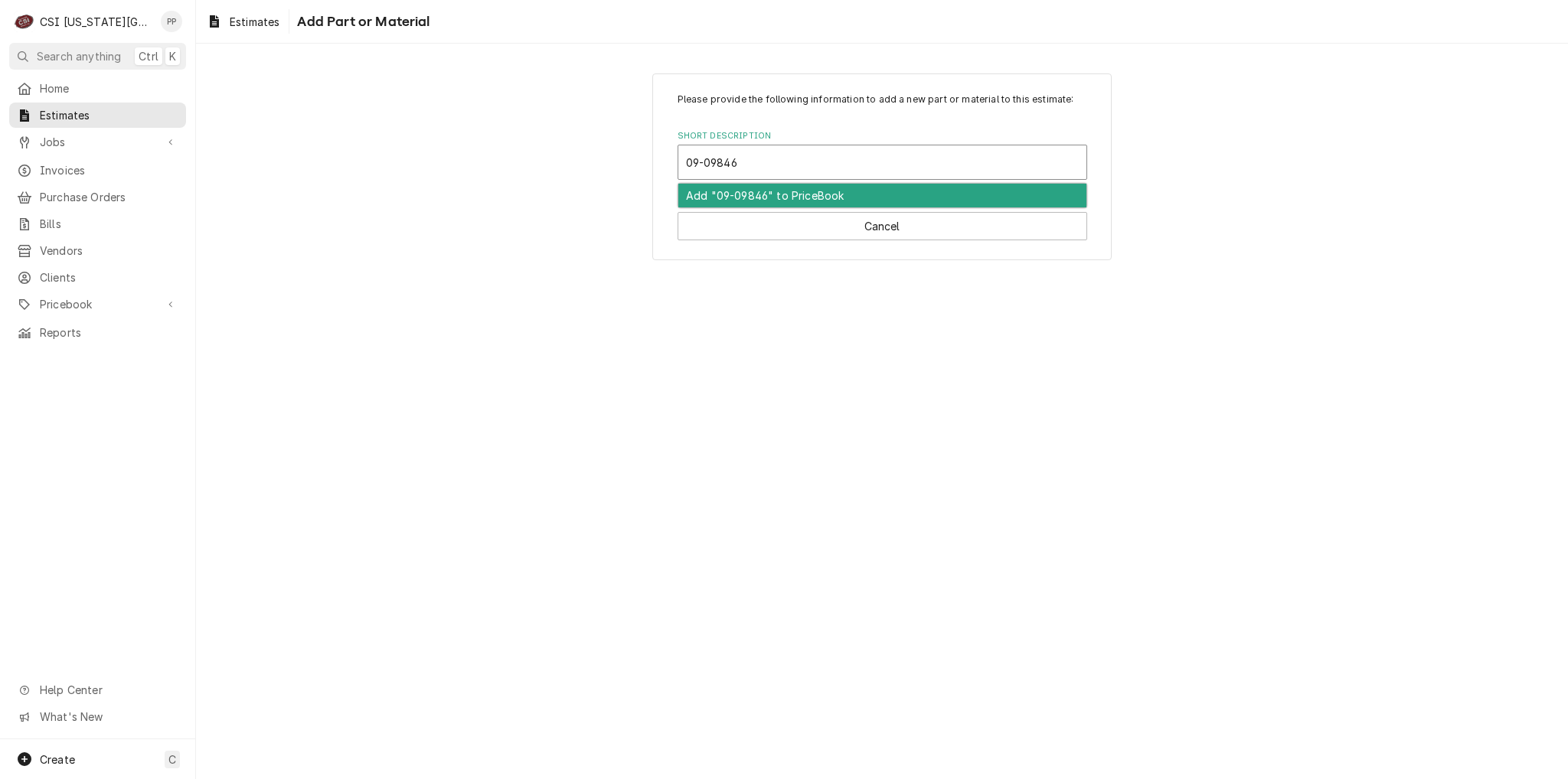
type input "09-09846"
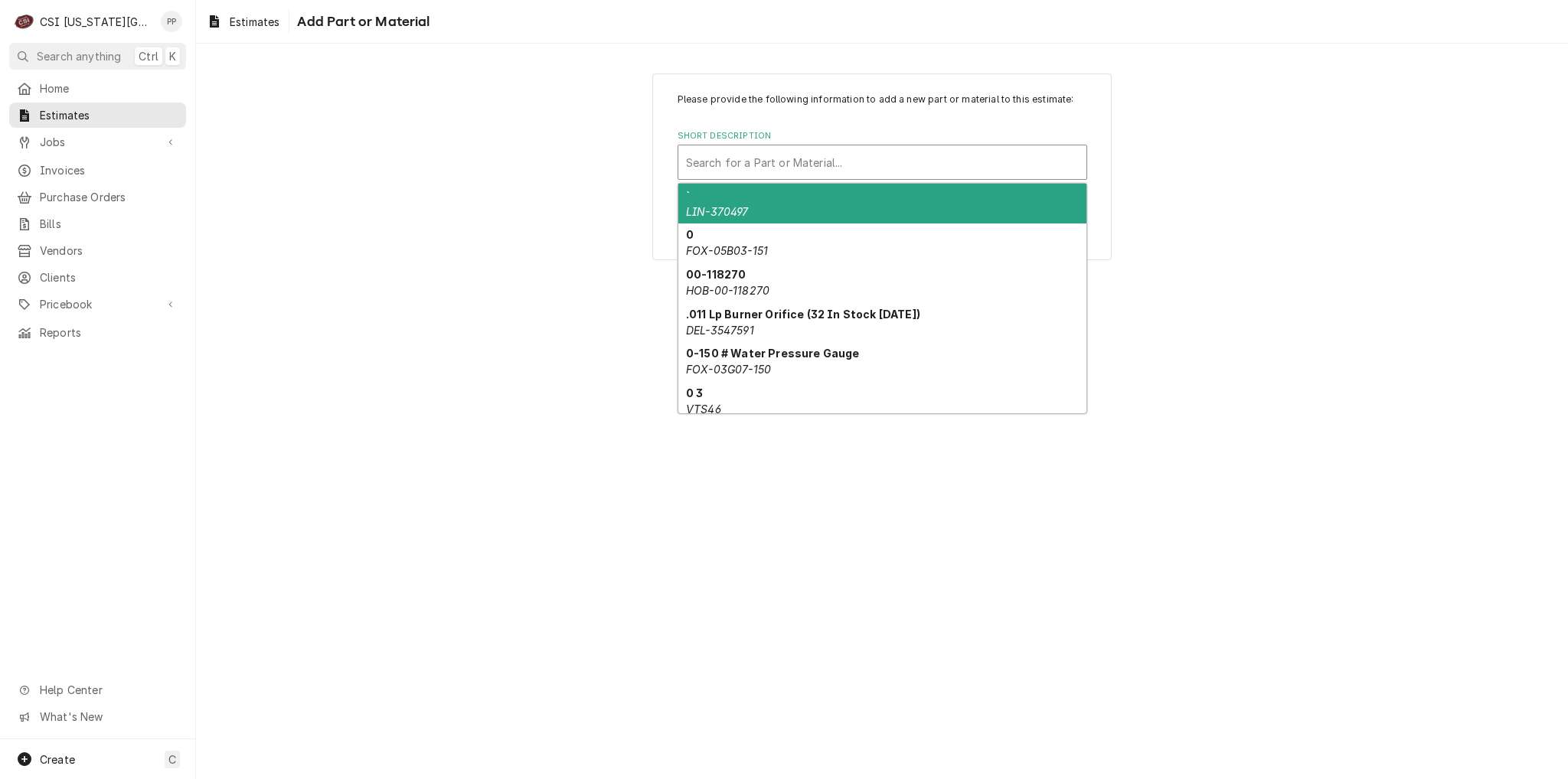
click at [787, 163] on div "Short Description" at bounding box center [882, 161] width 392 height 27
paste input "MAS-09-09846"
type input "MAS-09-09846"
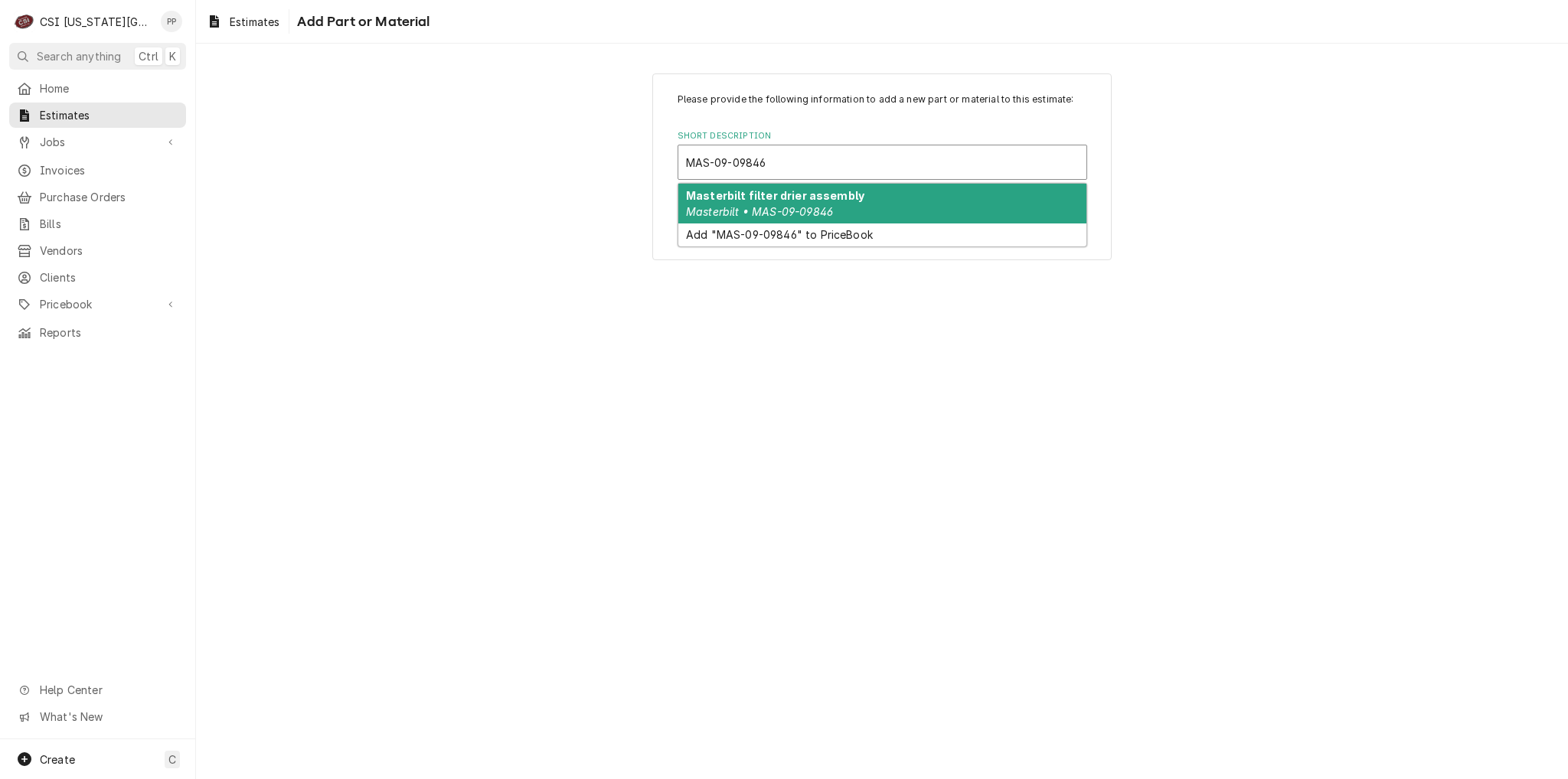
click at [818, 205] on em "Masterbilt • MAS-09-09846" at bounding box center [759, 211] width 147 height 13
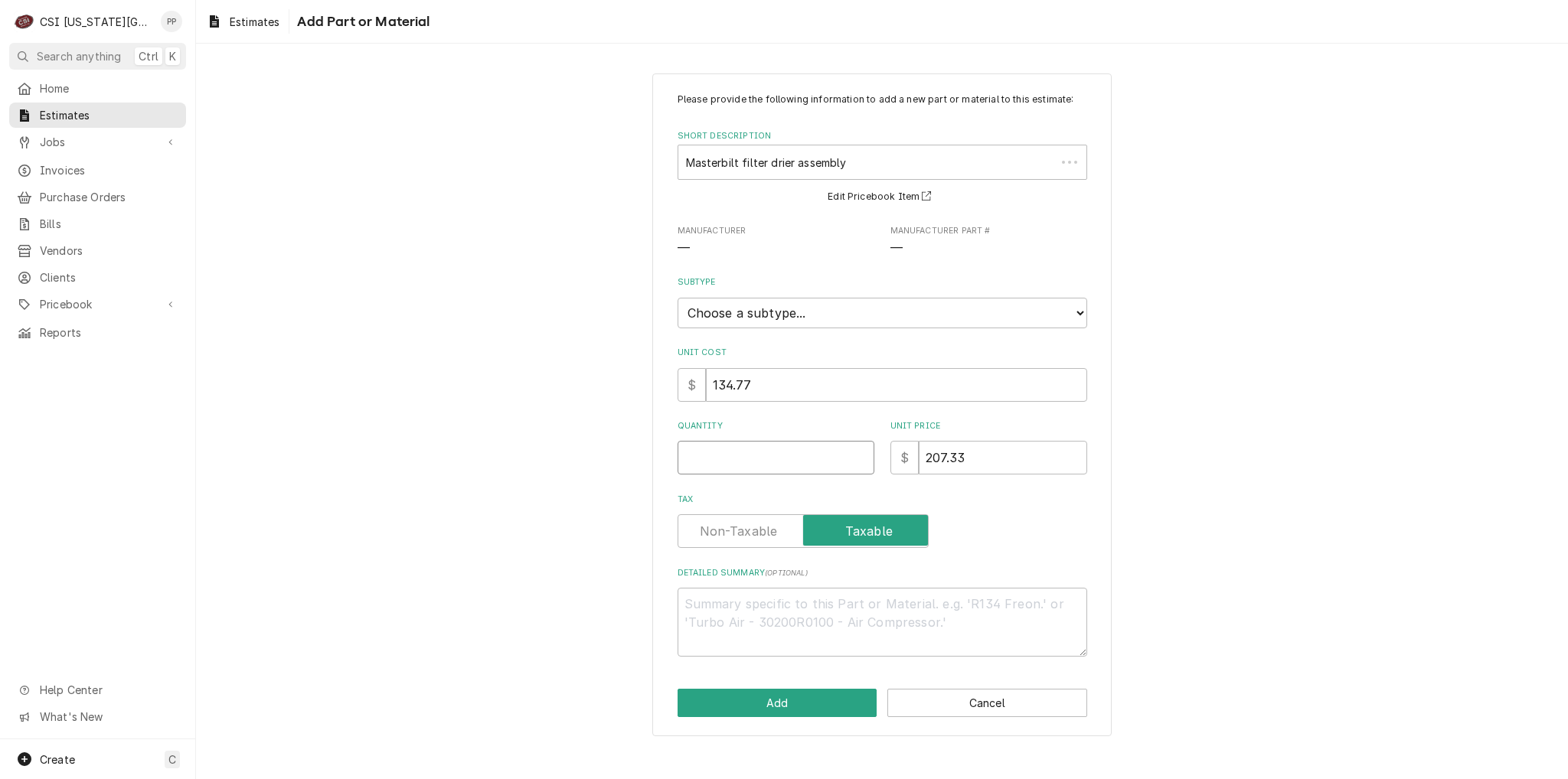
click at [723, 463] on input "Quantity" at bounding box center [776, 457] width 197 height 34
type textarea "x"
type input "1"
click at [1086, 550] on div "Please provide the following information to add a new part or material to this …" at bounding box center [882, 374] width 409 height 564
click at [783, 705] on button "Add" at bounding box center [777, 703] width 200 height 28
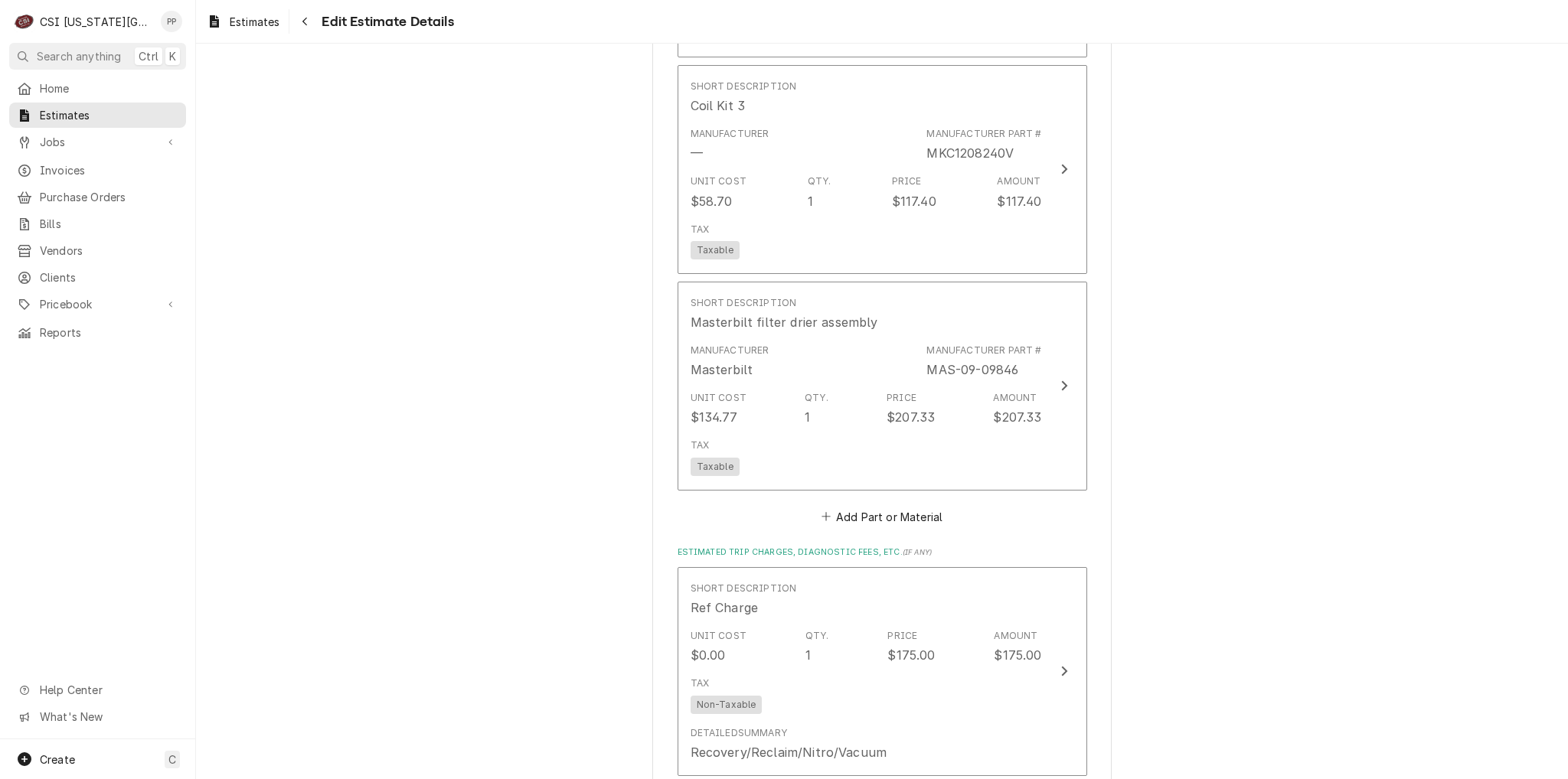
scroll to position [3622, 0]
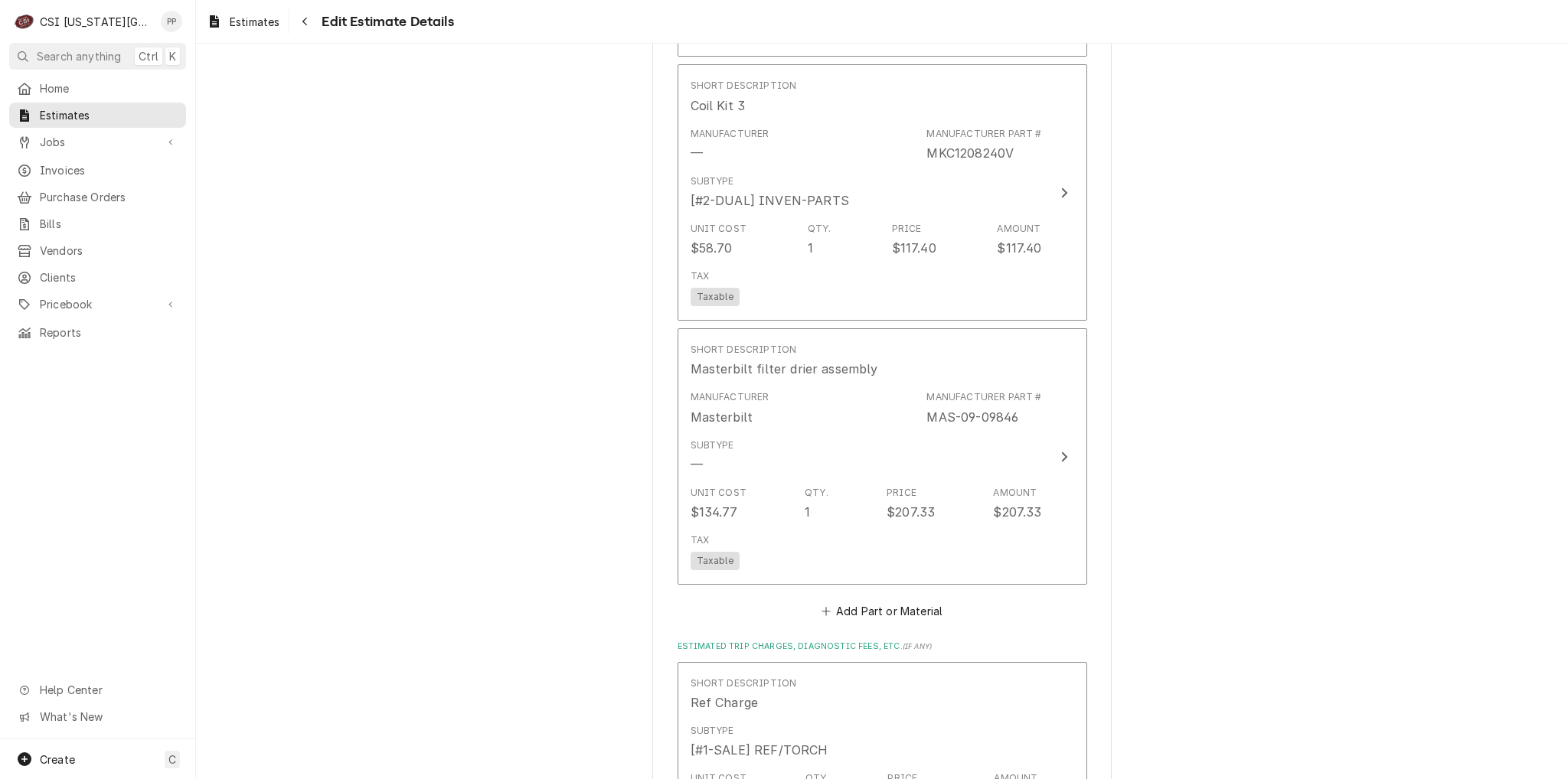
type textarea "x"
click at [882, 601] on button "Add Part or Material" at bounding box center [881, 611] width 126 height 22
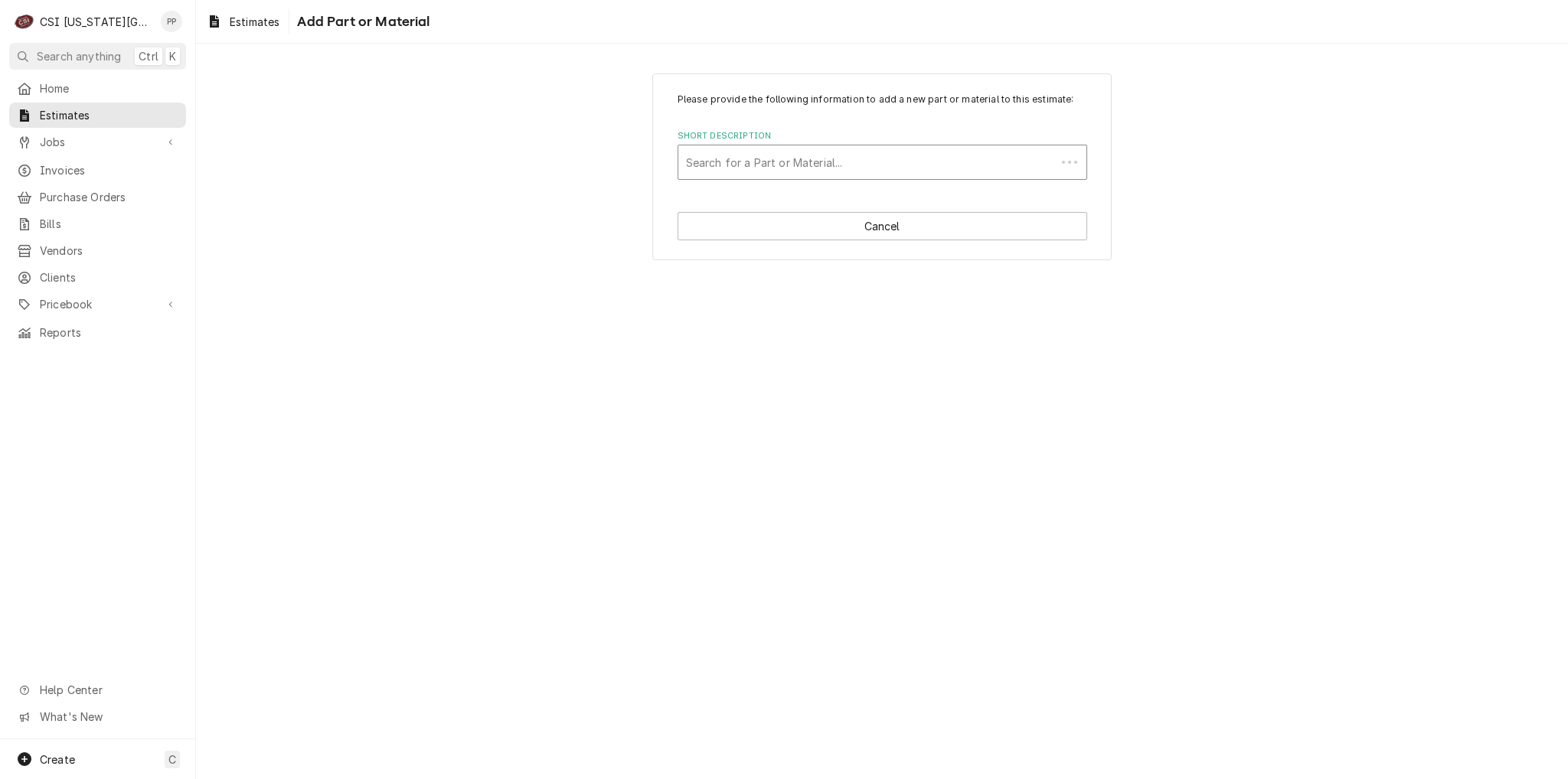
click at [775, 160] on div "Short Description" at bounding box center [867, 161] width 362 height 27
paste input "MAS-230986-6"
type input "MAS-230986-6"
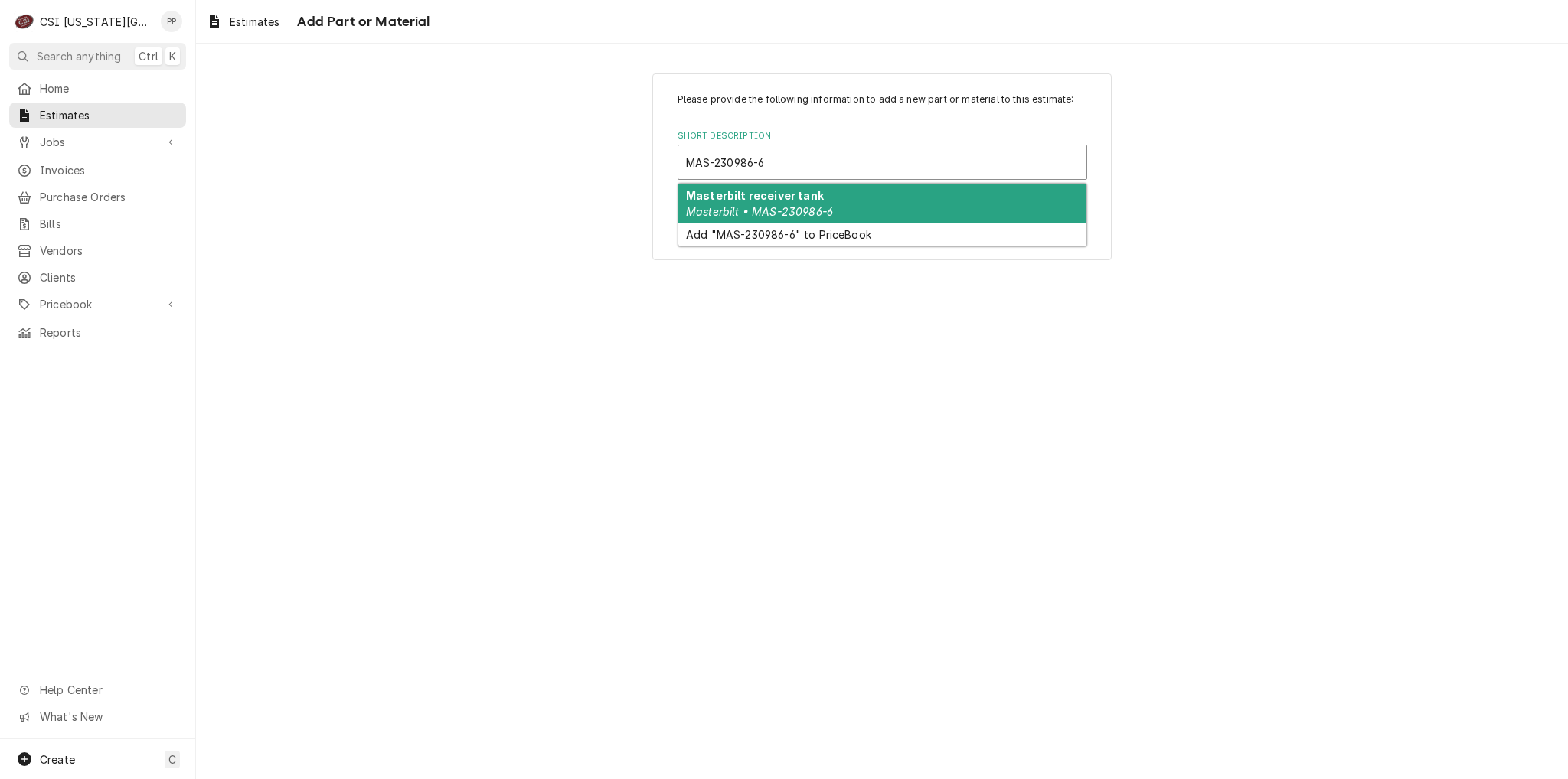
click at [754, 206] on em "Masterbilt • MAS-230986-6" at bounding box center [759, 211] width 147 height 13
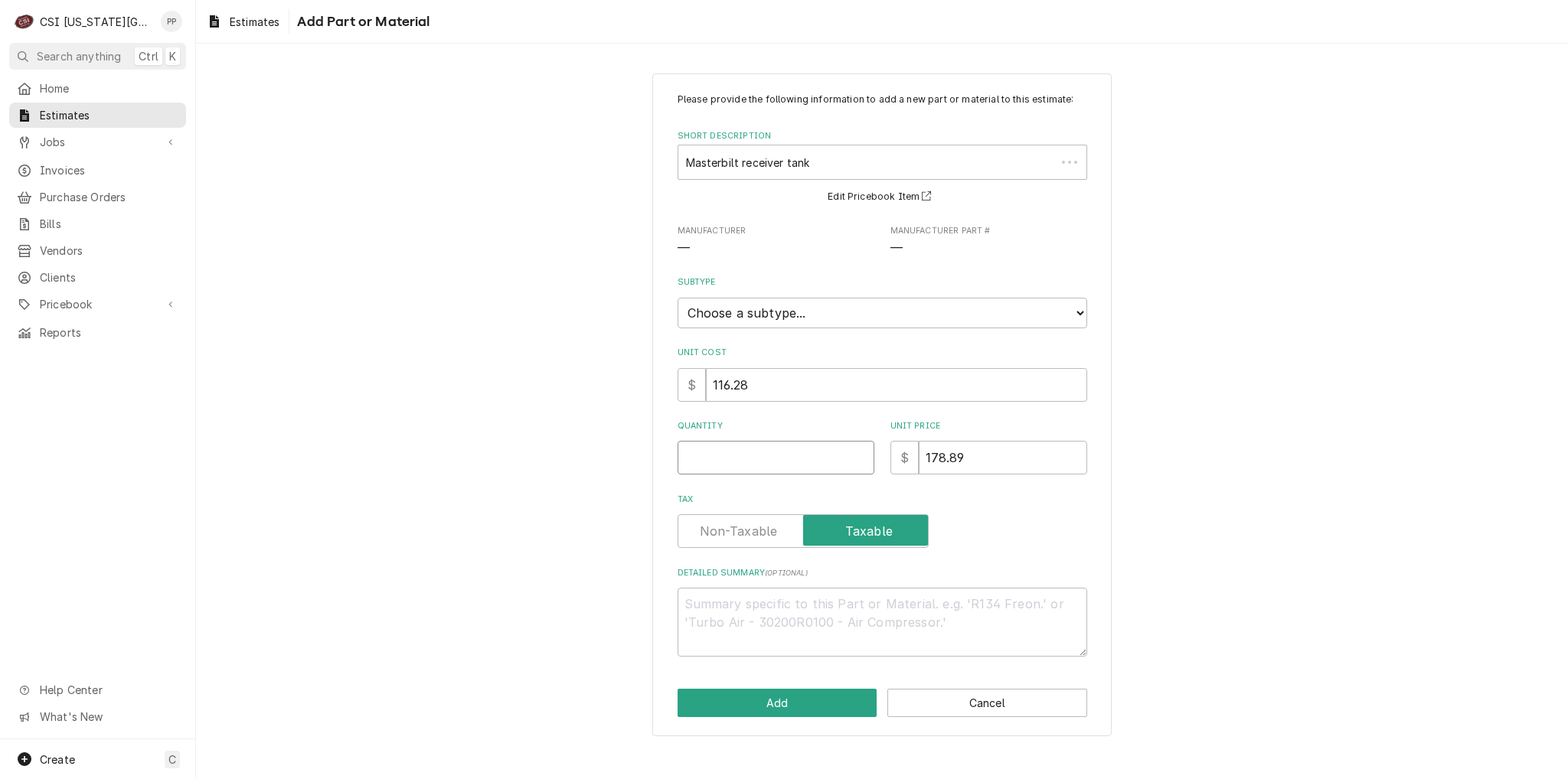
click at [759, 458] on input "Quantity" at bounding box center [776, 457] width 197 height 34
type textarea "x"
type input "1"
type textarea "x"
type input "1"
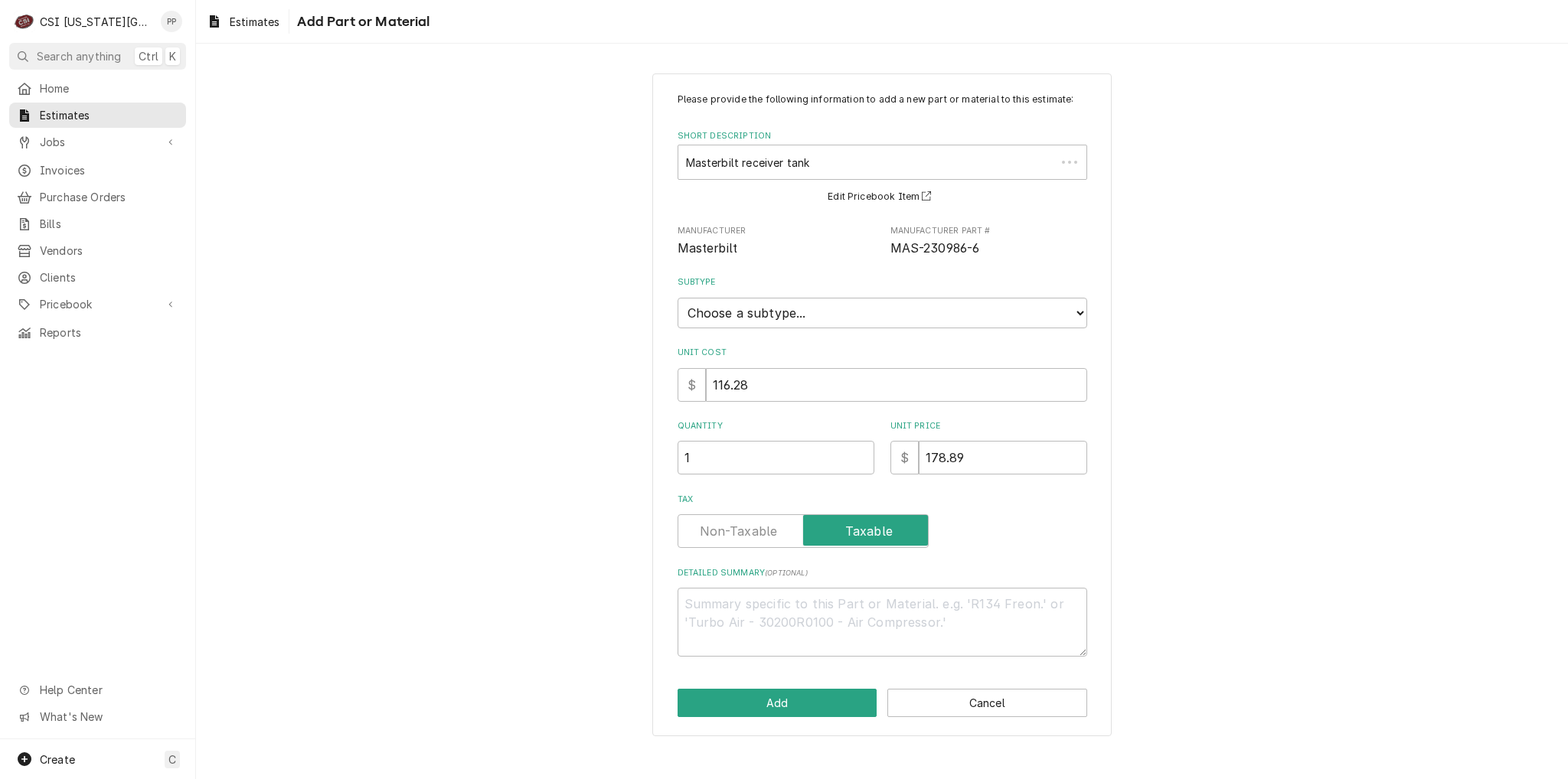
click at [1079, 501] on label "Tax" at bounding box center [882, 499] width 409 height 12
click at [746, 699] on button "Add" at bounding box center [777, 703] width 200 height 28
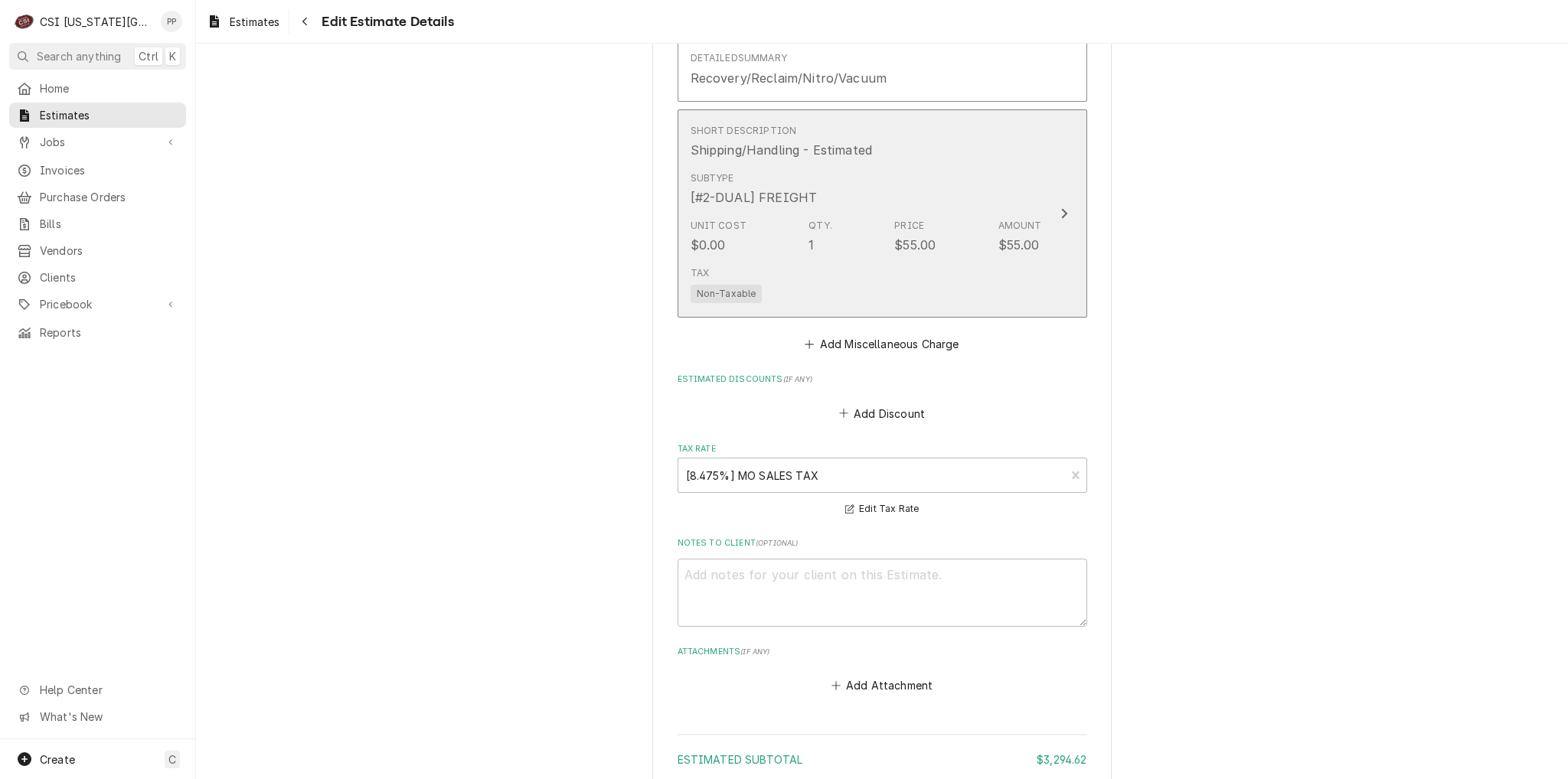
scroll to position [4997, 0]
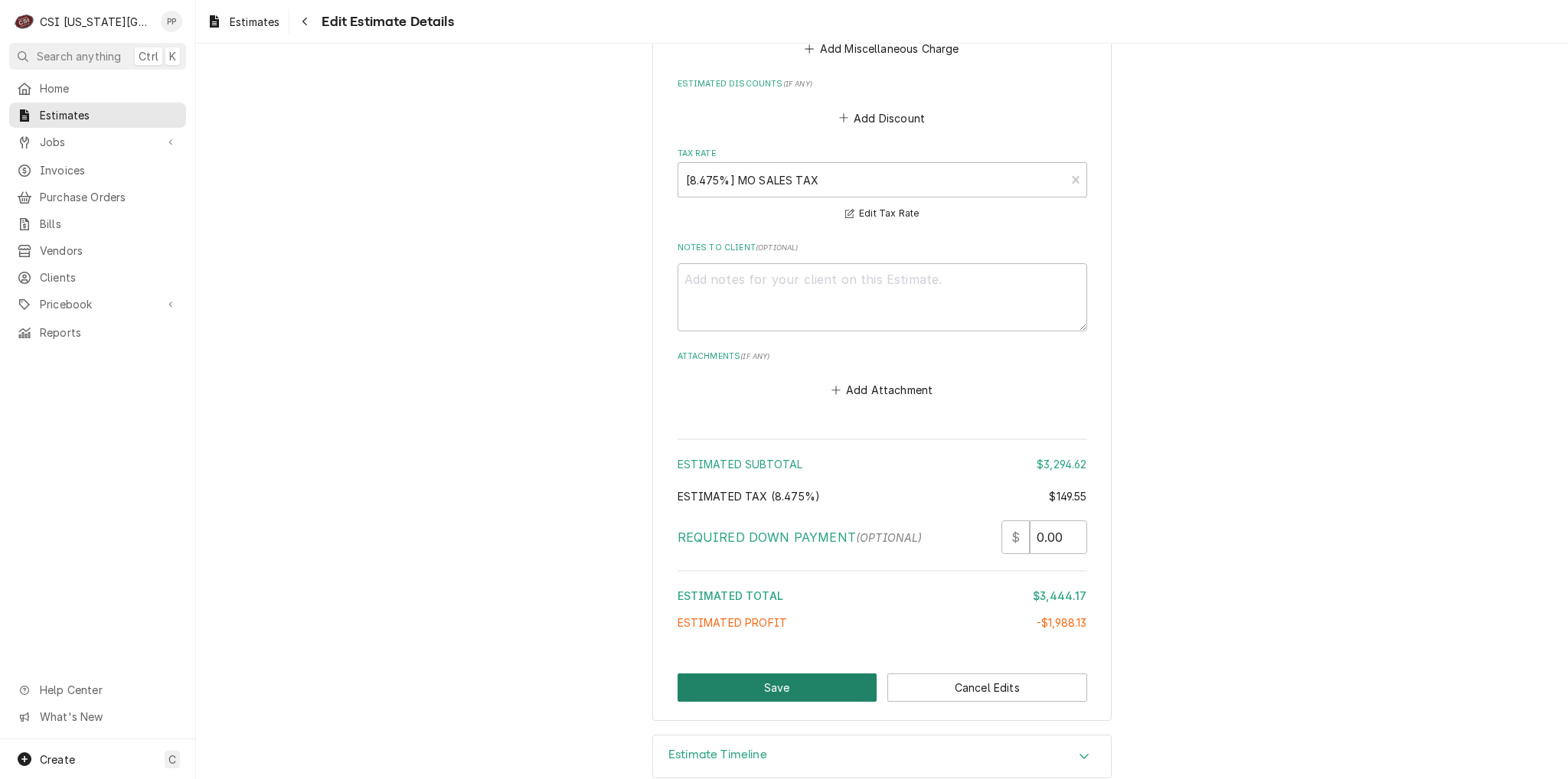
click at [776, 673] on button "Save" at bounding box center [777, 688] width 200 height 28
type textarea "x"
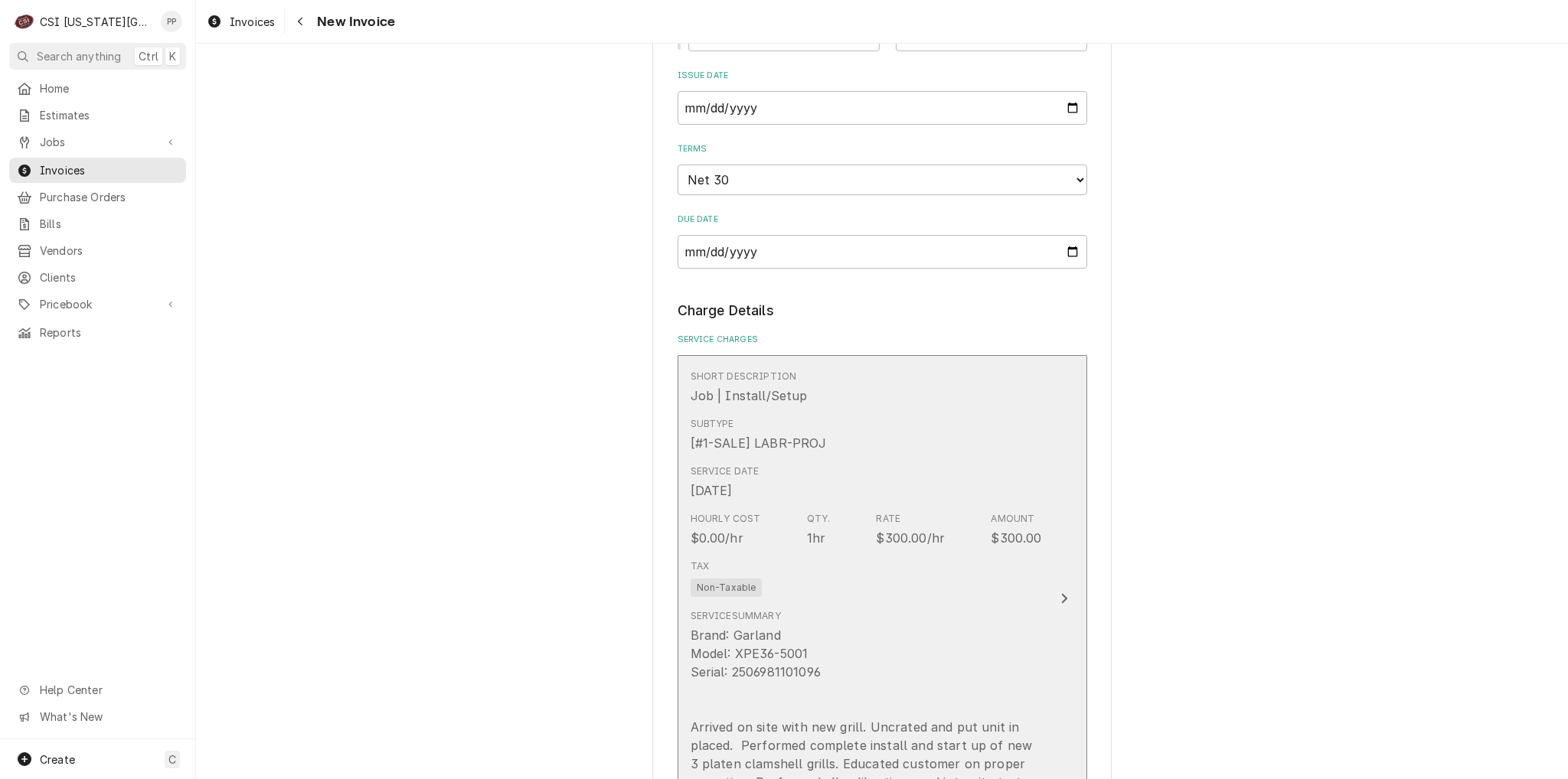
scroll to position [1914, 0]
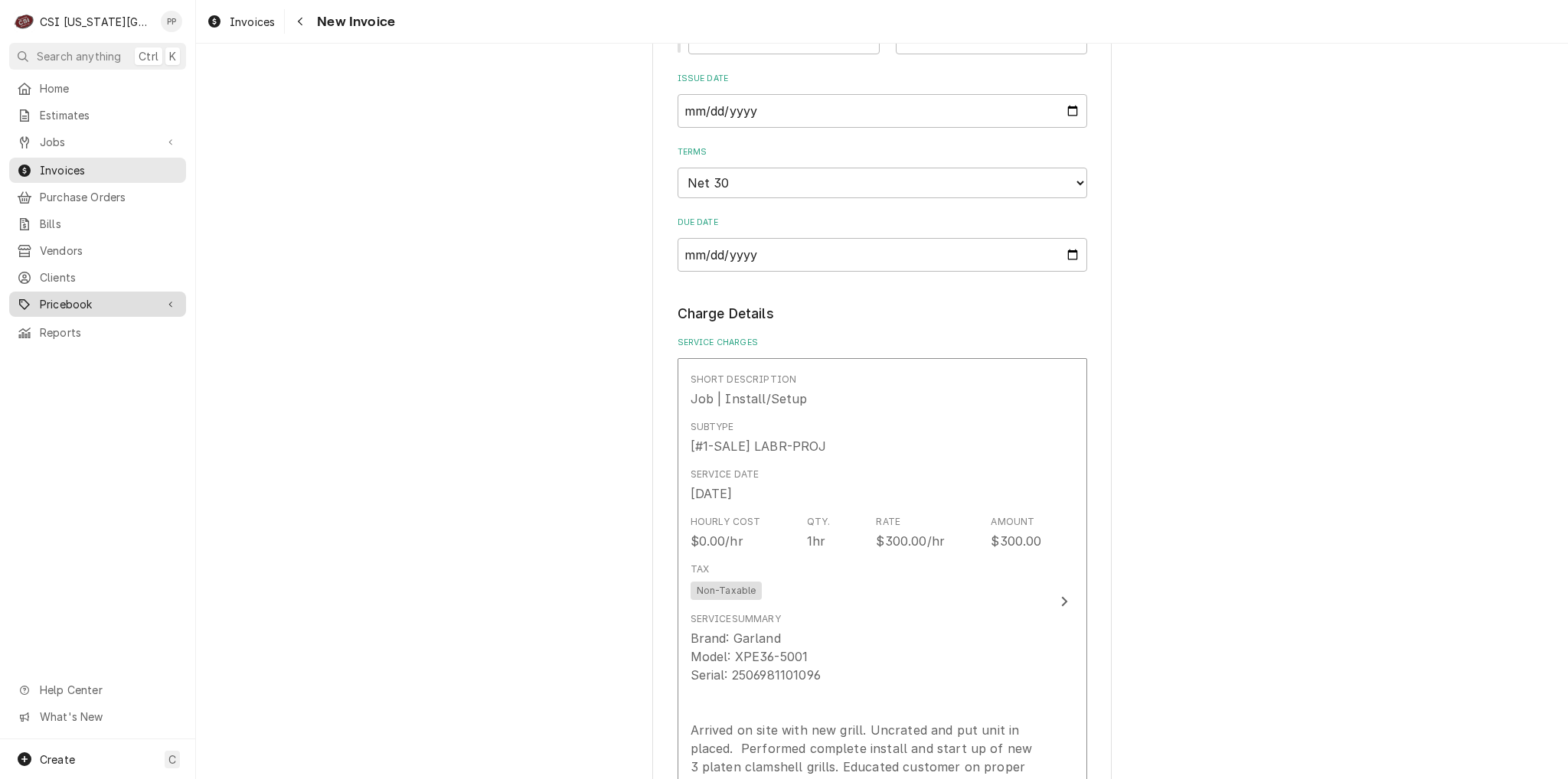
click at [99, 307] on link "Pricebook" at bounding box center [97, 304] width 176 height 25
click at [103, 350] on span "Parts & Materials" at bounding box center [108, 357] width 139 height 16
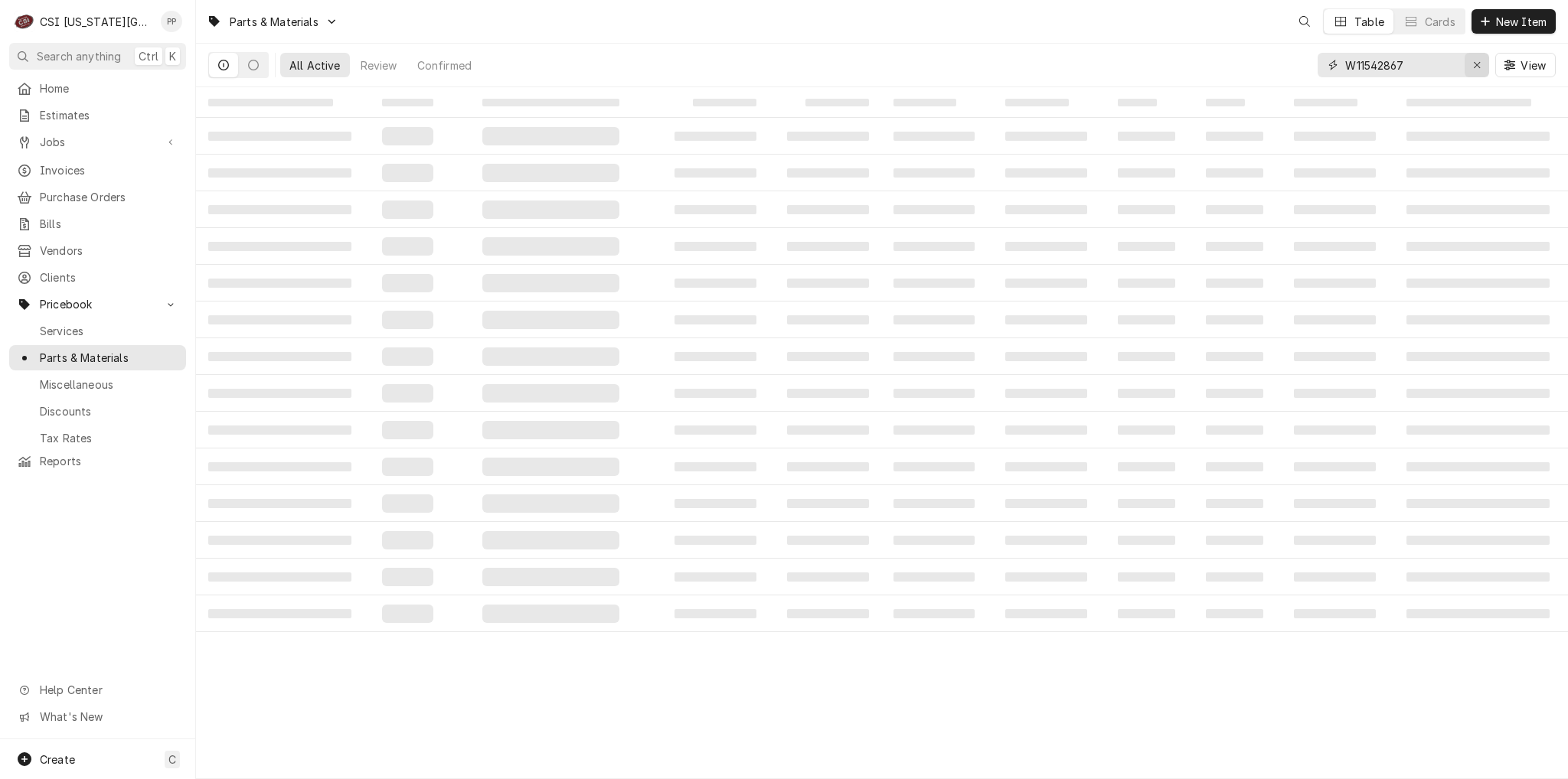
click at [1475, 67] on icon "Erase input" at bounding box center [1476, 65] width 6 height 6
click at [1456, 68] on input "Dynamic Content Wrapper" at bounding box center [1417, 65] width 144 height 25
paste input "09-09846"
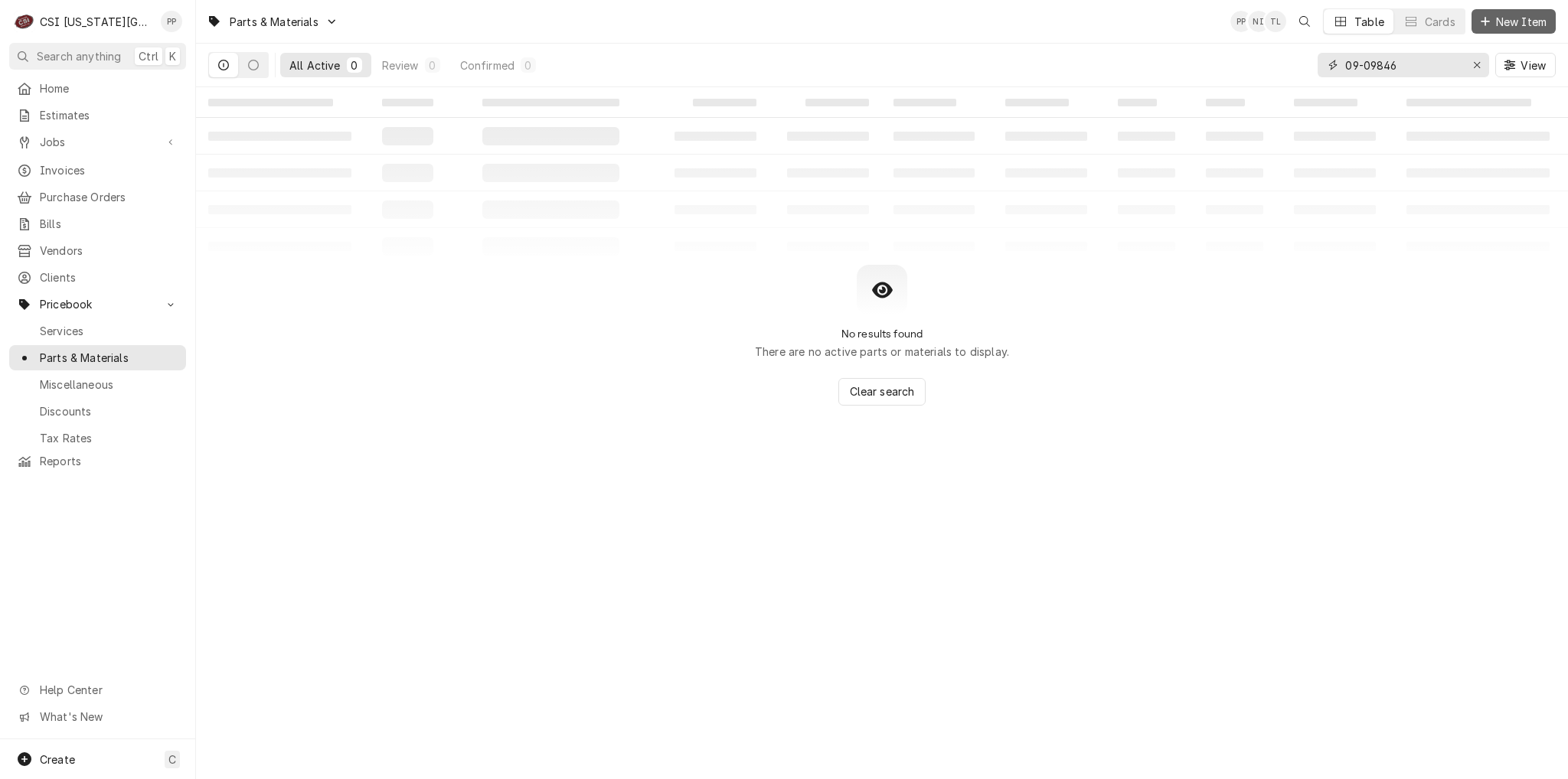
type input "09-09846"
click at [1479, 29] on button "New Item" at bounding box center [1513, 22] width 84 height 25
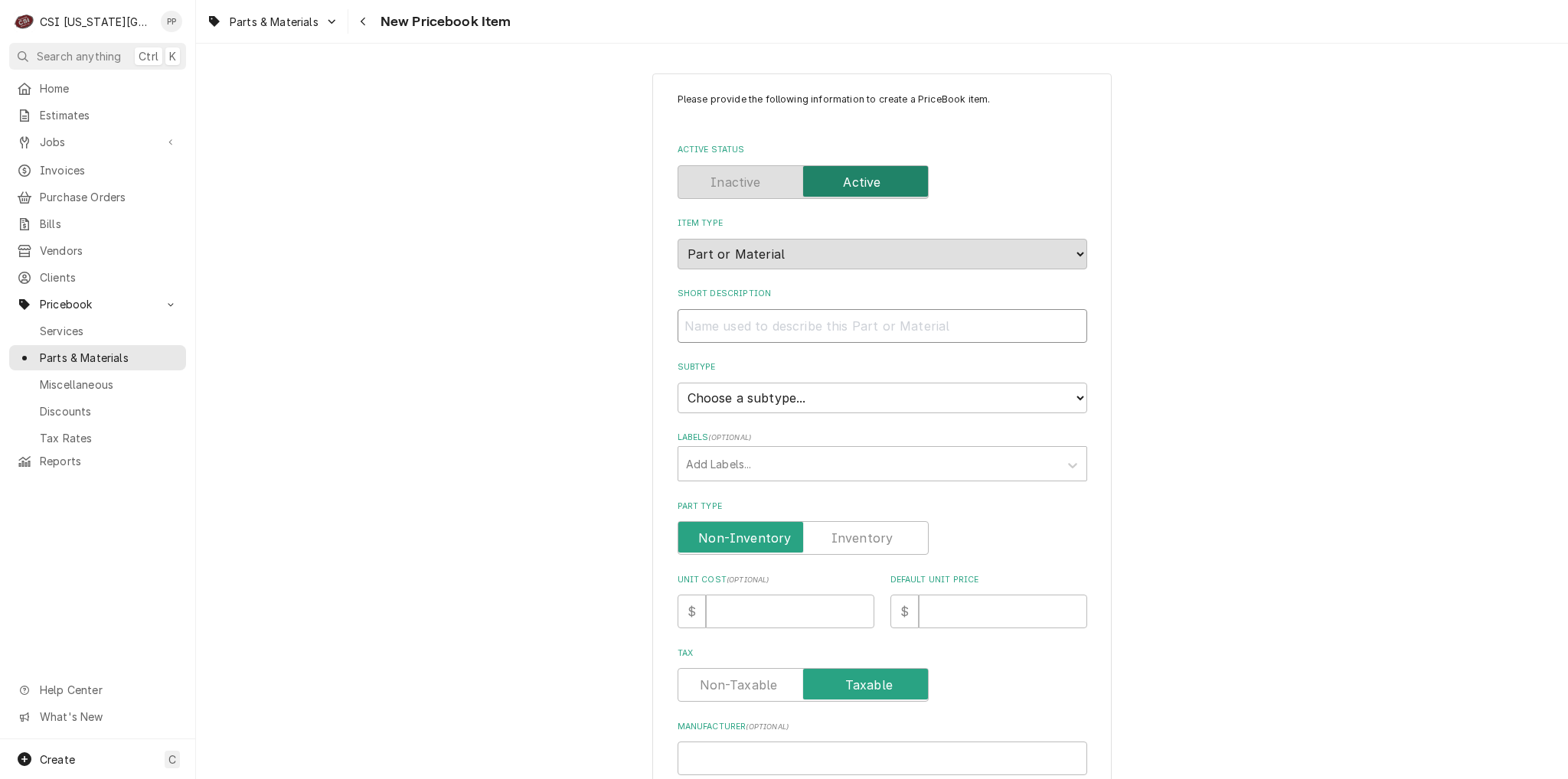
click at [741, 326] on input "Short Description" at bounding box center [882, 326] width 409 height 34
type textarea "x"
type input "M"
type textarea "x"
type input "MA"
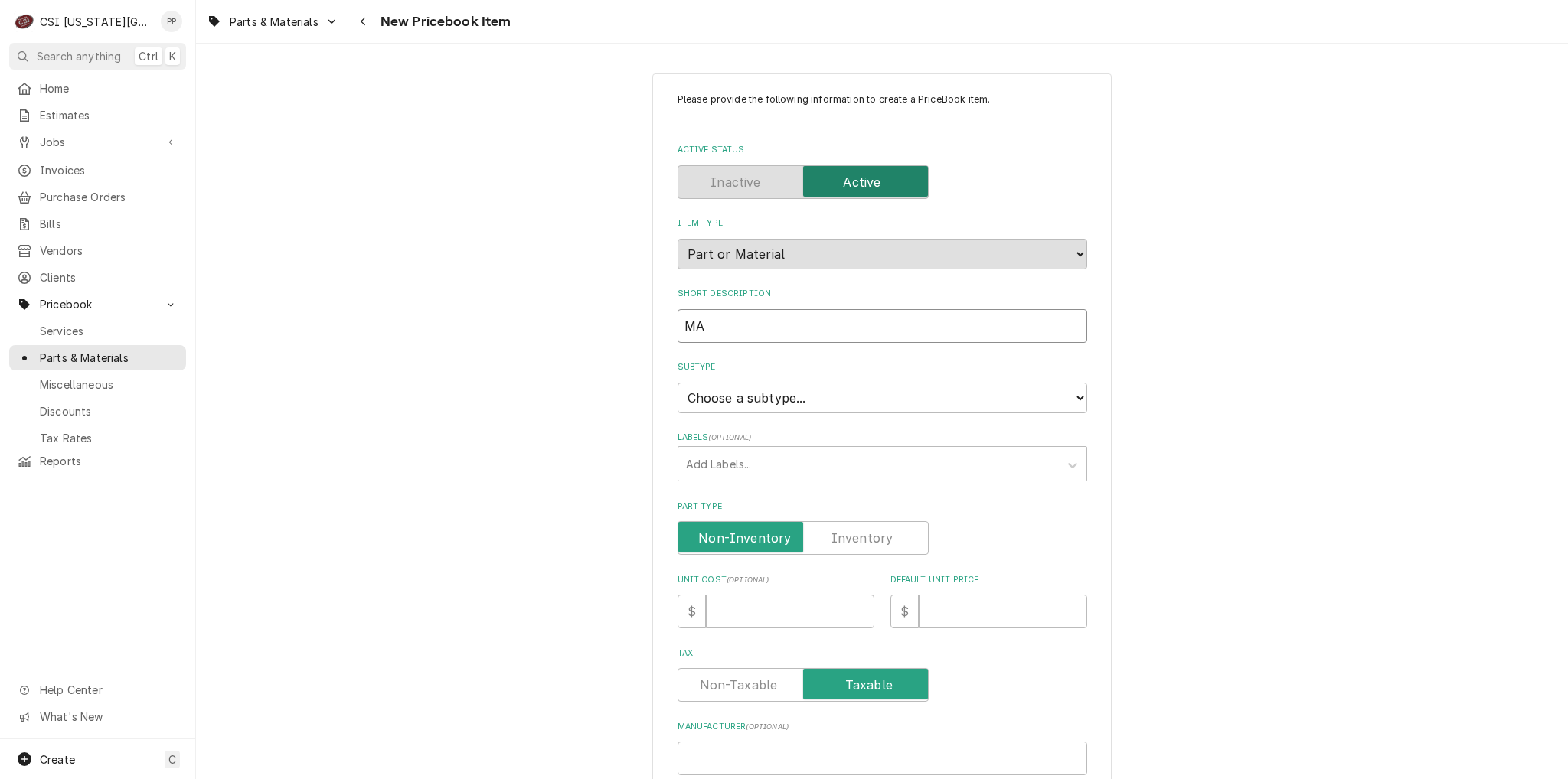
type textarea "x"
type input "MAS"
type textarea "x"
type input "MA"
type textarea "x"
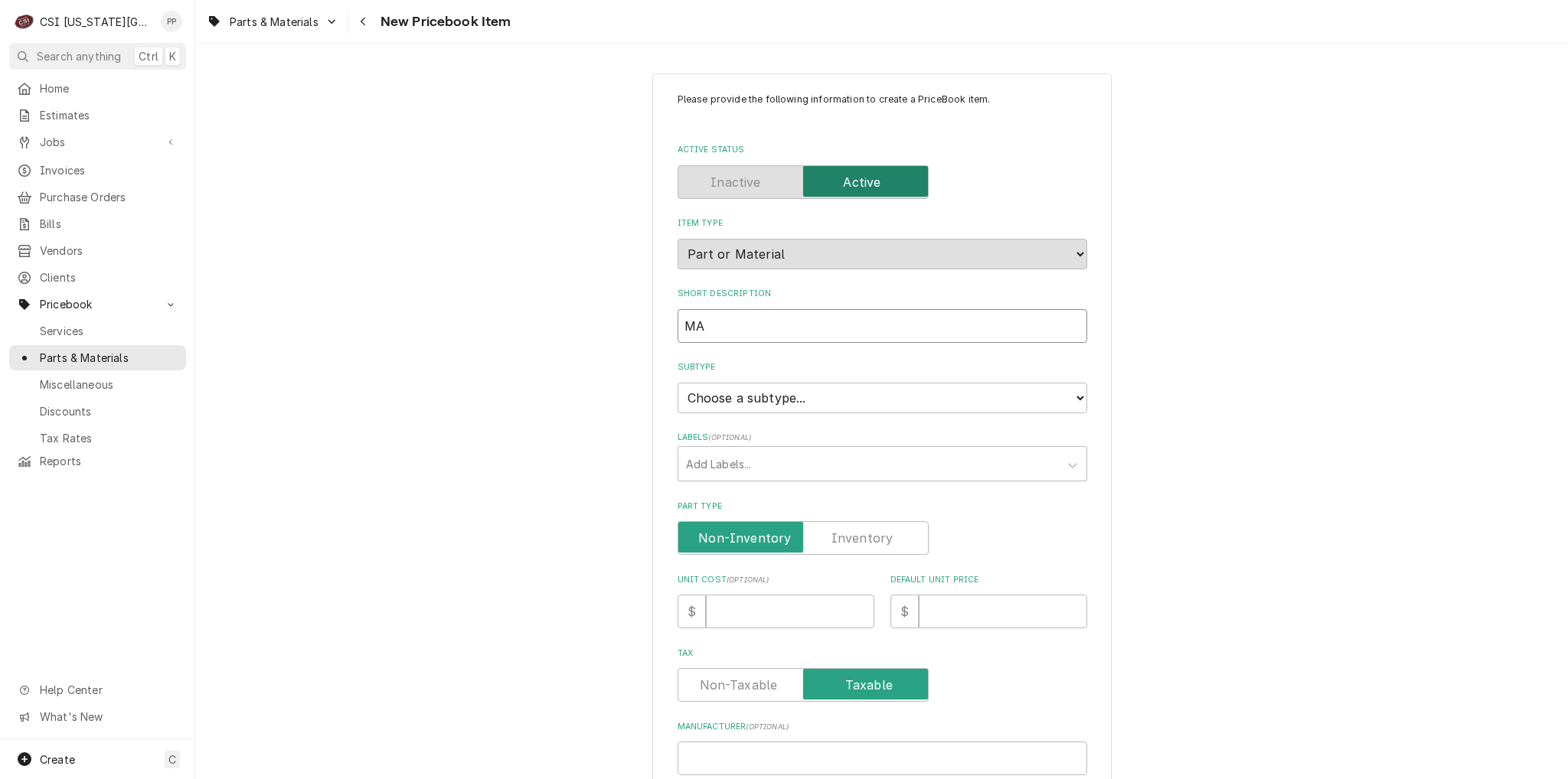
type input "M"
type textarea "x"
type input "M"
type textarea "x"
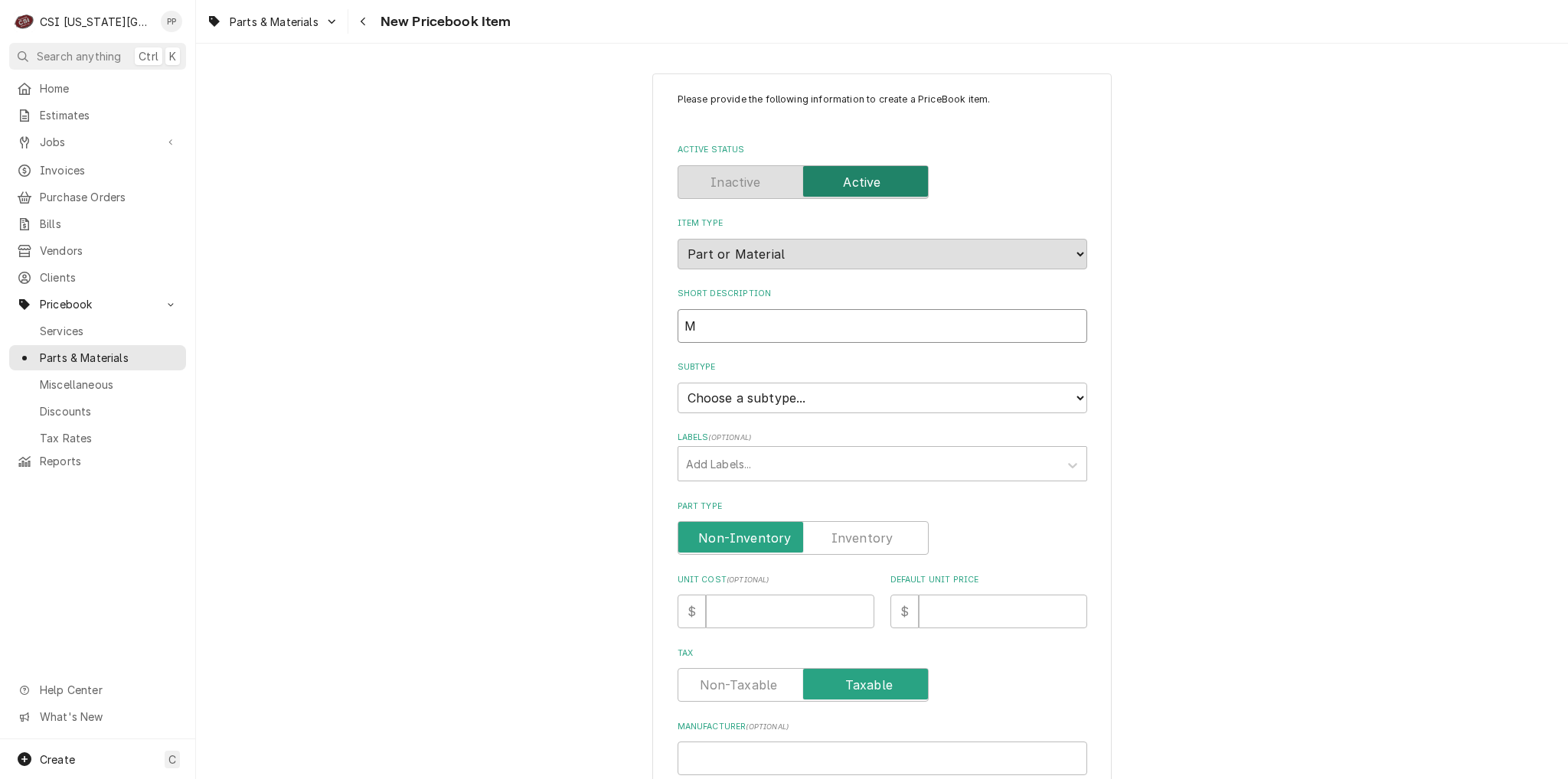
type input "Ma"
type textarea "x"
type input "Mas"
type textarea "x"
type input "Mast"
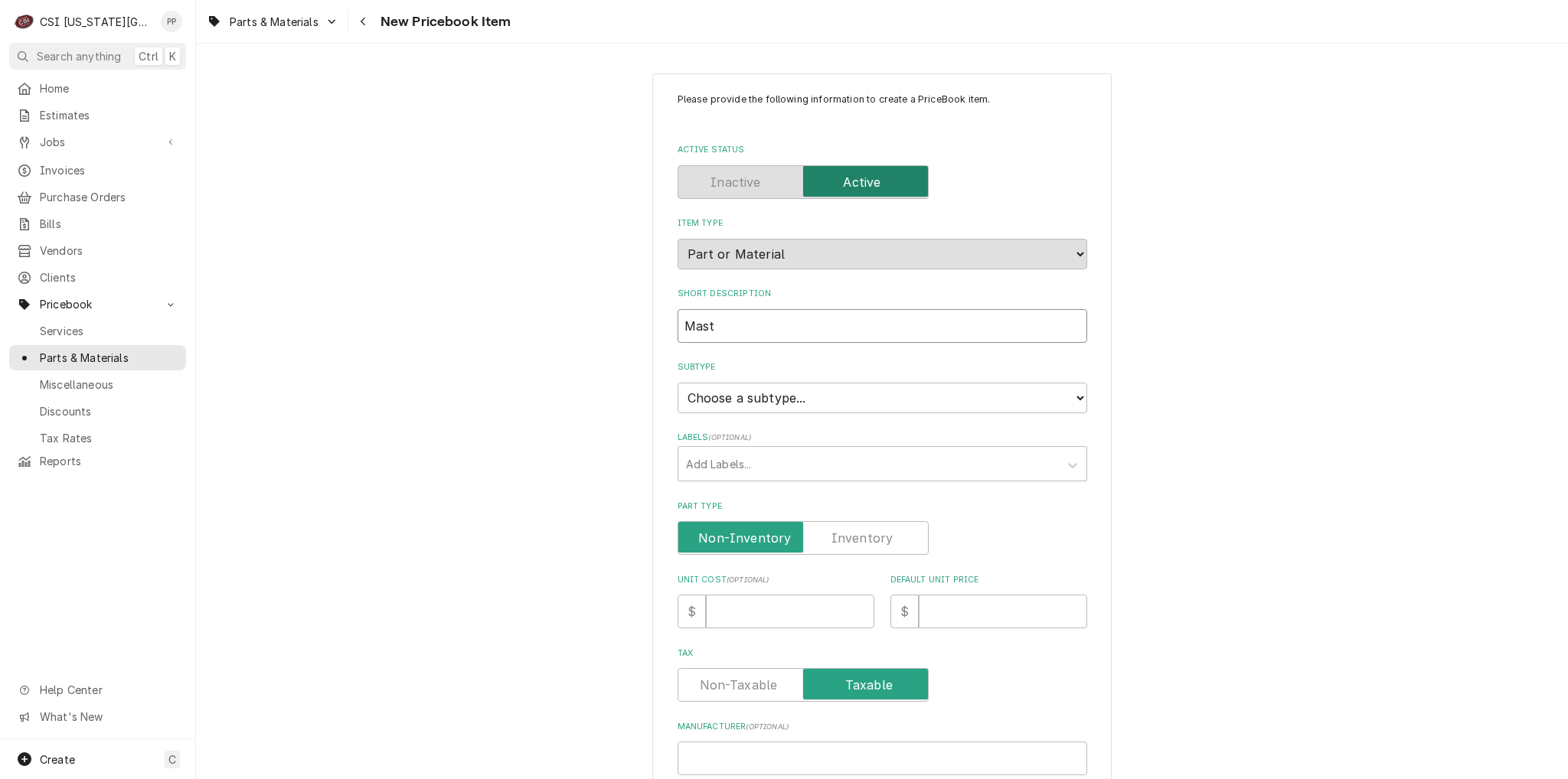
type textarea "x"
type input "Maste"
type textarea "x"
type input "Master"
type textarea "x"
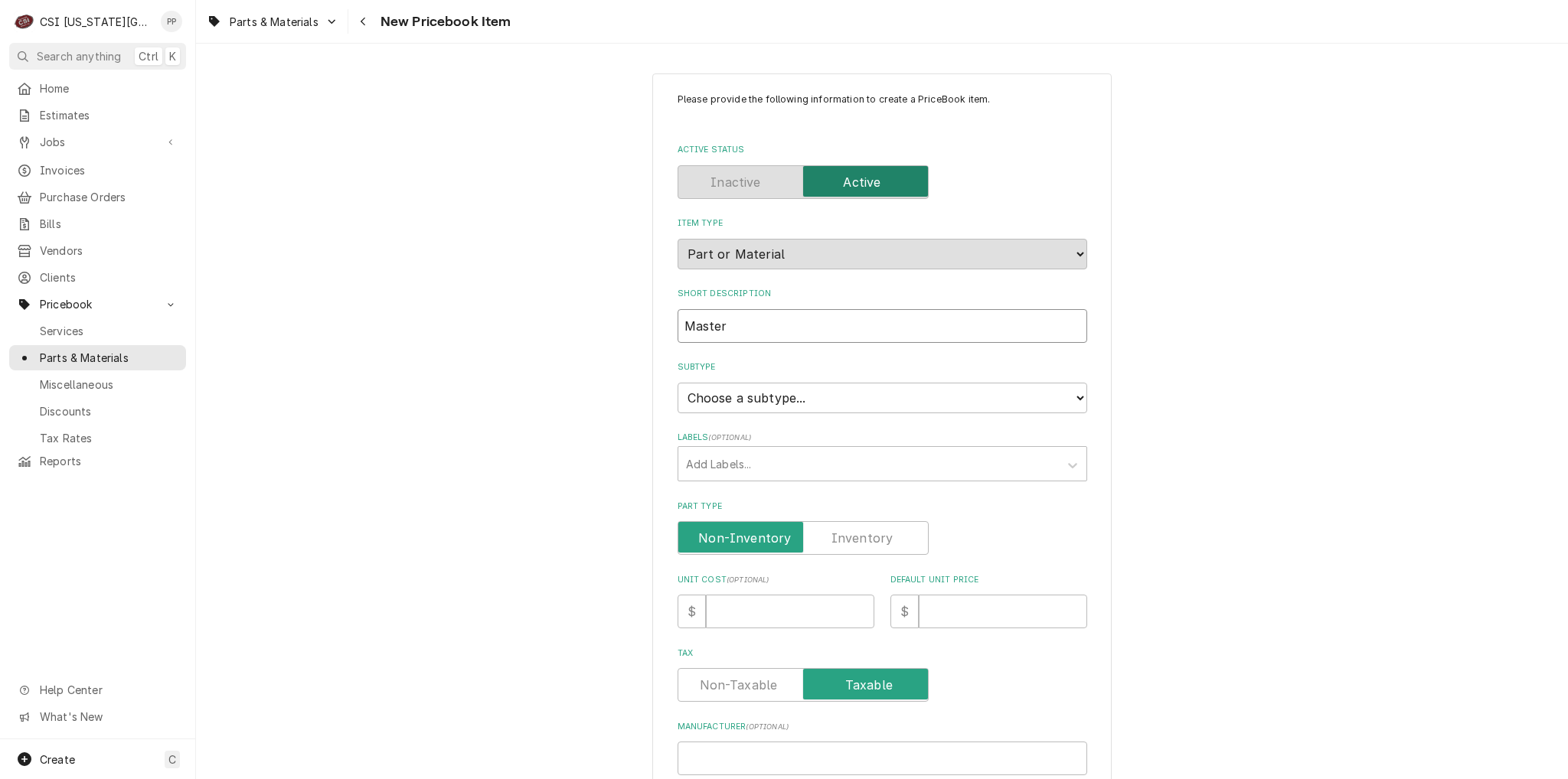
type input "Masterb"
type textarea "x"
type input "Masterbi"
type textarea "x"
type input "Masterbil"
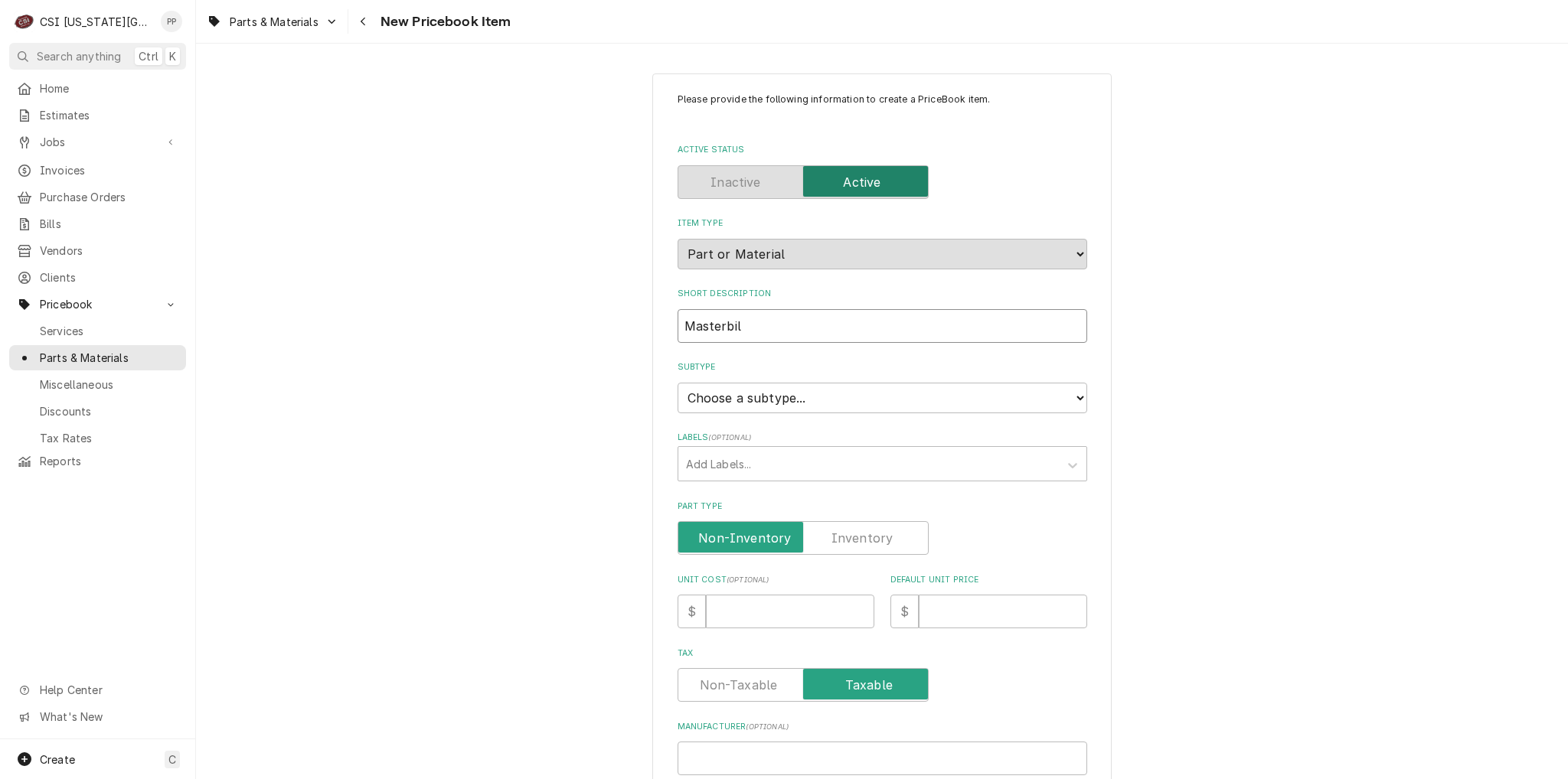
type textarea "x"
type input "Masterbilt"
type textarea "x"
type input "Masterbilt"
type textarea "x"
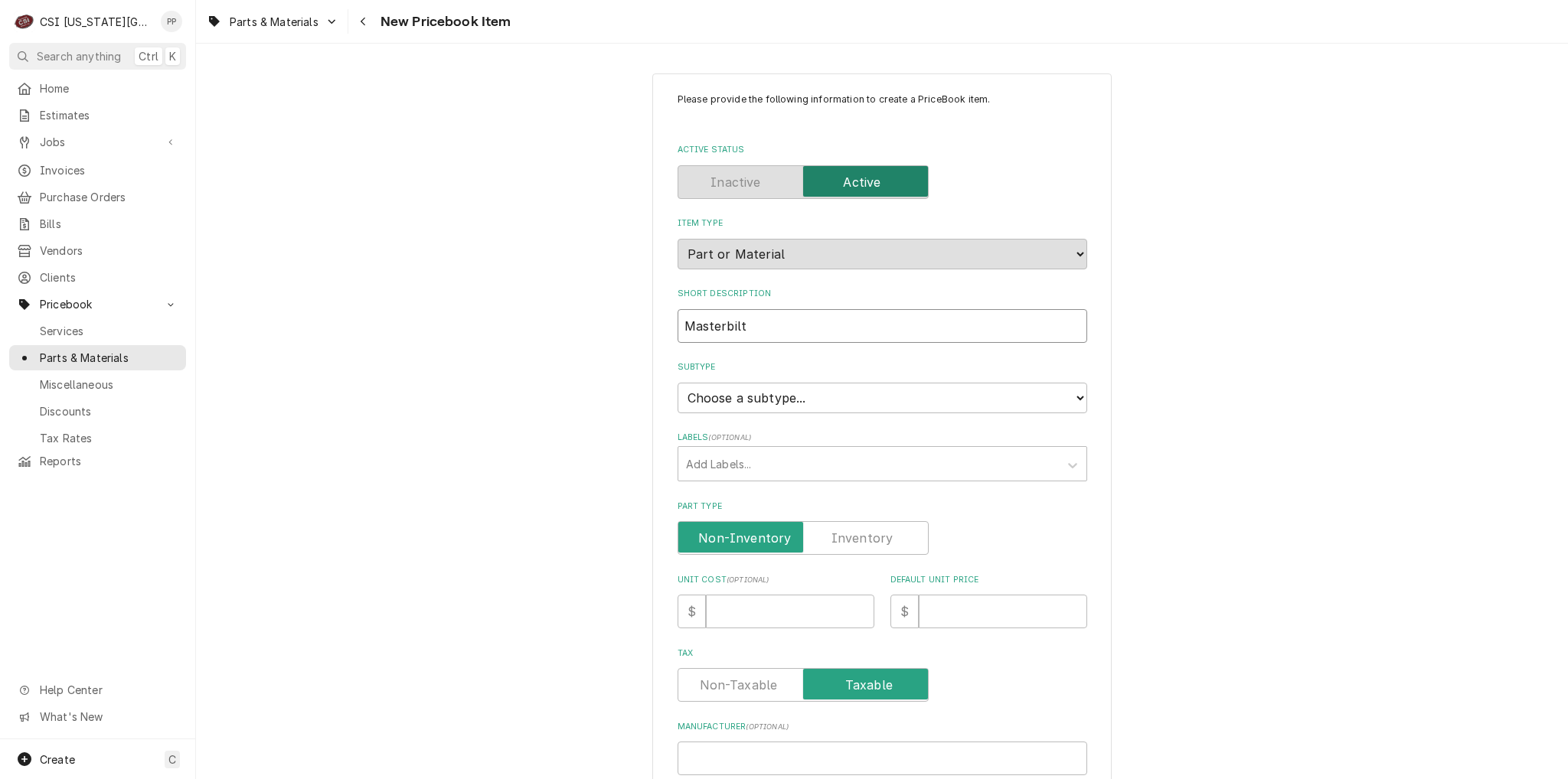
type input "Masterbilt f"
type textarea "x"
type input "Masterbilt fi"
type textarea "x"
type input "Masterbilt fil"
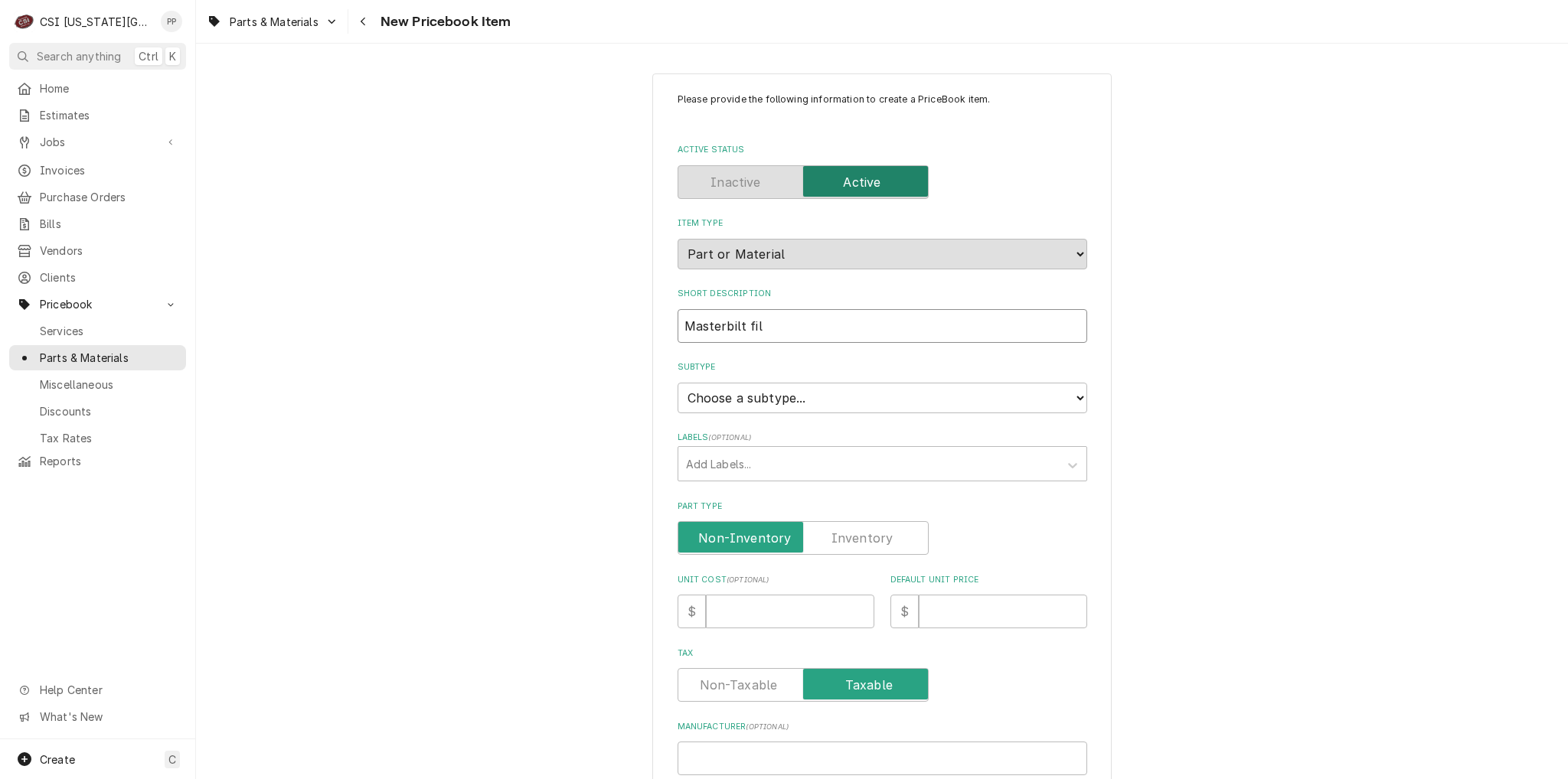
type textarea "x"
type input "Masterbilt filt"
type textarea "x"
type input "Masterbilt filte"
type textarea "x"
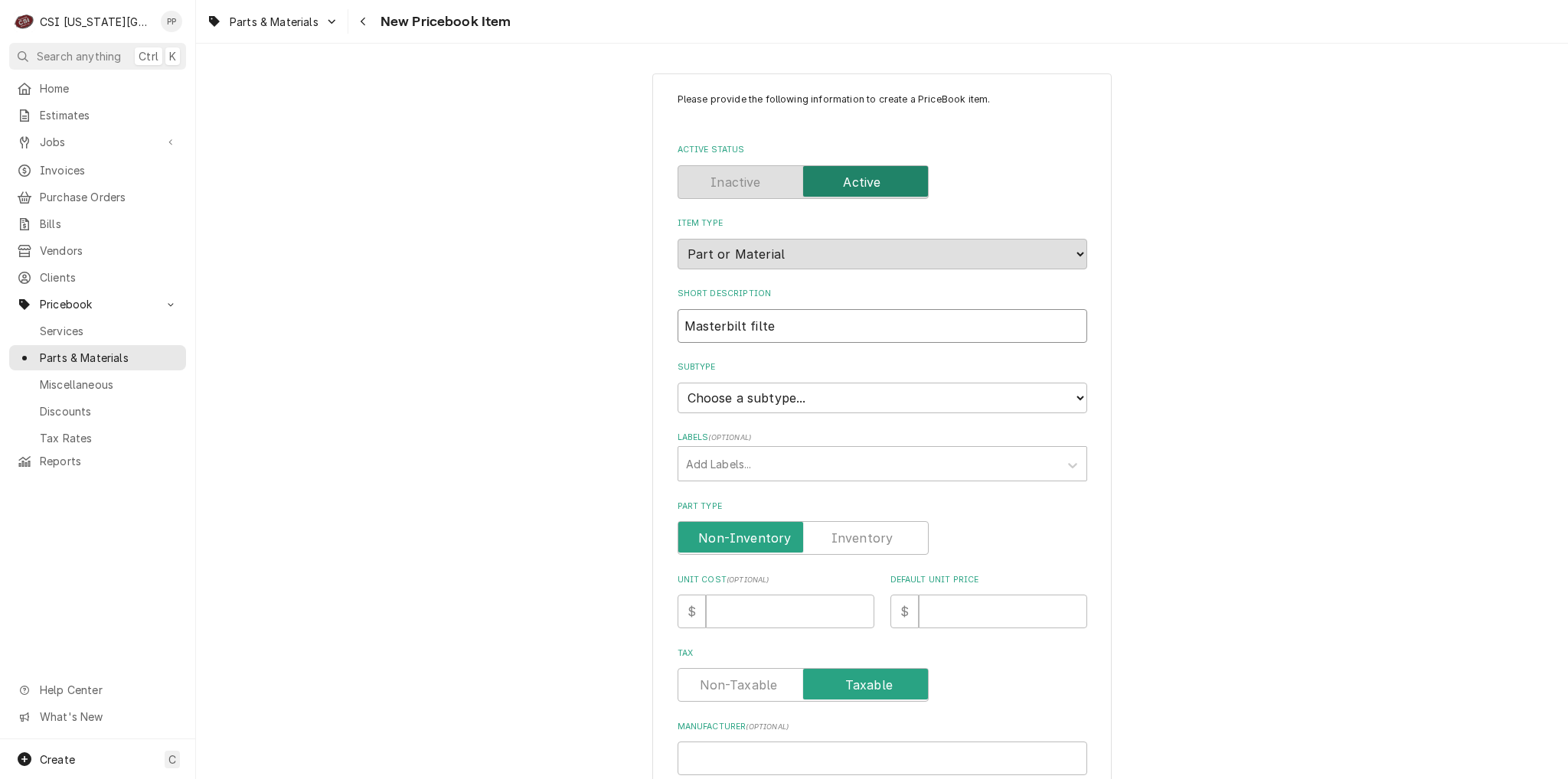
type input "Masterbilt filter"
type textarea "x"
type input "Masterbilt filter"
type textarea "x"
type input "Masterbilt filter d"
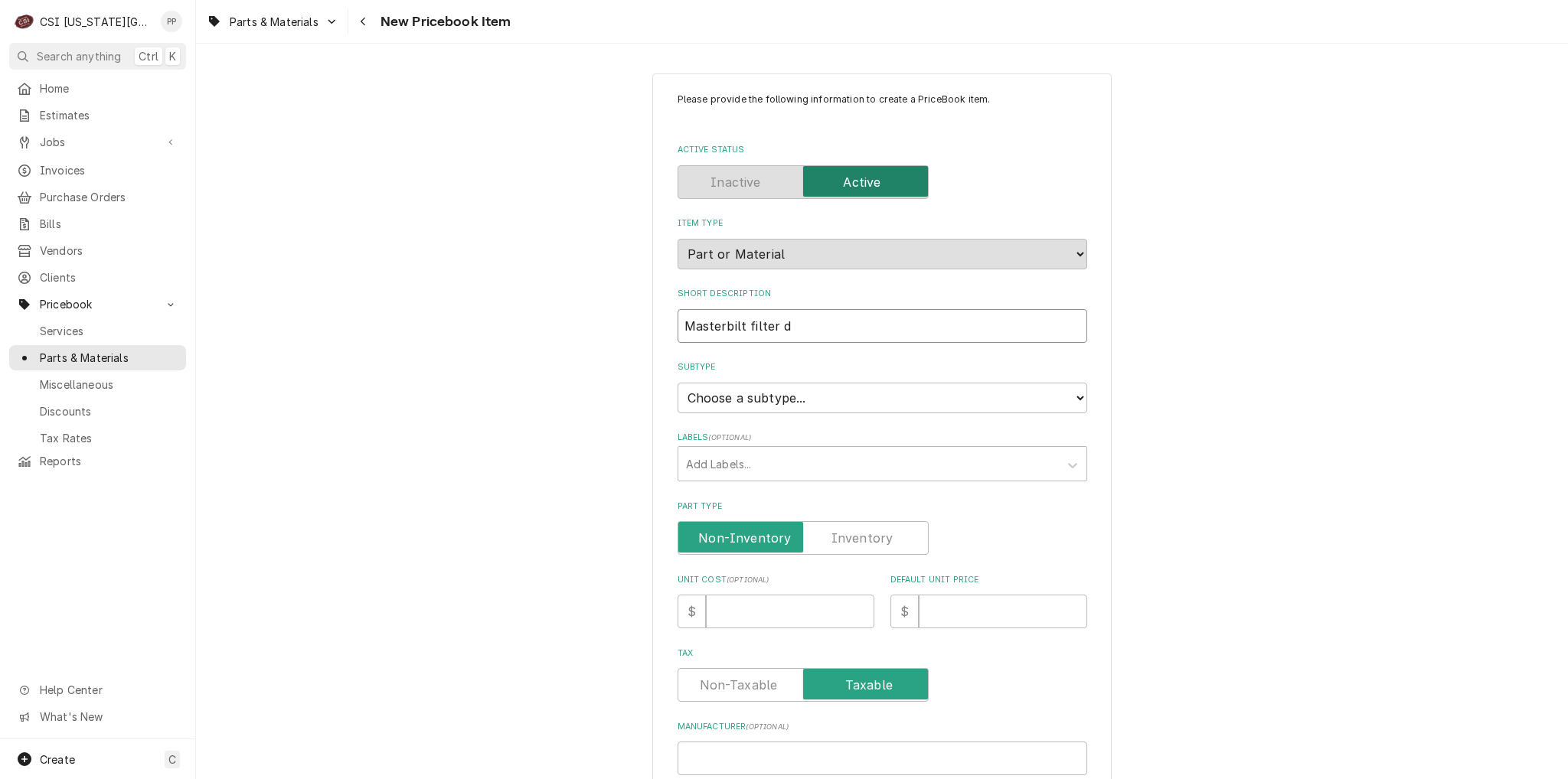
type textarea "x"
type input "Masterbilt filter dr"
type textarea "x"
type input "Masterbilt filter dri"
type textarea "x"
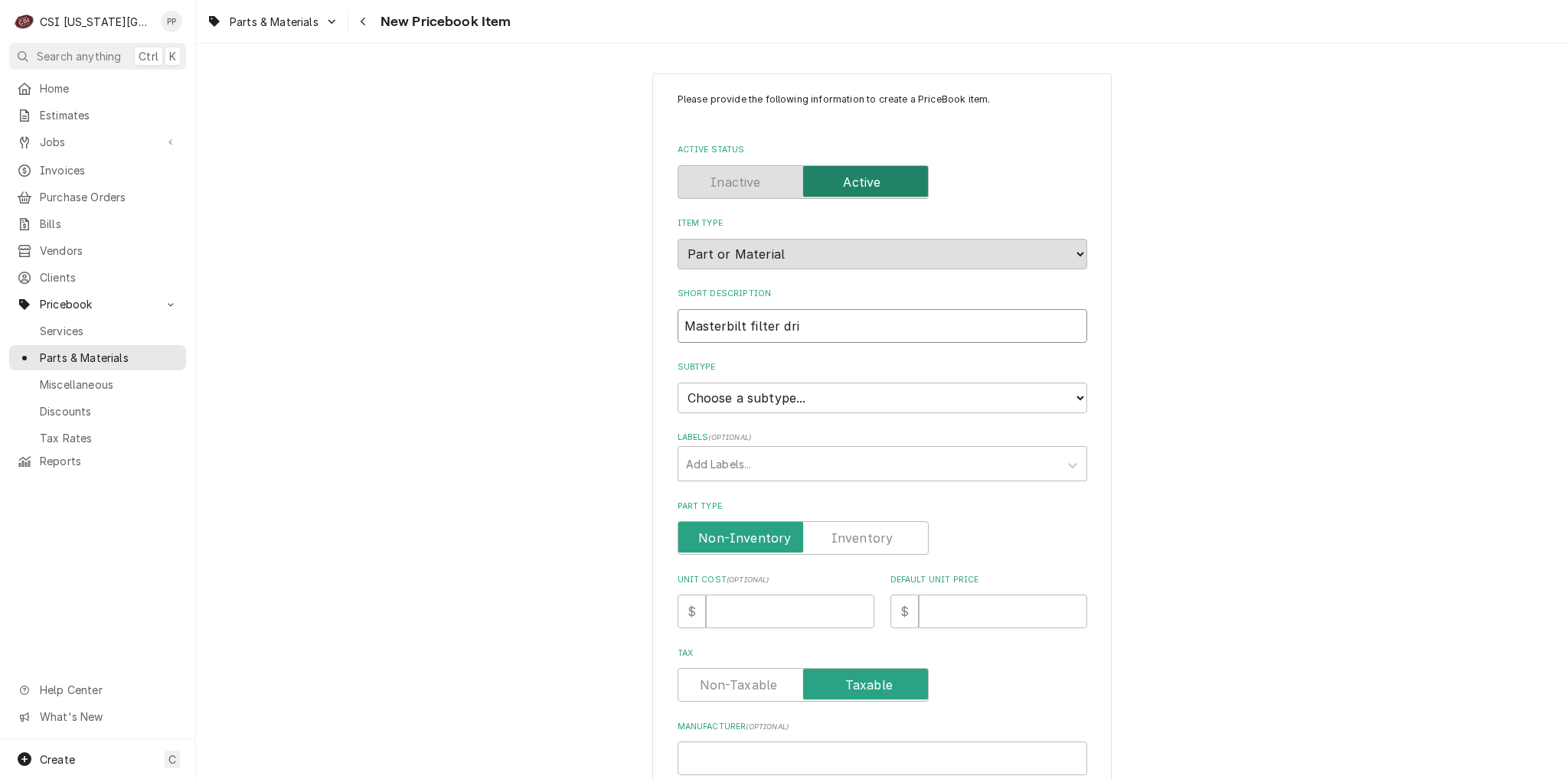
type input "Masterbilt filter drie"
type textarea "x"
type input "Masterbilt filter drier"
type textarea "x"
type input "Masterbilt filter drier"
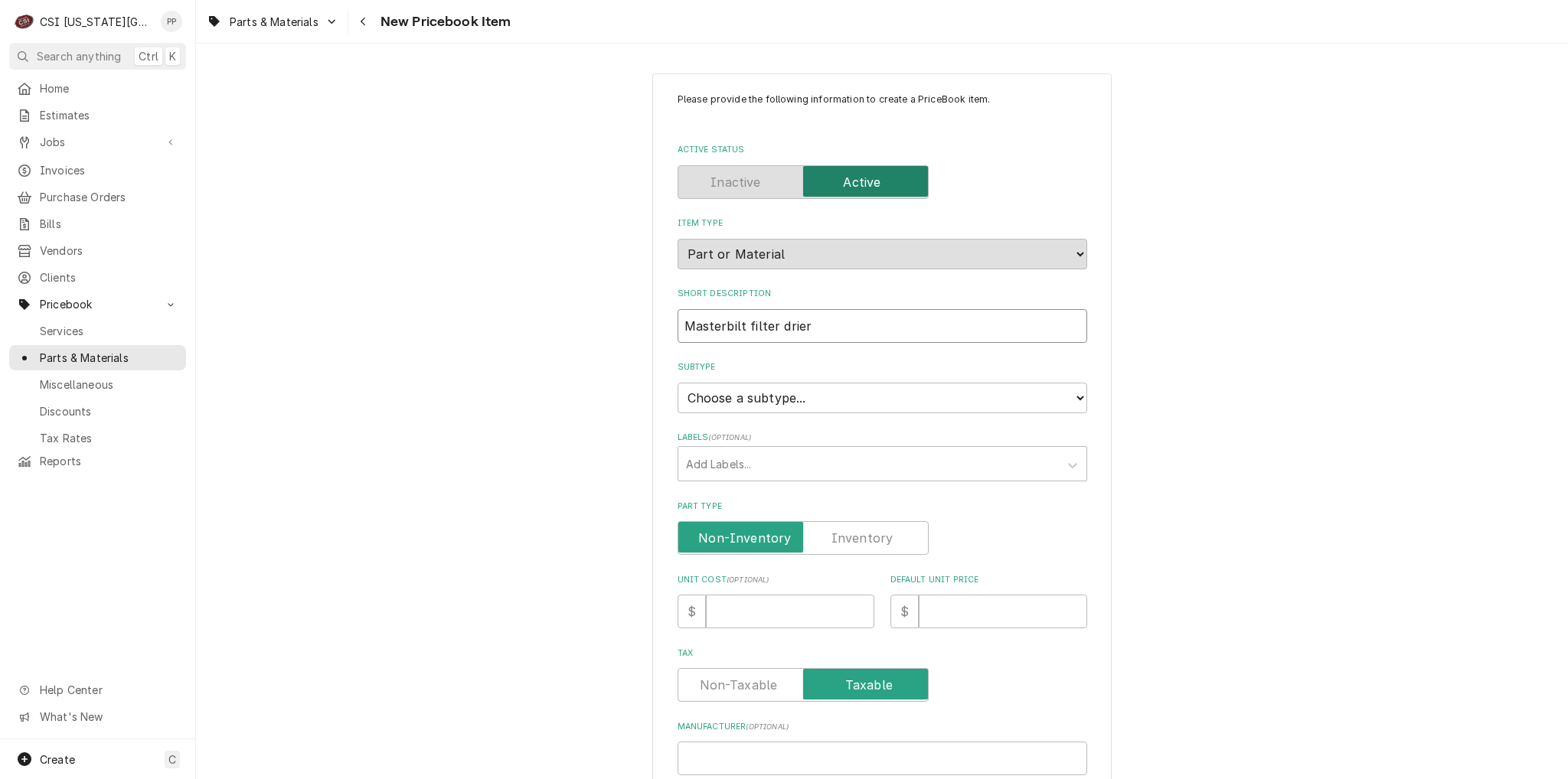
type textarea "x"
type input "Masterbilt filter drier a"
type textarea "x"
type input "Masterbilt filter drier as"
type textarea "x"
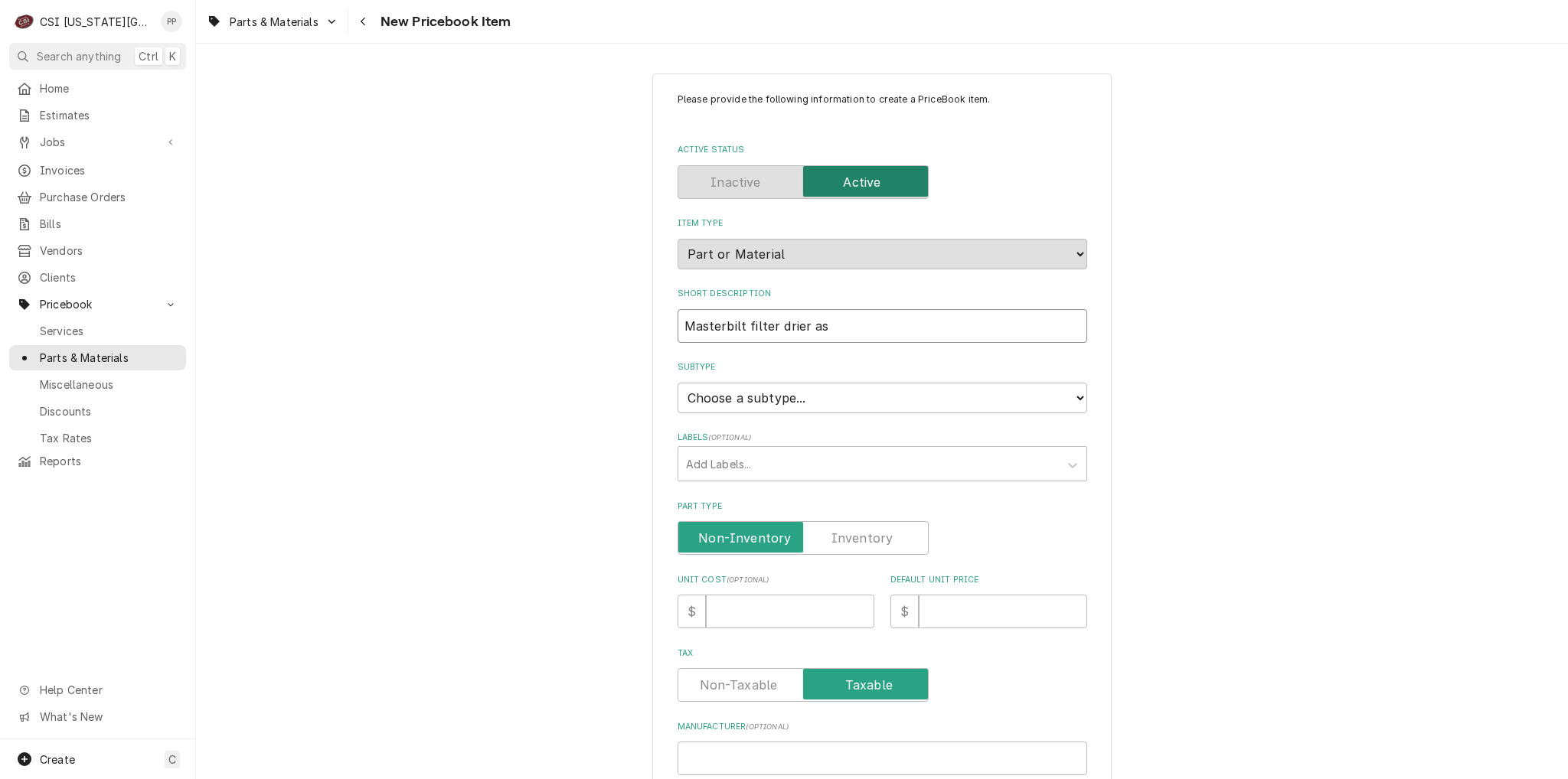
type input "Masterbilt filter drier ass"
type textarea "x"
type input "Masterbilt filter drier assm"
type textarea "x"
type input "Masterbilt filter drier ass"
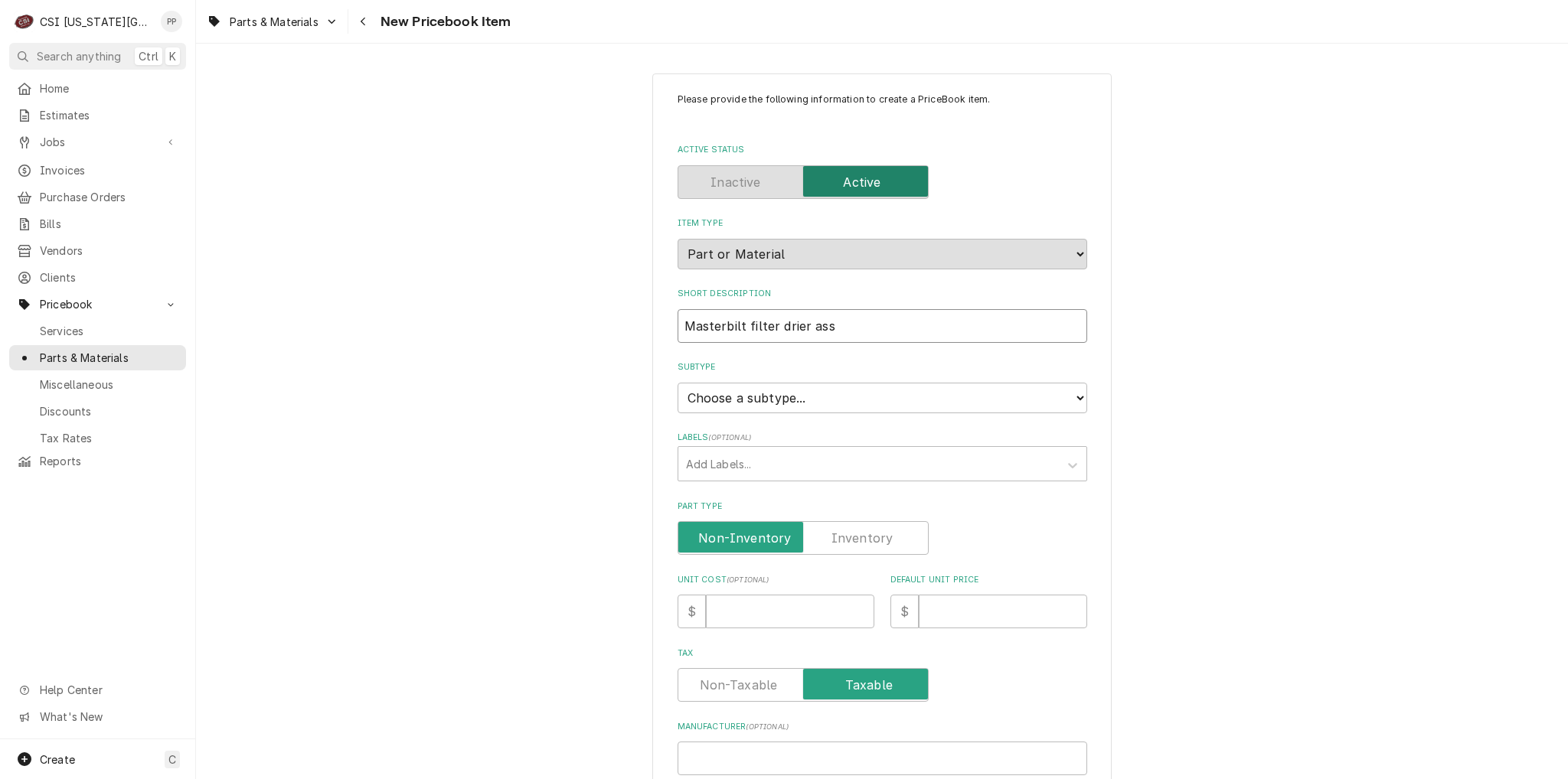
type textarea "x"
type input "Masterbilt filter drier asse"
type textarea "x"
type input "Masterbilt filter drier assem"
type textarea "x"
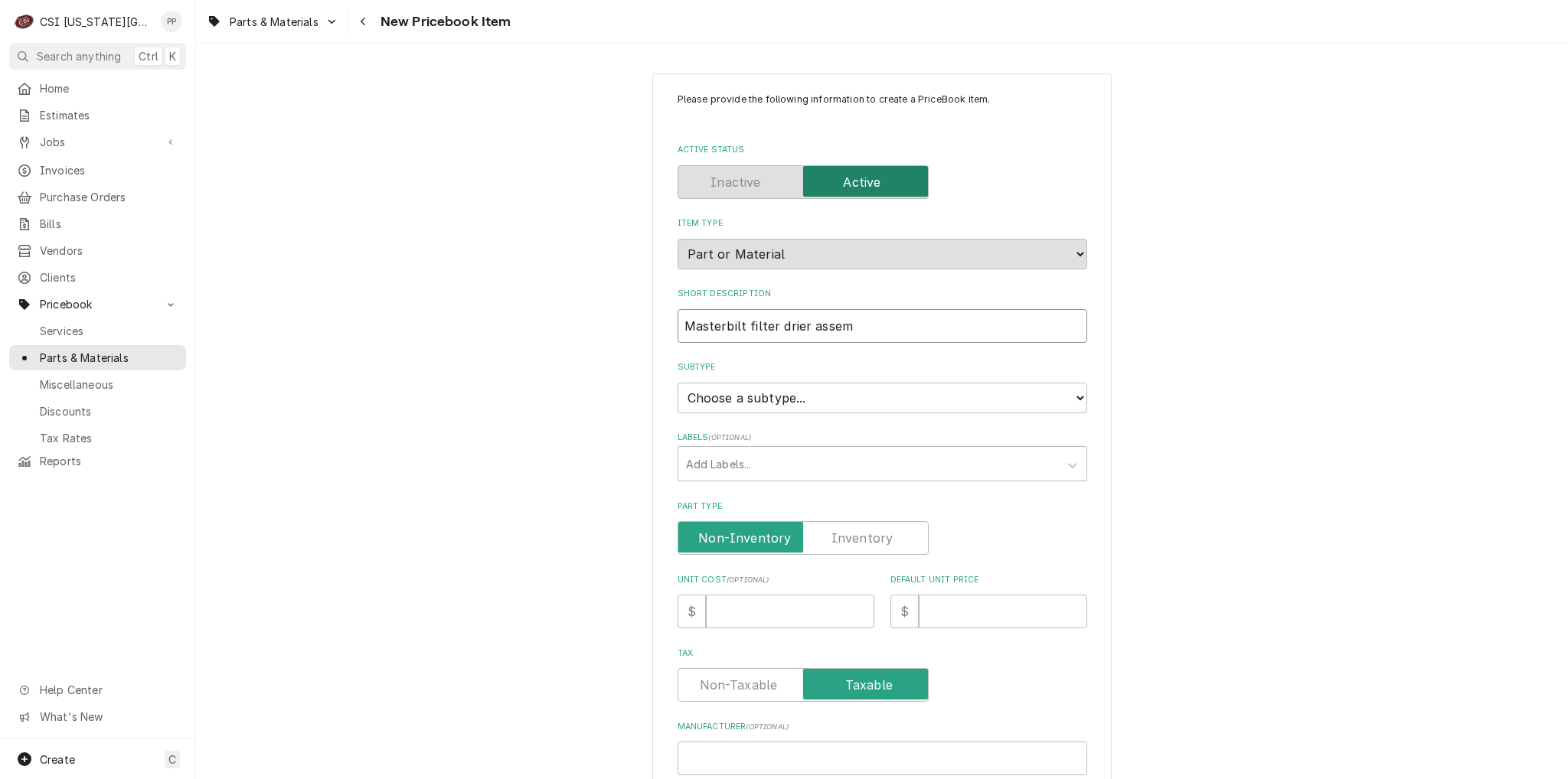
type input "Masterbilt filter drier assemb"
type textarea "x"
type input "Masterbilt filter drier assembl"
type textarea "x"
type input "Masterbilt filter drier assembly"
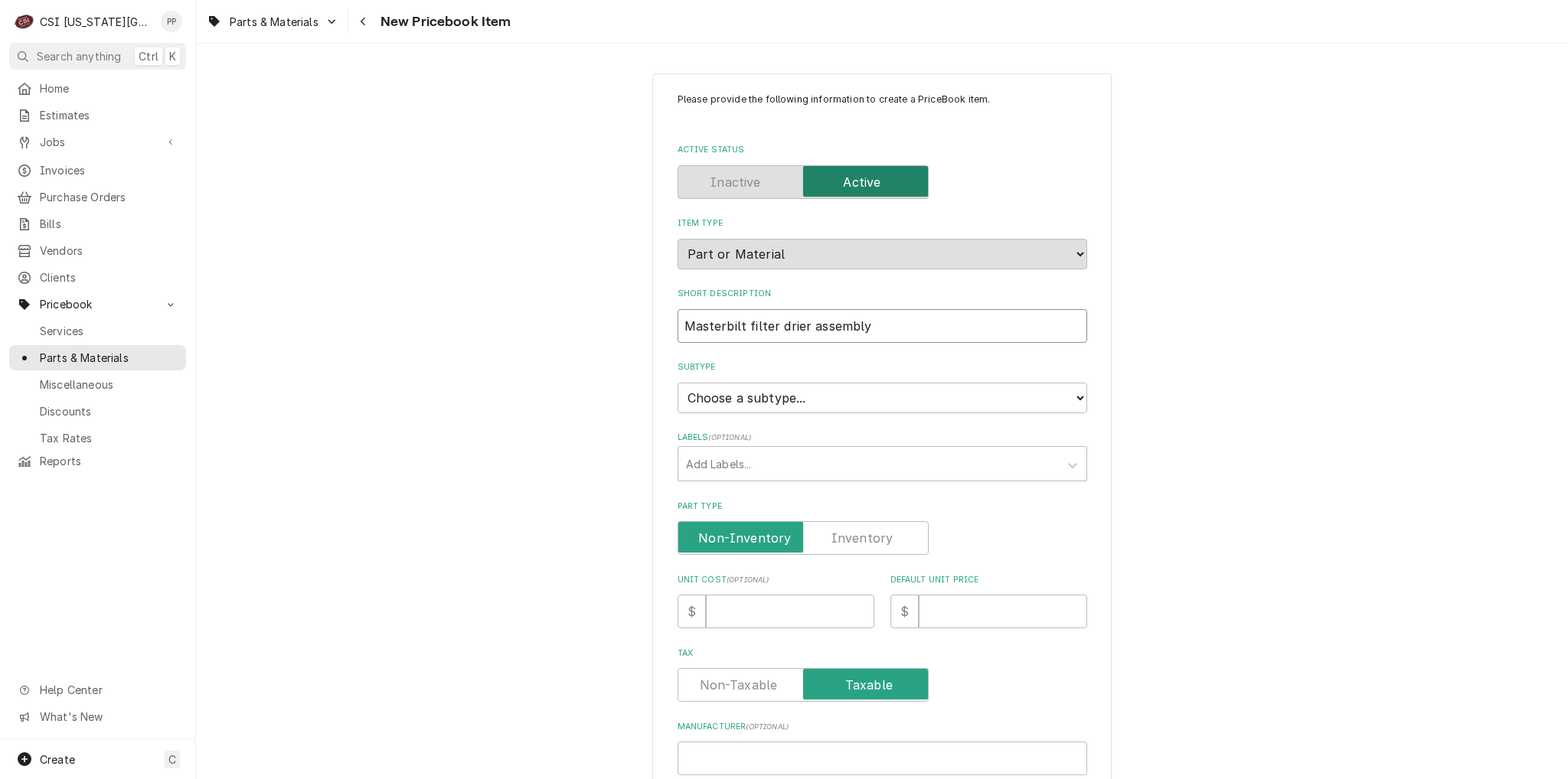
type textarea "x"
type input "Masterbilt filter drier assembly"
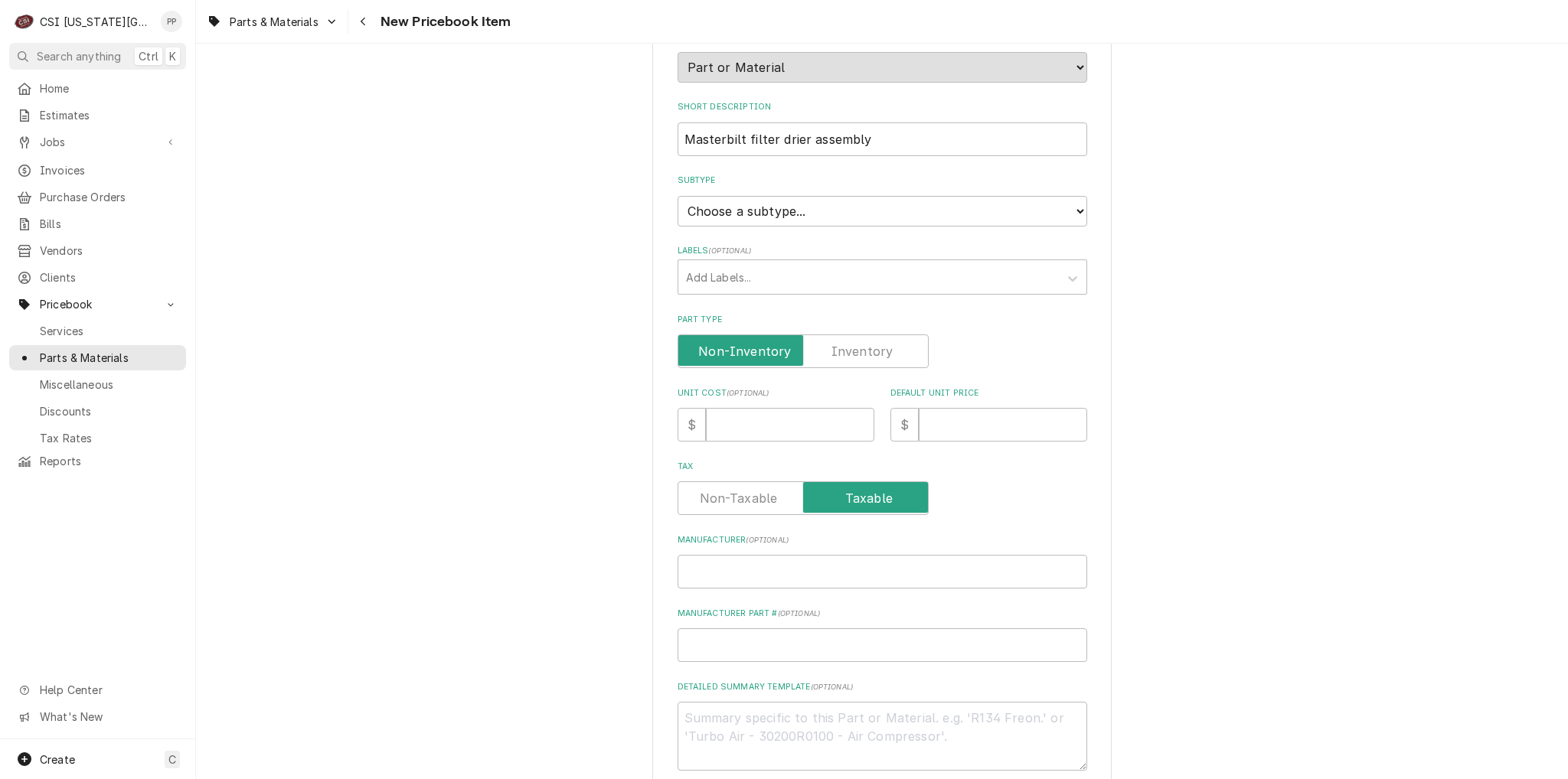
scroll to position [229, 0]
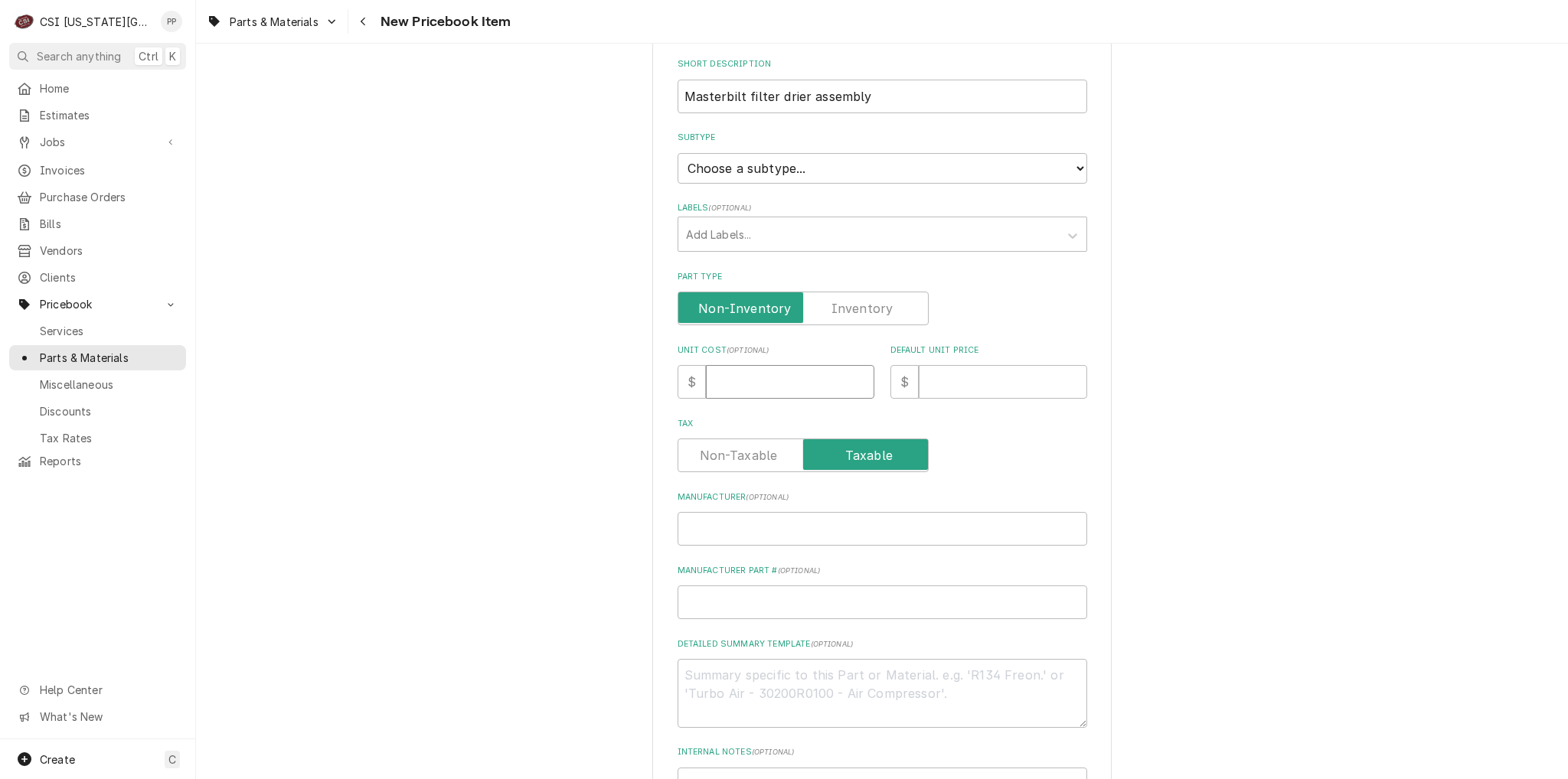
click at [747, 372] on input "Unit Cost ( optional )" at bounding box center [790, 382] width 169 height 34
click at [751, 376] on input "Unit Cost ( optional )" at bounding box center [790, 382] width 169 height 34
type textarea "x"
type input "1"
type textarea "x"
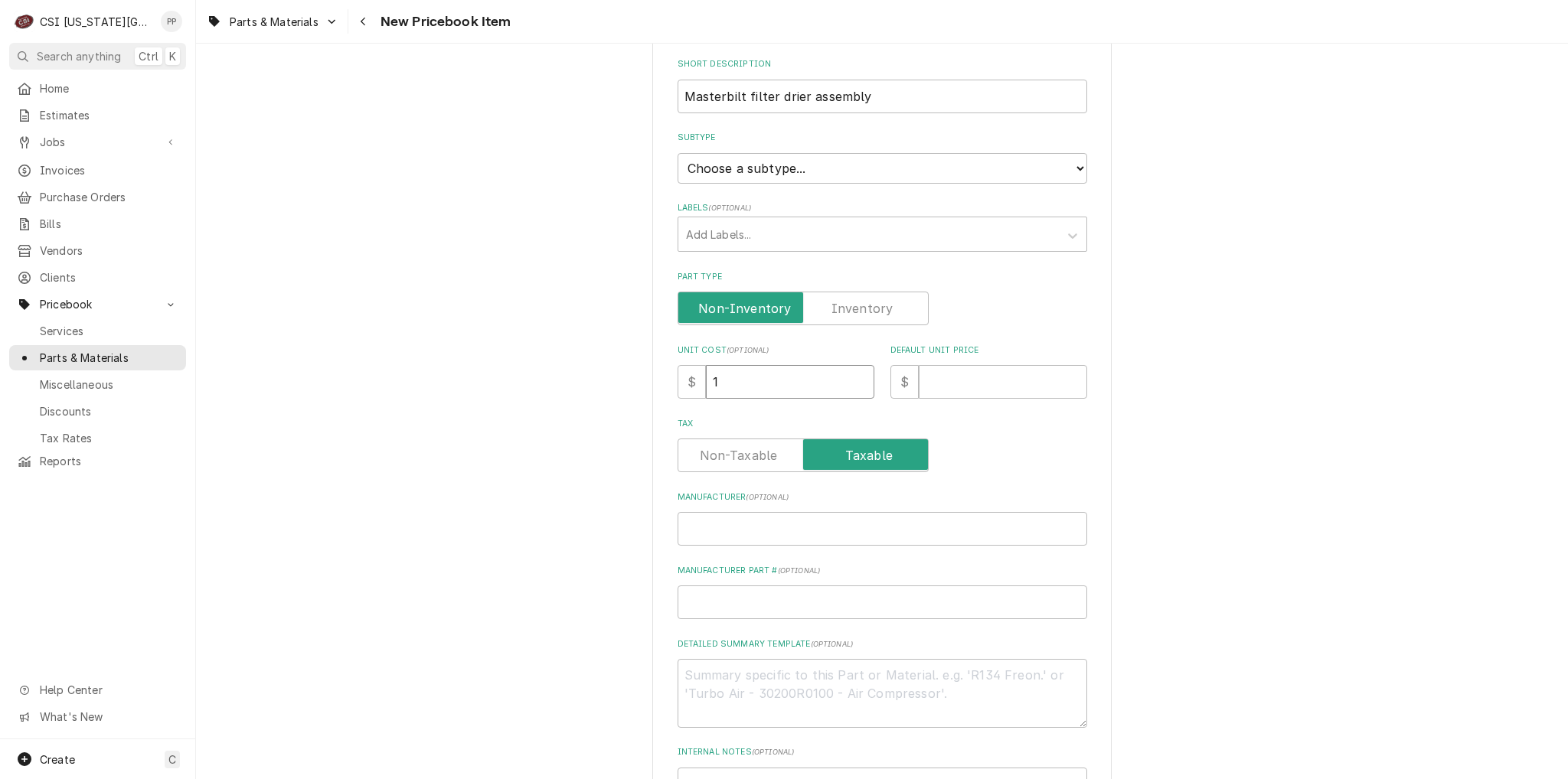
type input "13"
type textarea "x"
type input "134"
type textarea "x"
type input "134.7"
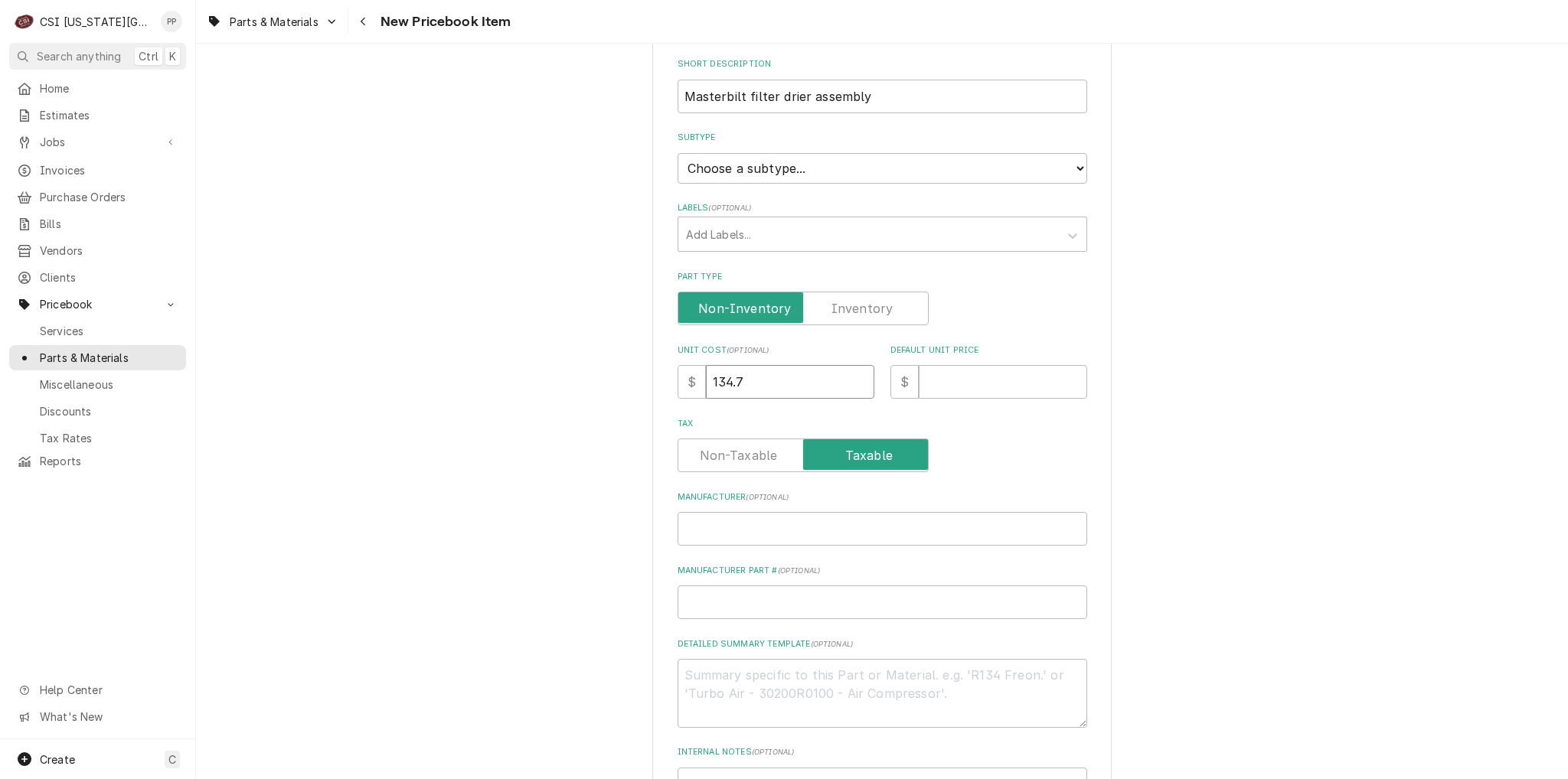
type textarea "x"
type input "134.77"
type textarea "x"
type input "2"
type textarea "x"
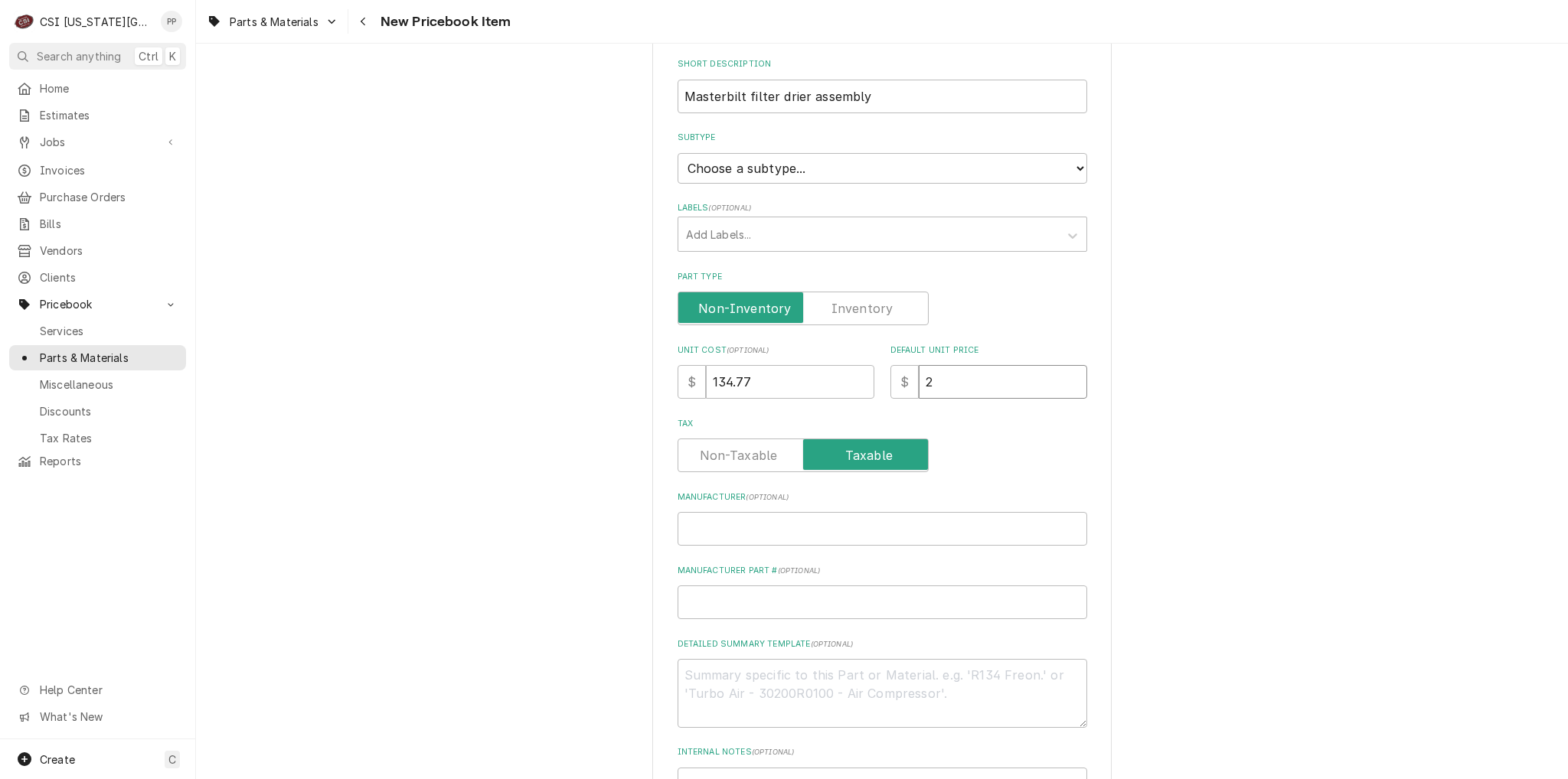
type input "20"
type textarea "x"
type input "207"
type textarea "x"
type input "207.3"
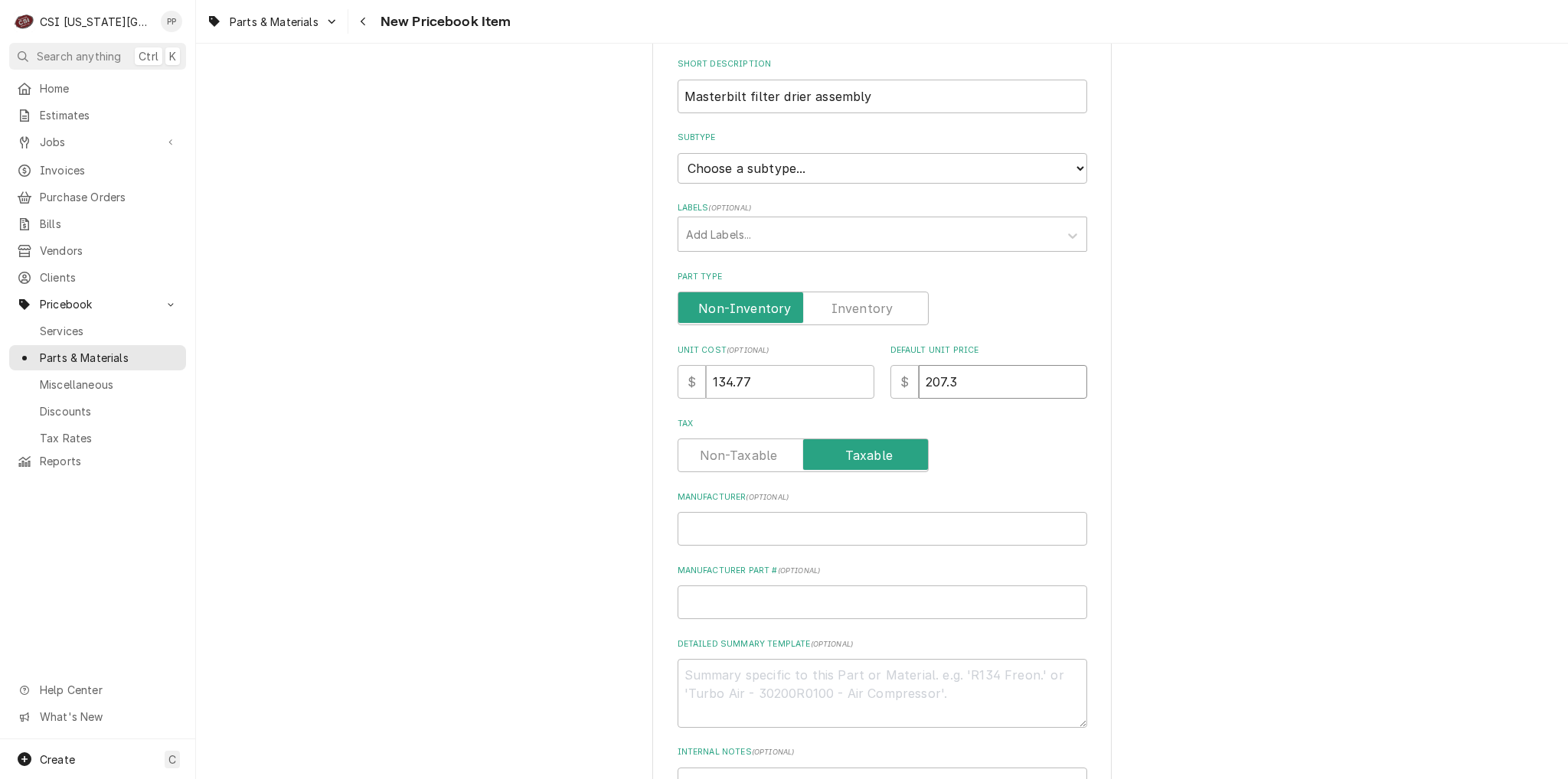
type textarea "x"
type input "207.33"
drag, startPoint x: 709, startPoint y: 515, endPoint x: 711, endPoint y: 500, distance: 15.1
click at [710, 515] on input "Manufacturer ( optional )" at bounding box center [882, 529] width 409 height 34
type textarea "x"
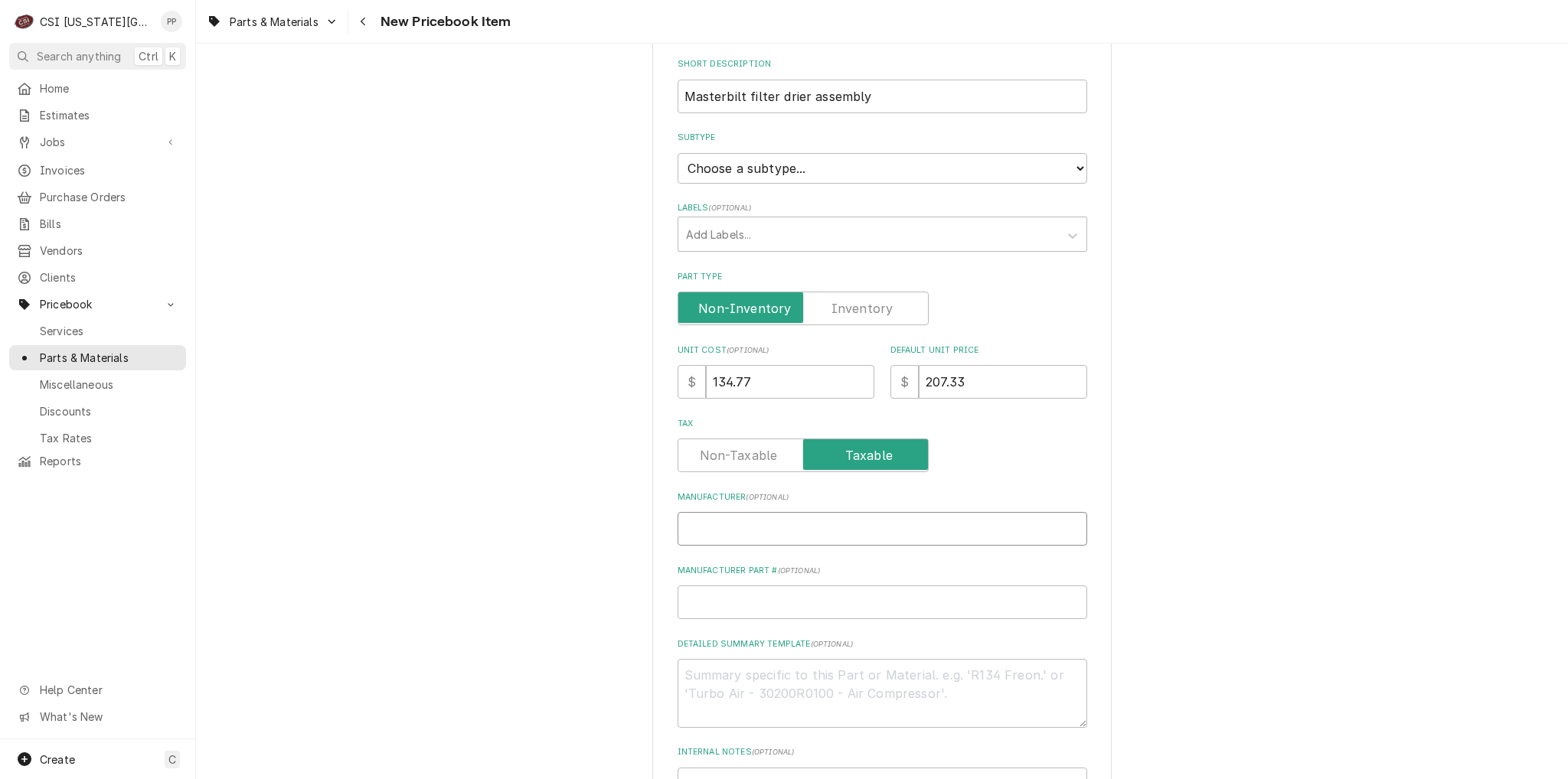
type input "M"
type textarea "x"
type input "Ma"
type textarea "x"
type input "Mas"
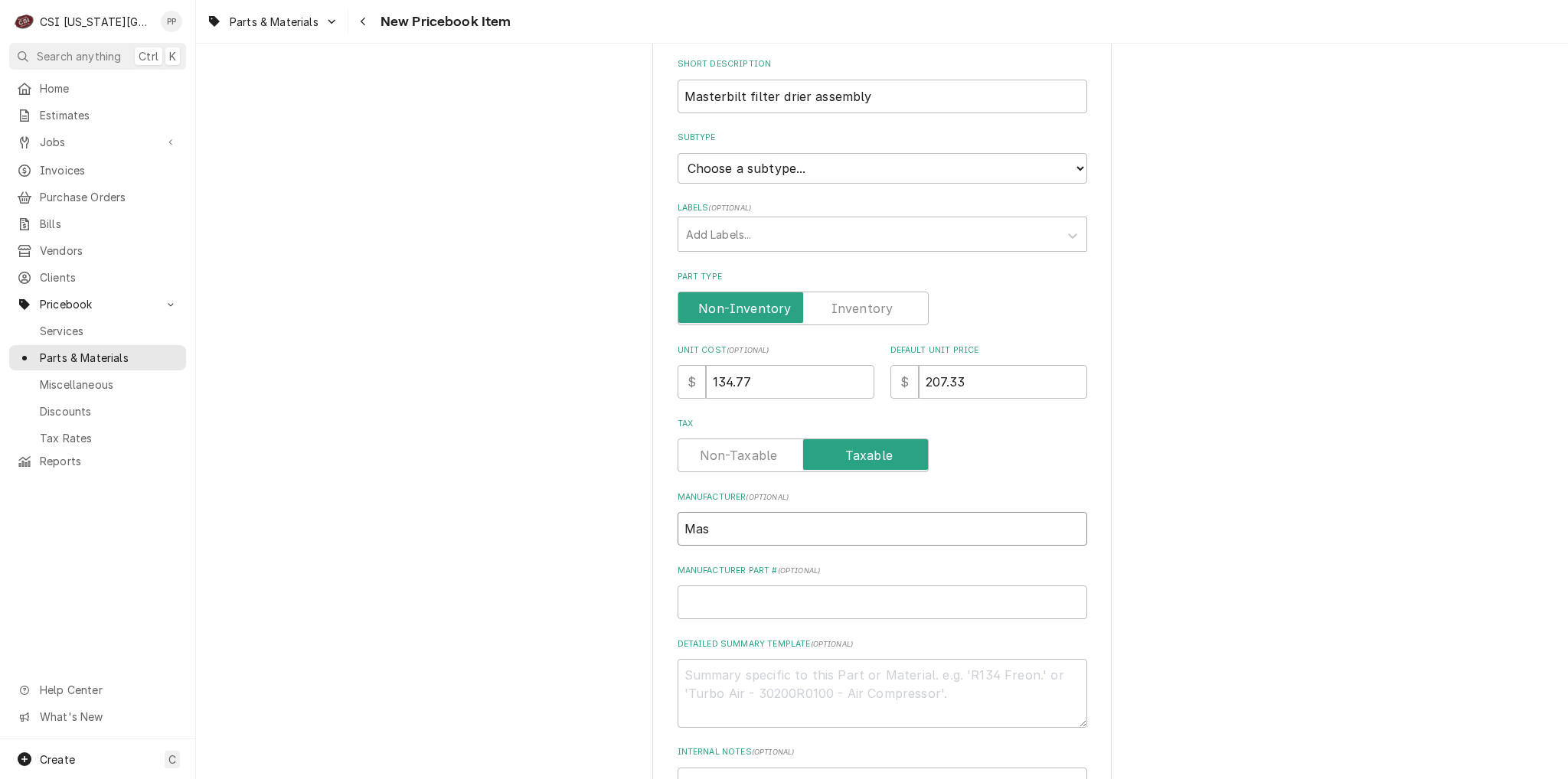
type textarea "x"
type input "Mast"
type textarea "x"
type input "Maste"
type textarea "x"
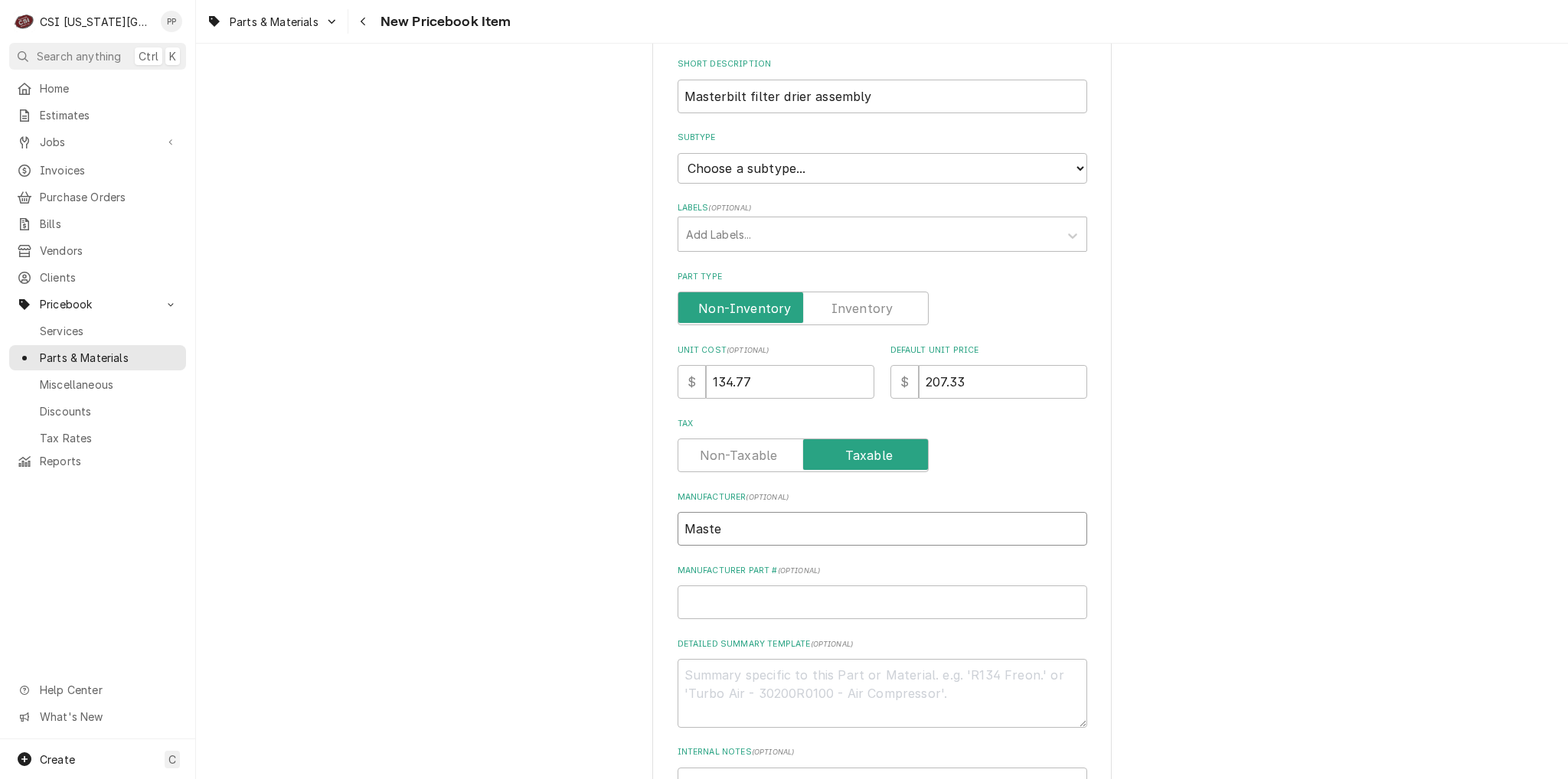
type input "Master"
type textarea "x"
type input "Masterb"
type textarea "x"
type input "Masterbi"
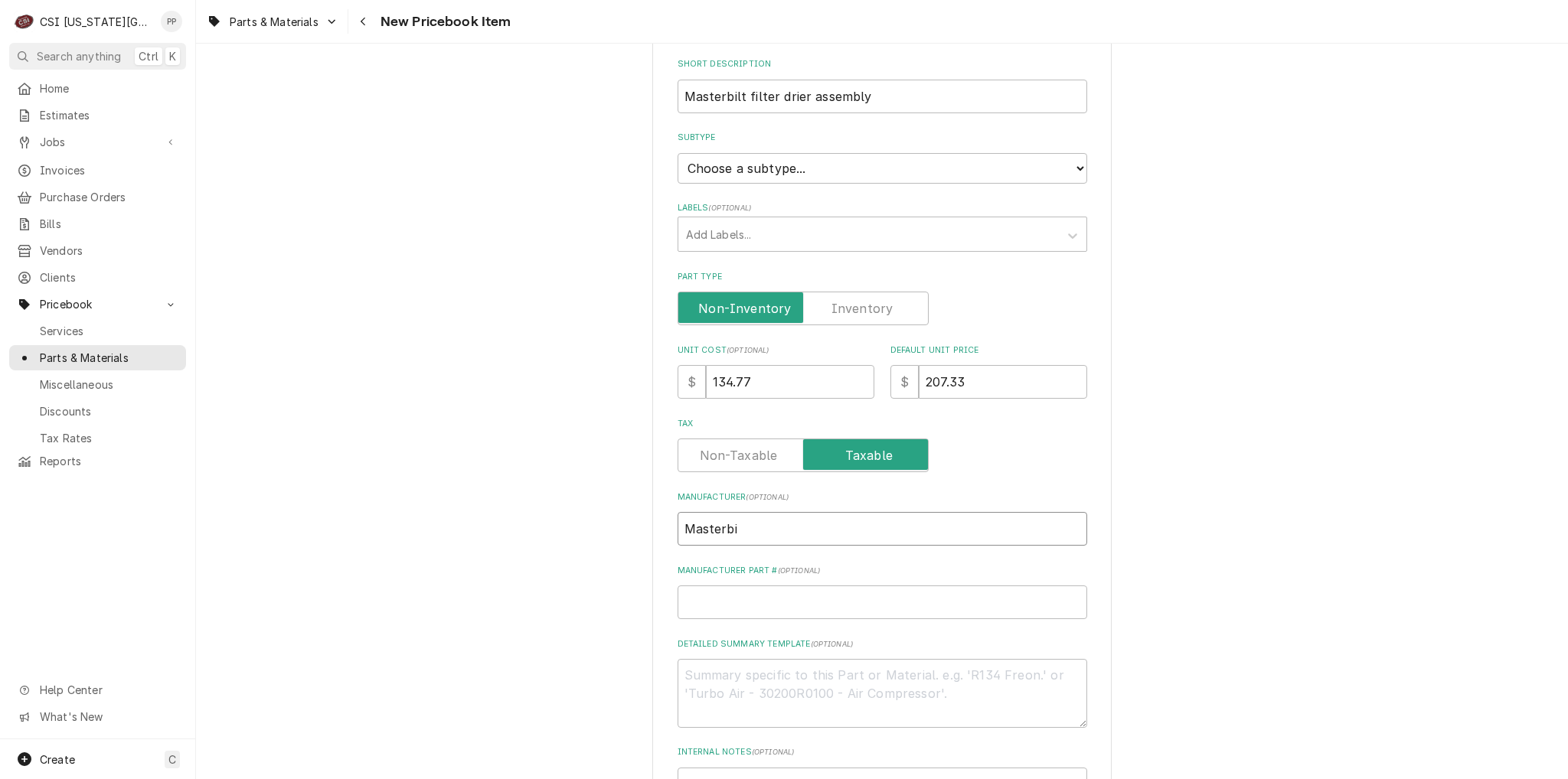
type textarea "x"
type input "Masterbil"
type textarea "x"
type input "Masterbilt"
type textarea "x"
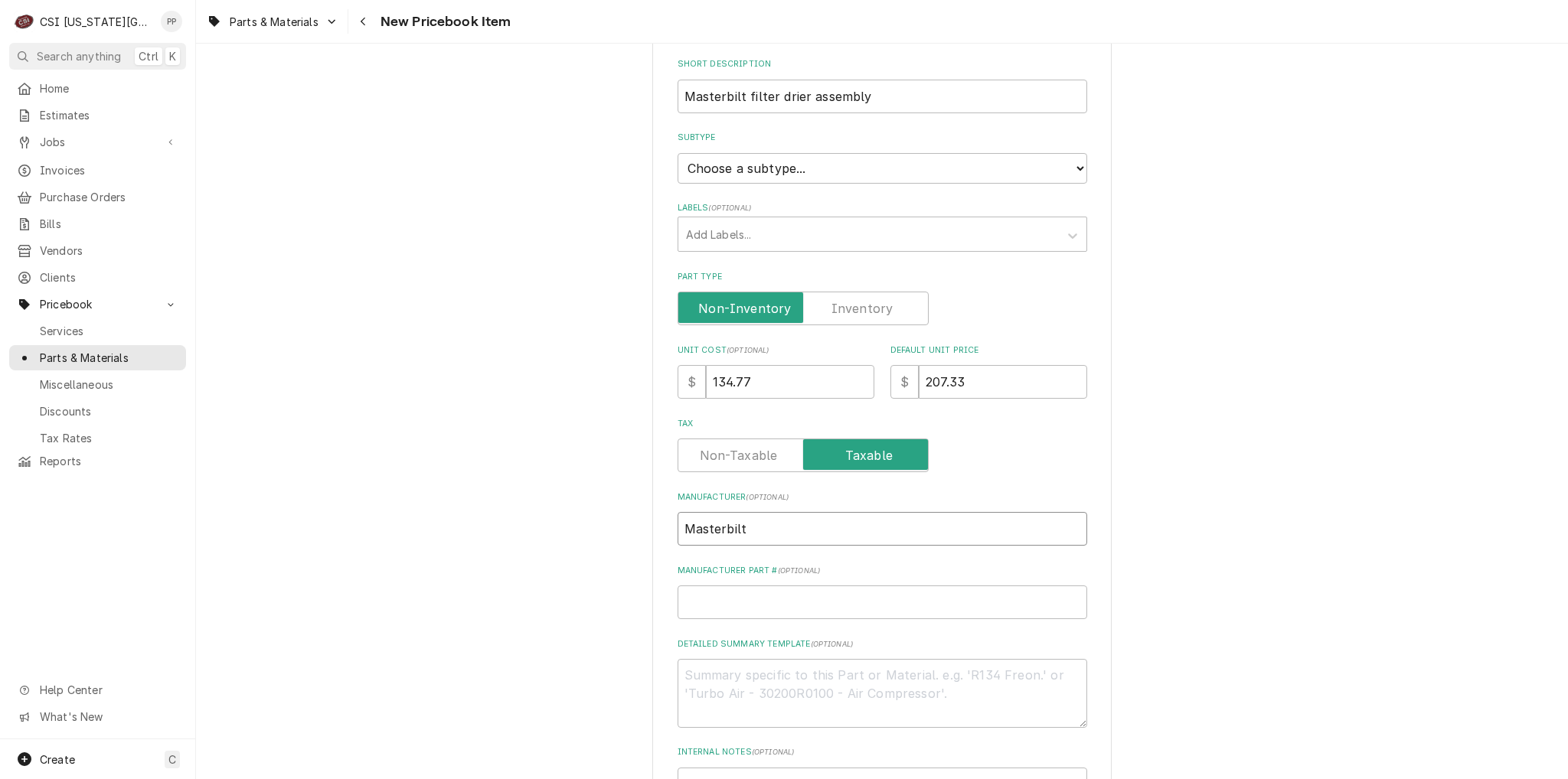
type input "Masterbilt"
click at [723, 611] on input "Manufacturer Part # ( optional )" at bounding box center [882, 603] width 409 height 34
type textarea "x"
type input "M"
type textarea "x"
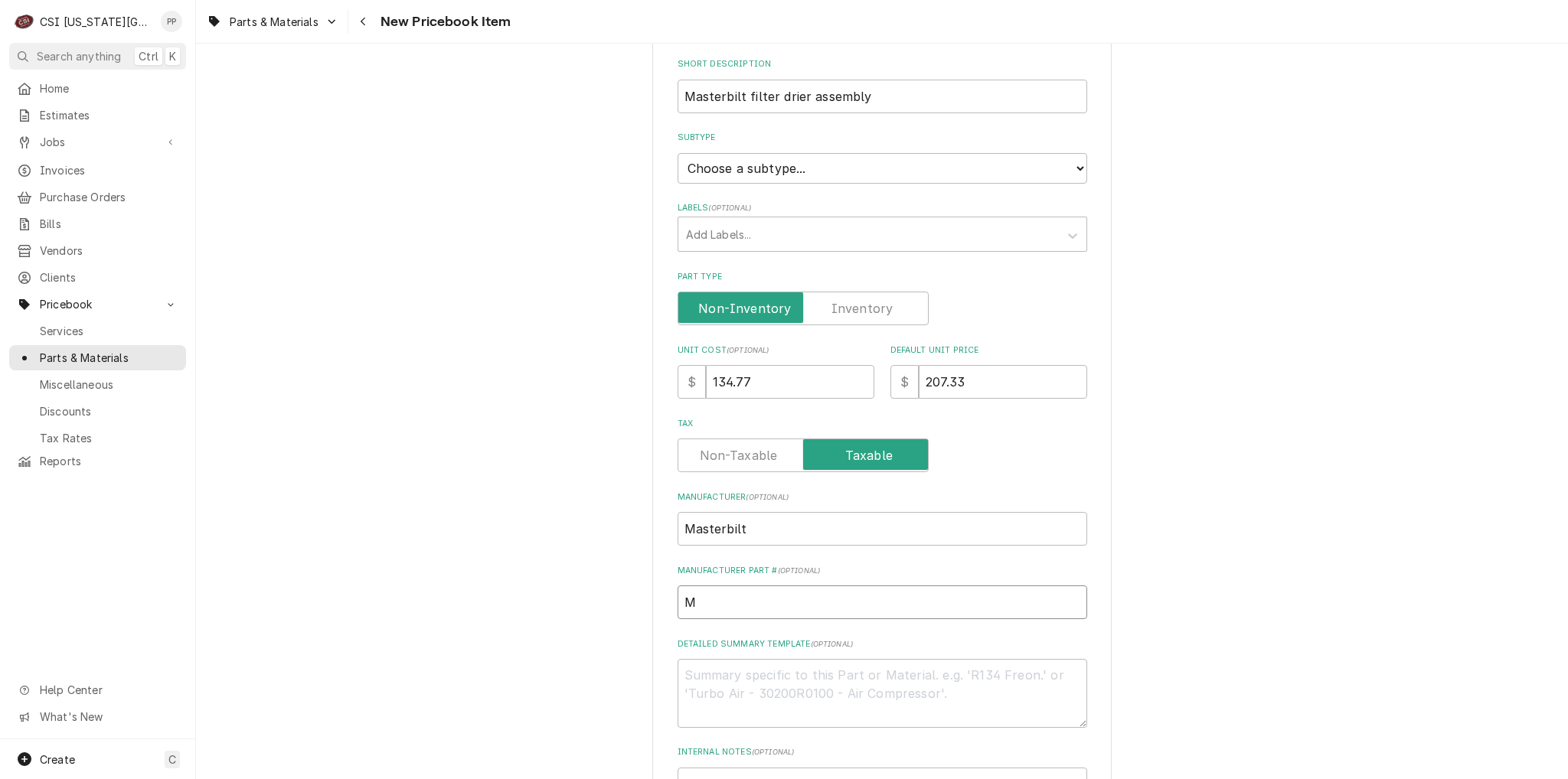
type input "MA"
type textarea "x"
type input "MAS"
type textarea "x"
type input "MAS-"
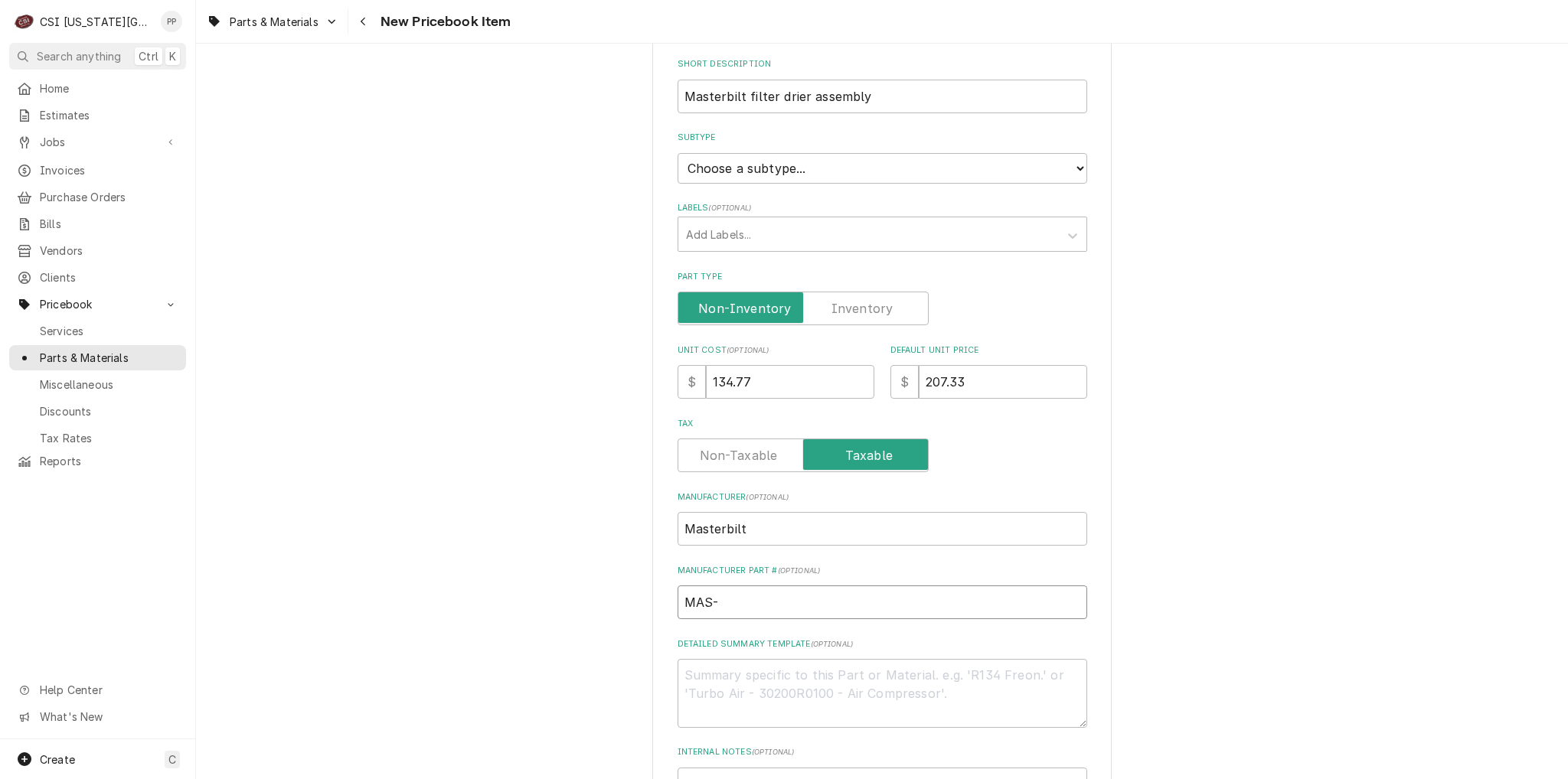
paste input "09-09846"
type textarea "x"
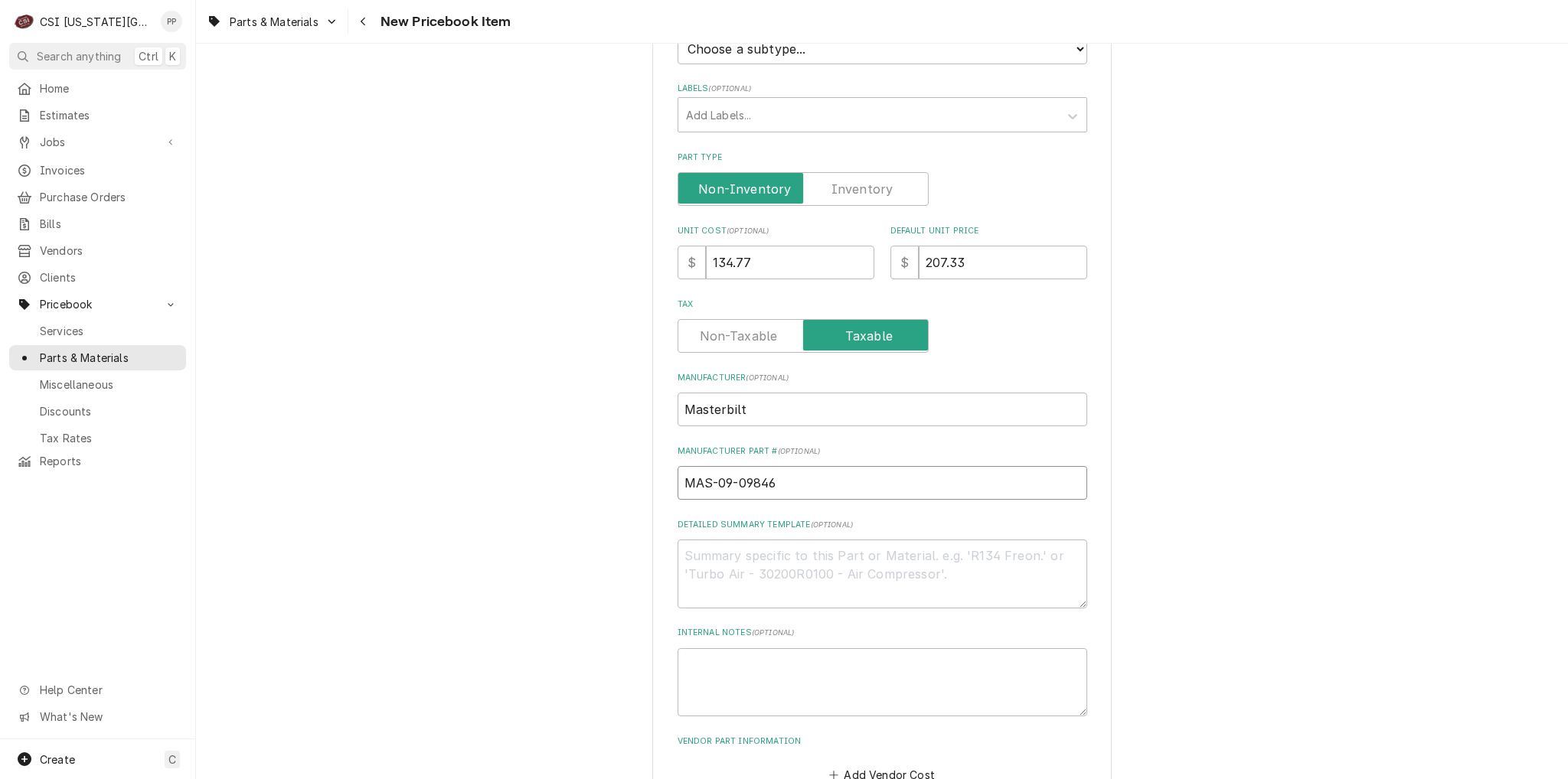
scroll to position [445, 0]
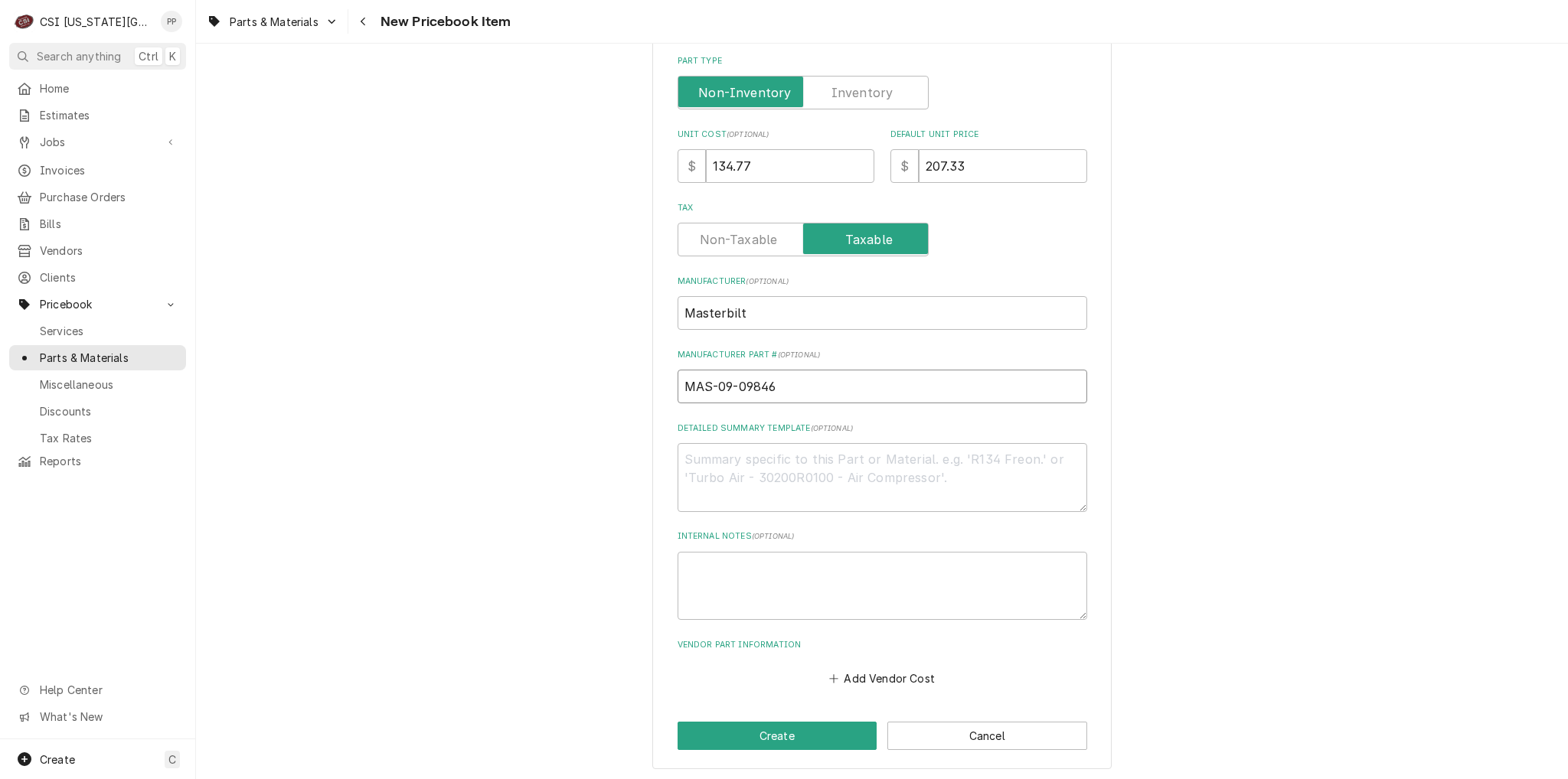
drag, startPoint x: 786, startPoint y: 382, endPoint x: 651, endPoint y: 377, distance: 135.1
click at [652, 377] on div "Please provide the following information to create a PriceBook item. Active Sta…" at bounding box center [881, 199] width 459 height 1142
type input "MAS-09-09846"
click at [817, 721] on button "Create" at bounding box center [777, 736] width 200 height 28
type textarea "x"
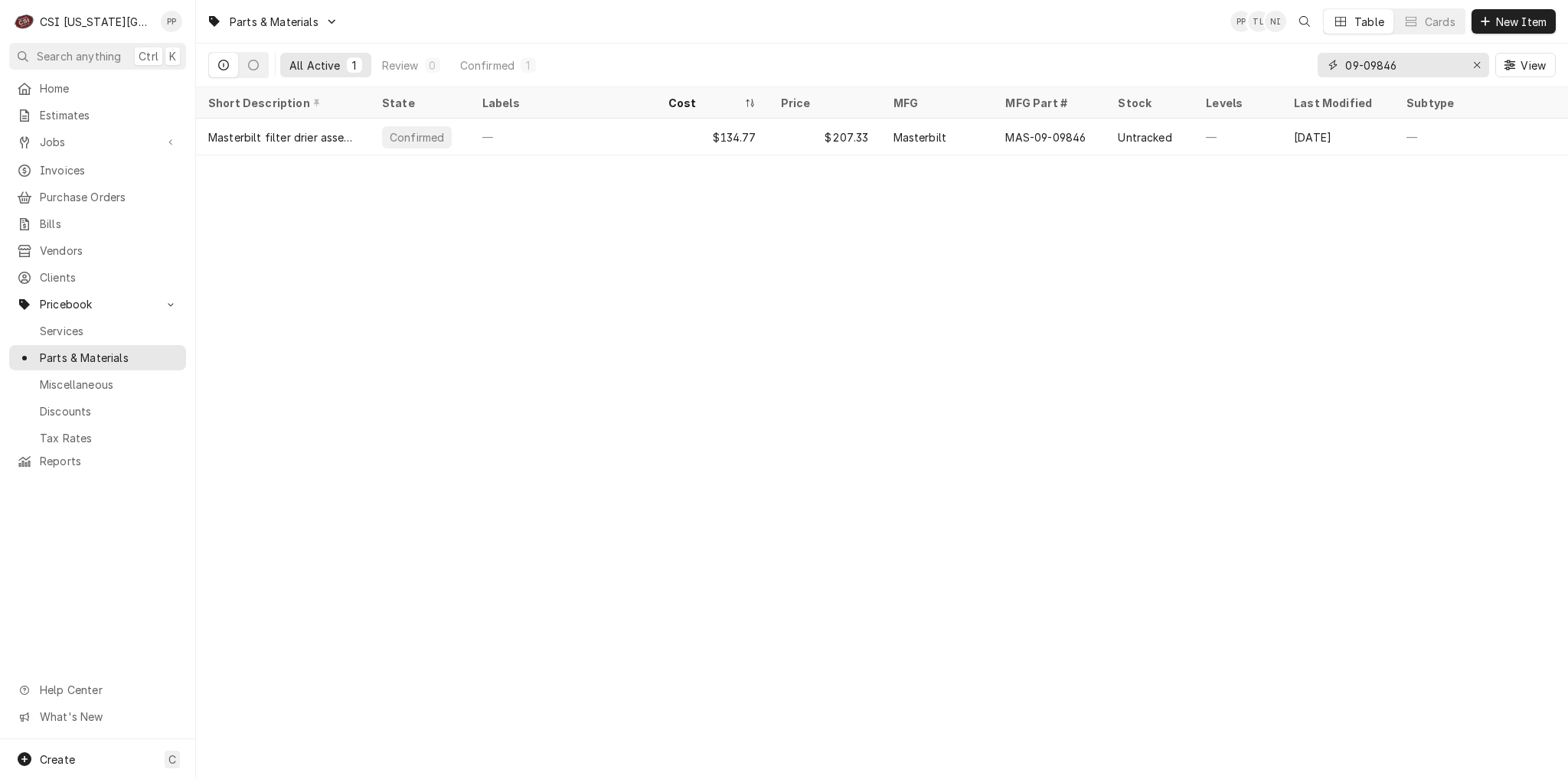
click at [1478, 68] on icon "Erase input" at bounding box center [1476, 64] width 8 height 10
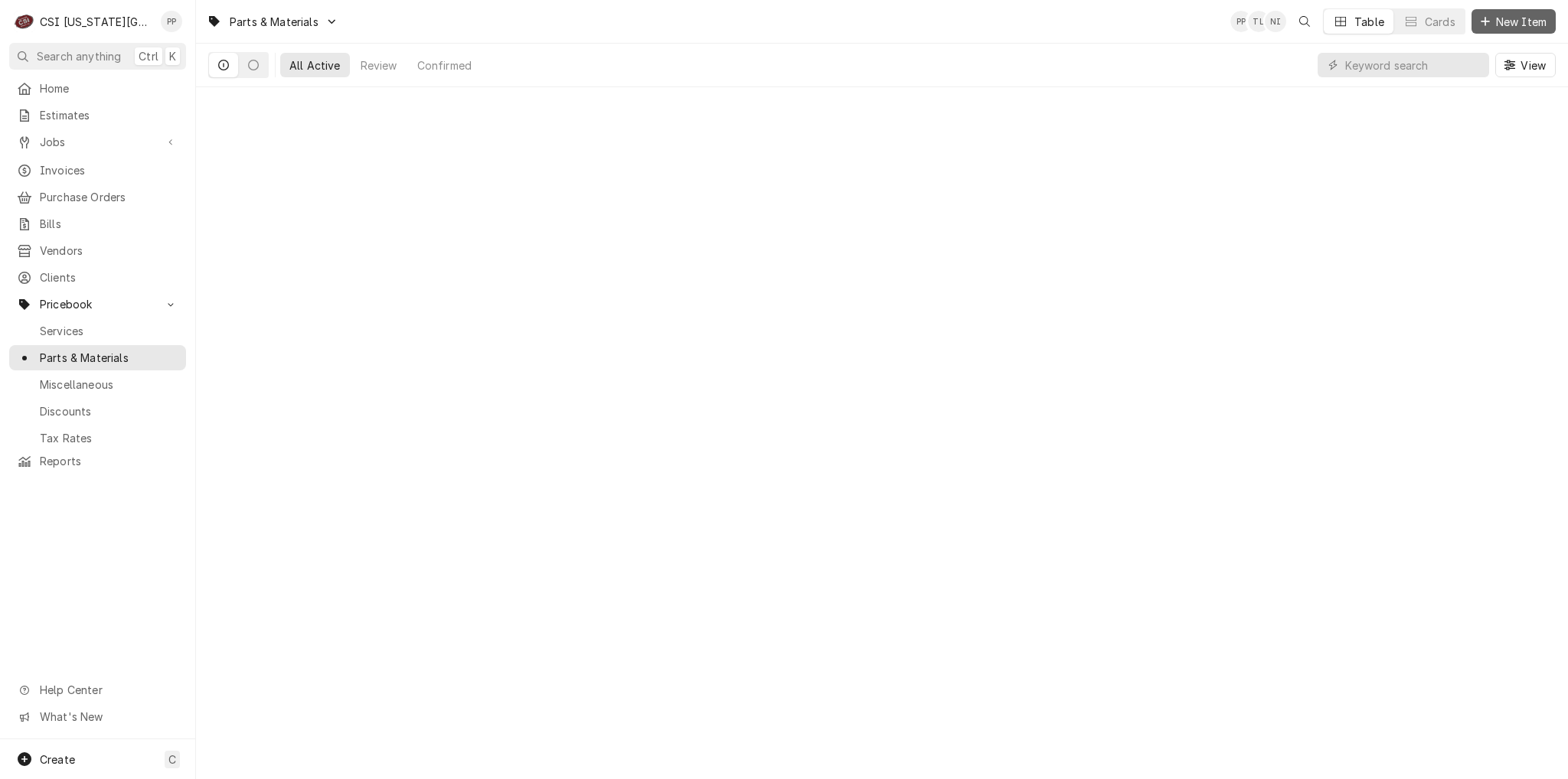
click at [1487, 25] on icon "Dynamic Content Wrapper" at bounding box center [1485, 21] width 9 height 10
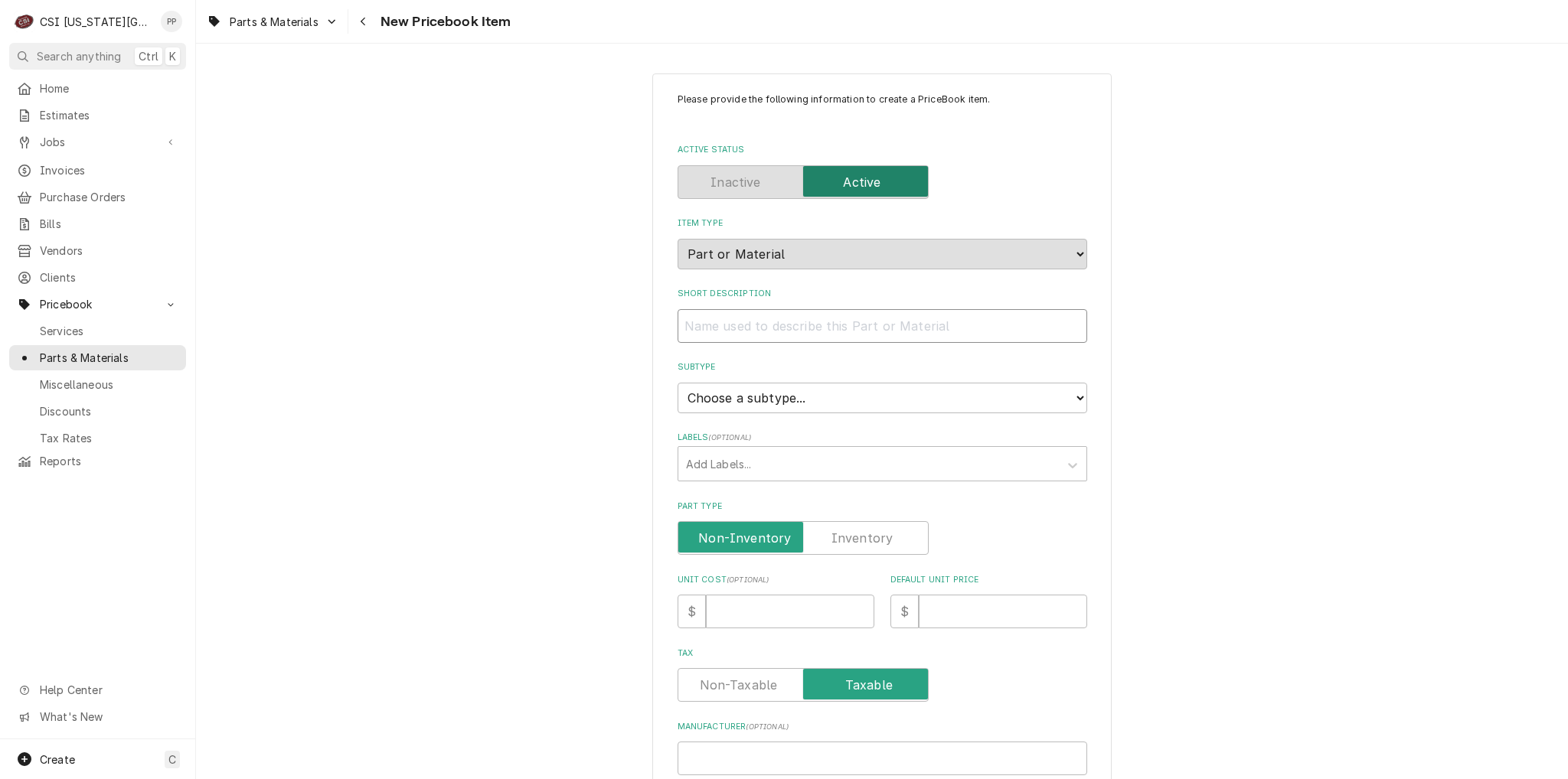
click at [769, 323] on input "Short Description" at bounding box center [882, 326] width 409 height 34
type textarea "x"
type input "M"
type textarea "x"
type input "MA"
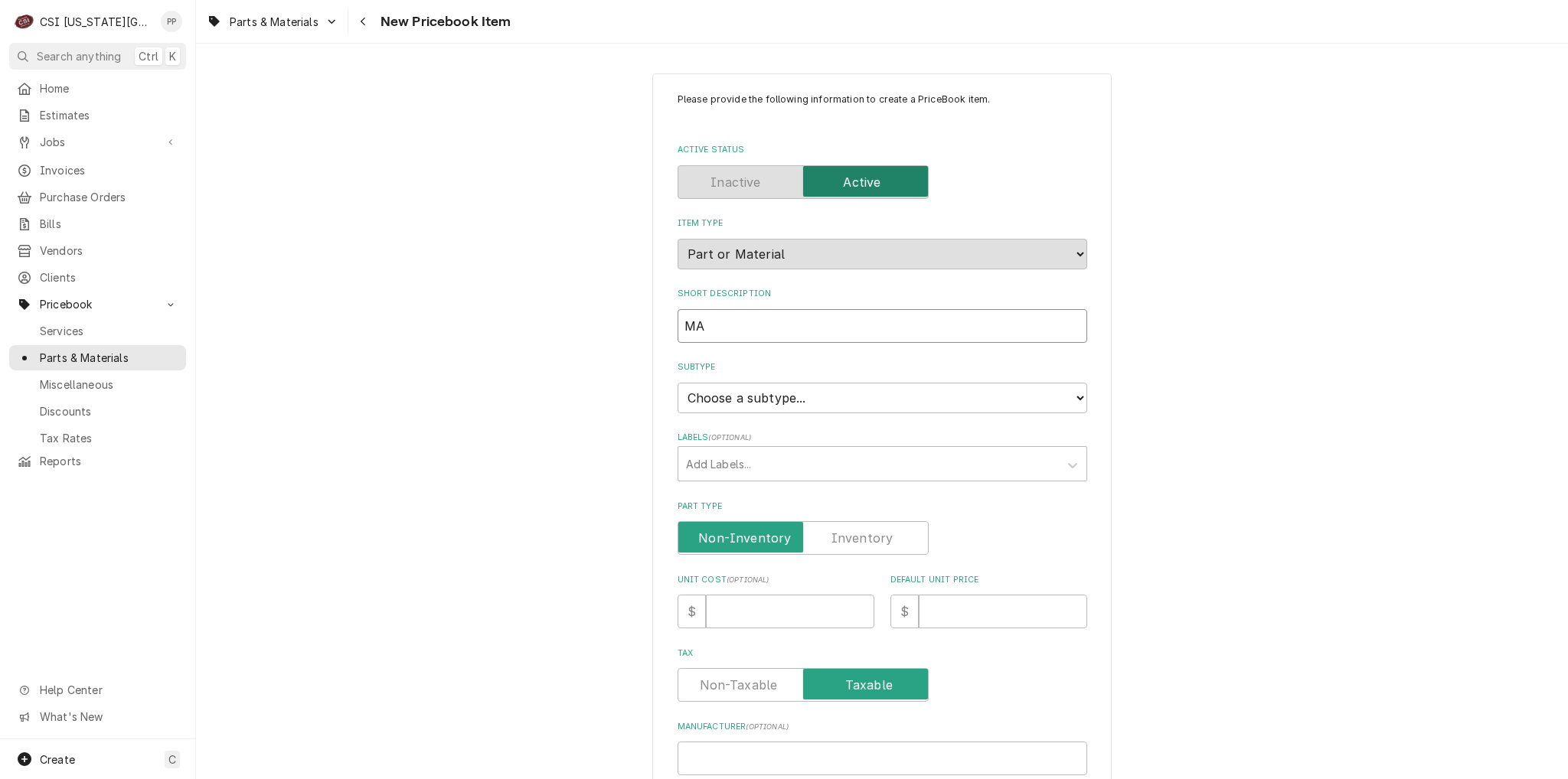
type textarea "x"
type input "MAs"
type textarea "x"
type input "MAst"
type textarea "x"
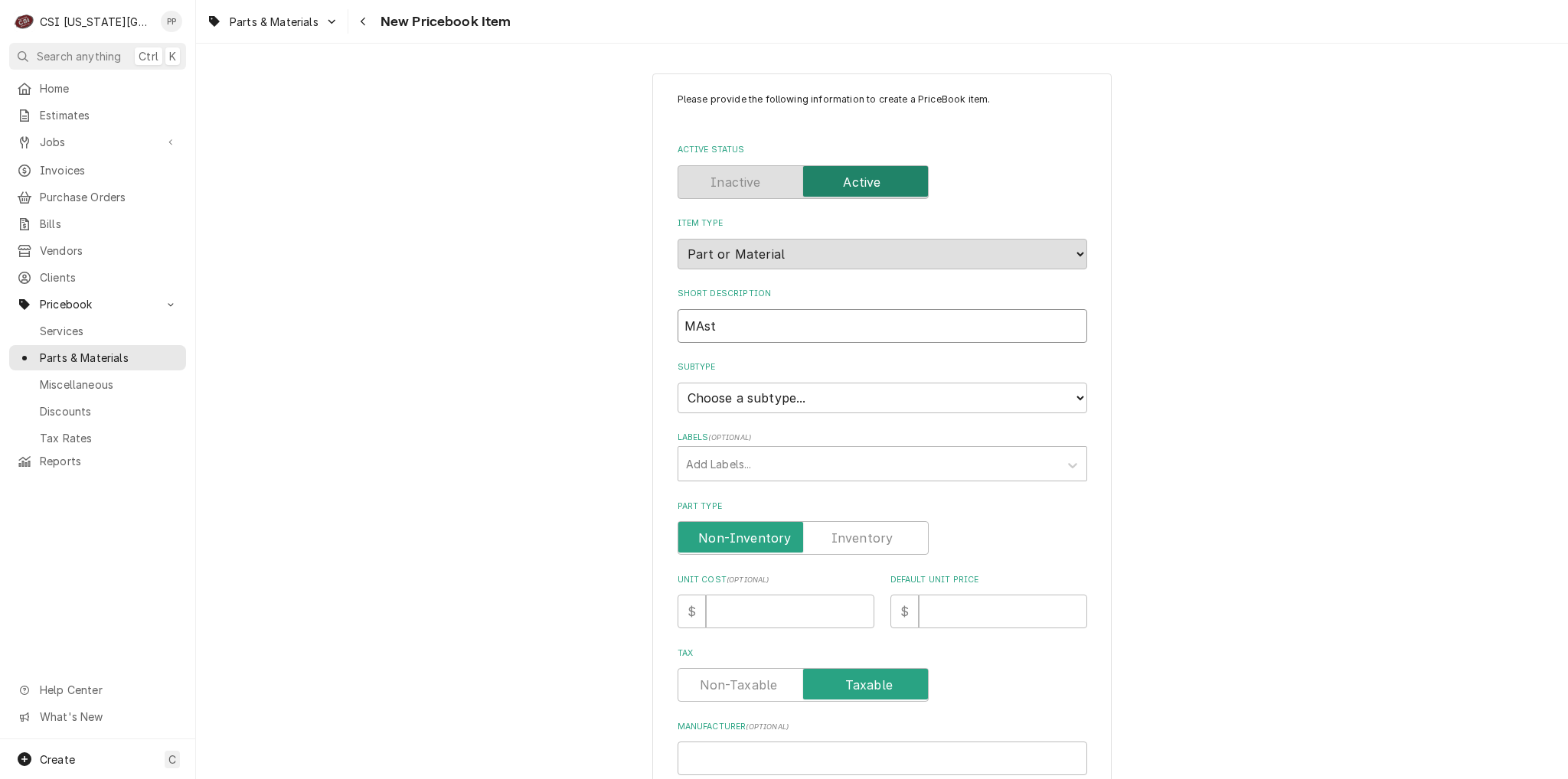
type input "MAste"
type textarea "x"
type input "MAster"
type textarea "x"
type input "MAsterb"
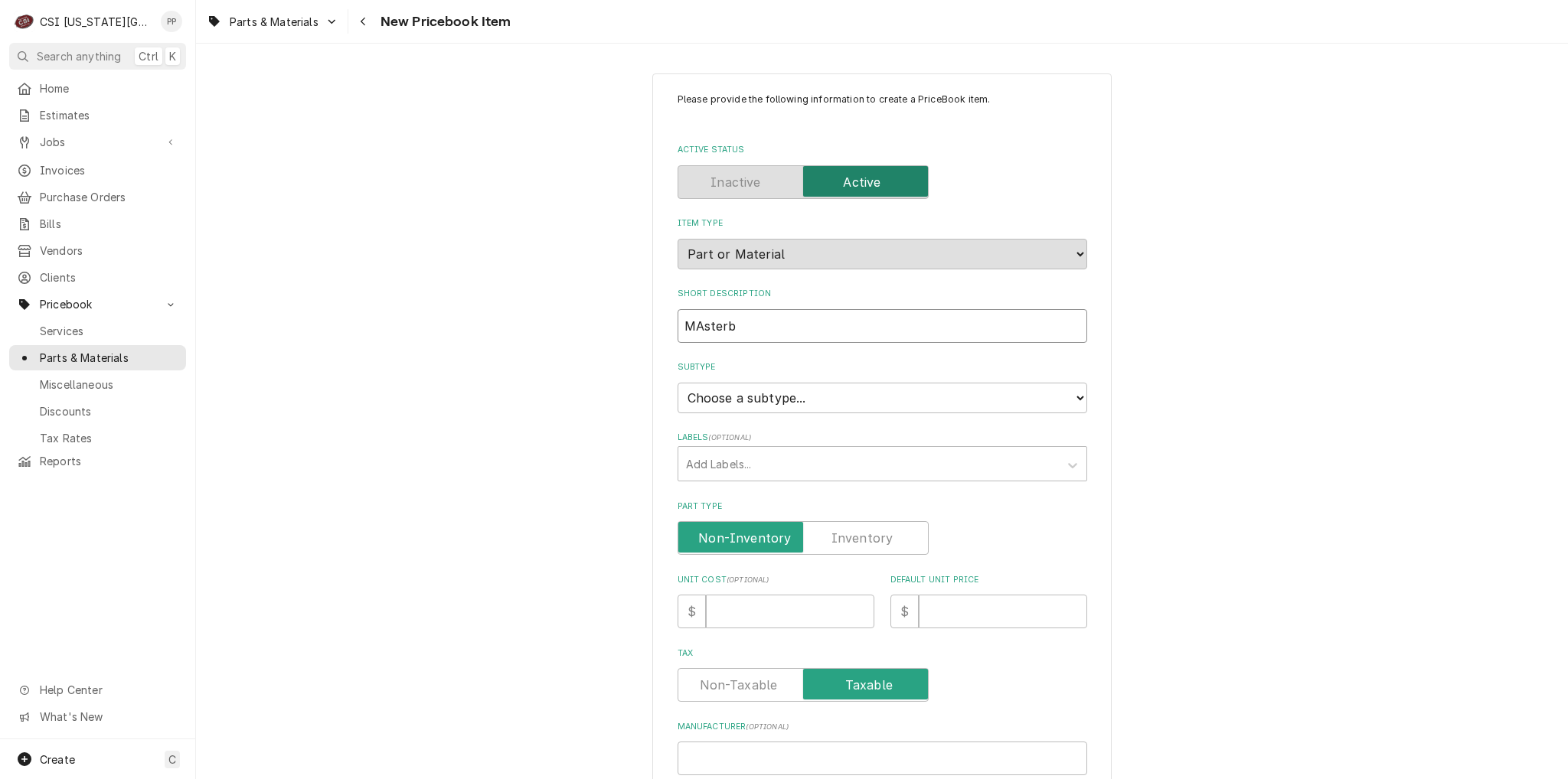
type textarea "x"
type input "MAsterbi"
type textarea "x"
type input "MAsterb"
type textarea "x"
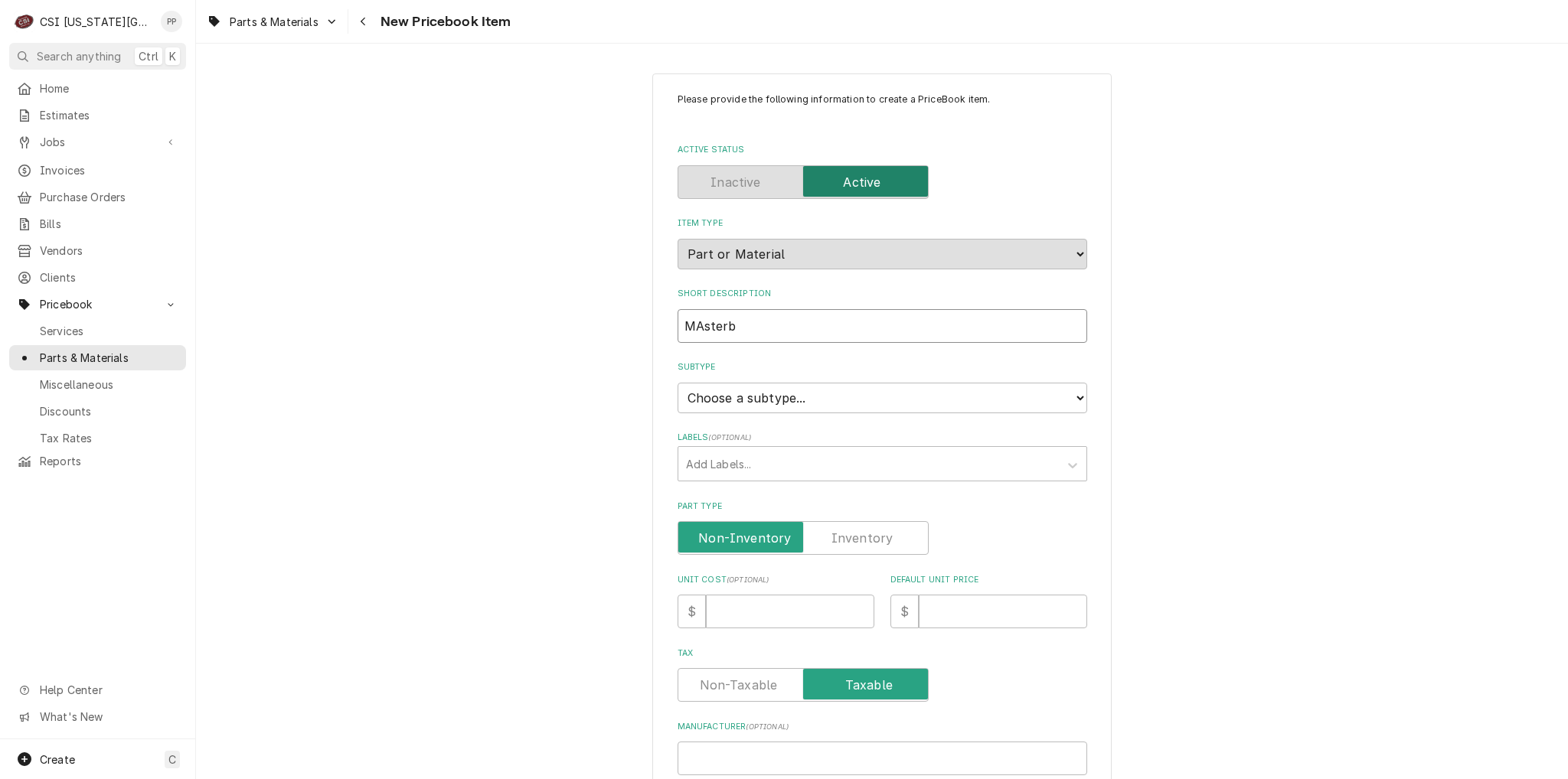
type input "MAster"
type textarea "x"
type input "MAste"
type textarea "x"
type input "MAst"
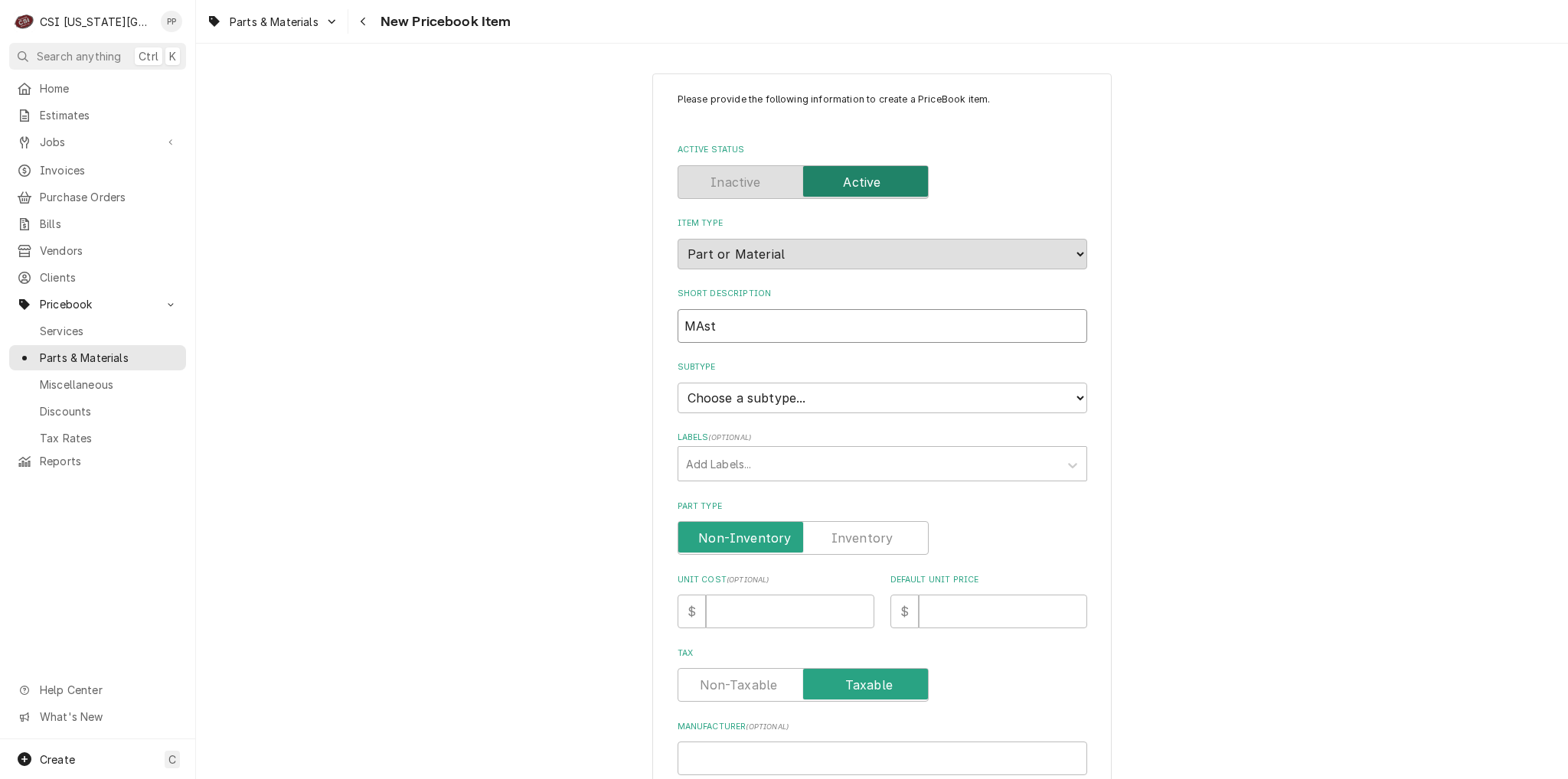
type textarea "x"
type input "MAs"
type textarea "x"
type input "MA"
type textarea "x"
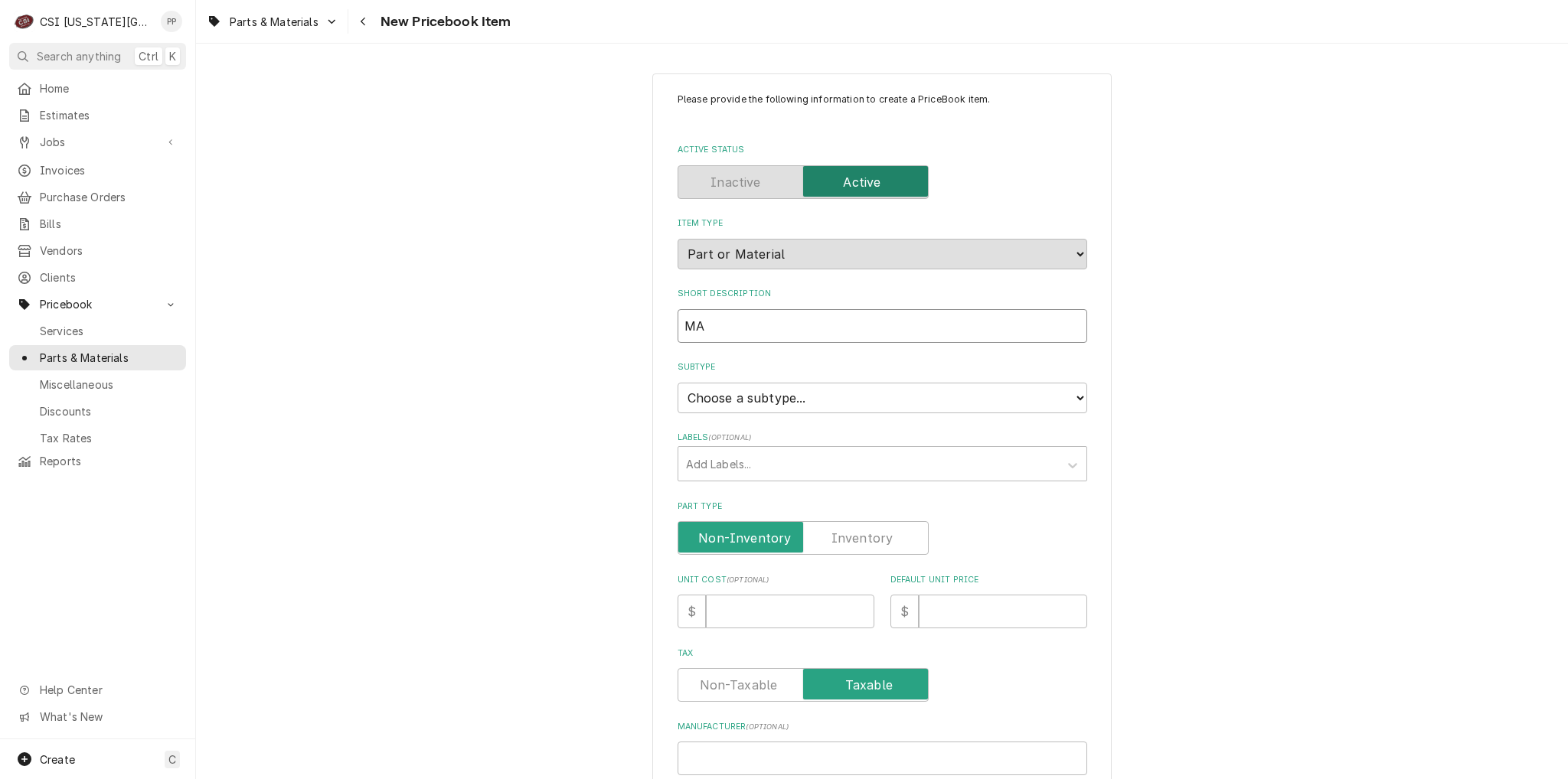
type input "M"
type textarea "x"
type input "Ma"
type textarea "x"
type input "Mas"
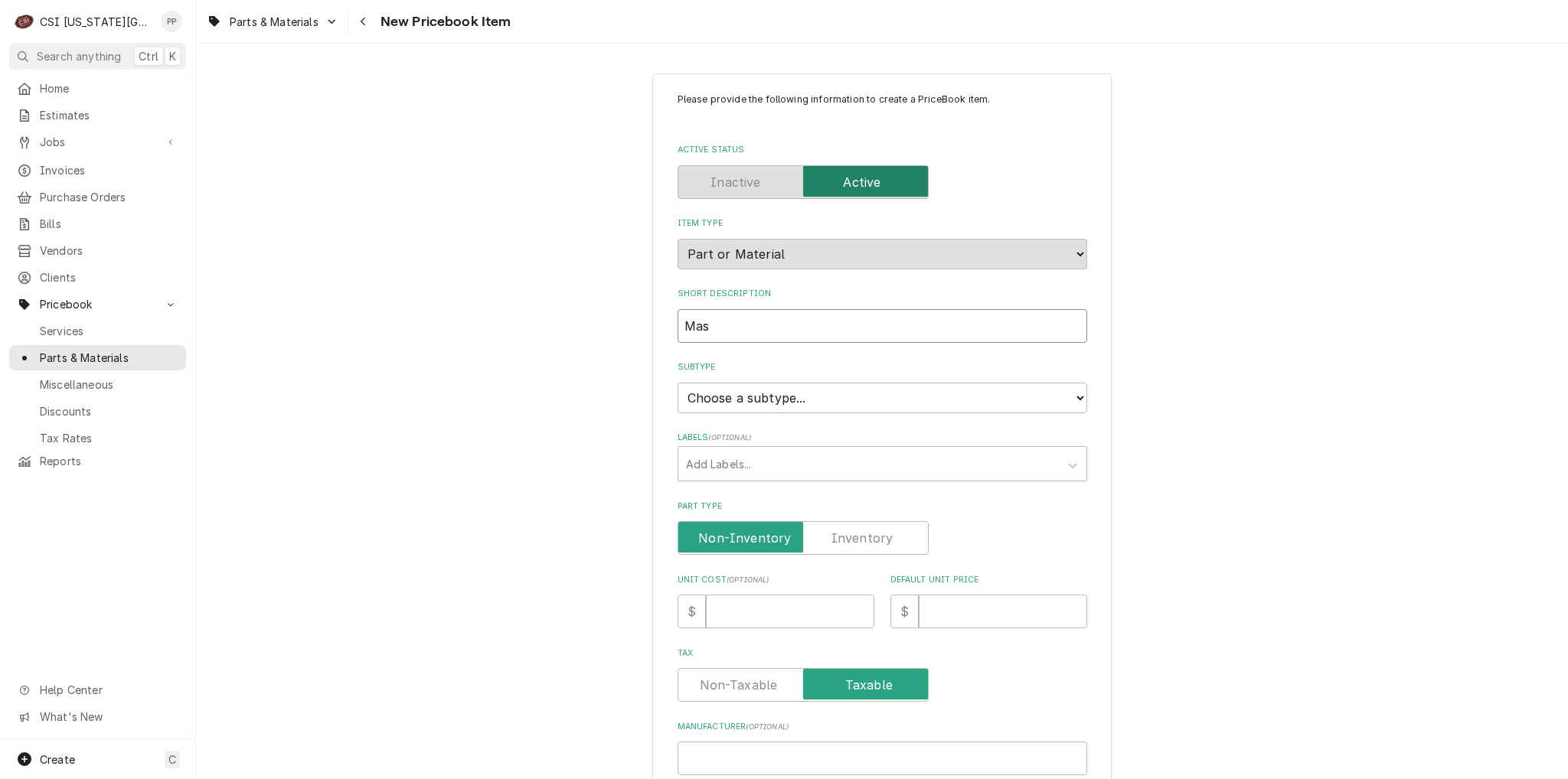
type textarea "x"
type input "Mast"
type textarea "x"
type input "Maste"
type textarea "x"
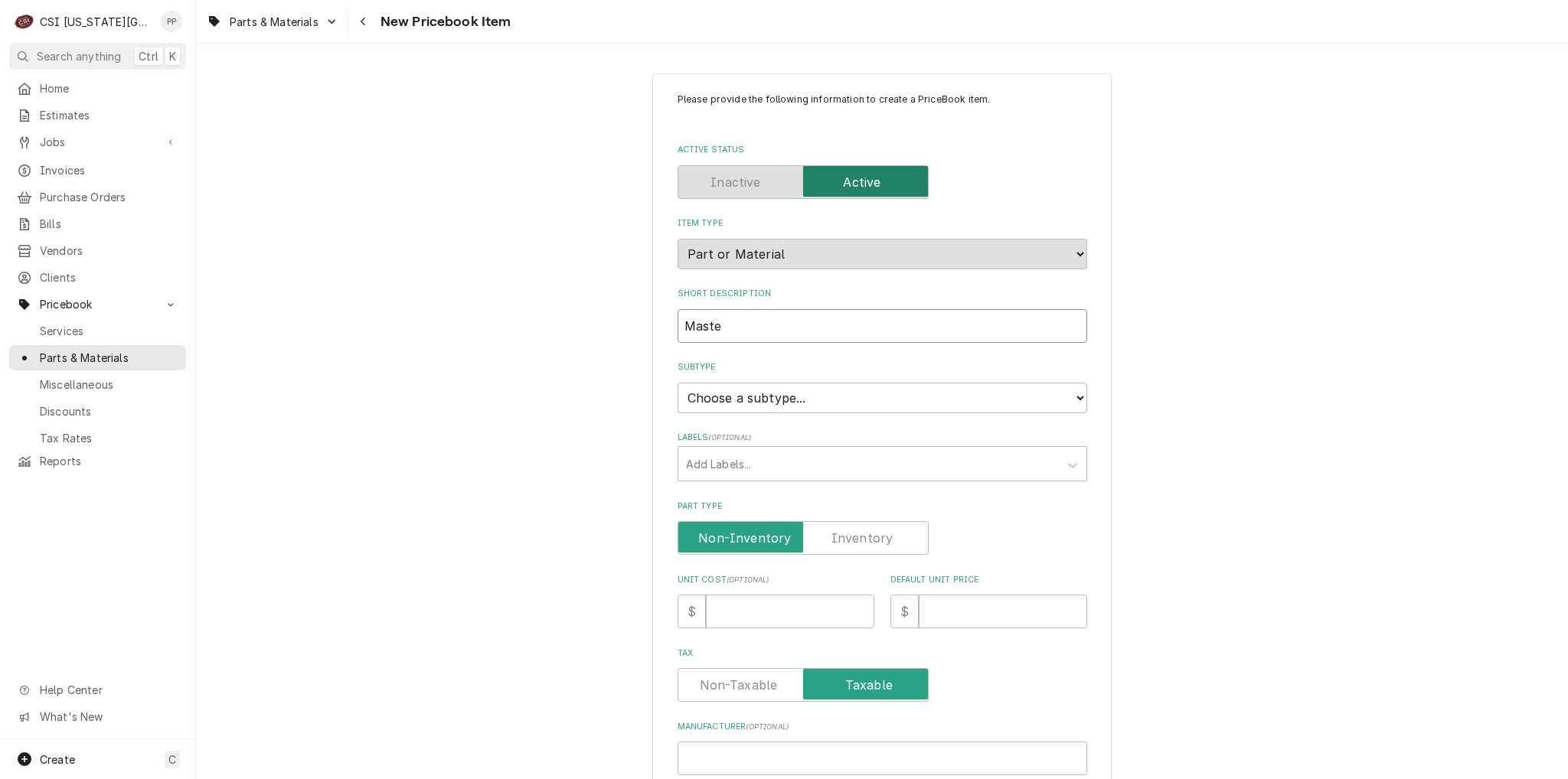
type input "Master"
type textarea "x"
type input "Masterb"
type textarea "x"
type input "Masterbi"
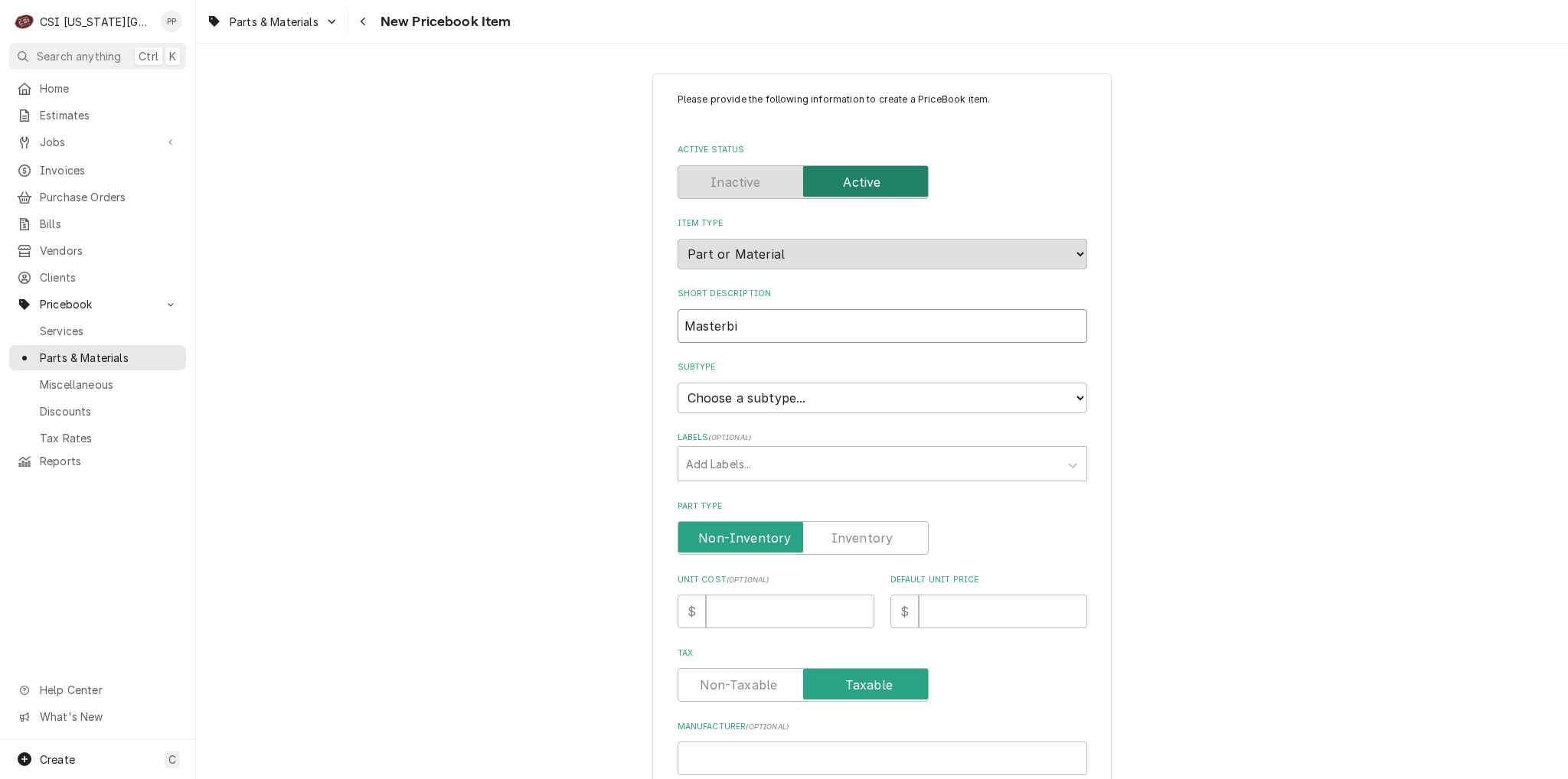
type textarea "x"
type input "Masterbil"
type textarea "x"
type input "Masterbilt"
type textarea "x"
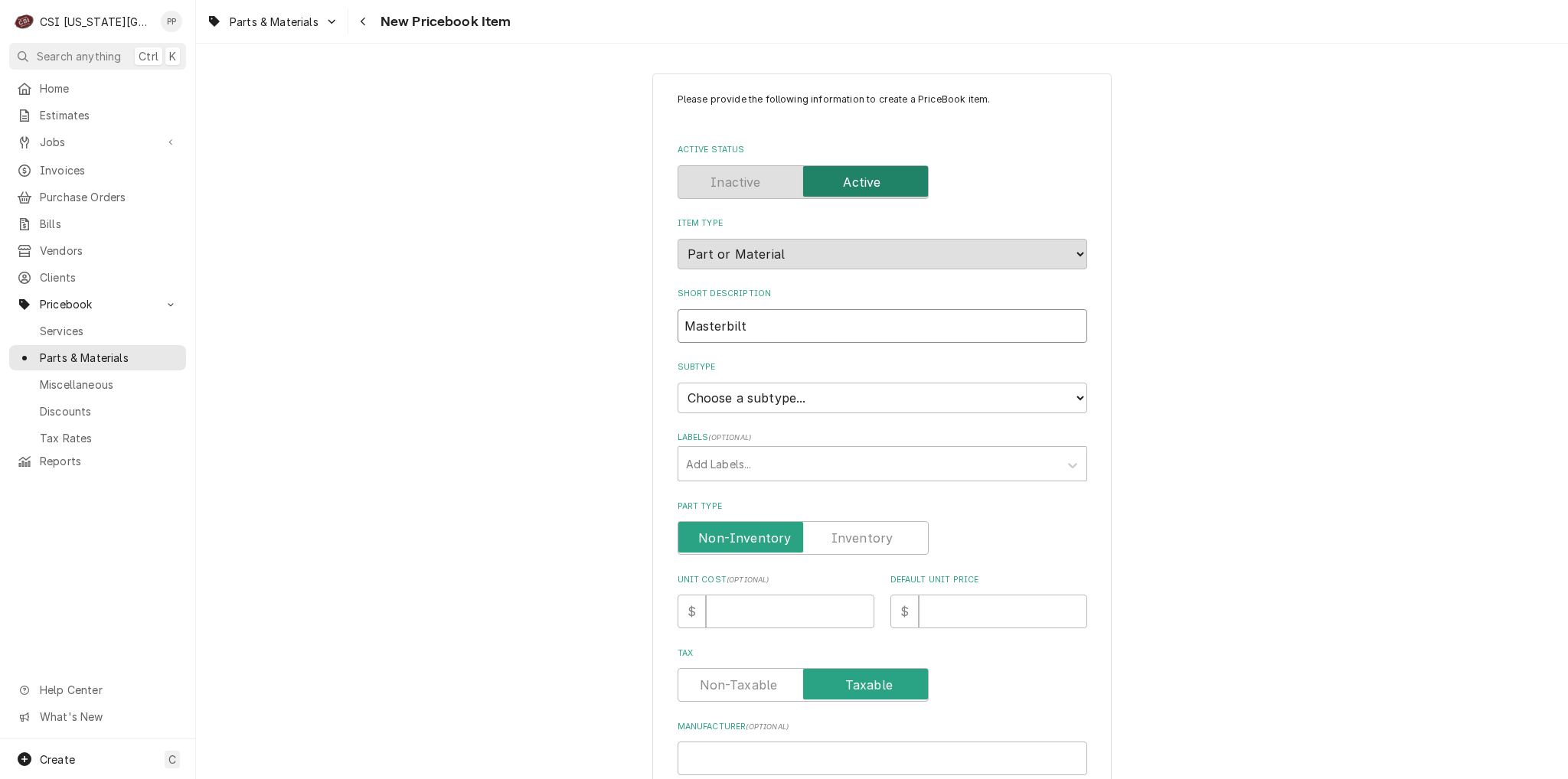
type input "Masterbilt"
type textarea "x"
type input "Masterbilt r"
type textarea "x"
type input "Masterbilt re"
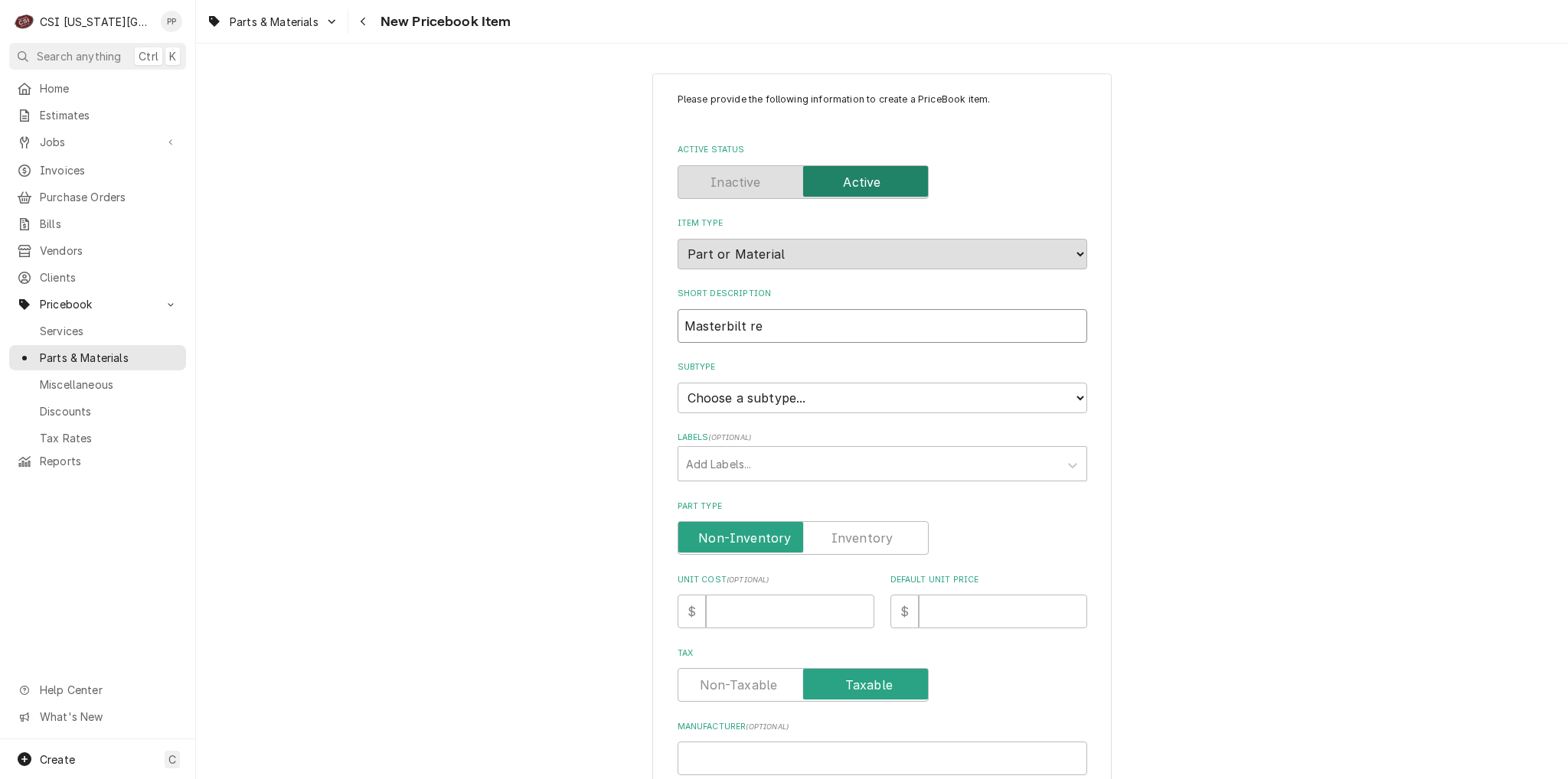
type textarea "x"
type input "Masterbilt rec"
type textarea "x"
type input "Masterbilt rece"
type textarea "x"
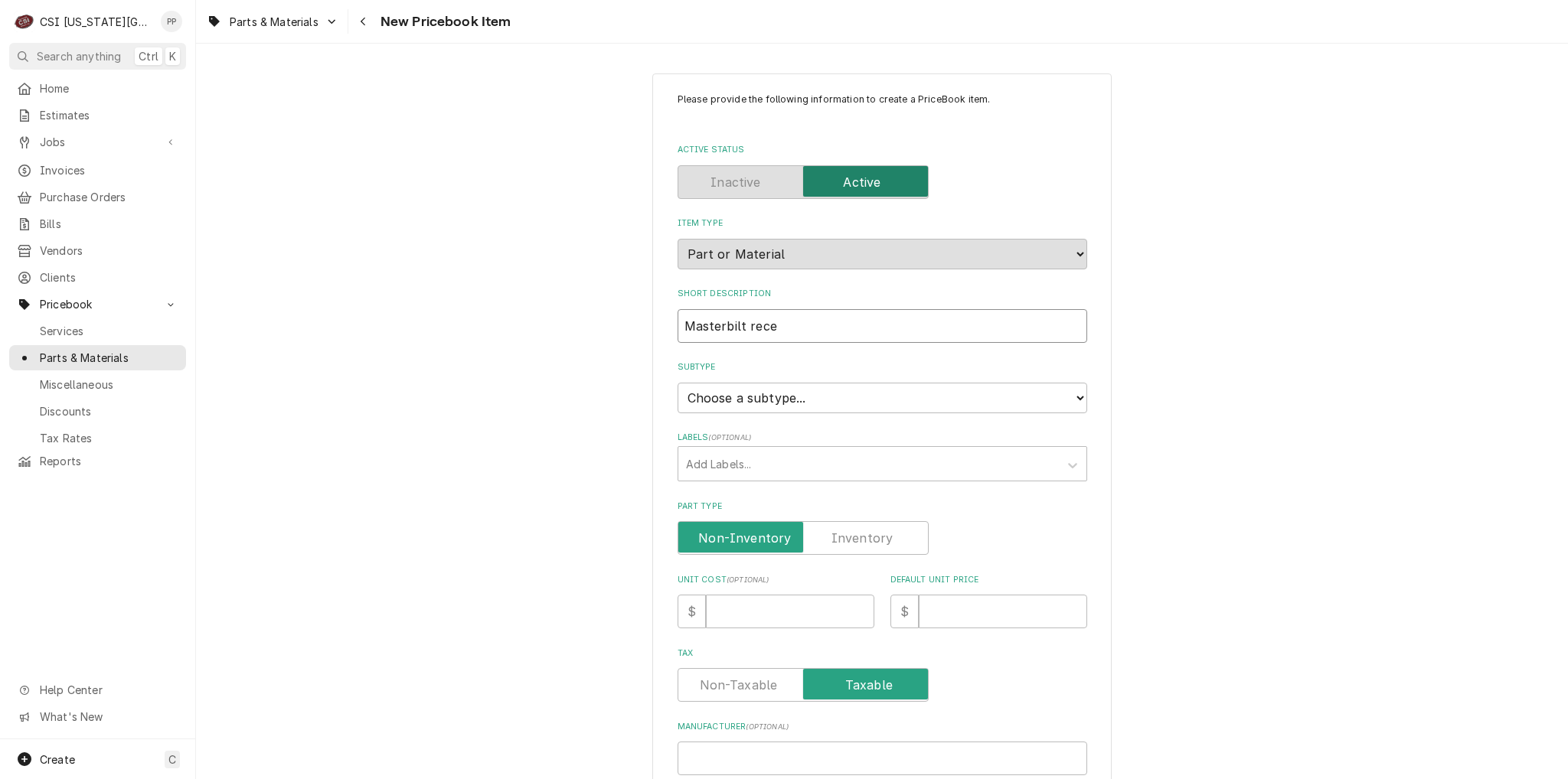
type input "Masterbilt recei"
type textarea "x"
type input "Masterbilt receiv"
type textarea "x"
type input "Masterbilt receive"
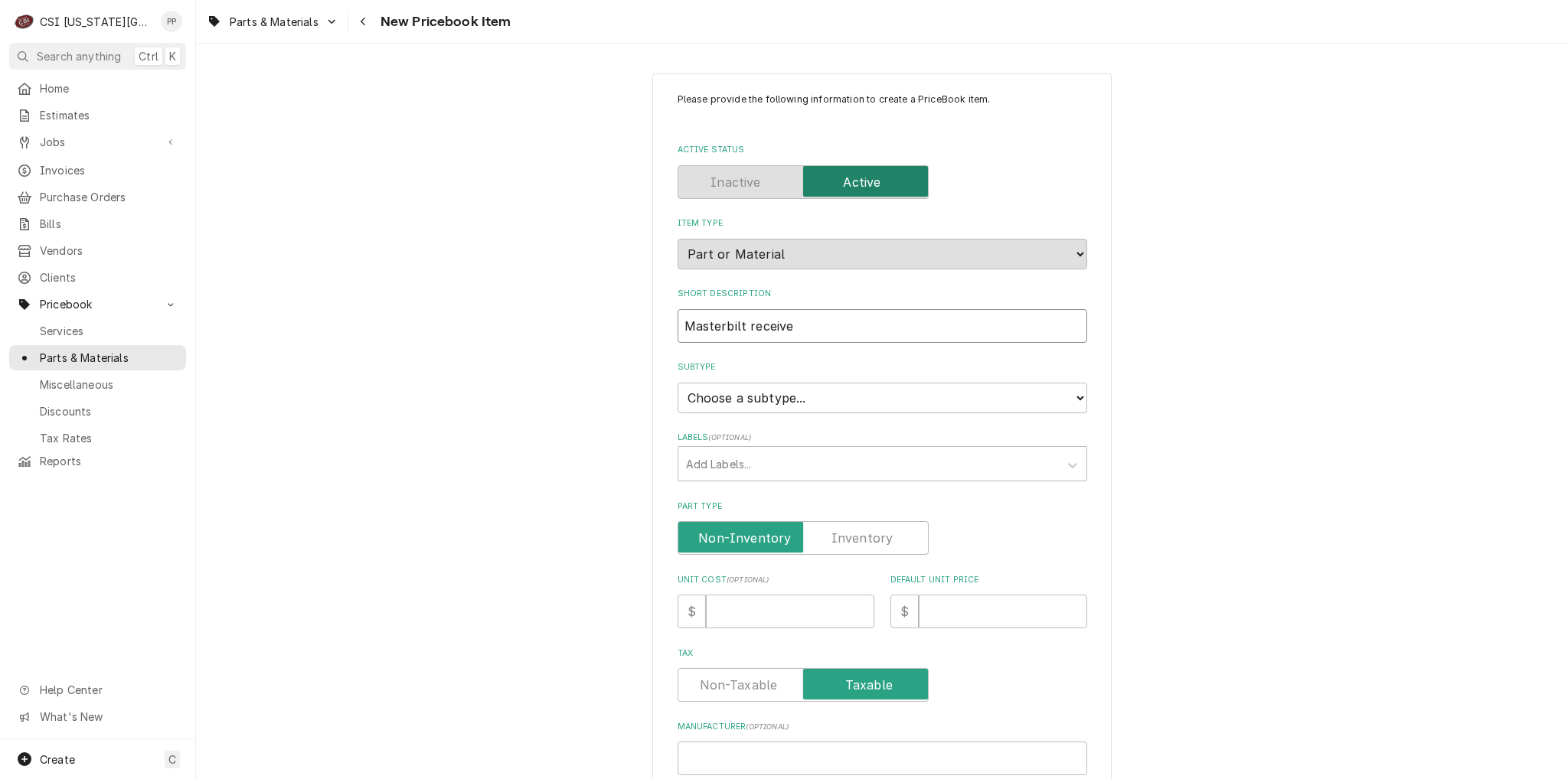
type textarea "x"
type input "Masterbilt receiver"
type textarea "x"
type input "Masterbilt receiver"
type textarea "x"
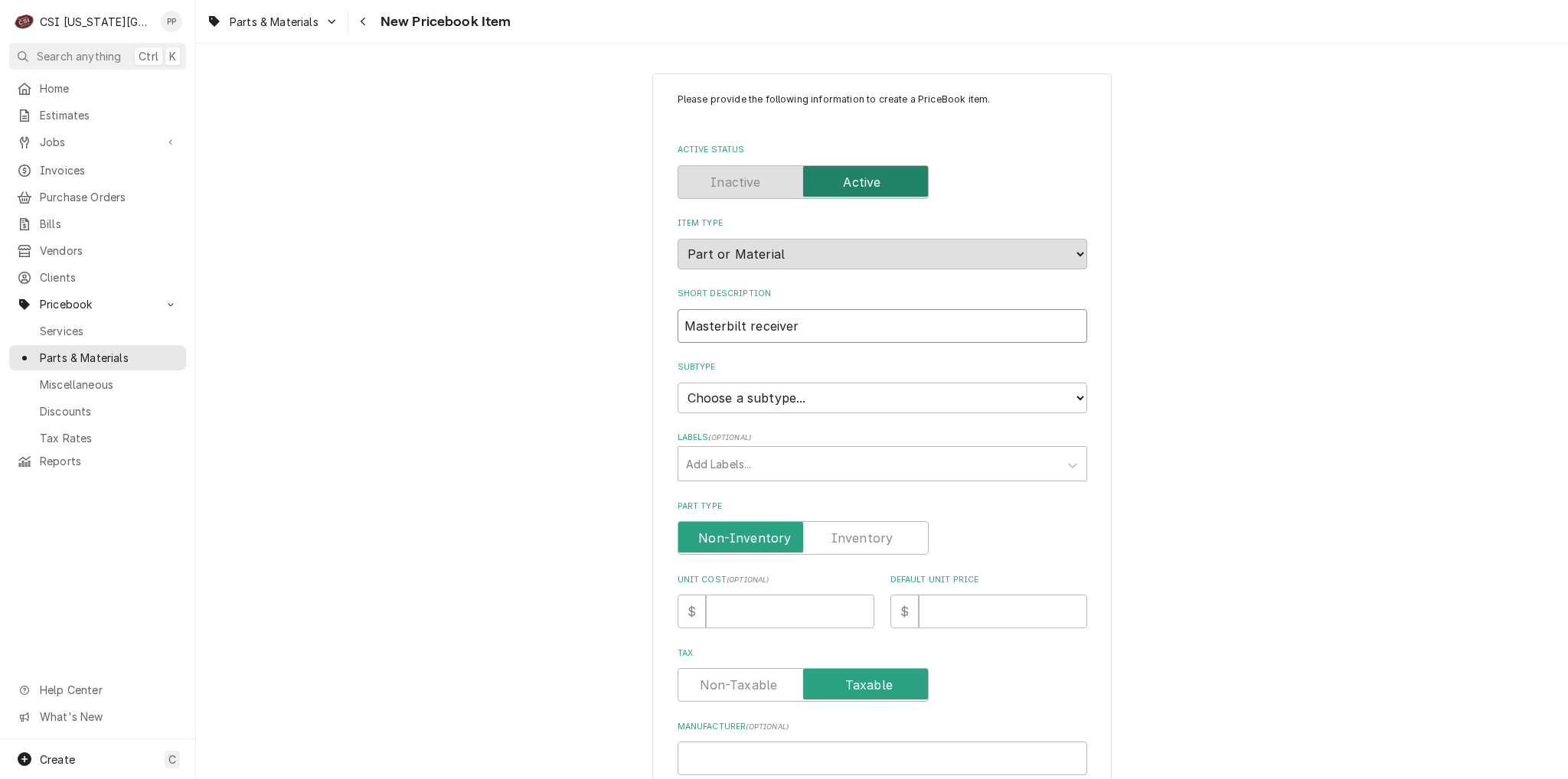
type input "Masterbilt receiver t"
type textarea "x"
type input "Masterbilt receiver ta"
type textarea "x"
type input "Masterbilt receiver tan"
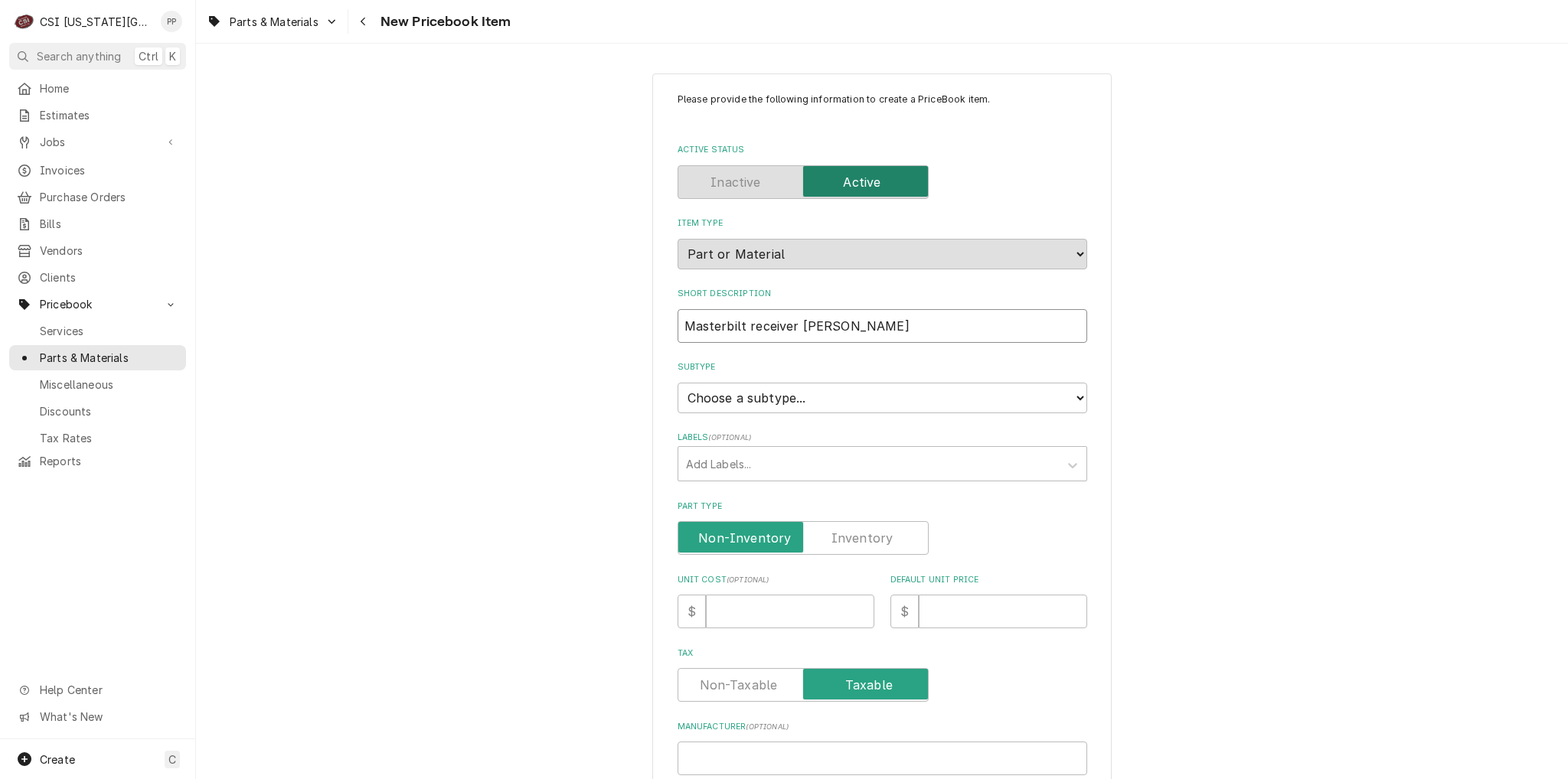
type textarea "x"
type input "Masterbilt receiver tank"
type textarea "x"
type input "Masterbilt receiver tank"
click at [816, 615] on input "Unit Cost ( optional )" at bounding box center [790, 611] width 169 height 34
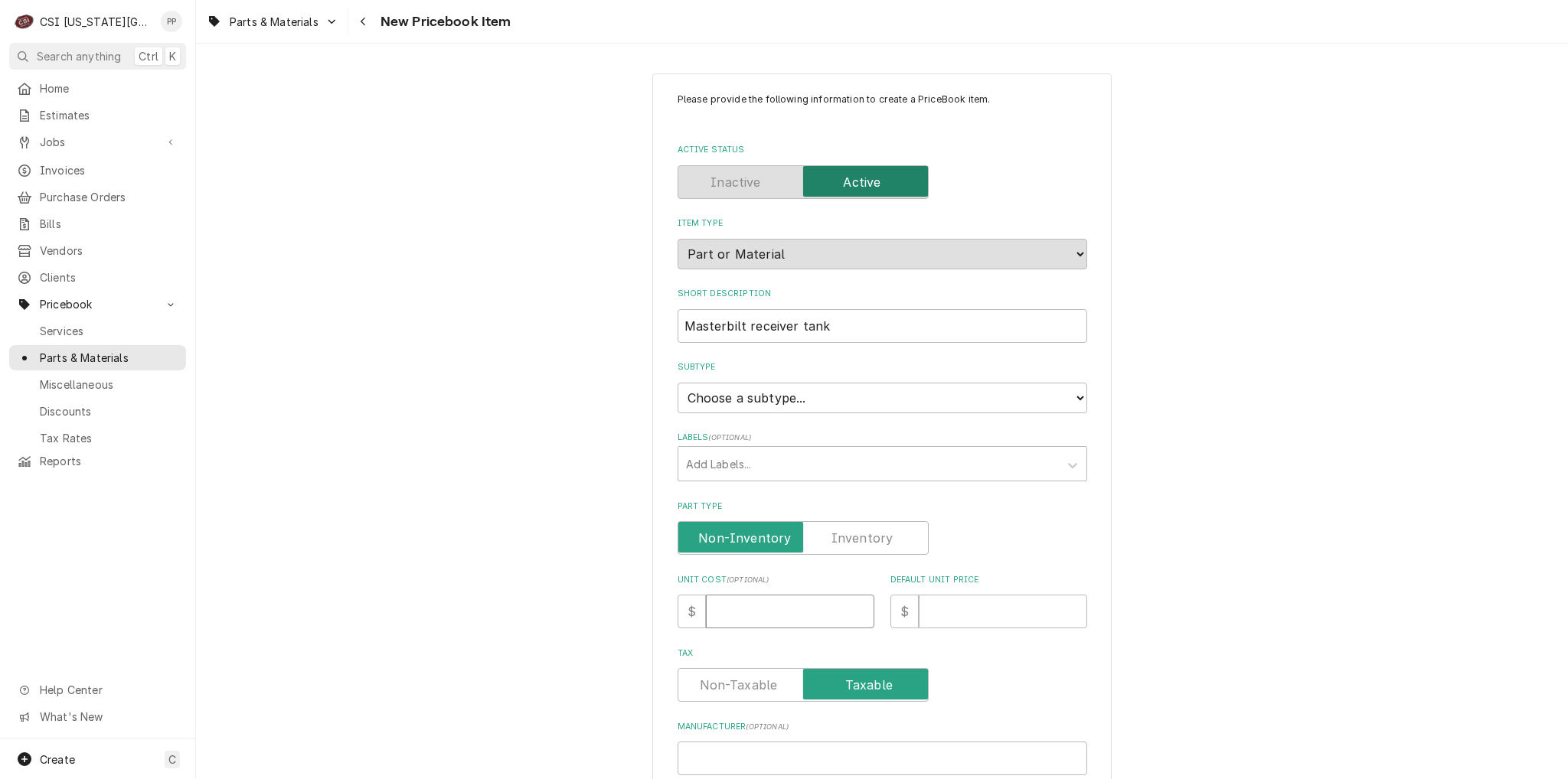
type textarea "x"
type input "1"
type textarea "x"
type input "11"
type textarea "x"
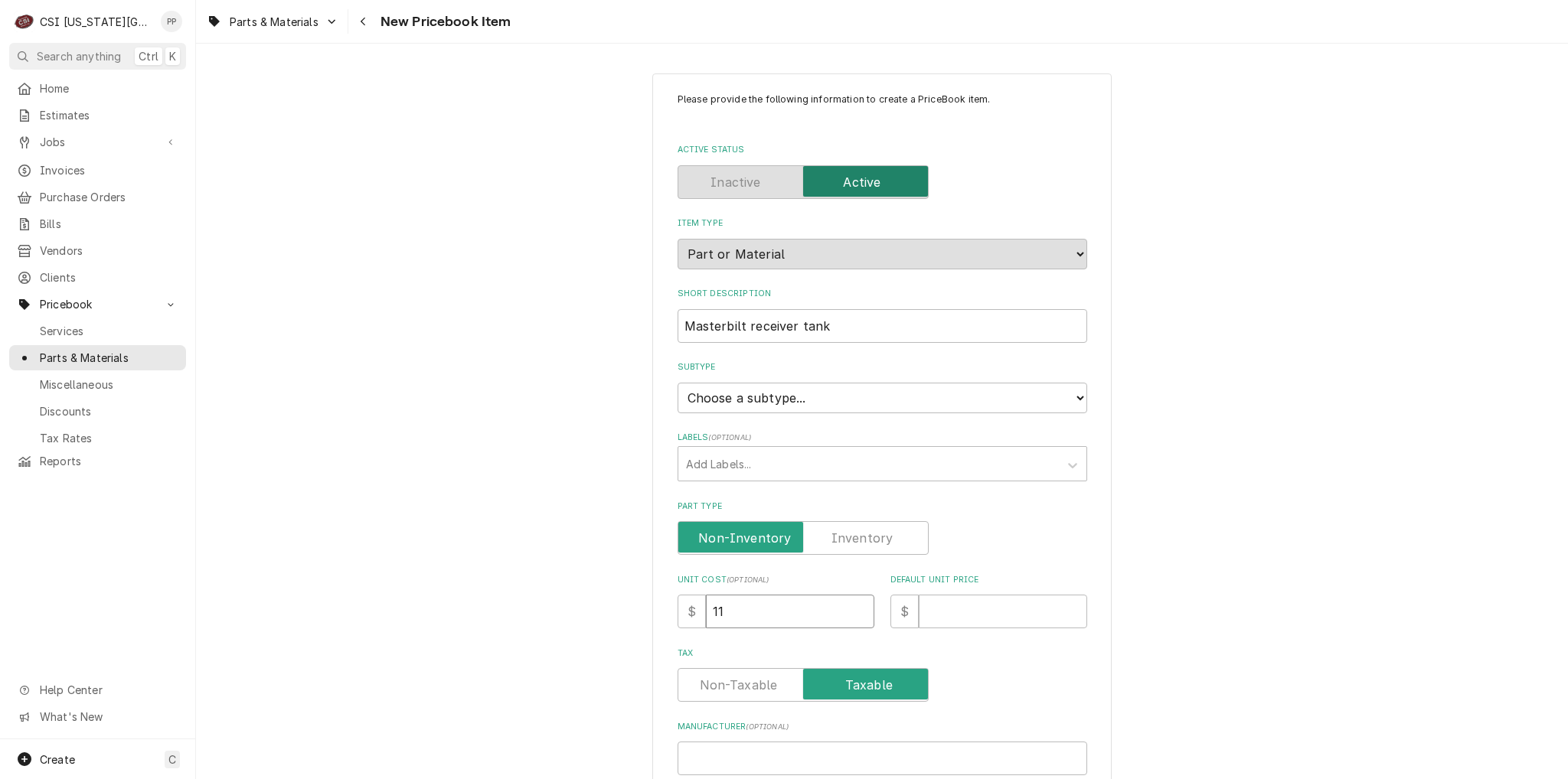
type input "116"
type textarea "x"
type input "116.2"
type textarea "x"
type input "116.28"
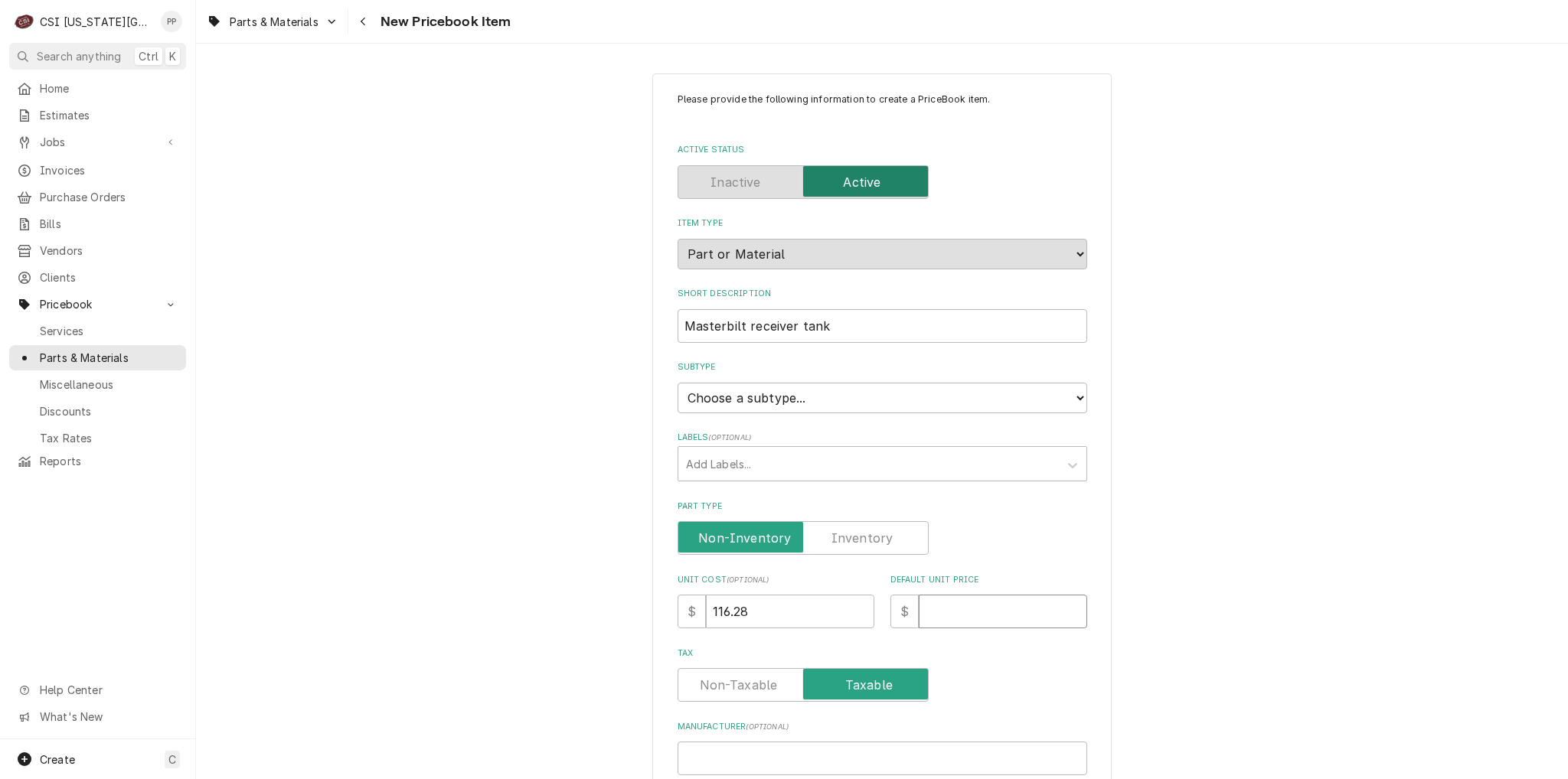
type textarea "x"
type input "1"
type textarea "x"
type input "17"
type textarea "x"
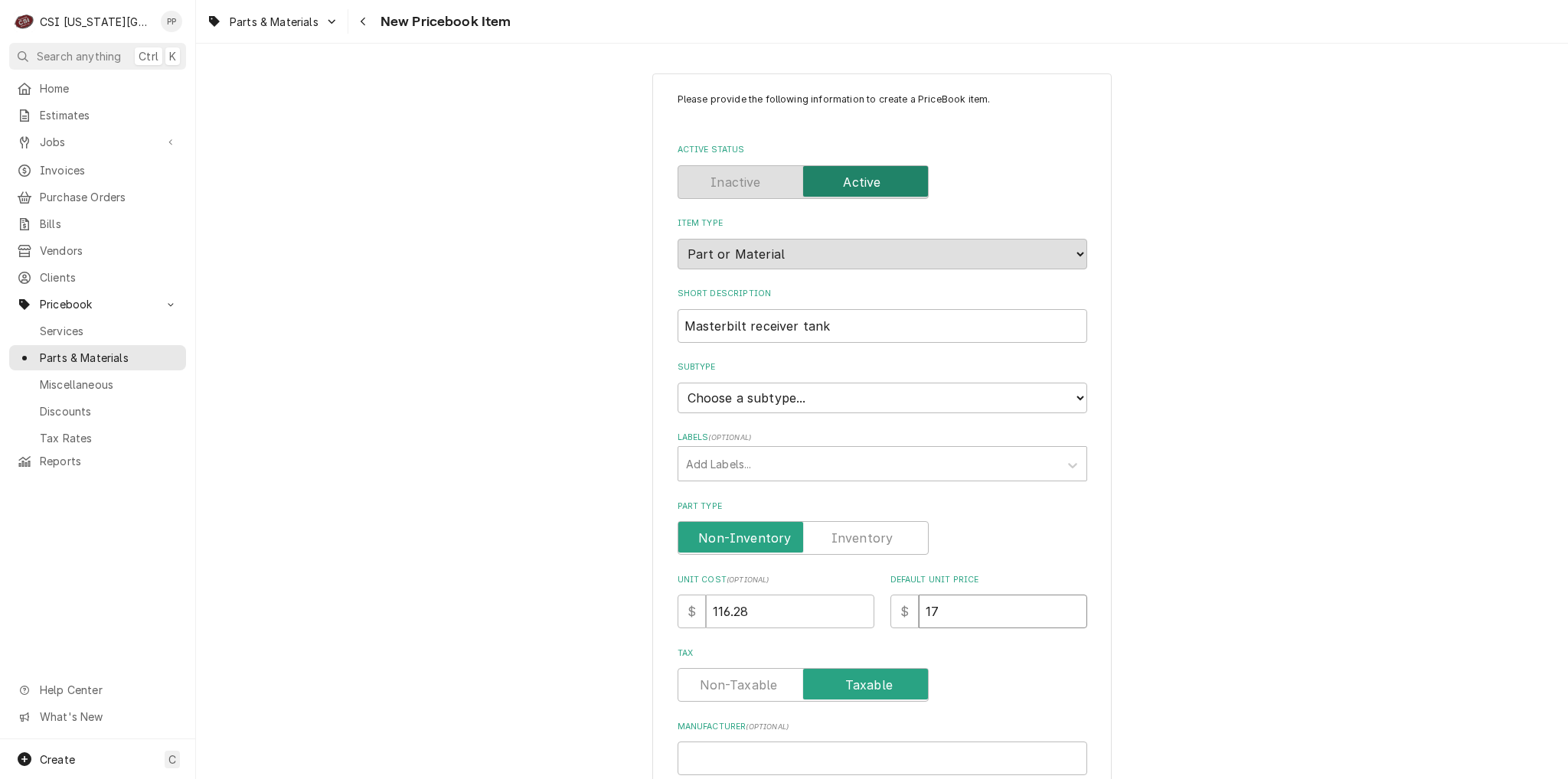
type input "178"
type textarea "x"
type input "178.8"
type textarea "x"
type input "178.89"
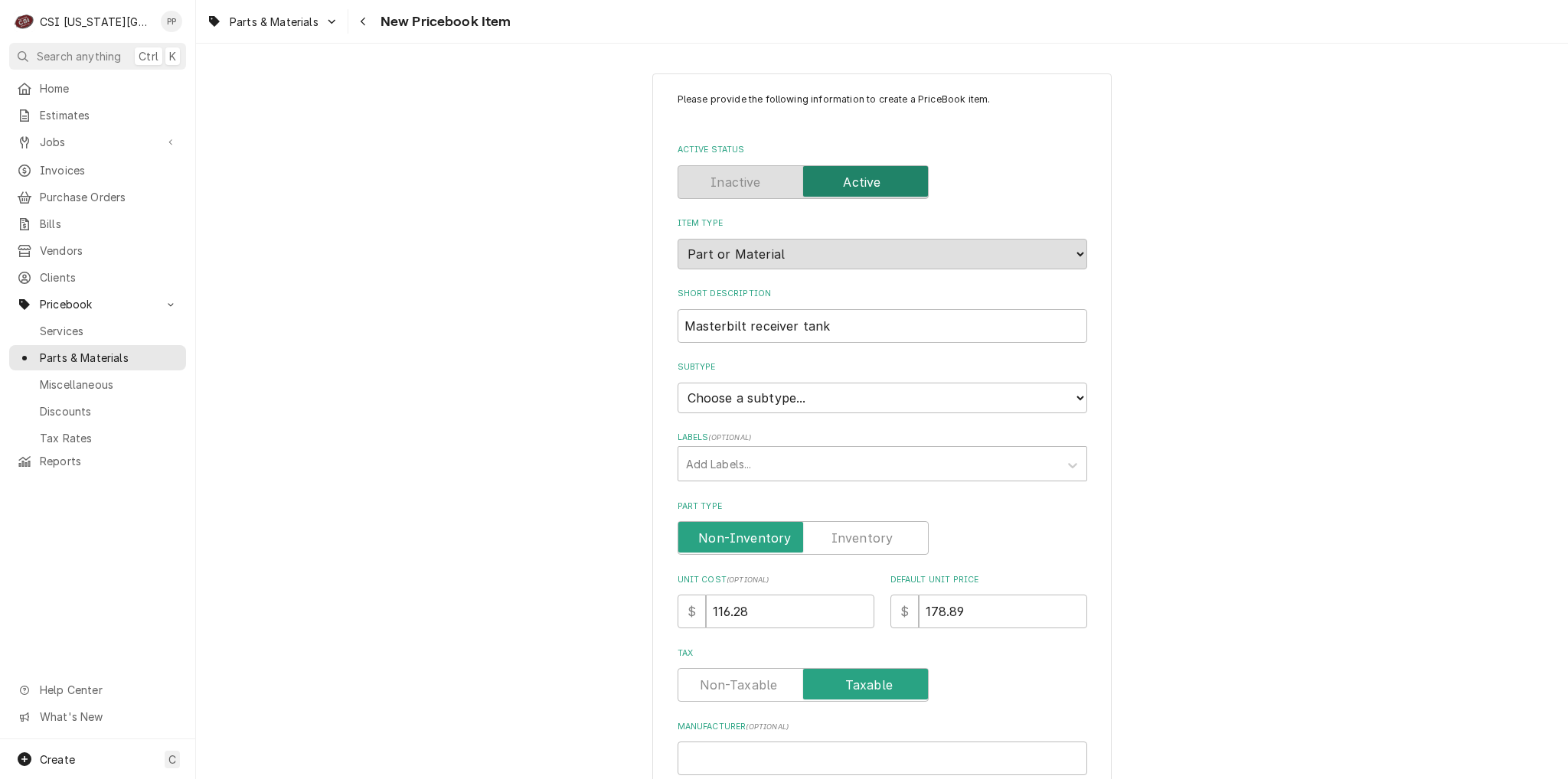
scroll to position [229, 0]
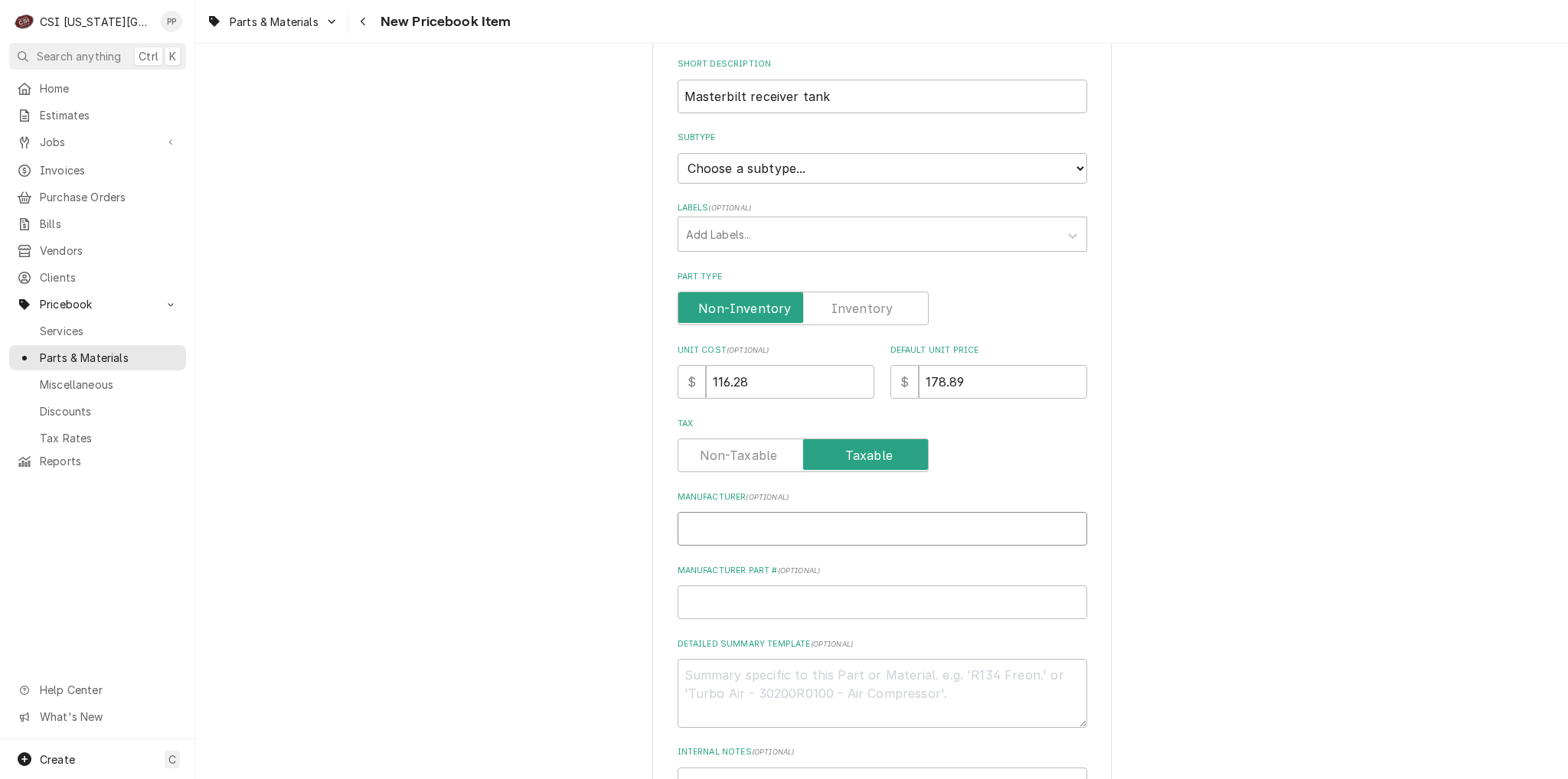
drag, startPoint x: 754, startPoint y: 527, endPoint x: 762, endPoint y: 527, distance: 8.0
click at [757, 527] on input "Manufacturer ( optional )" at bounding box center [882, 529] width 409 height 34
type textarea "x"
type input "M"
type textarea "x"
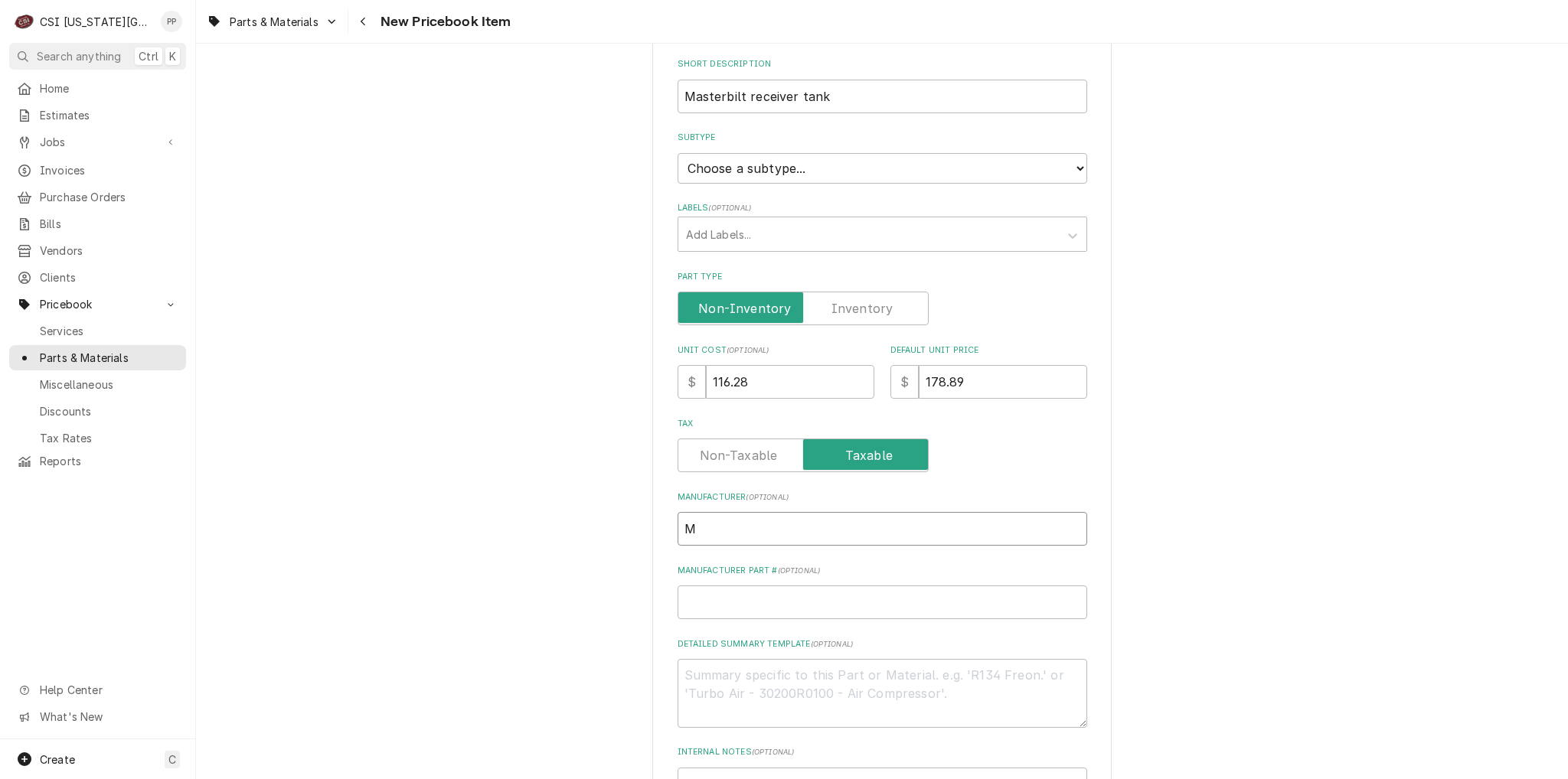
type input "Ma"
type textarea "x"
type input "Mas"
type textarea "x"
type input "Mast"
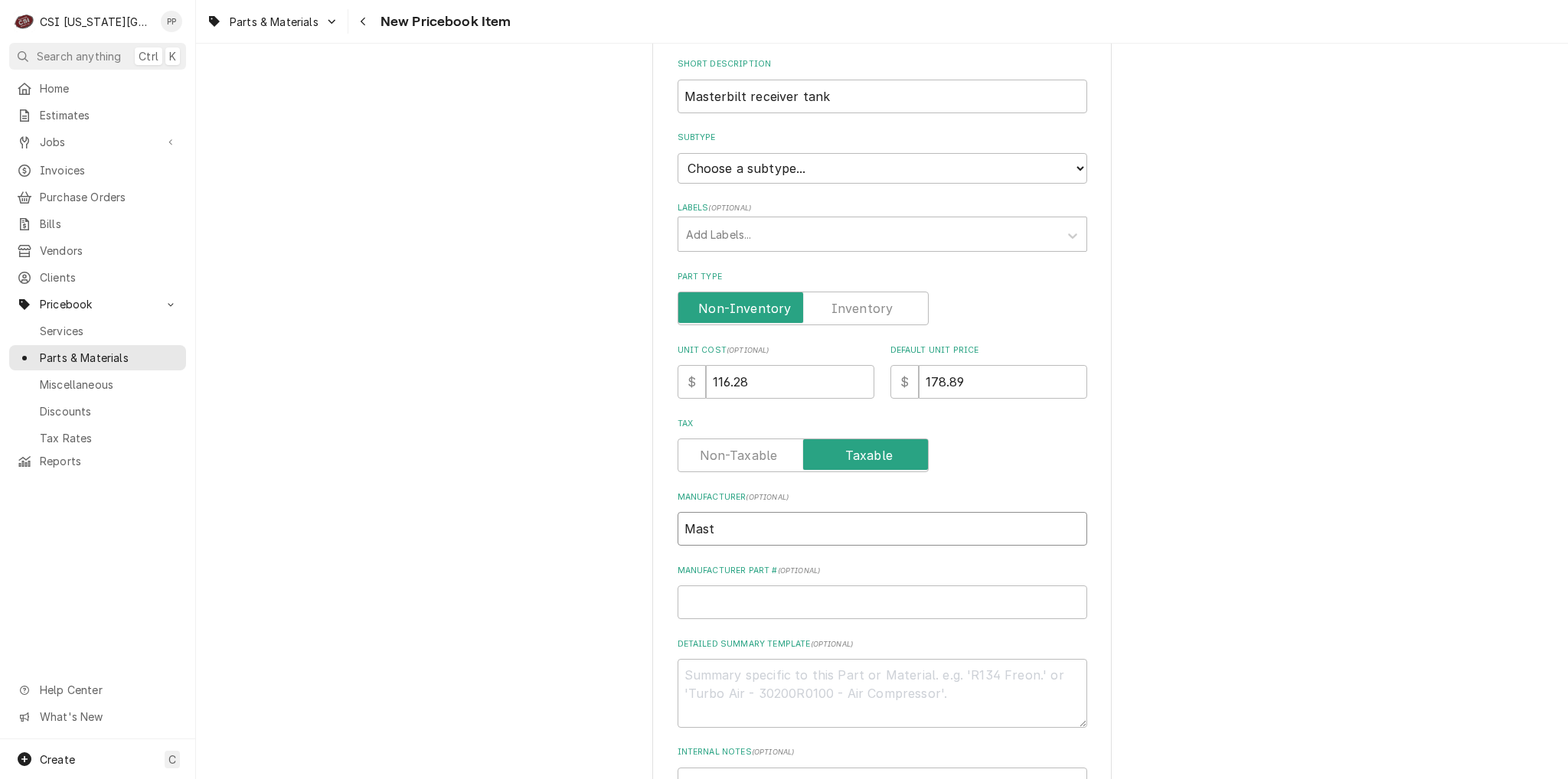
type textarea "x"
type input "Maste"
type textarea "x"
type input "Master"
type textarea "x"
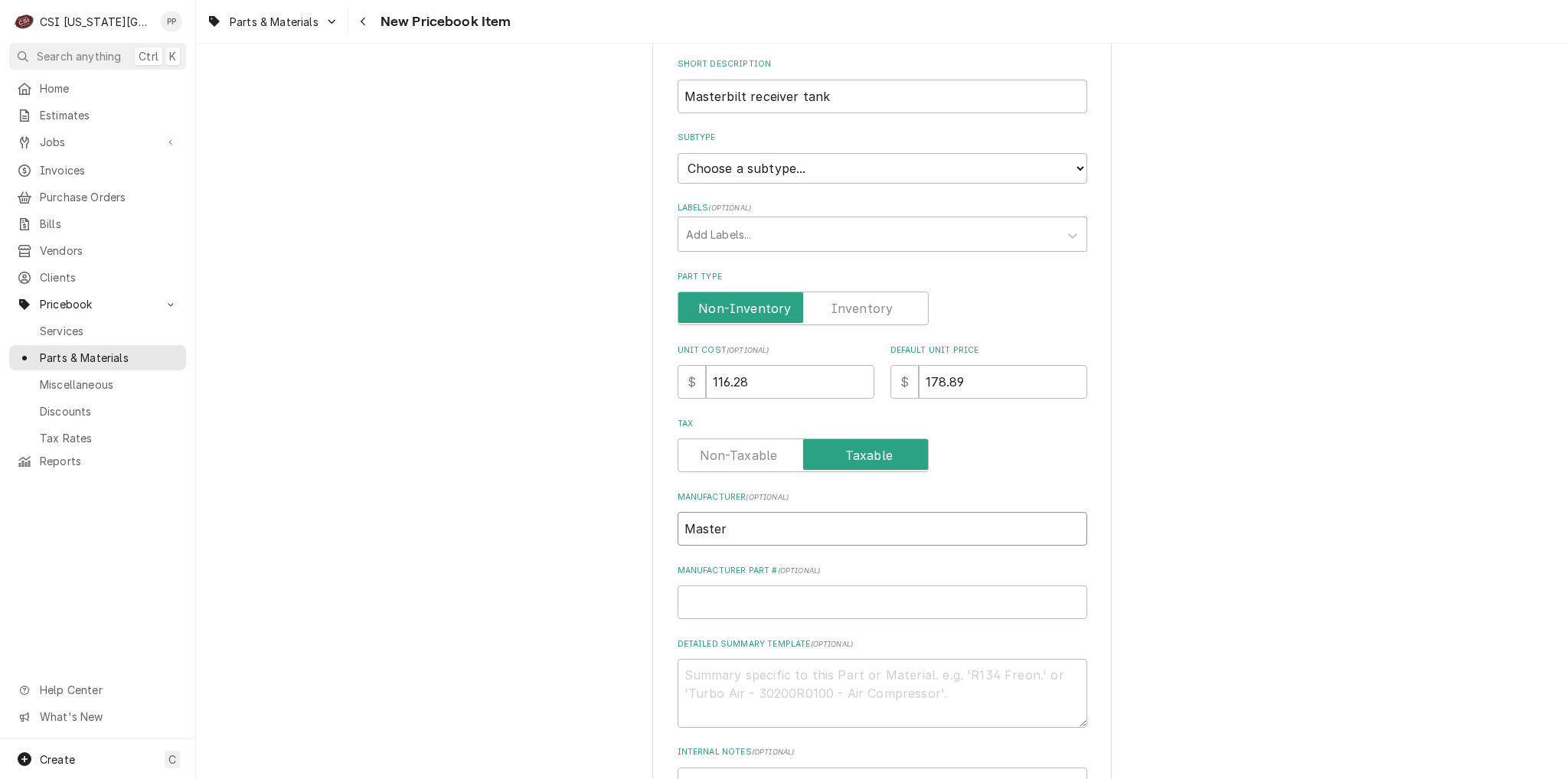
type input "Masterv"
type textarea "x"
type input "Mastervi"
type textarea "x"
type input "Mastervil"
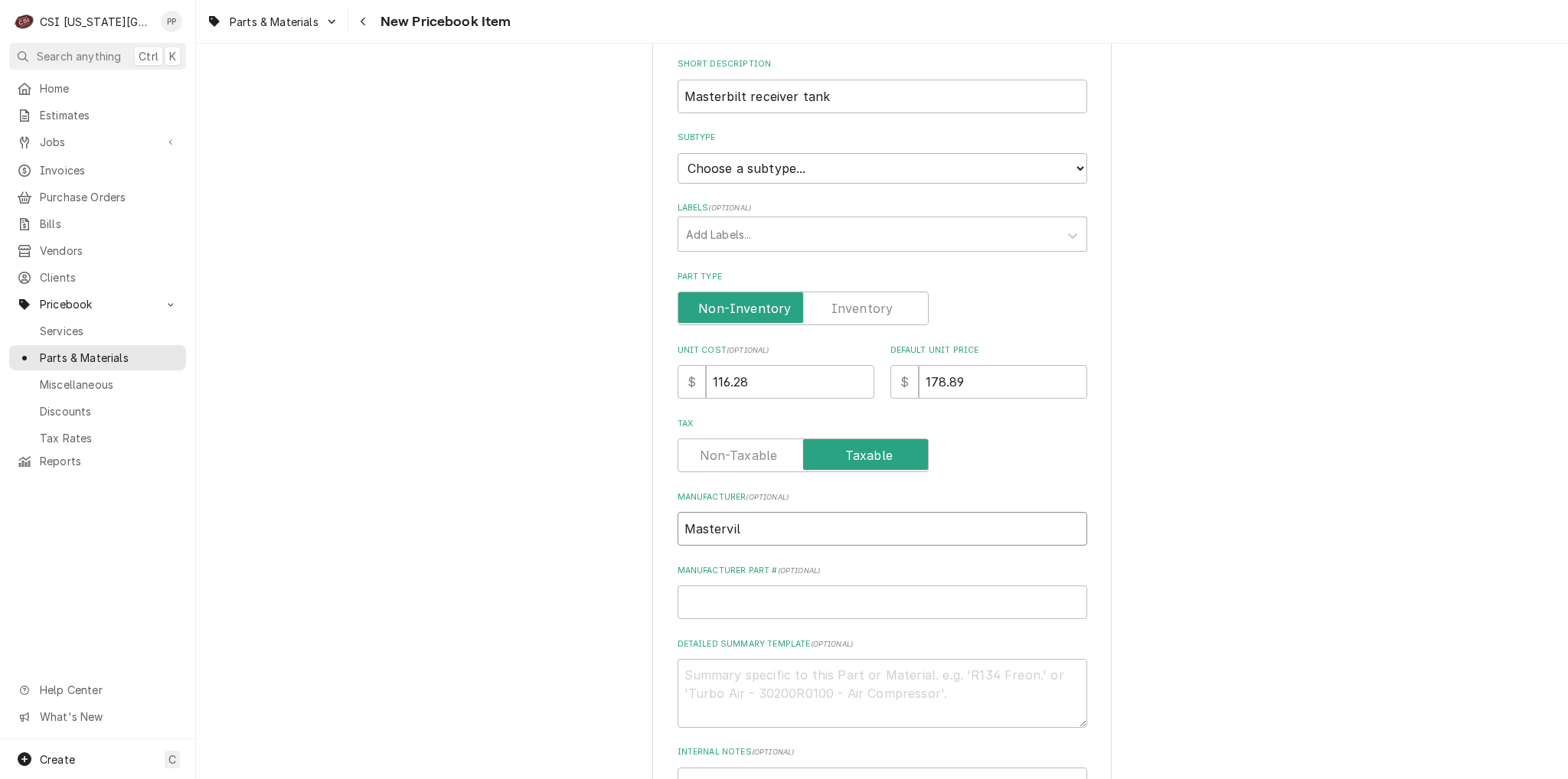
type textarea "x"
type input "Mastervi"
type textarea "x"
type input "Master"
type textarea "x"
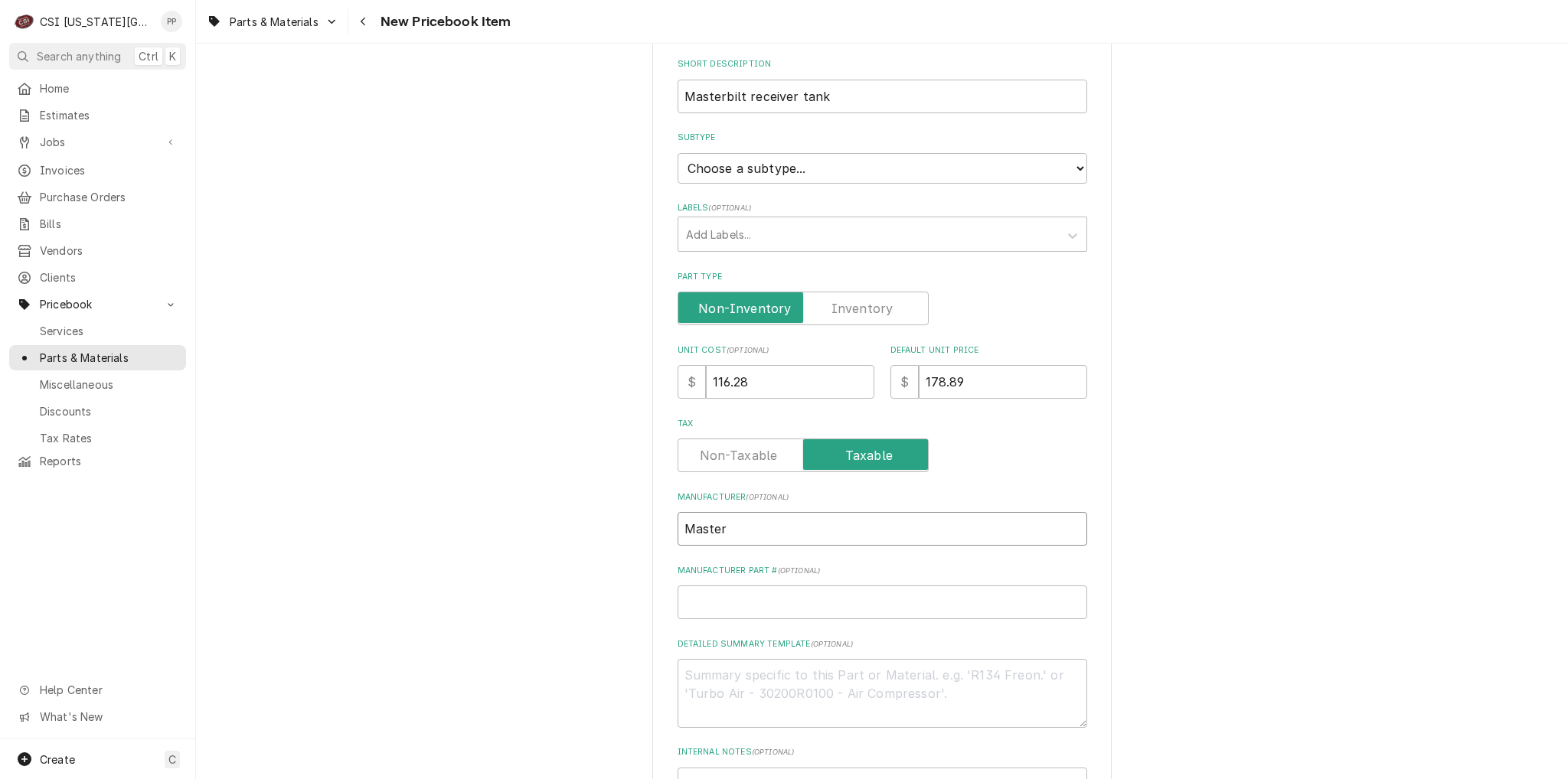
type input "Masterb"
type textarea "x"
type input "Masterbi"
type textarea "x"
type input "Masterbil"
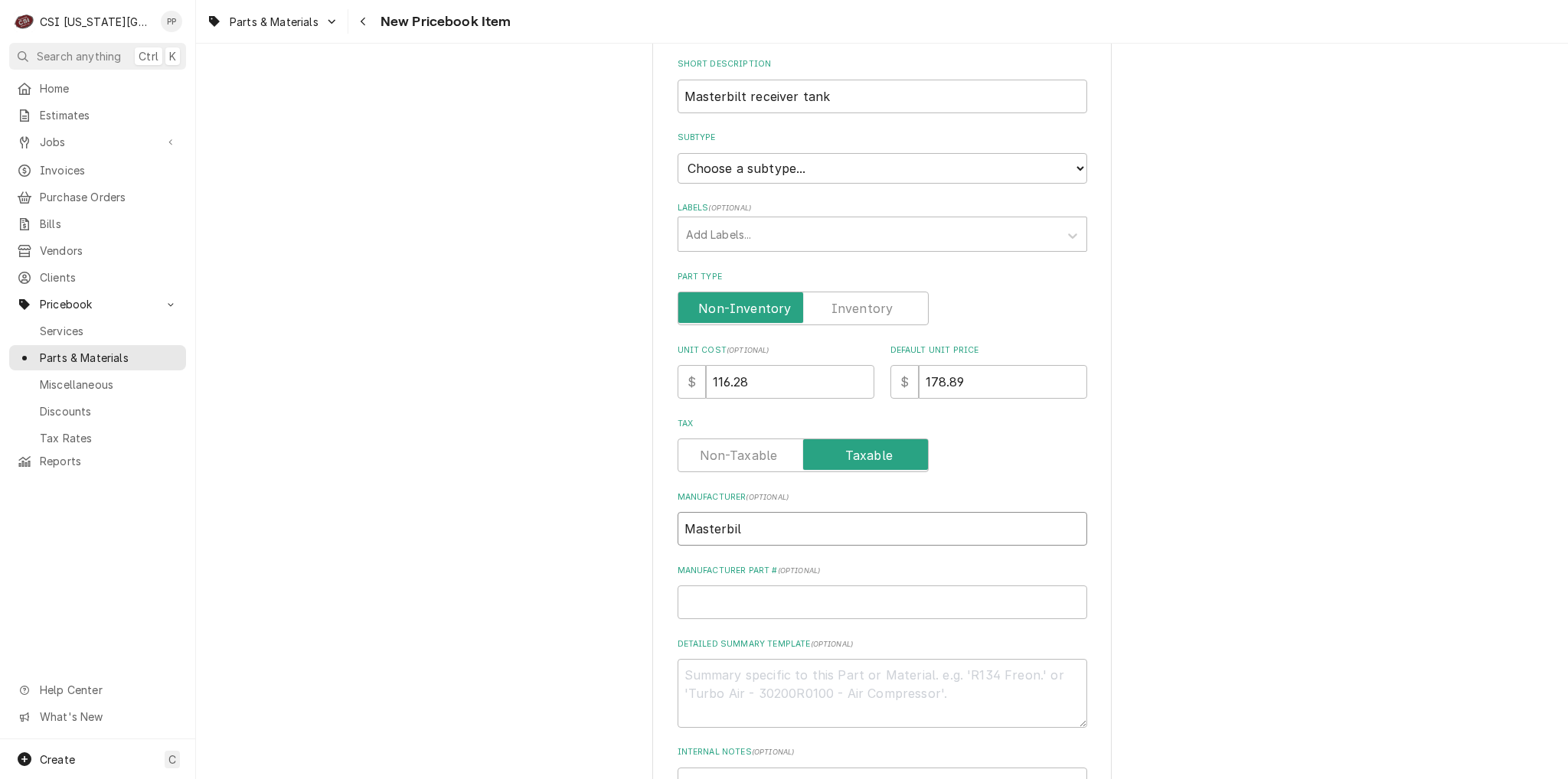
type textarea "x"
type input "Masterbilt"
type textarea "x"
type input "Masterbilt"
click at [736, 605] on input "Manufacturer Part # ( optional )" at bounding box center [882, 603] width 409 height 34
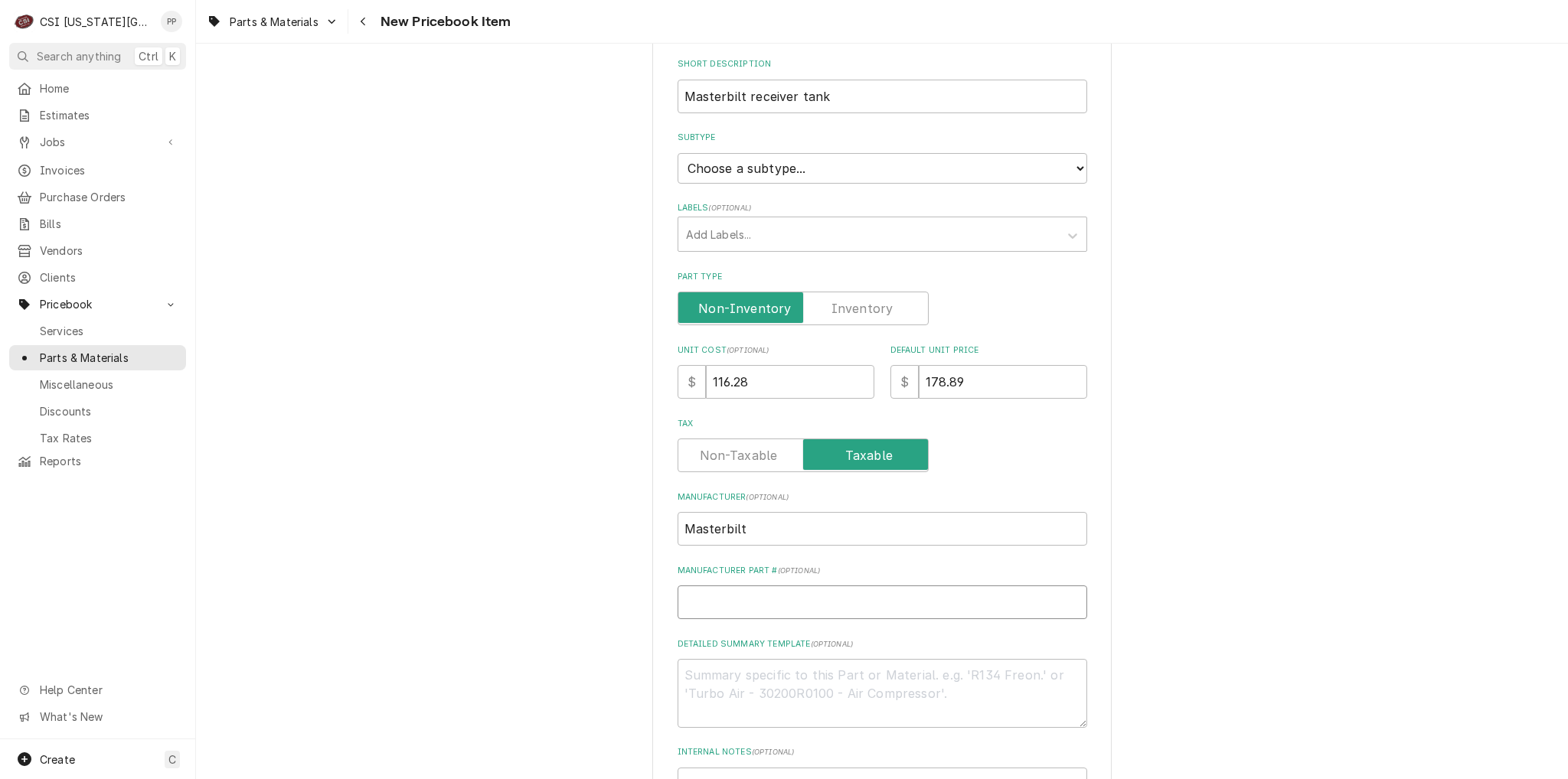
type textarea "x"
type input "M"
type textarea "x"
type input "MA"
type textarea "x"
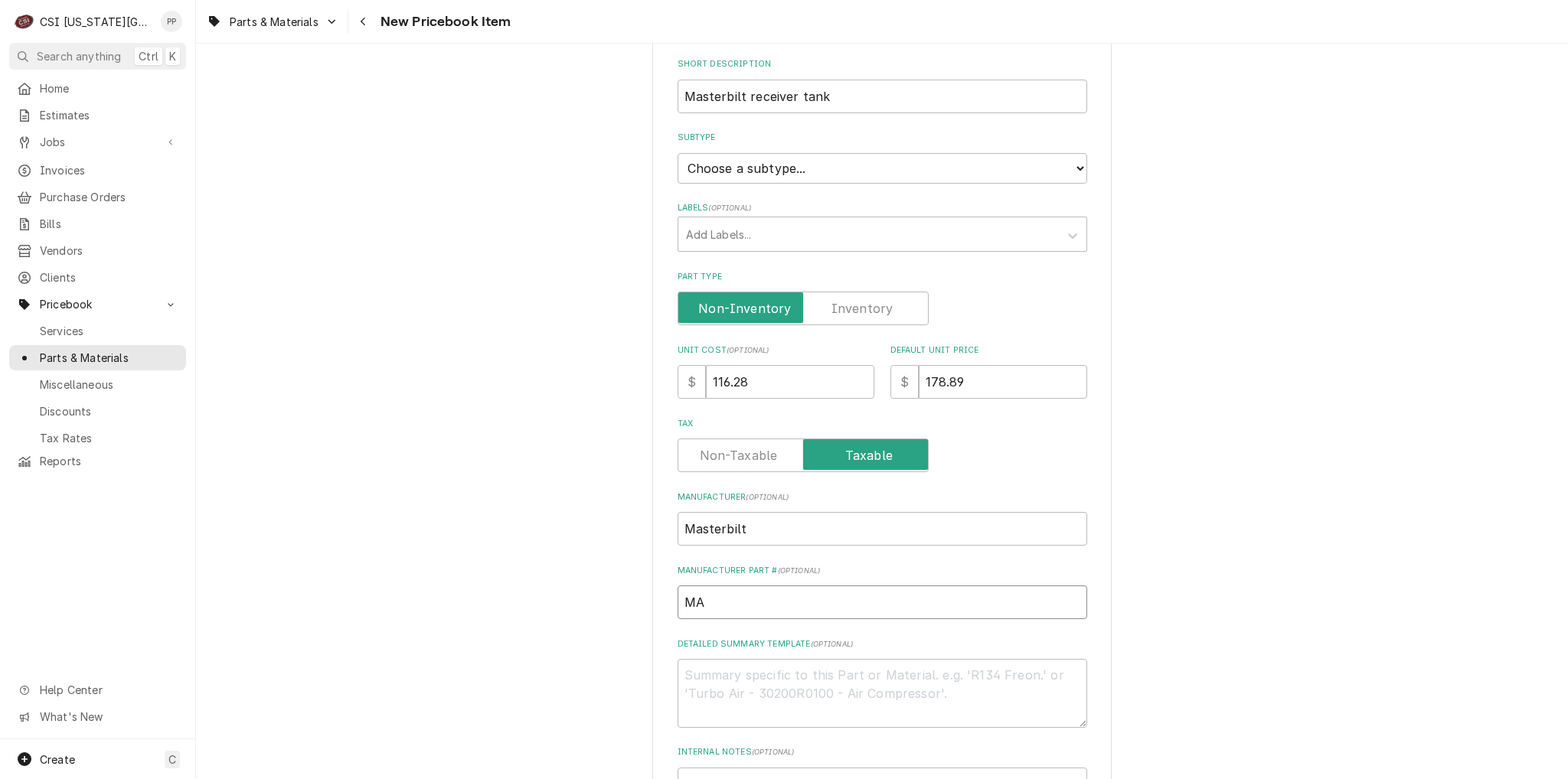
type input "MAS"
type textarea "x"
type input "MAS_"
type textarea "x"
type input "MAS"
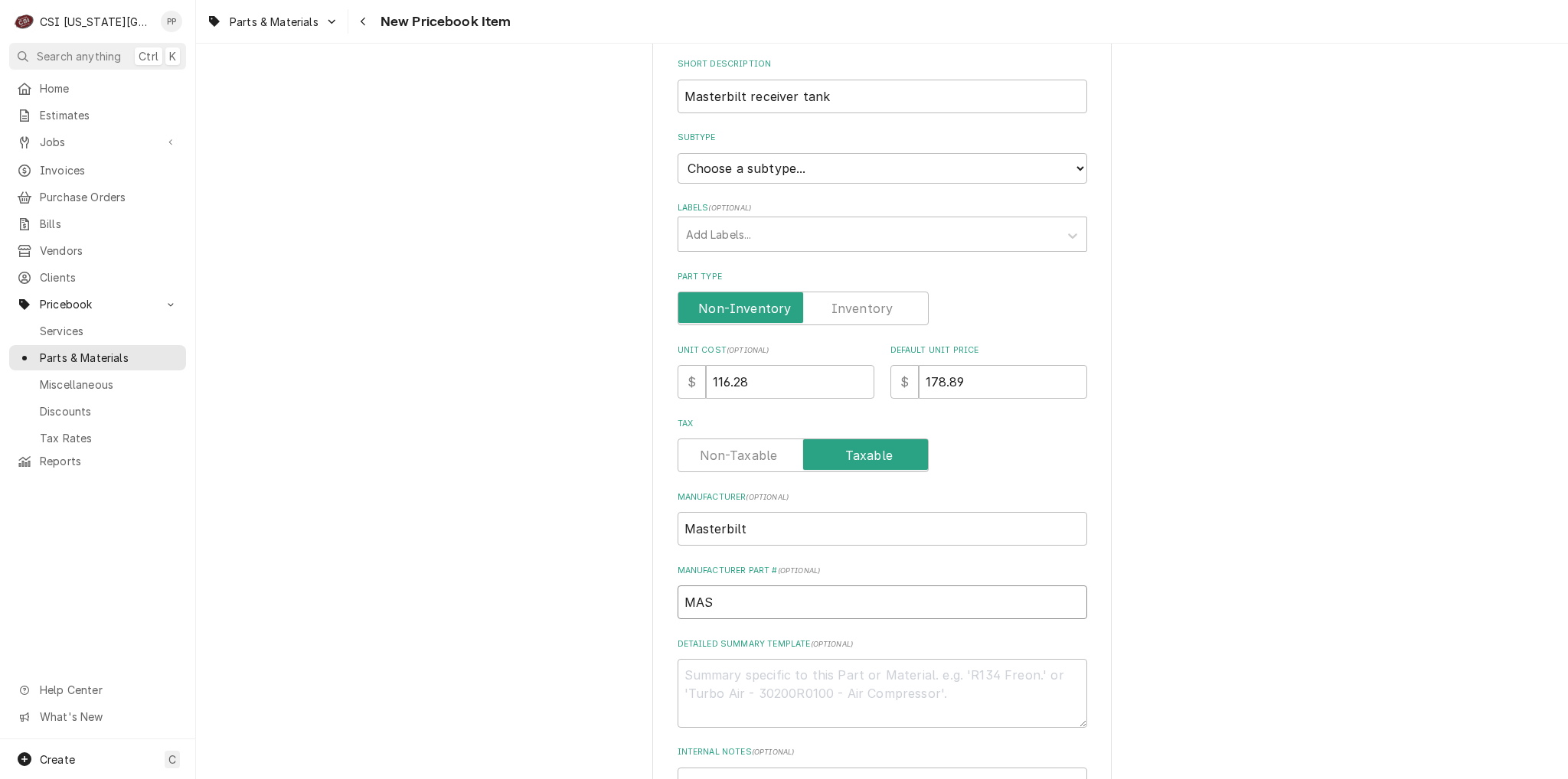
type textarea "x"
type input "MAS-"
paste input "230986-6"
type textarea "x"
drag, startPoint x: 850, startPoint y: 607, endPoint x: 462, endPoint y: 561, distance: 390.7
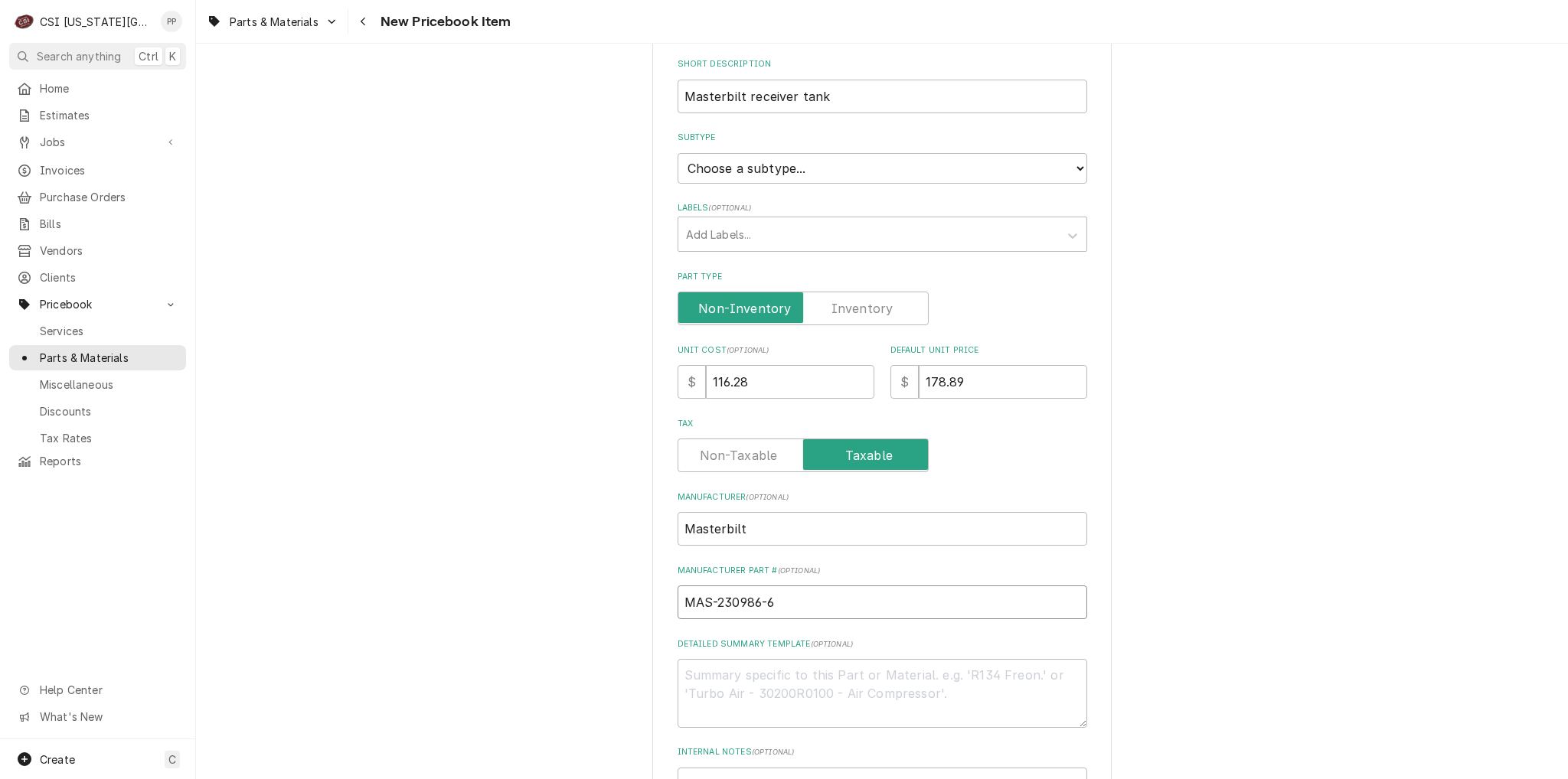
click at [419, 562] on div "Please provide the following information to create a PriceBook item. Active Sta…" at bounding box center [882, 414] width 1372 height 1168
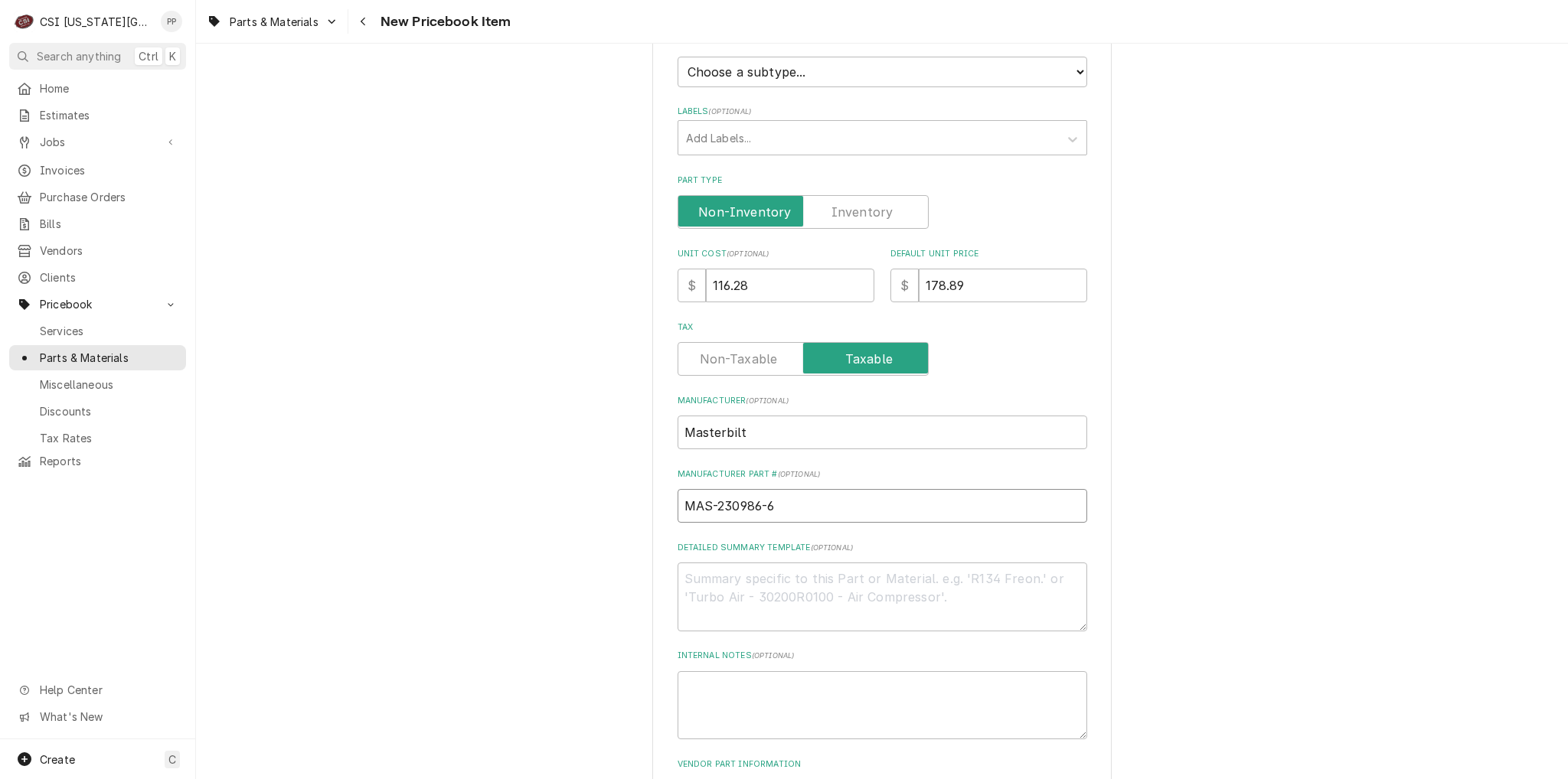
scroll to position [445, 0]
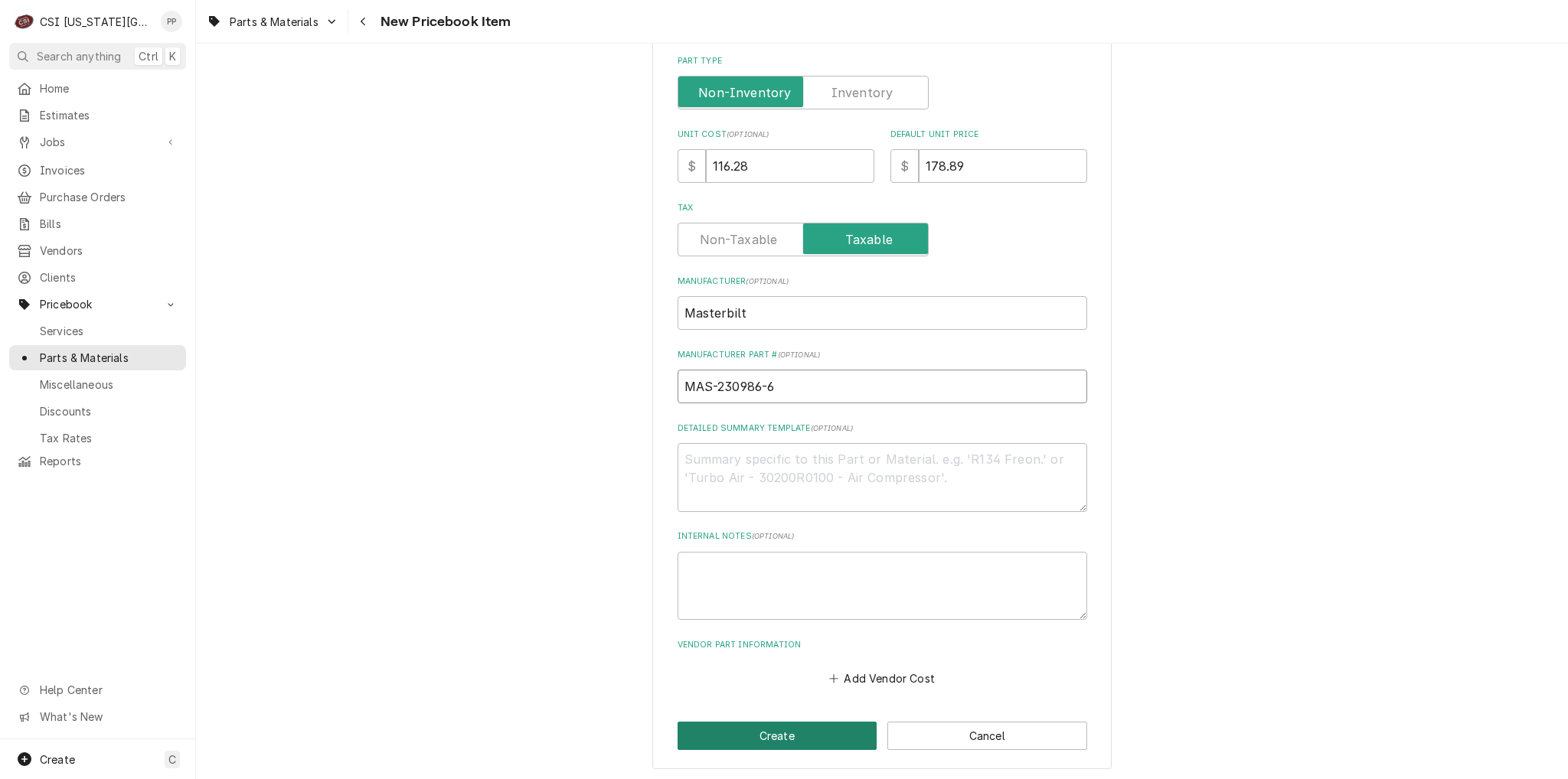
type input "MAS-230986-6"
click at [821, 721] on button "Create" at bounding box center [777, 736] width 200 height 28
type textarea "x"
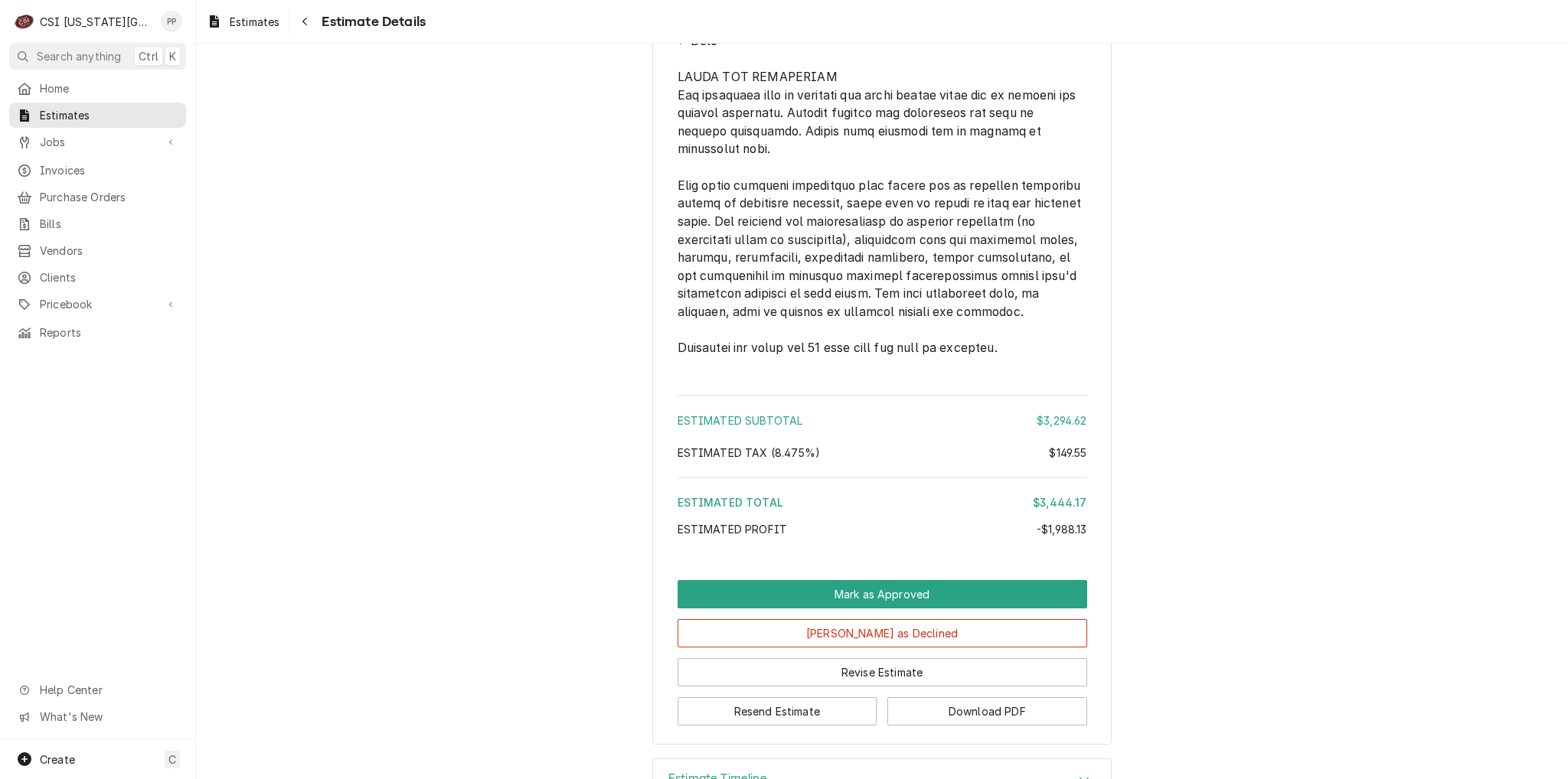
scroll to position [4337, 0]
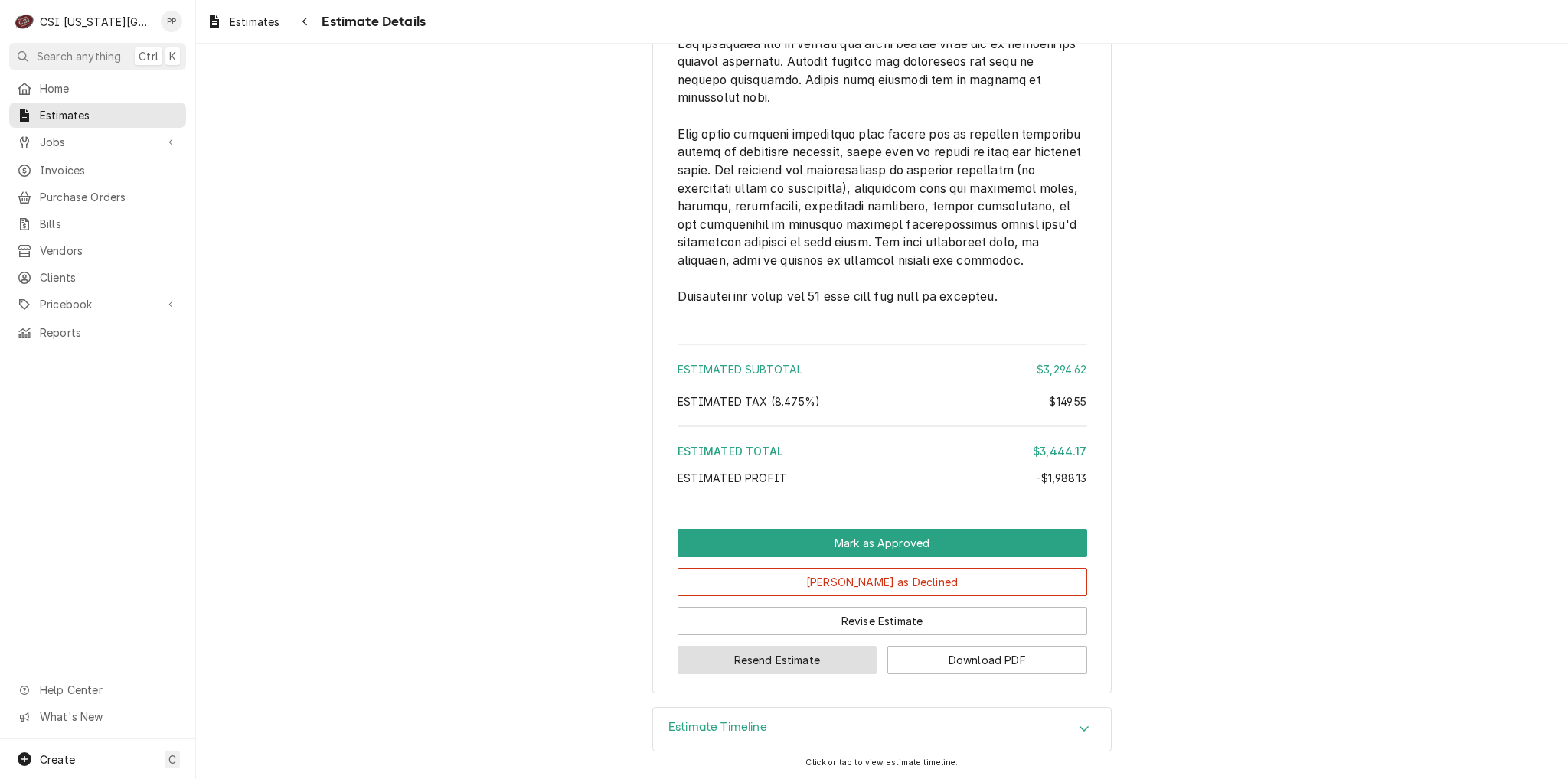
click at [818, 659] on button "Resend Estimate" at bounding box center [777, 660] width 200 height 28
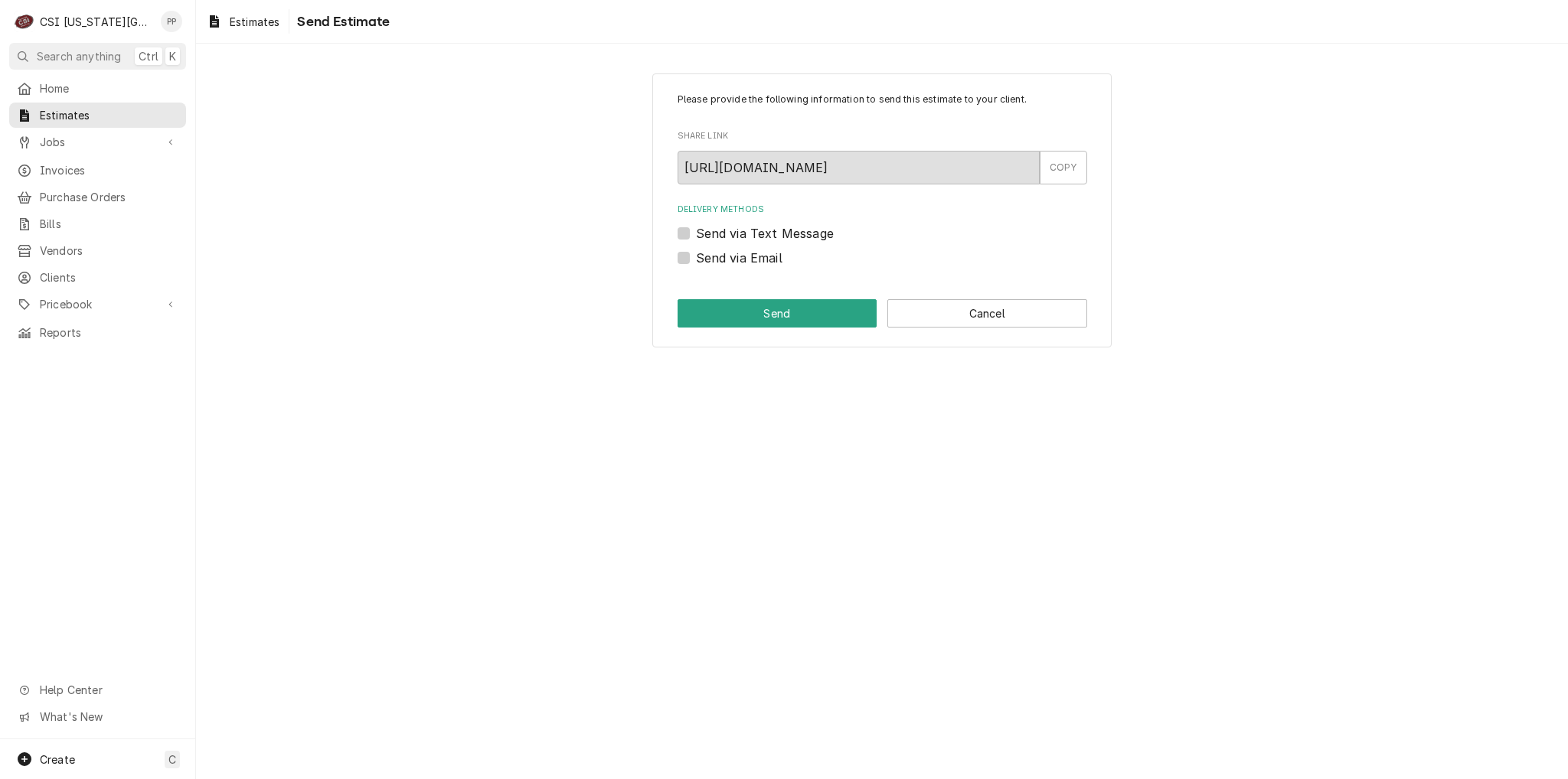
click at [696, 259] on label "Send via Email" at bounding box center [740, 257] width 87 height 18
click at [696, 259] on input "Send via Email" at bounding box center [901, 266] width 409 height 34
checkbox input "true"
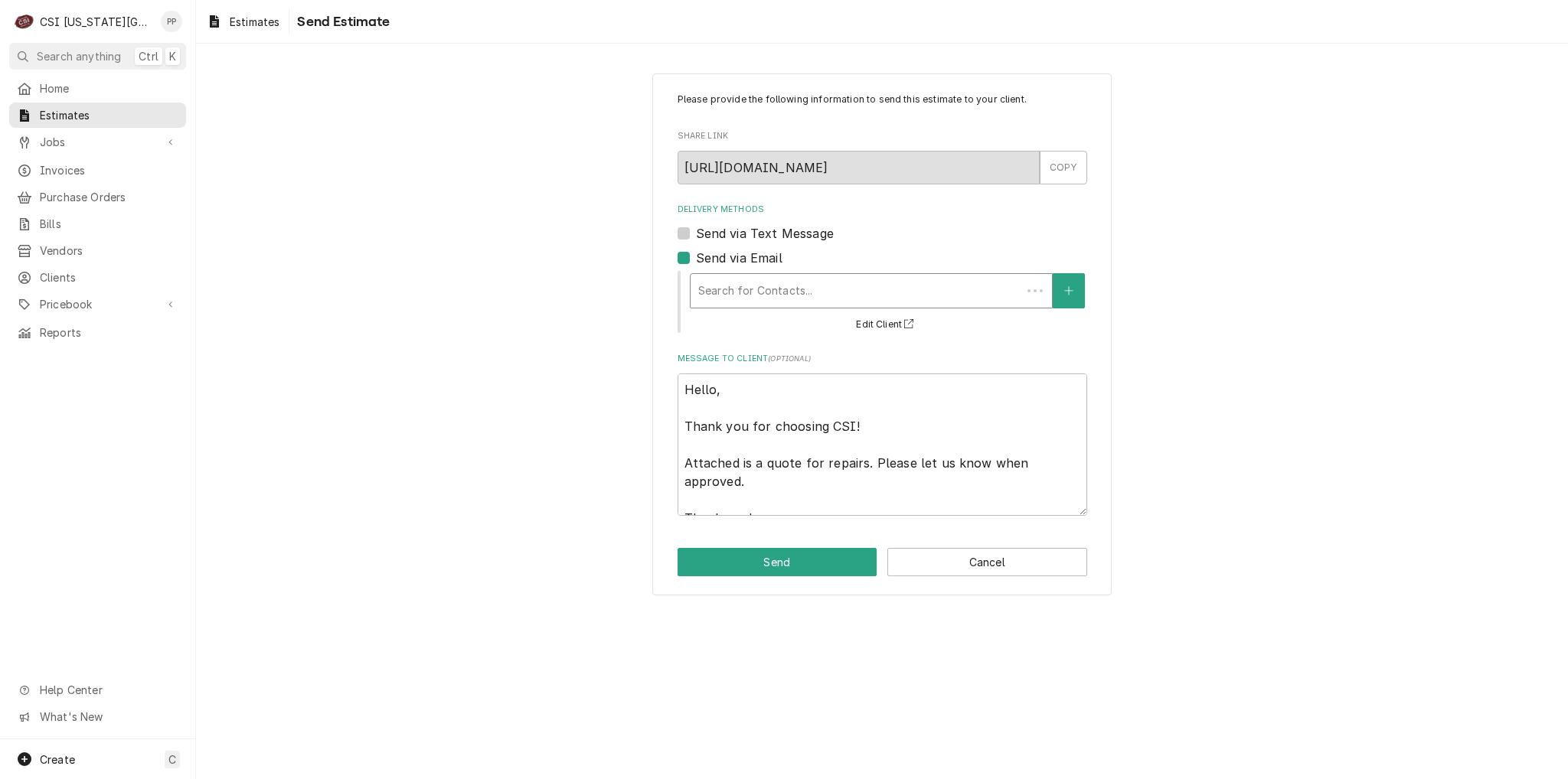
click at [749, 295] on div "Delivery Methods" at bounding box center [856, 290] width 315 height 27
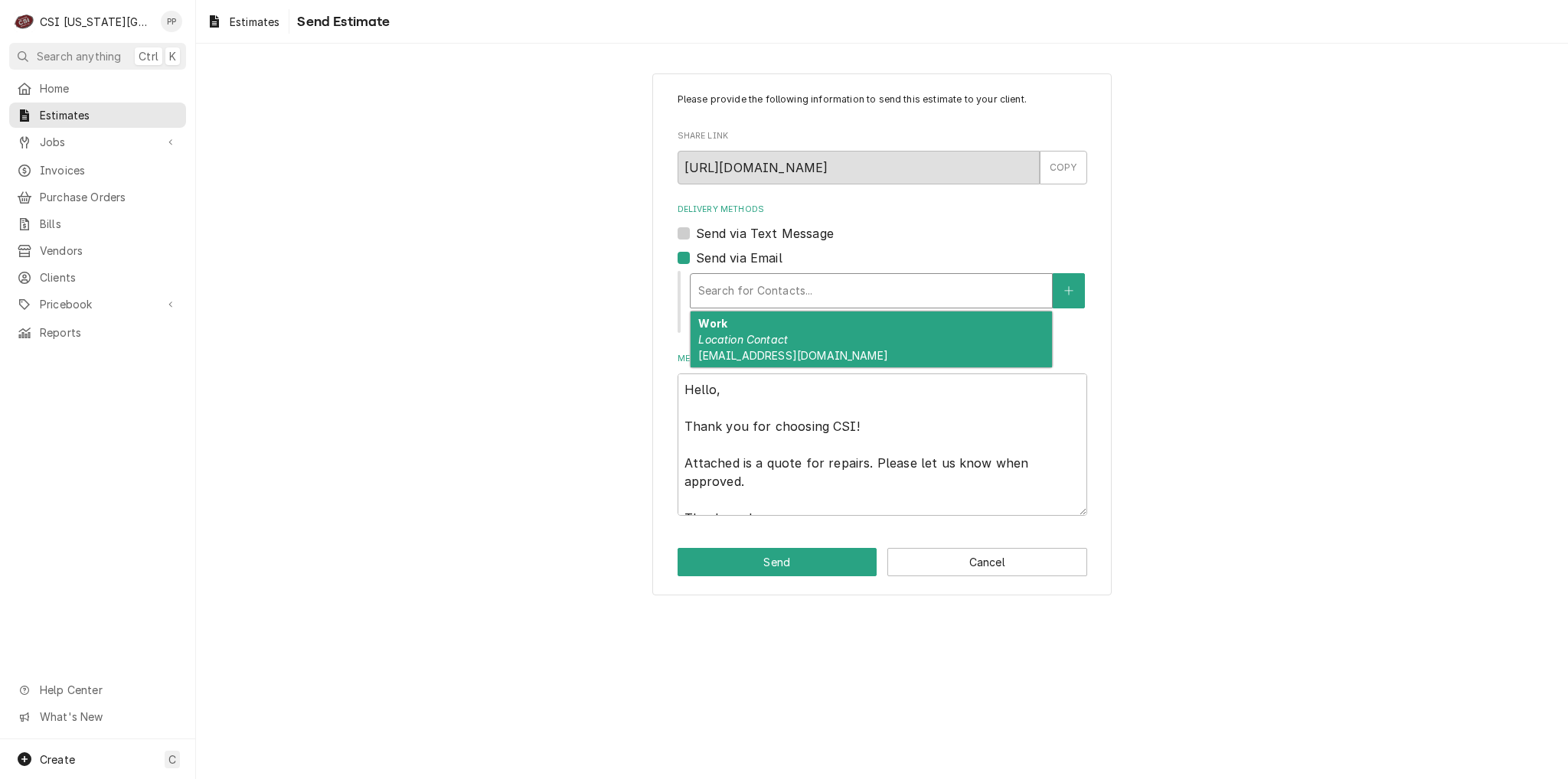
click at [786, 340] on em "Location Contact" at bounding box center [742, 340] width 90 height 13
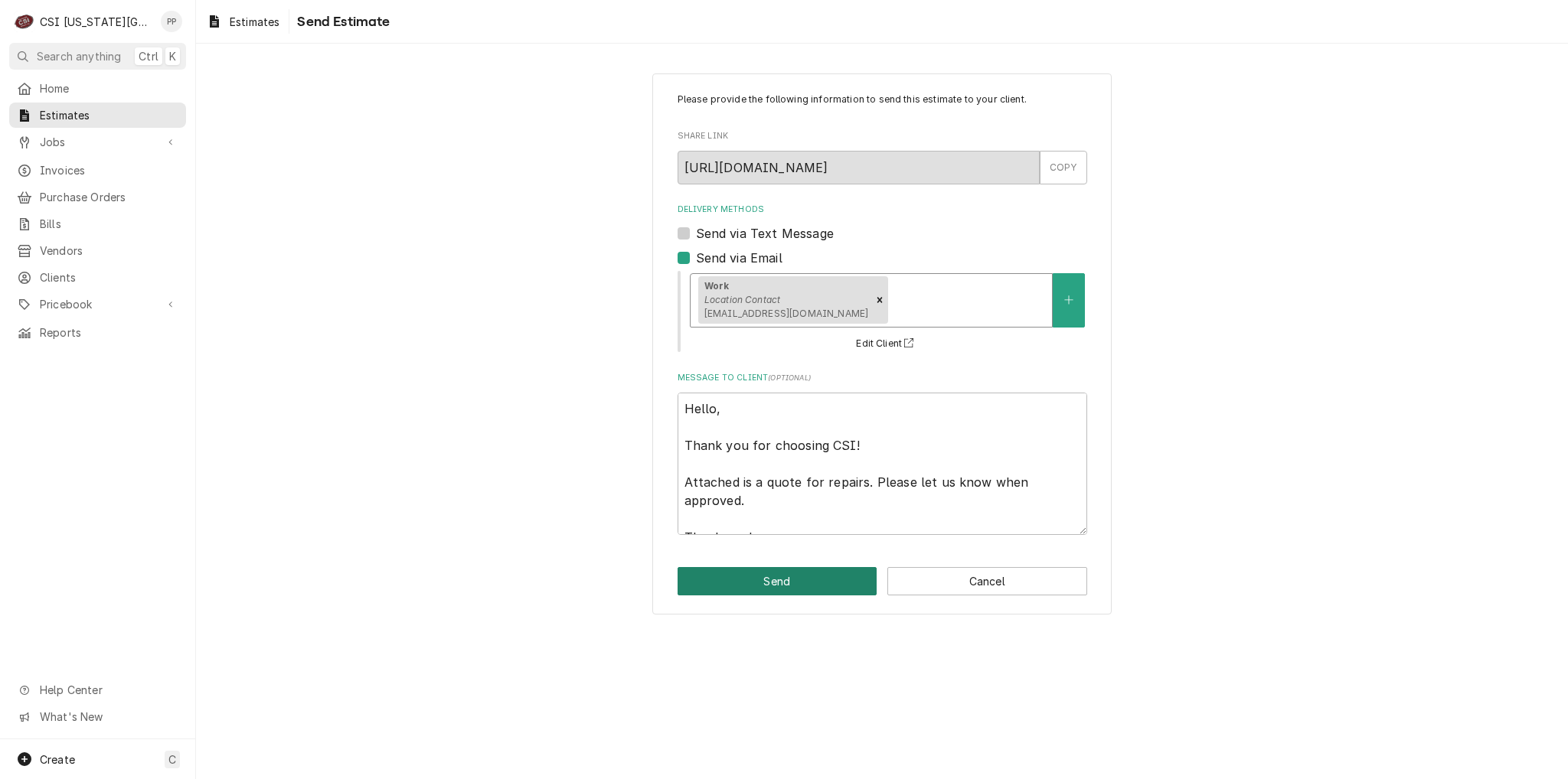
click at [799, 584] on button "Send" at bounding box center [777, 581] width 200 height 28
type textarea "x"
